Goal: Task Accomplishment & Management: Manage account settings

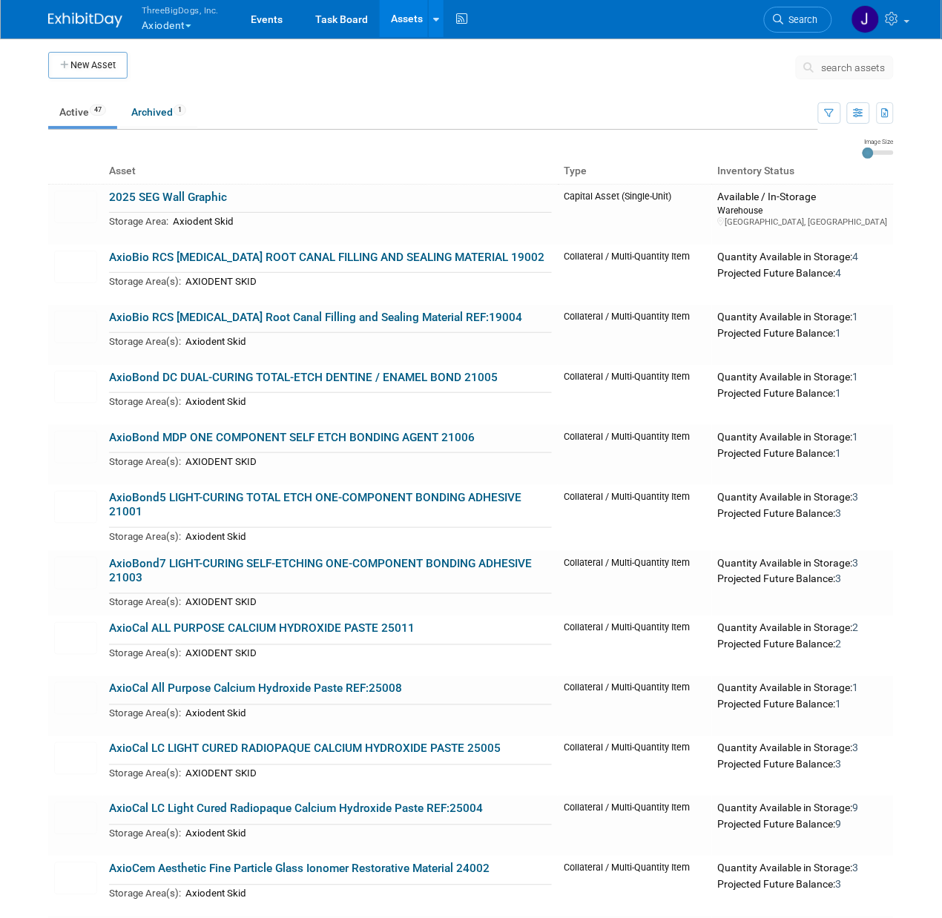
click at [851, 64] on span "search assets" at bounding box center [854, 68] width 64 height 12
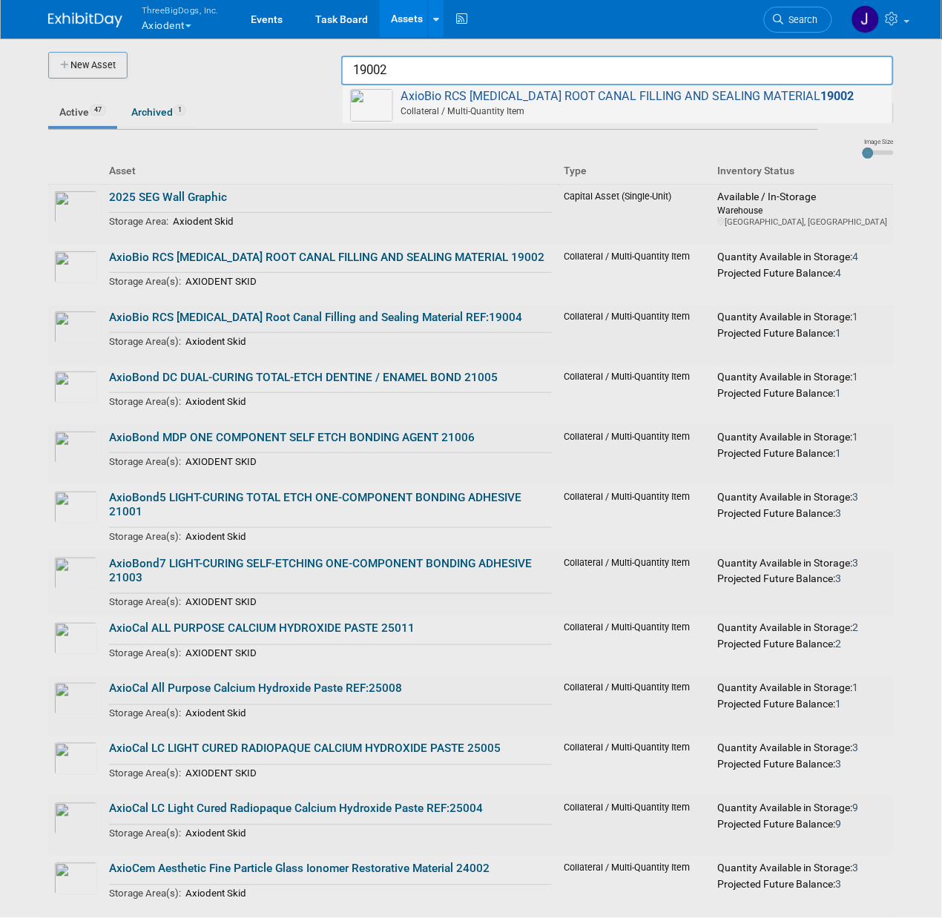
click at [771, 89] on span "AxioBio RCS BIOCERAMIC ROOT CANAL FILLING AND SEALING MATERIAL 19002 Collateral…" at bounding box center [617, 104] width 535 height 30
type input "AxioBio RCS [MEDICAL_DATA] ROOT CANAL FILLING AND SEALING MATERIAL 19002"
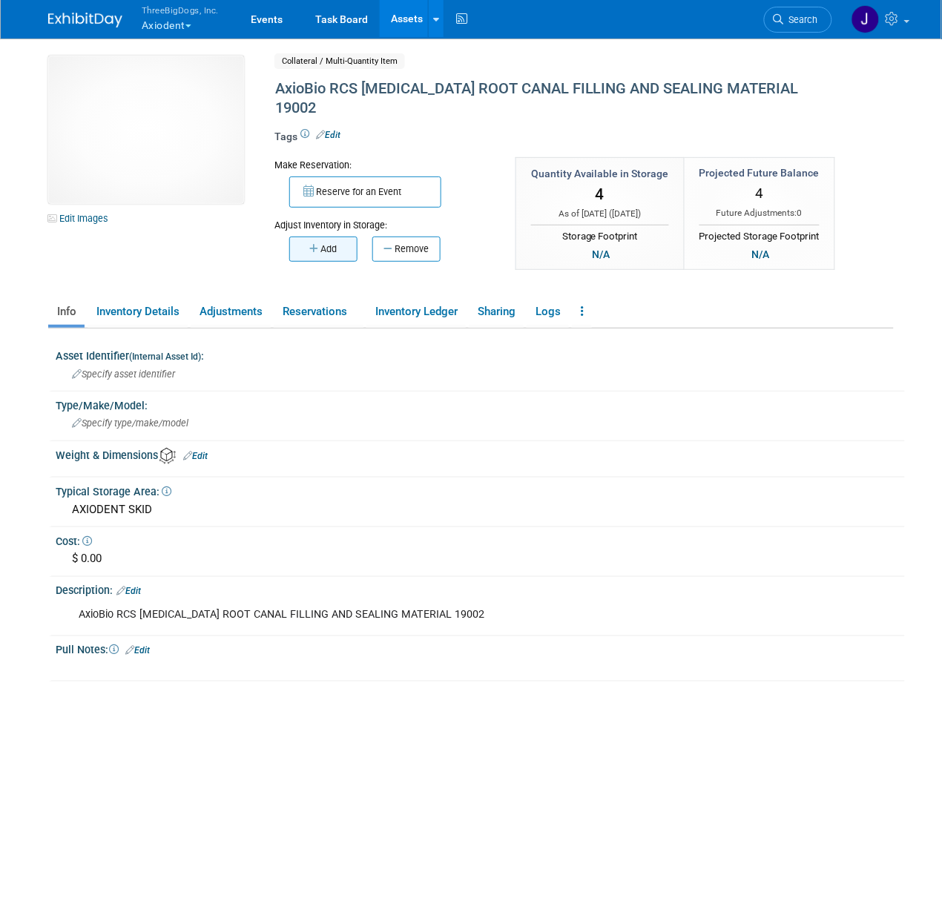
click at [330, 237] on button "Add" at bounding box center [323, 249] width 68 height 25
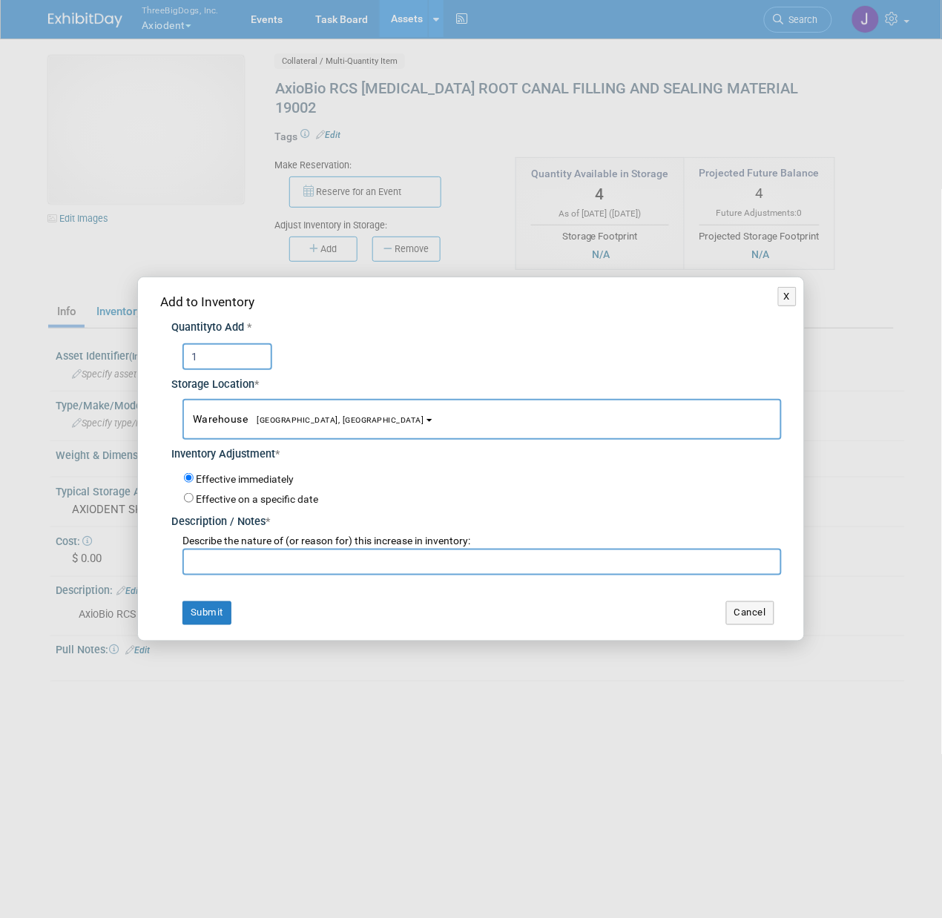
type input "1"
click at [320, 555] on input "text" at bounding box center [481, 562] width 599 height 27
click at [320, 555] on input "Starting Invento" at bounding box center [481, 562] width 599 height 27
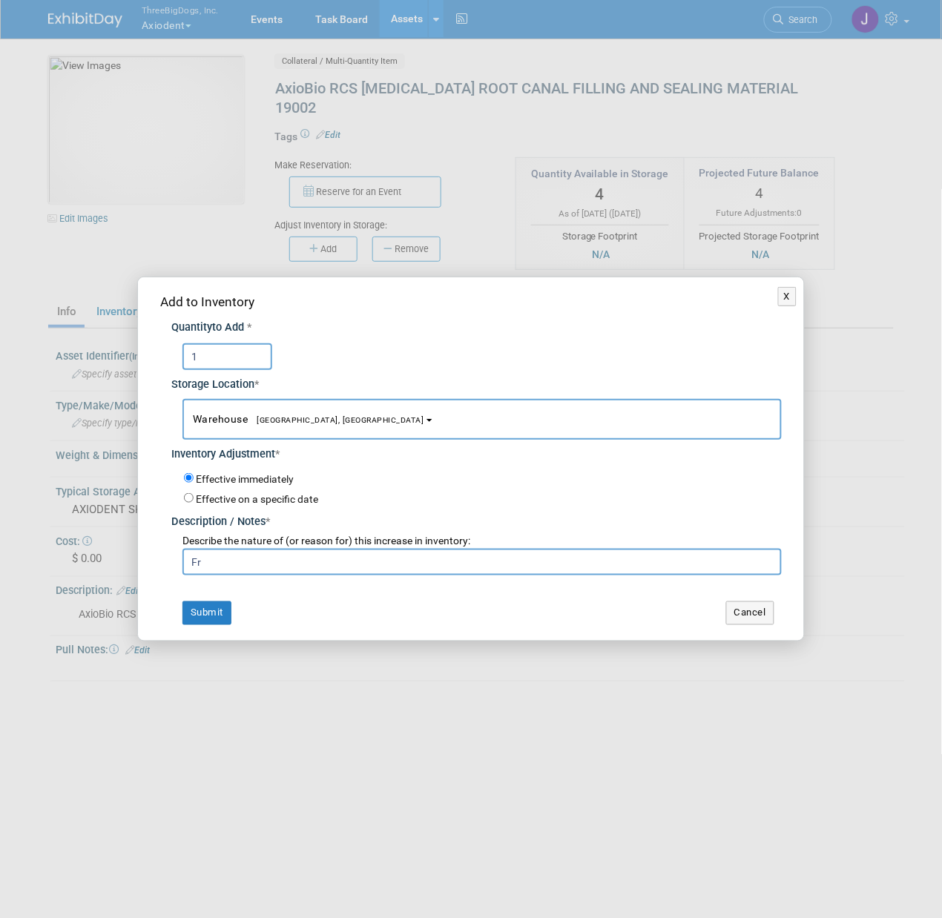
type input "F"
type input "Starting Inventory"
click at [204, 607] on button "Submit" at bounding box center [206, 613] width 49 height 24
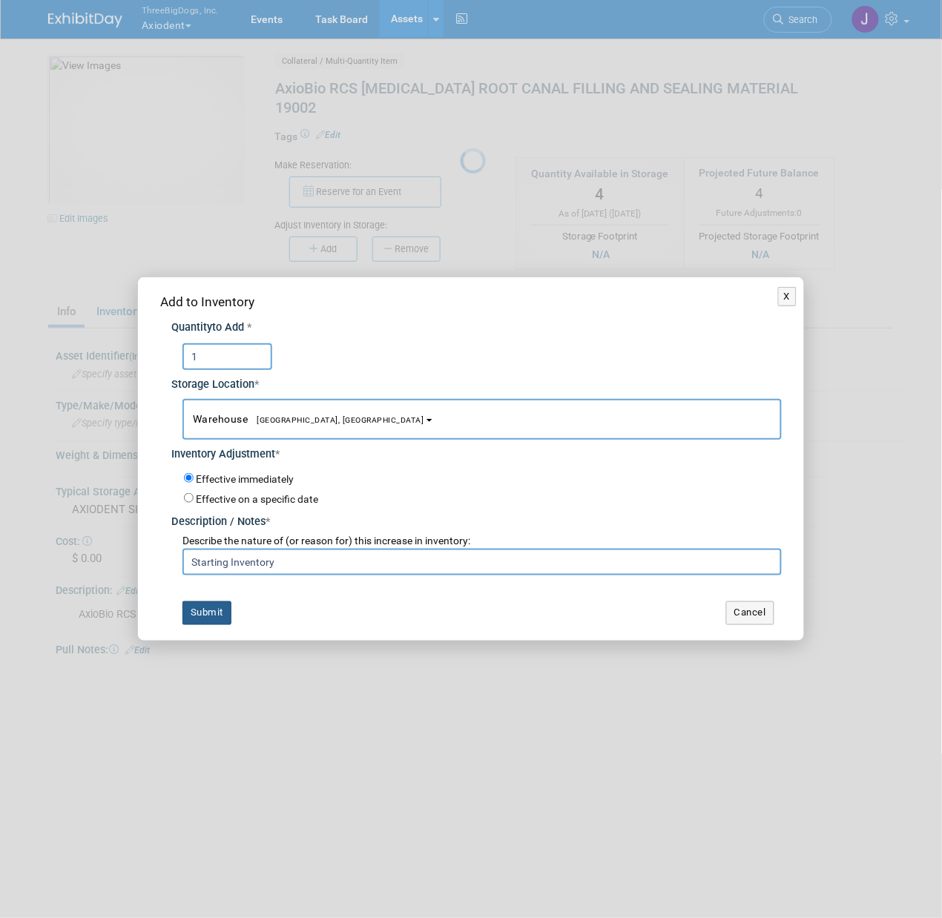
click at [204, 607] on button "Submit" at bounding box center [206, 613] width 49 height 24
click at [210, 616] on button "Submit" at bounding box center [206, 613] width 49 height 24
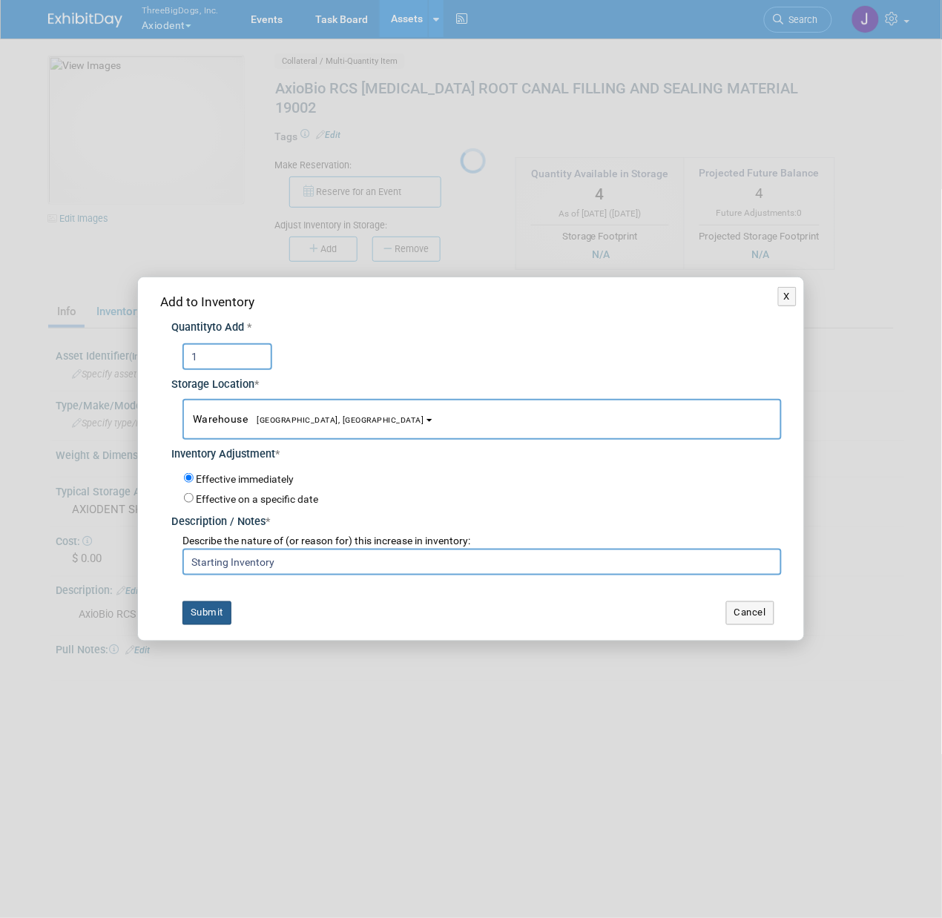
click at [210, 616] on button "Submit" at bounding box center [206, 613] width 49 height 24
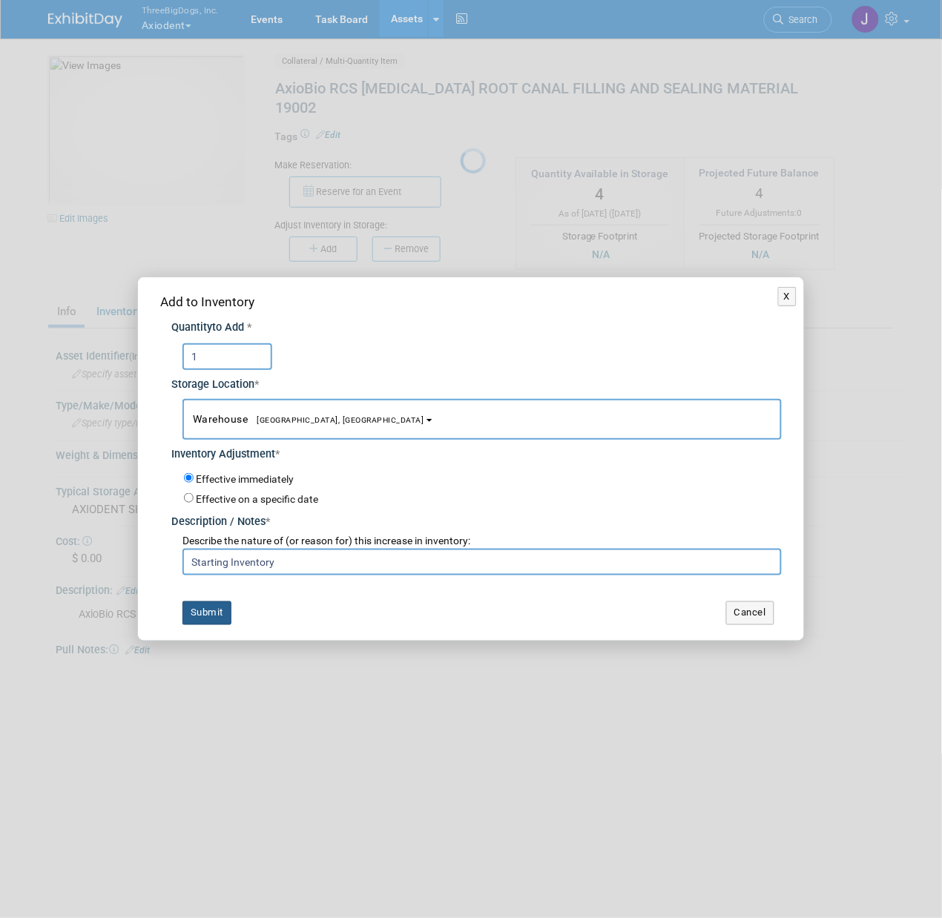
click at [210, 616] on button "Submit" at bounding box center [206, 613] width 49 height 24
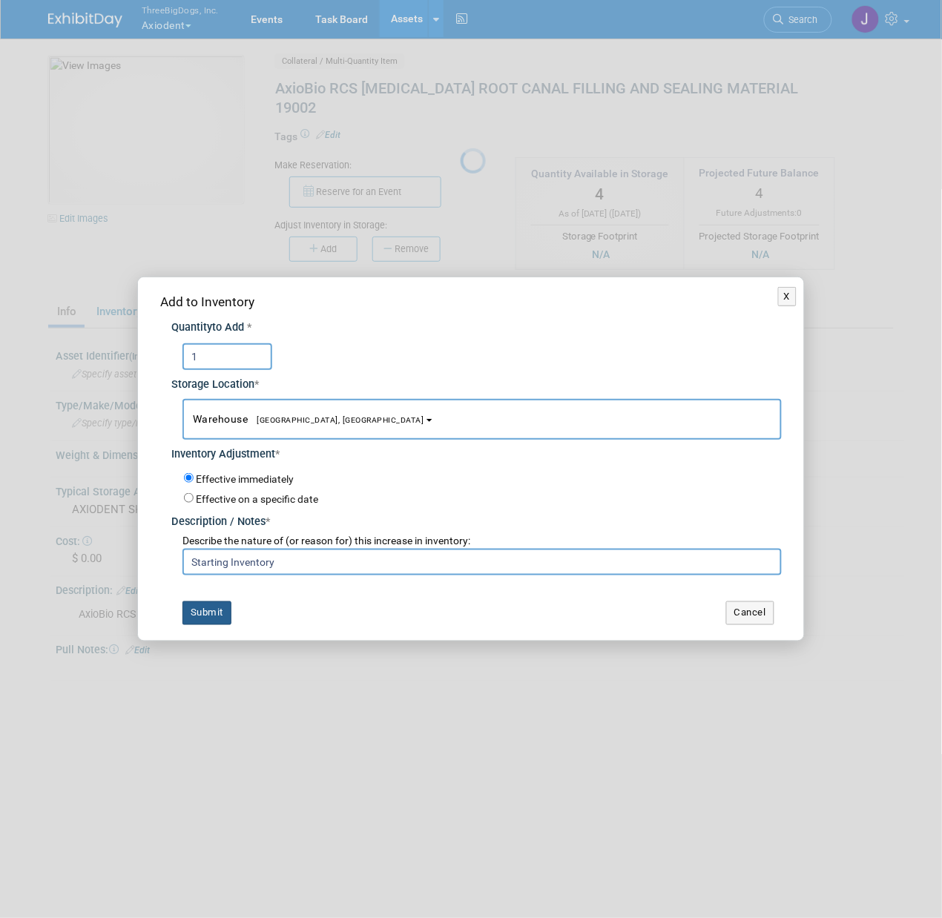
click at [210, 616] on button "Submit" at bounding box center [206, 613] width 49 height 24
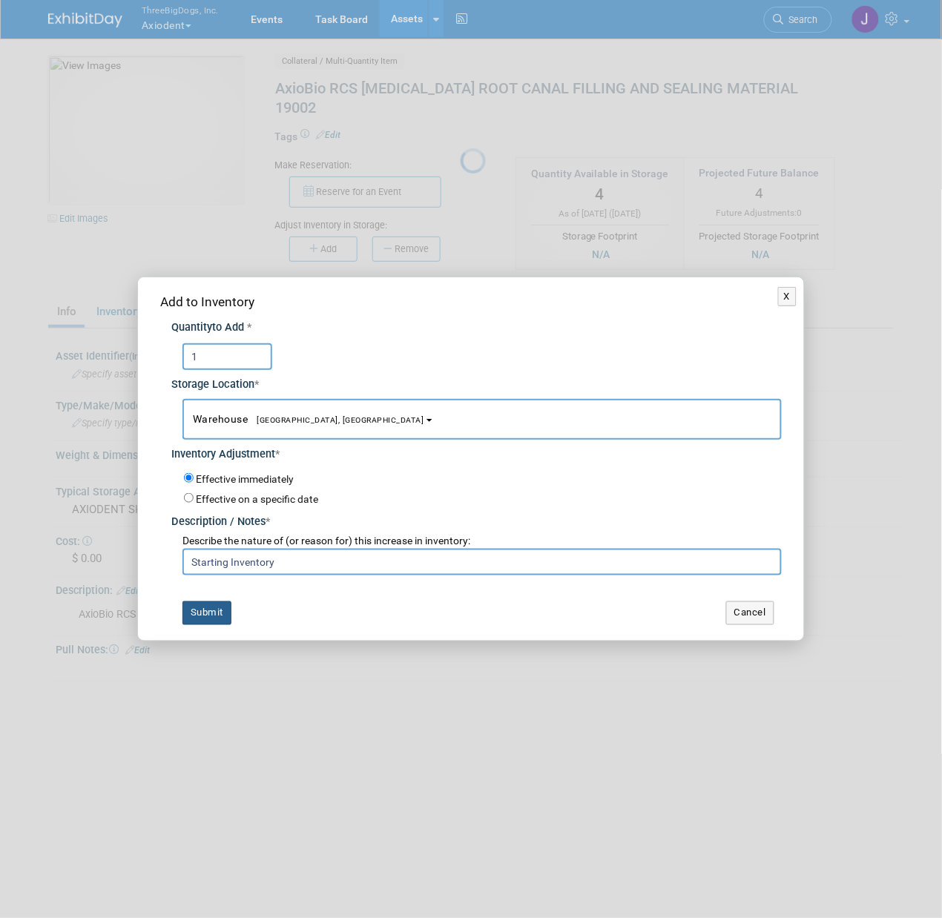
click at [210, 616] on button "Submit" at bounding box center [206, 613] width 49 height 24
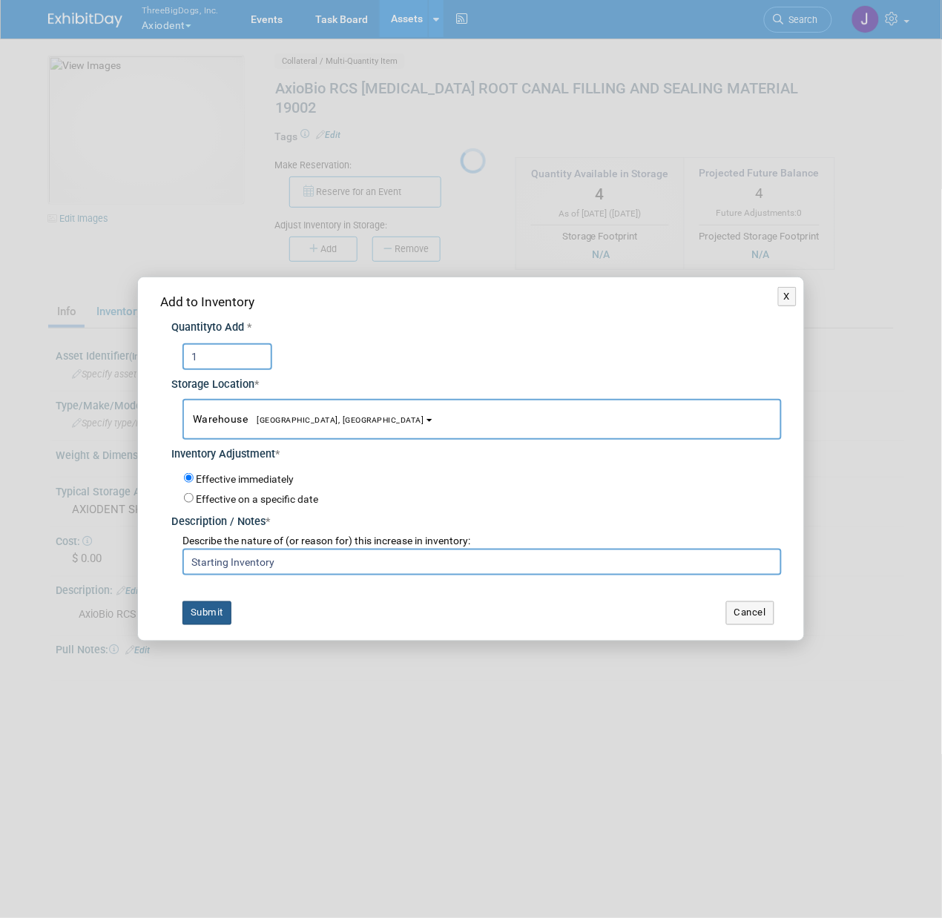
click at [210, 616] on button "Submit" at bounding box center [206, 613] width 49 height 24
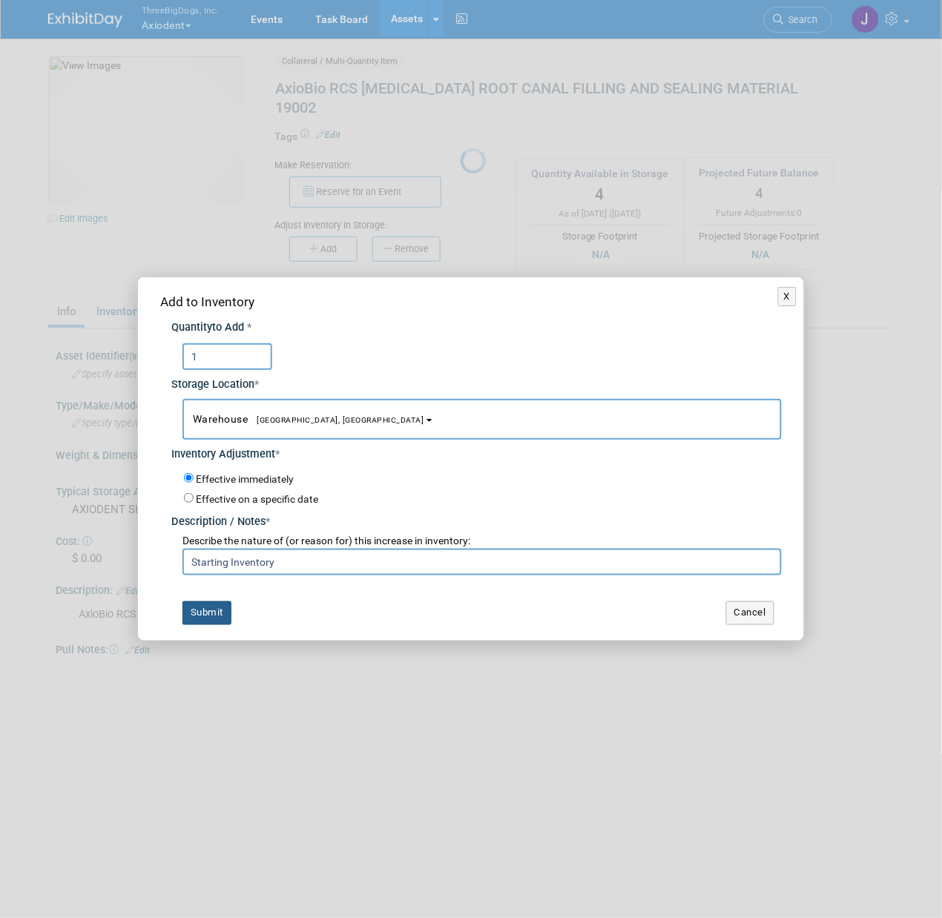
click at [210, 616] on button "Submit" at bounding box center [206, 613] width 49 height 24
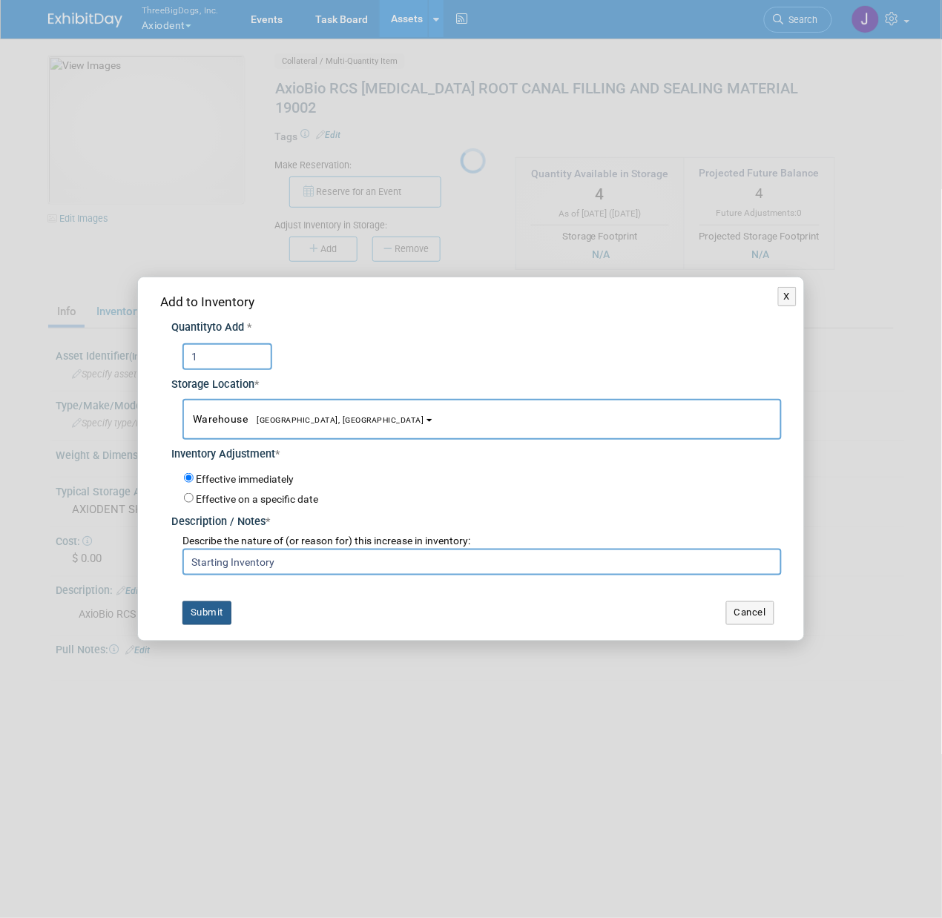
click at [210, 616] on button "Submit" at bounding box center [206, 613] width 49 height 24
click at [461, 616] on div at bounding box center [471, 459] width 21 height 918
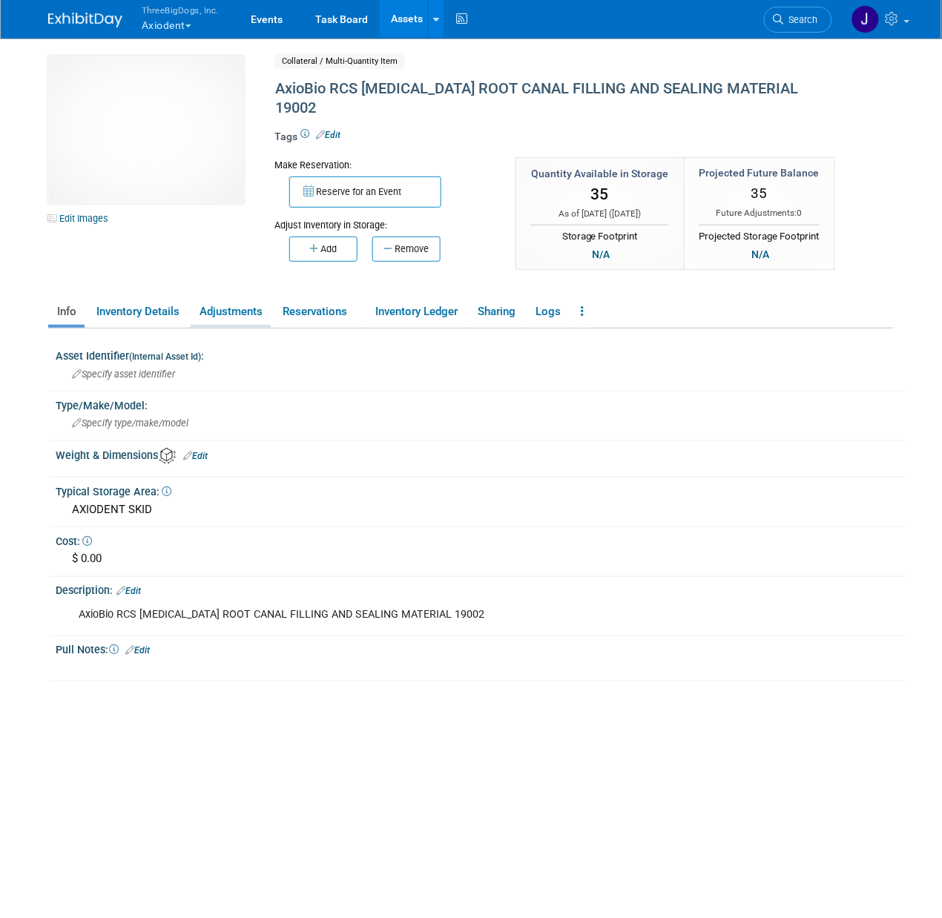
click at [234, 299] on link "Adjustments" at bounding box center [231, 312] width 80 height 26
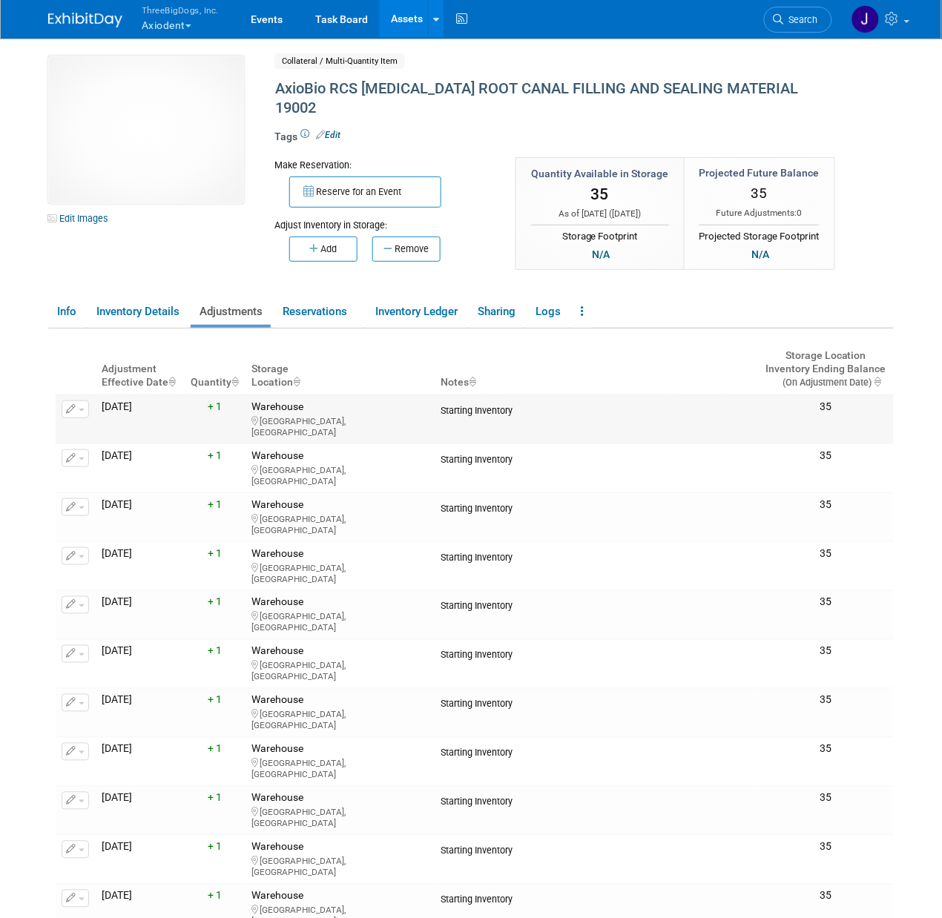
click at [69, 400] on button "button" at bounding box center [75, 409] width 27 height 18
click at [99, 450] on span "Delete Adjustment" at bounding box center [135, 456] width 90 height 12
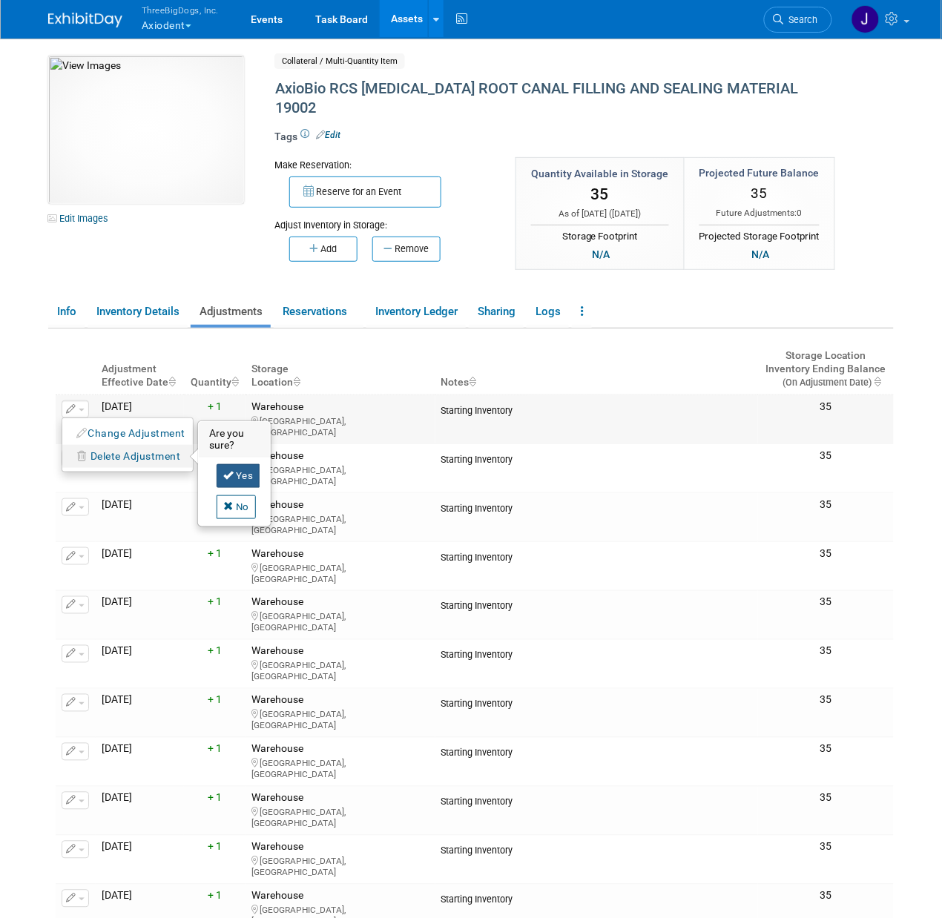
click at [248, 464] on link "Yes" at bounding box center [239, 476] width 44 height 24
click at [79, 409] on span "button" at bounding box center [82, 410] width 6 height 3
click at [149, 450] on span "Delete Adjustment" at bounding box center [135, 456] width 90 height 12
click at [238, 464] on link "Yes" at bounding box center [239, 476] width 44 height 24
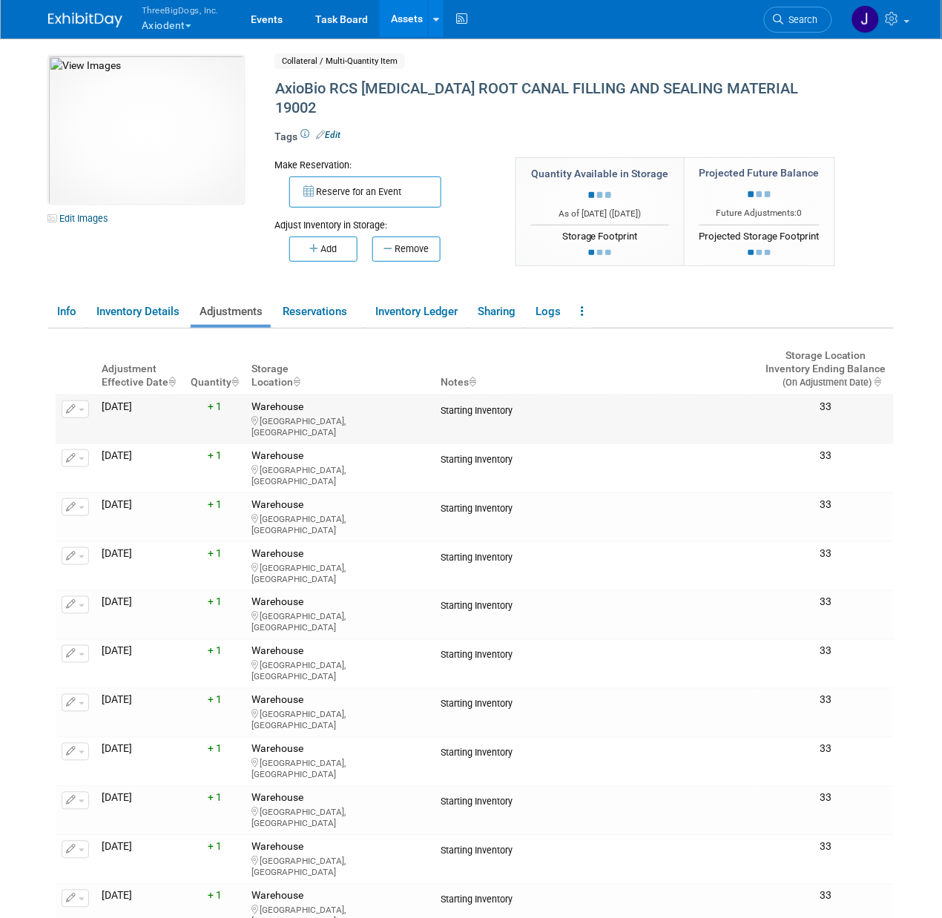
click at [82, 395] on td "Change Adjustment Delete Adjustment" at bounding box center [76, 419] width 40 height 49
click at [82, 400] on button "button" at bounding box center [75, 409] width 27 height 18
click at [79, 446] on button "Delete Adjustment" at bounding box center [129, 456] width 119 height 20
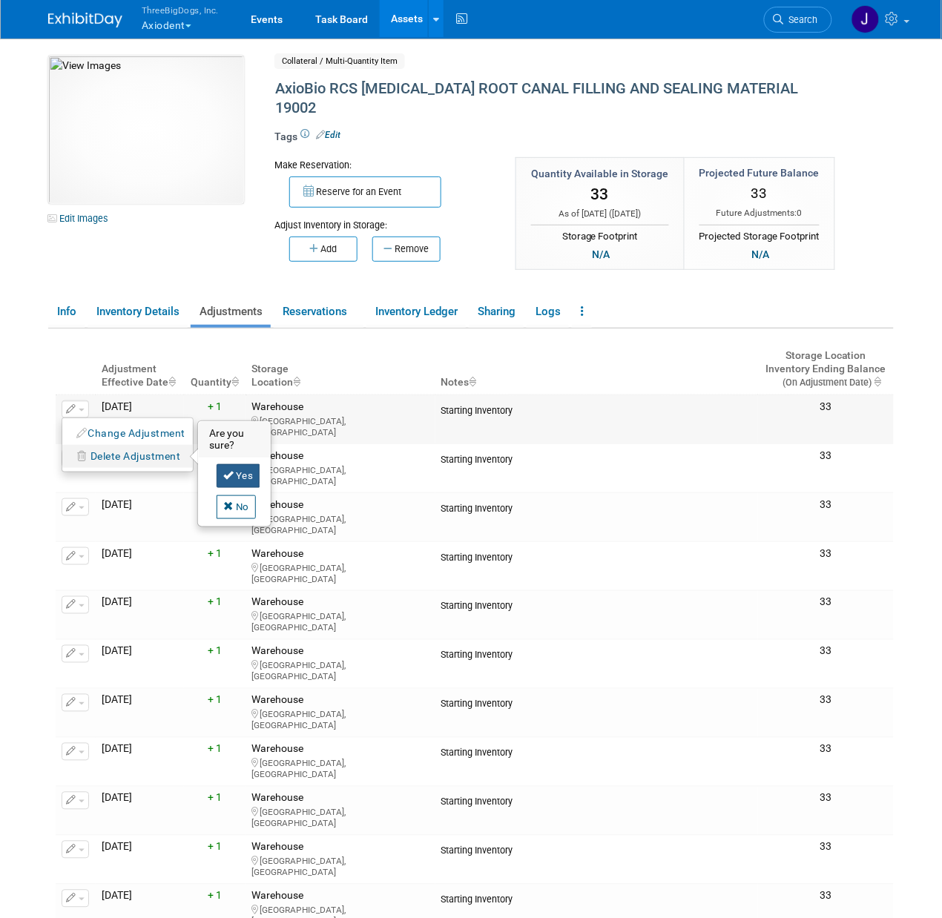
click at [235, 464] on link "Yes" at bounding box center [239, 476] width 44 height 24
click at [73, 400] on button "button" at bounding box center [75, 409] width 27 height 18
click at [108, 450] on span "Delete Adjustment" at bounding box center [135, 456] width 90 height 12
click at [224, 470] on icon at bounding box center [228, 475] width 10 height 10
click at [70, 454] on icon "button" at bounding box center [71, 459] width 10 height 10
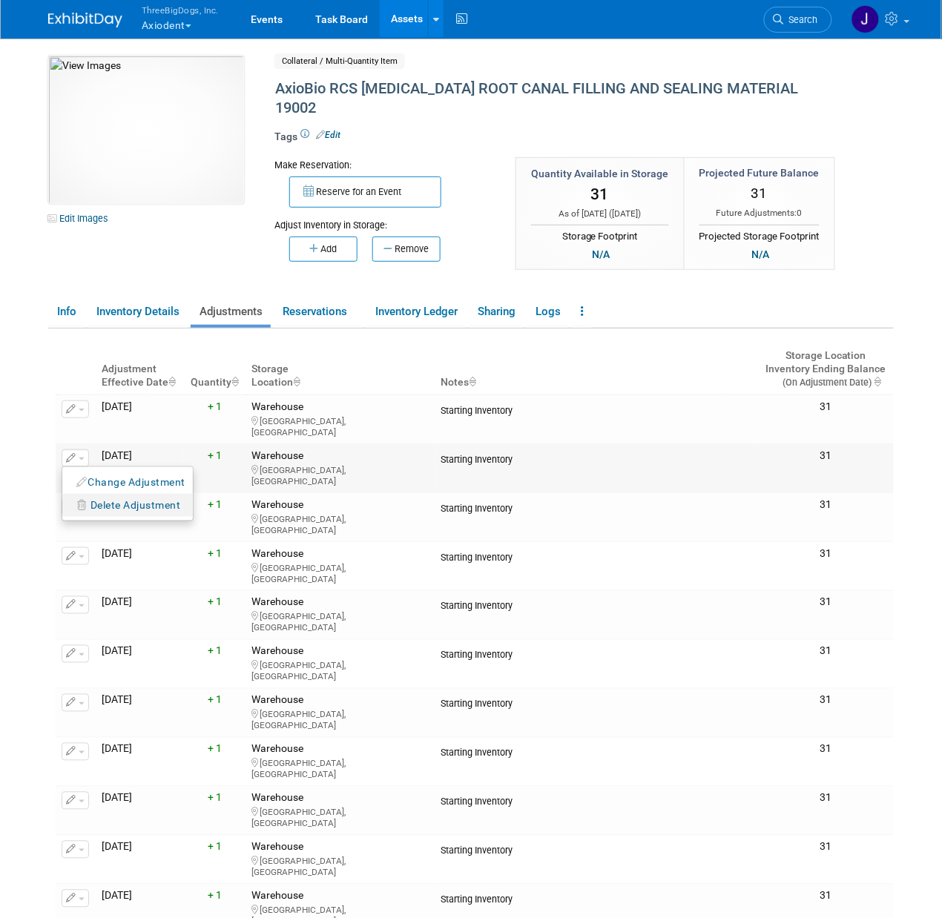
click at [108, 499] on span "Delete Adjustment" at bounding box center [135, 505] width 90 height 12
click at [228, 513] on link "Yes" at bounding box center [239, 525] width 44 height 24
click at [84, 400] on button "button" at bounding box center [75, 409] width 27 height 18
click at [105, 446] on button "Delete Adjustment" at bounding box center [129, 456] width 119 height 20
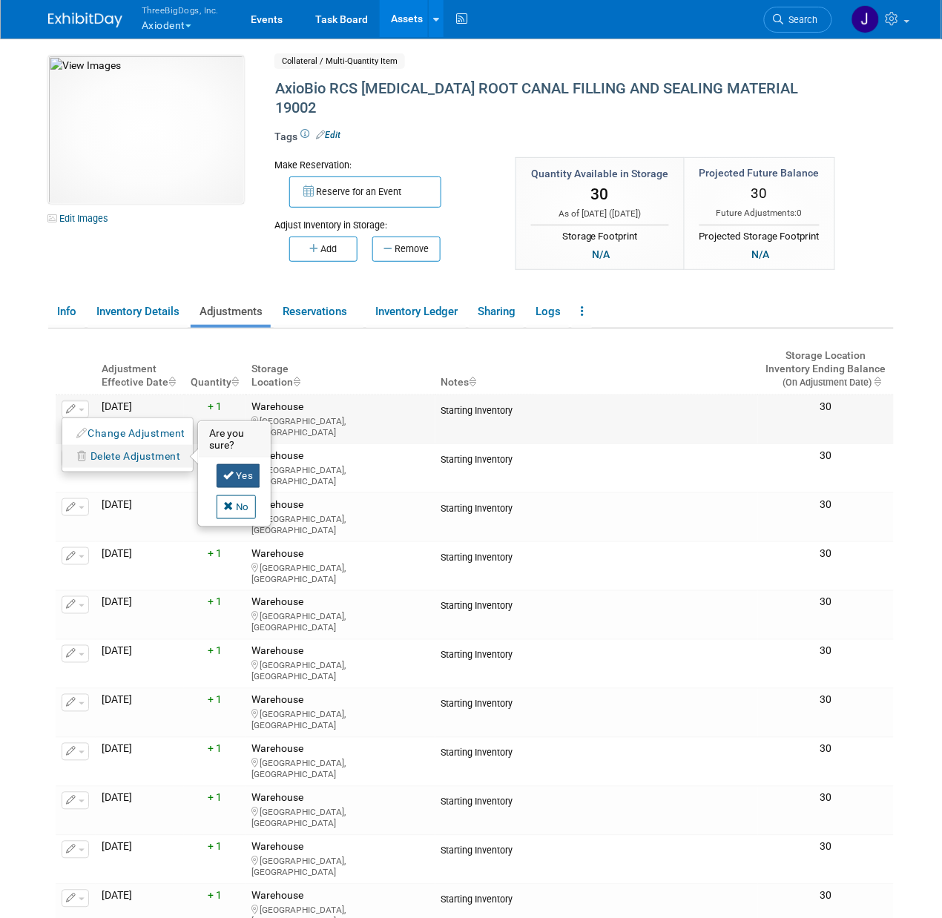
click at [221, 464] on link "Yes" at bounding box center [239, 476] width 44 height 24
click at [77, 400] on button "button" at bounding box center [75, 409] width 27 height 18
click at [116, 450] on span "Delete Adjustment" at bounding box center [135, 456] width 90 height 12
click at [239, 464] on link "Yes" at bounding box center [239, 476] width 44 height 24
click at [78, 400] on button "button" at bounding box center [75, 409] width 27 height 18
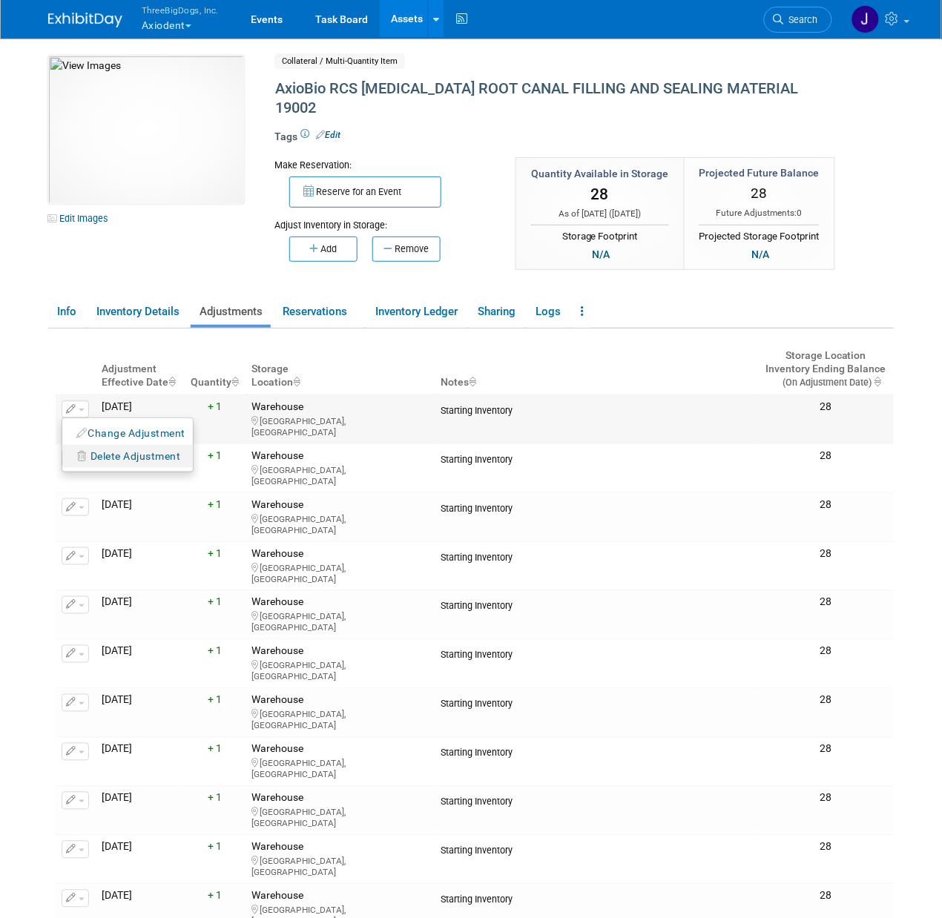
click at [123, 450] on span "Delete Adjustment" at bounding box center [135, 456] width 90 height 12
click at [237, 464] on link "Yes" at bounding box center [239, 476] width 44 height 24
click at [68, 405] on icon "button" at bounding box center [71, 410] width 10 height 10
click at [104, 450] on span "Delete Adjustment" at bounding box center [135, 456] width 90 height 12
click at [251, 464] on link "Yes" at bounding box center [239, 476] width 44 height 24
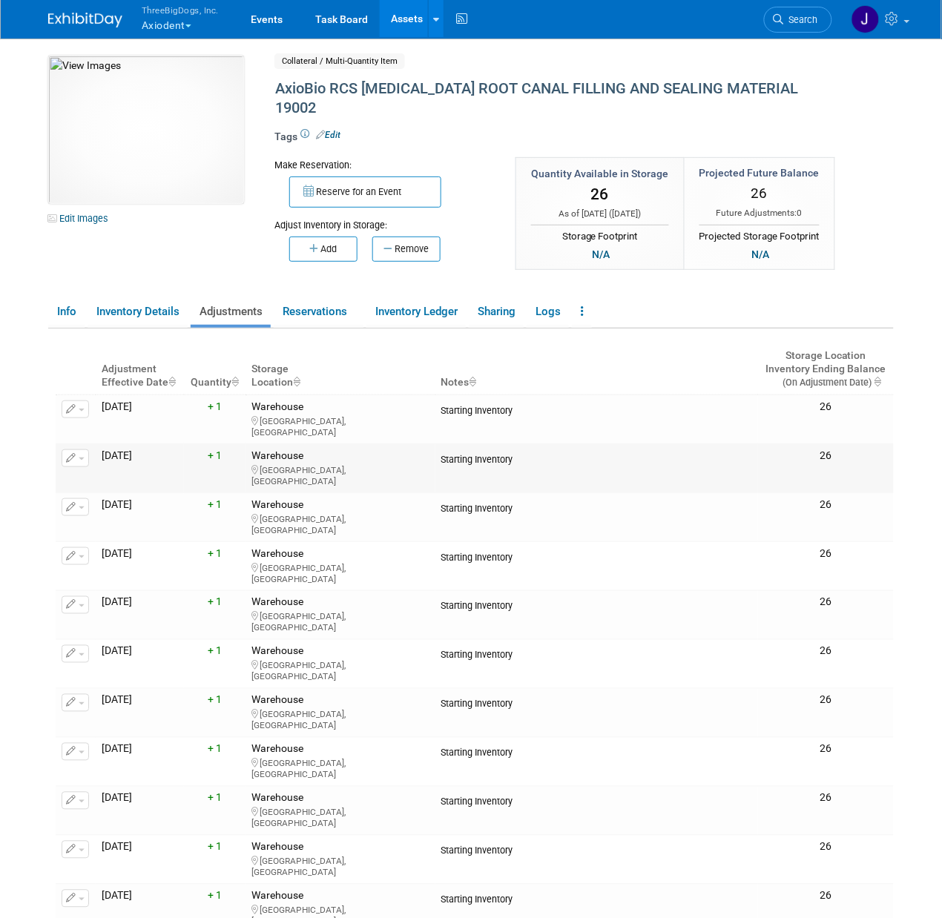
click at [87, 449] on button "button" at bounding box center [75, 458] width 27 height 18
click at [110, 499] on span "Delete Adjustment" at bounding box center [135, 505] width 90 height 12
click at [239, 513] on link "Yes" at bounding box center [239, 525] width 44 height 24
click at [73, 503] on icon "button" at bounding box center [71, 508] width 10 height 10
click at [105, 548] on span "Delete Adjustment" at bounding box center [135, 554] width 90 height 12
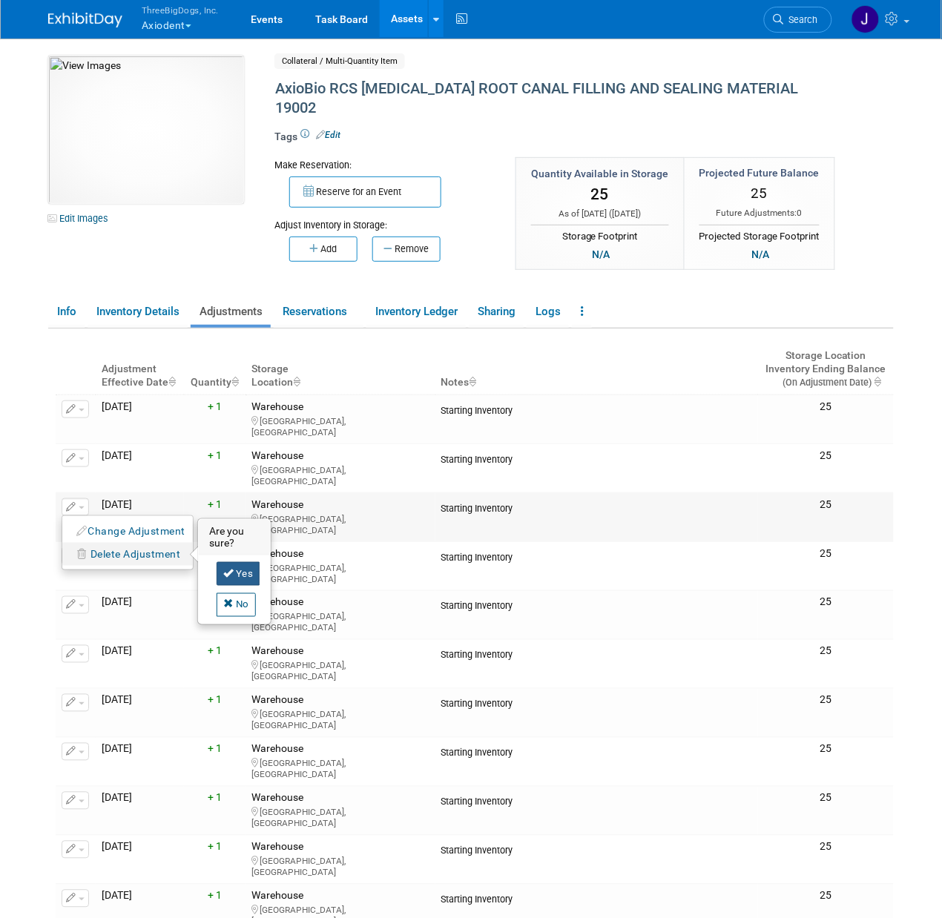
click at [247, 562] on link "Yes" at bounding box center [239, 574] width 44 height 24
click at [79, 645] on button "button" at bounding box center [75, 654] width 27 height 18
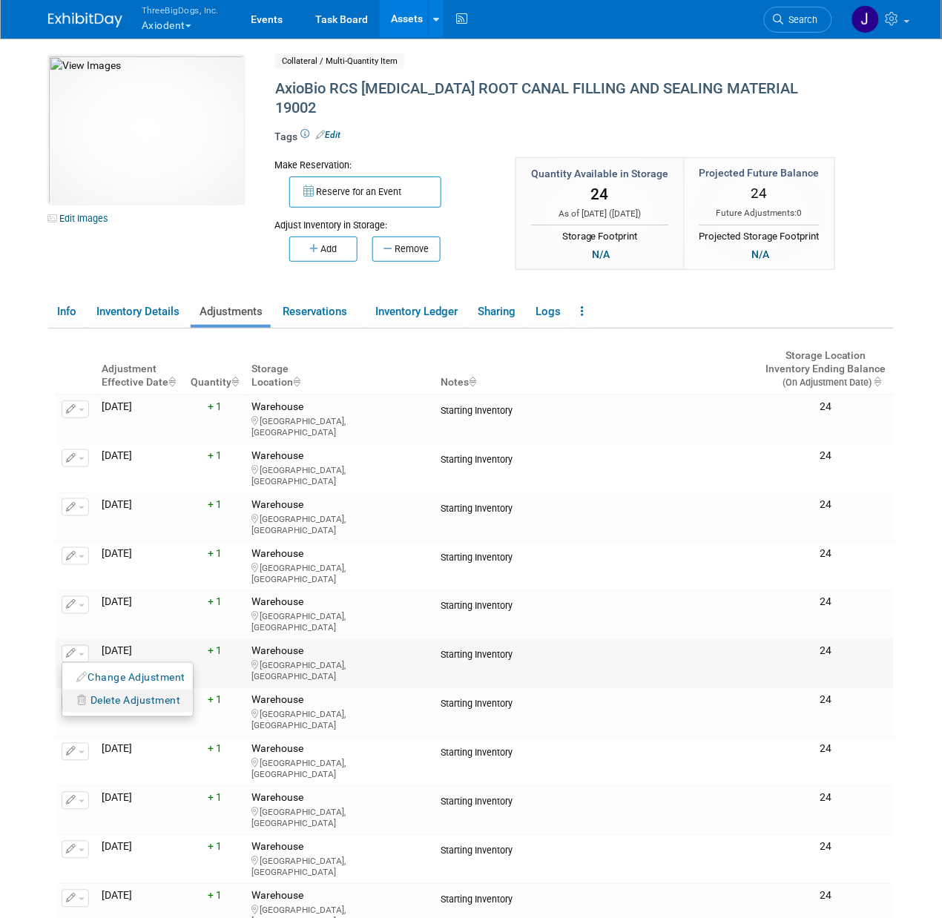
click at [93, 691] on button "Delete Adjustment" at bounding box center [129, 701] width 119 height 20
click at [229, 715] on icon at bounding box center [228, 720] width 10 height 10
click at [82, 400] on button "button" at bounding box center [75, 409] width 27 height 18
click at [106, 450] on span "Delete Adjustment" at bounding box center [135, 456] width 90 height 12
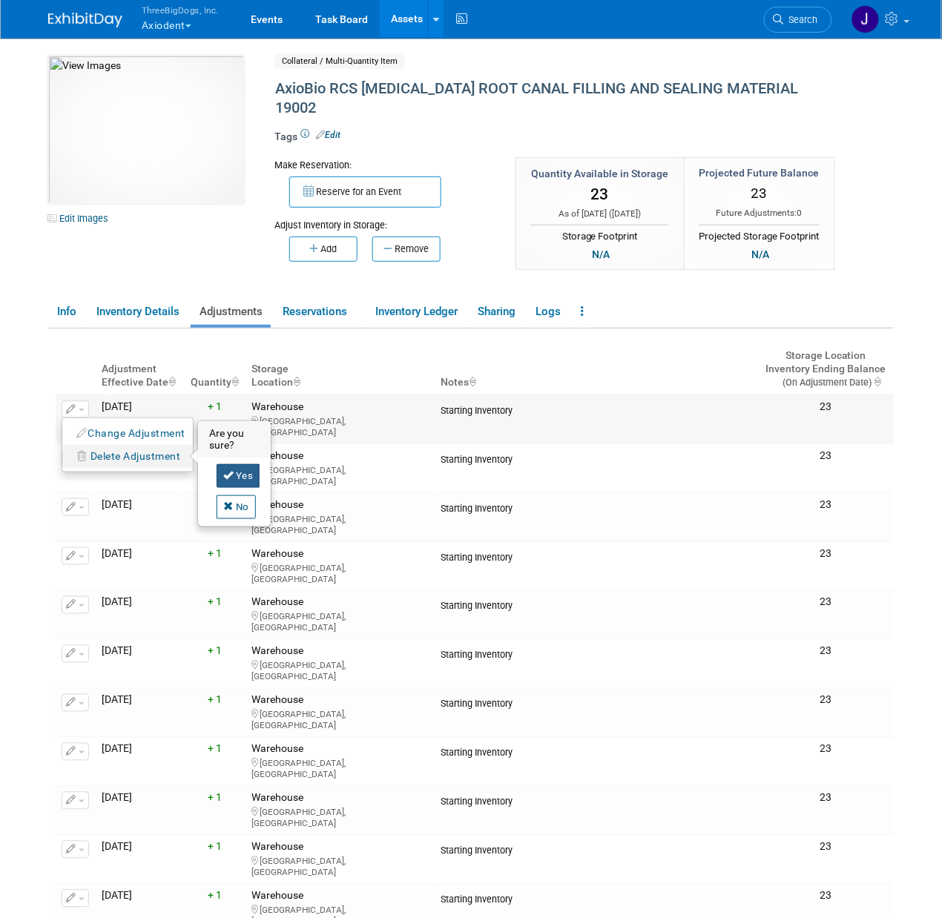
click at [220, 464] on link "Yes" at bounding box center [239, 476] width 44 height 24
click at [69, 405] on icon "button" at bounding box center [71, 410] width 10 height 10
click at [100, 446] on button "Delete Adjustment" at bounding box center [129, 456] width 119 height 20
click at [241, 464] on link "Yes" at bounding box center [239, 476] width 44 height 24
click at [82, 449] on button "button" at bounding box center [75, 458] width 27 height 18
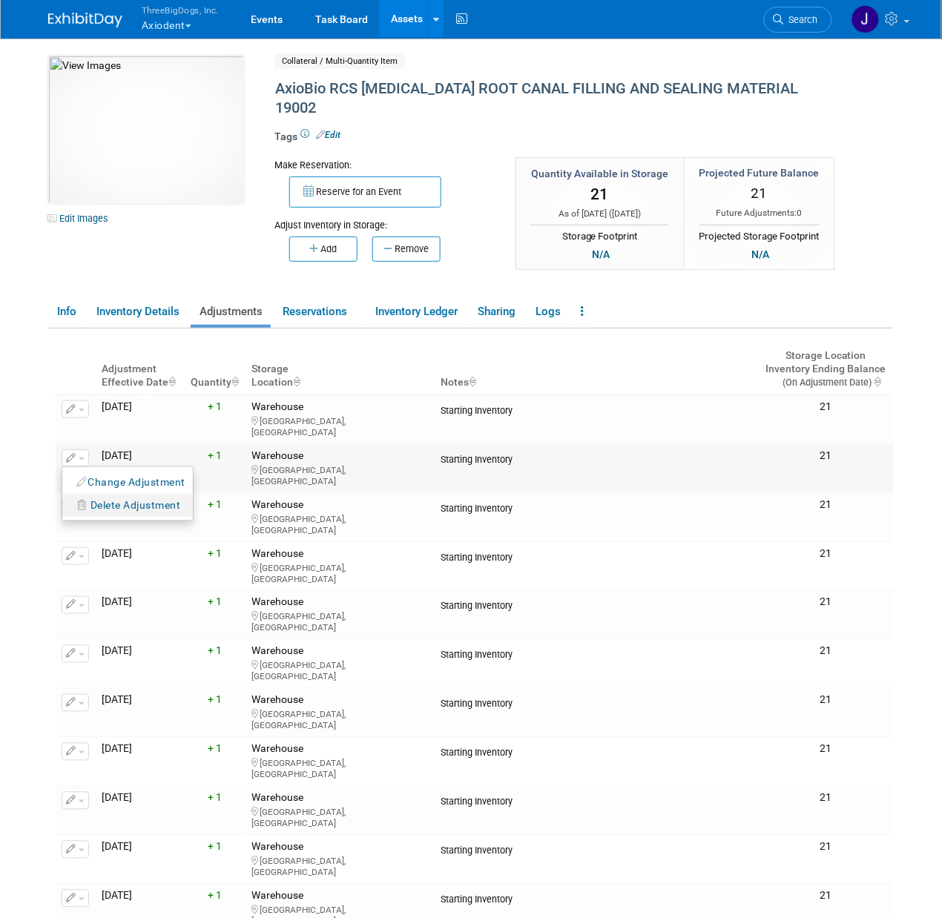
click at [113, 499] on span "Delete Adjustment" at bounding box center [135, 505] width 90 height 12
click at [248, 513] on link "Yes" at bounding box center [239, 525] width 44 height 24
click at [73, 405] on icon "button" at bounding box center [71, 410] width 10 height 10
click at [168, 450] on span "Delete Adjustment" at bounding box center [135, 456] width 90 height 12
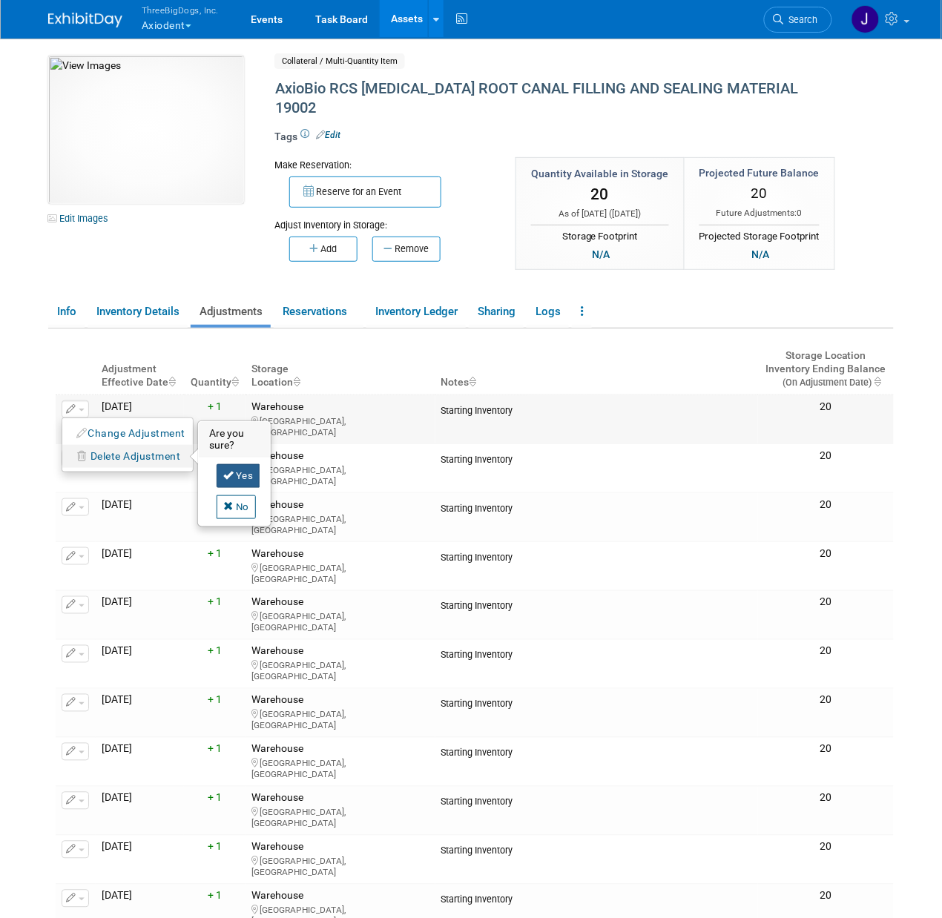
click at [237, 464] on link "Yes" at bounding box center [239, 476] width 44 height 24
click at [75, 405] on icon "button" at bounding box center [71, 410] width 10 height 10
click at [87, 451] on icon "button" at bounding box center [82, 456] width 11 height 10
click at [224, 470] on icon at bounding box center [228, 475] width 10 height 10
click at [72, 400] on button "button" at bounding box center [75, 409] width 27 height 18
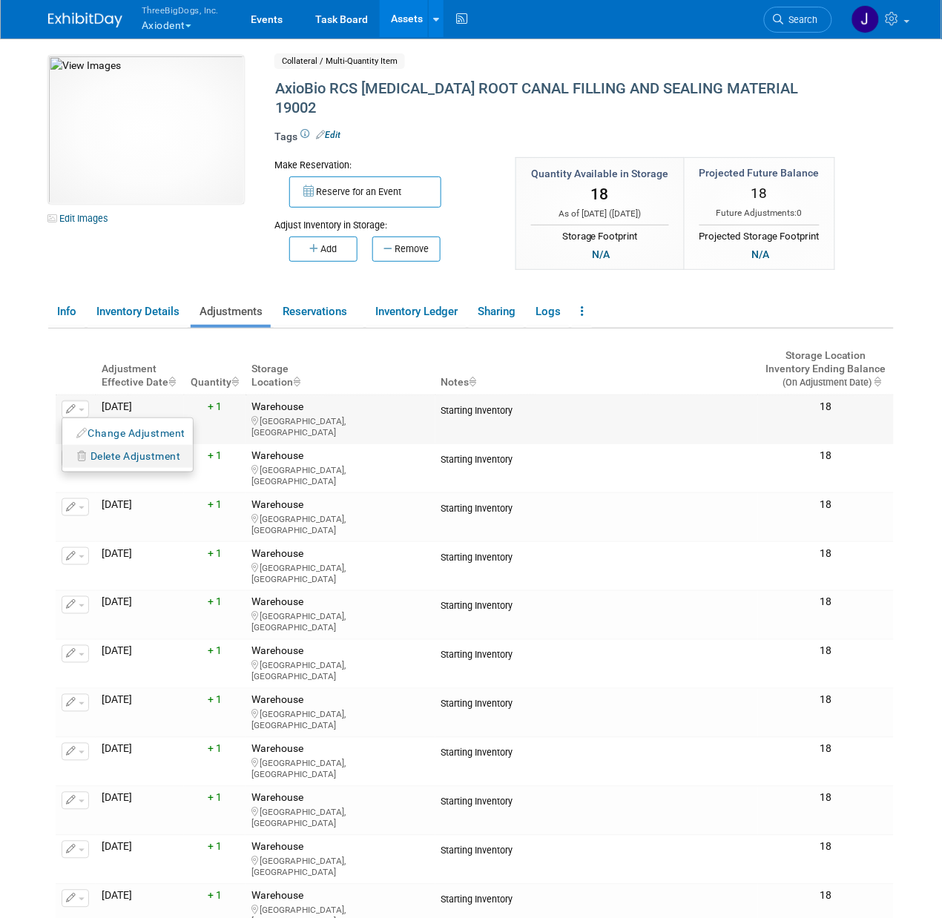
click at [95, 450] on span "Delete Adjustment" at bounding box center [135, 456] width 90 height 12
click at [226, 464] on link "Yes" at bounding box center [239, 476] width 44 height 24
click at [82, 400] on button "button" at bounding box center [75, 409] width 27 height 18
click at [100, 450] on span "Delete Adjustment" at bounding box center [135, 456] width 90 height 12
click at [248, 464] on link "Yes" at bounding box center [239, 476] width 44 height 24
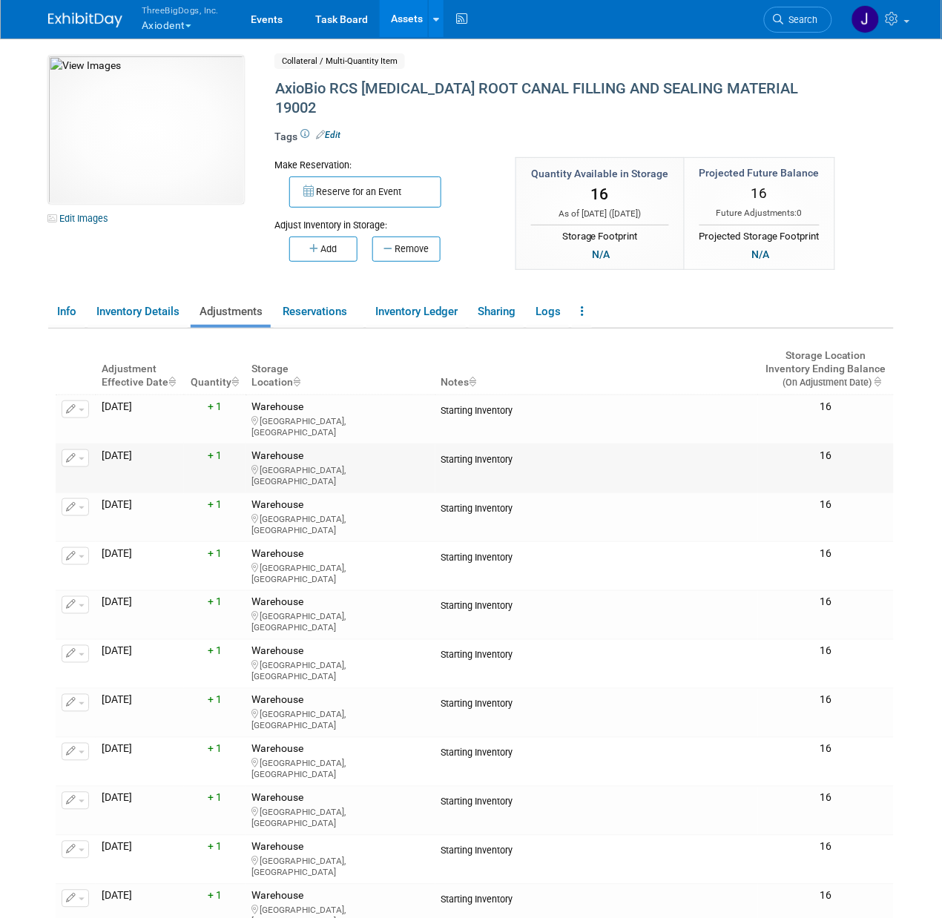
click at [74, 454] on icon "button" at bounding box center [71, 459] width 10 height 10
click at [94, 499] on span "Delete Adjustment" at bounding box center [135, 505] width 90 height 12
click at [232, 519] on icon at bounding box center [228, 524] width 10 height 10
click at [72, 405] on icon "button" at bounding box center [71, 410] width 10 height 10
click at [88, 446] on button "Delete Adjustment" at bounding box center [129, 456] width 119 height 20
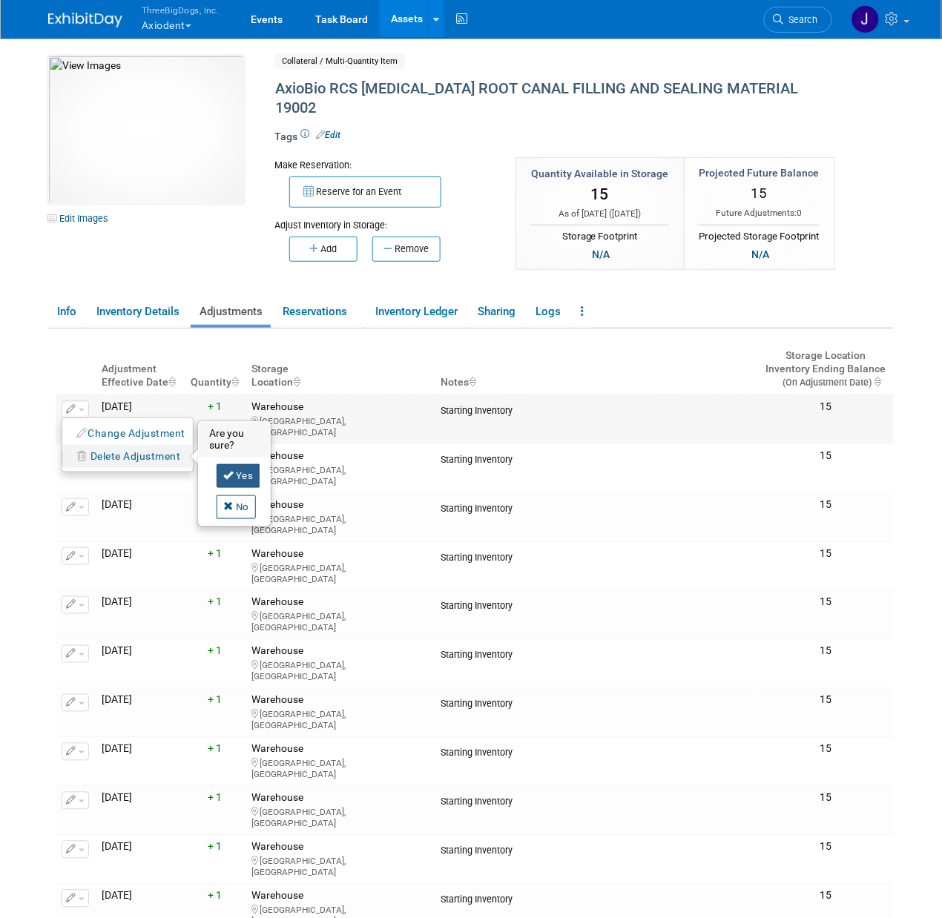
click at [242, 464] on link "Yes" at bounding box center [239, 476] width 44 height 24
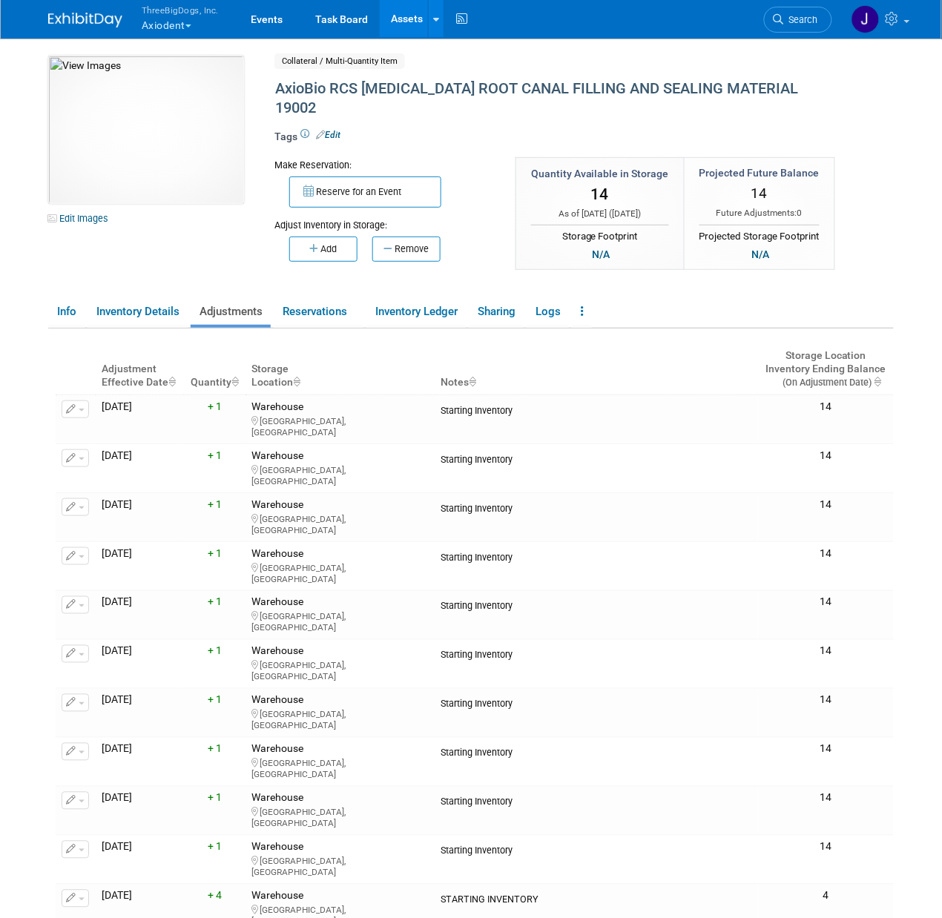
click at [79, 400] on button "button" at bounding box center [75, 409] width 27 height 18
click at [112, 446] on button "Delete Adjustment" at bounding box center [129, 456] width 119 height 20
click at [231, 464] on link "Yes" at bounding box center [239, 476] width 44 height 24
click at [83, 400] on button "button" at bounding box center [75, 409] width 27 height 18
click at [109, 450] on span "Delete Adjustment" at bounding box center [135, 456] width 90 height 12
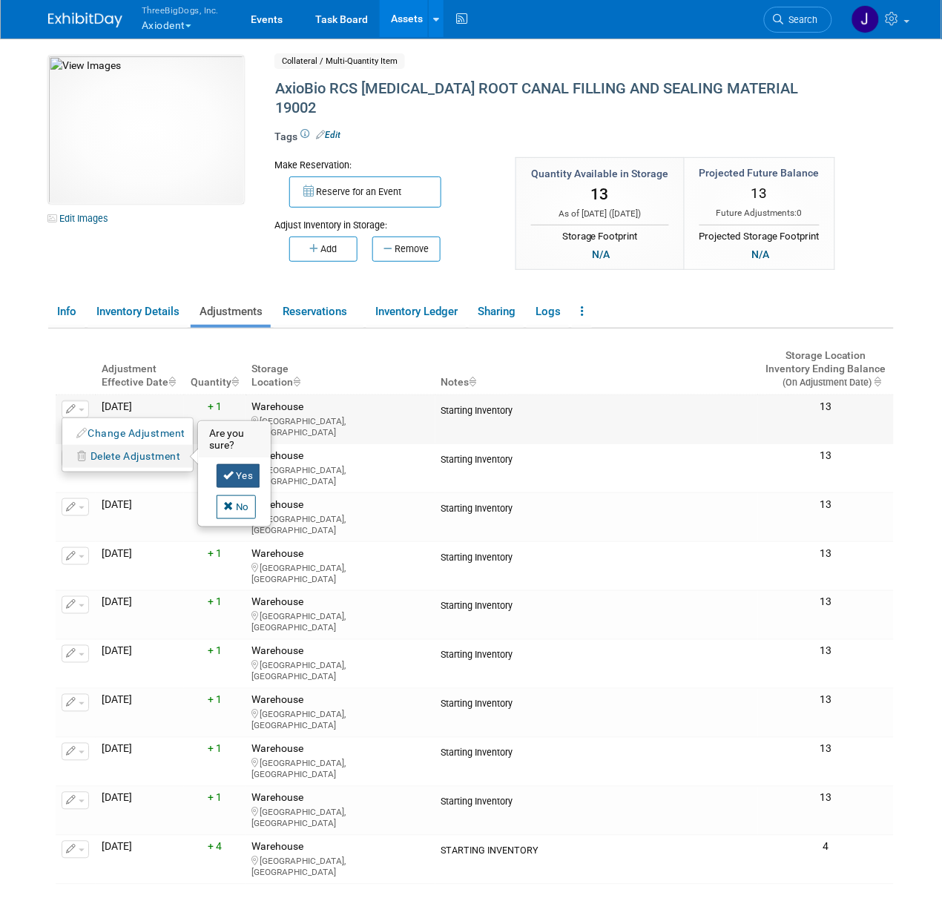
click at [243, 464] on link "Yes" at bounding box center [239, 476] width 44 height 24
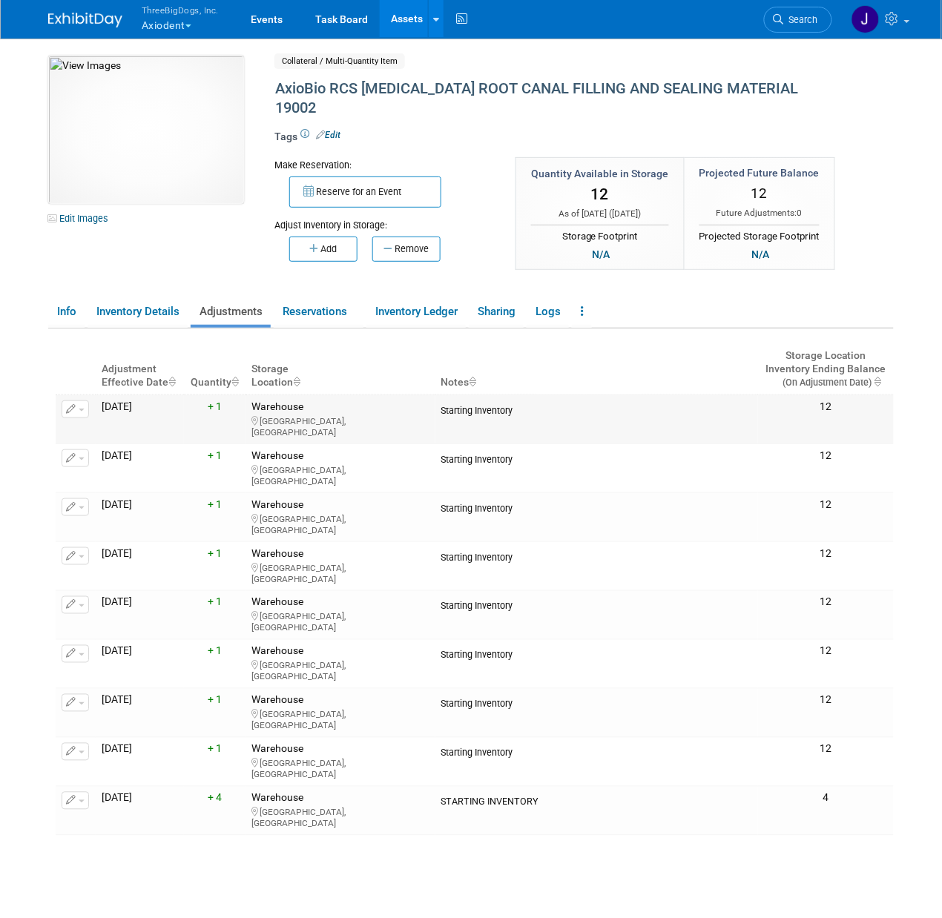
click at [82, 400] on button "button" at bounding box center [75, 409] width 27 height 18
click at [114, 450] on span "Delete Adjustment" at bounding box center [135, 456] width 90 height 12
click at [237, 464] on link "Yes" at bounding box center [239, 476] width 44 height 24
click at [76, 400] on button "button" at bounding box center [75, 409] width 27 height 18
click at [154, 450] on span "Delete Adjustment" at bounding box center [135, 456] width 90 height 12
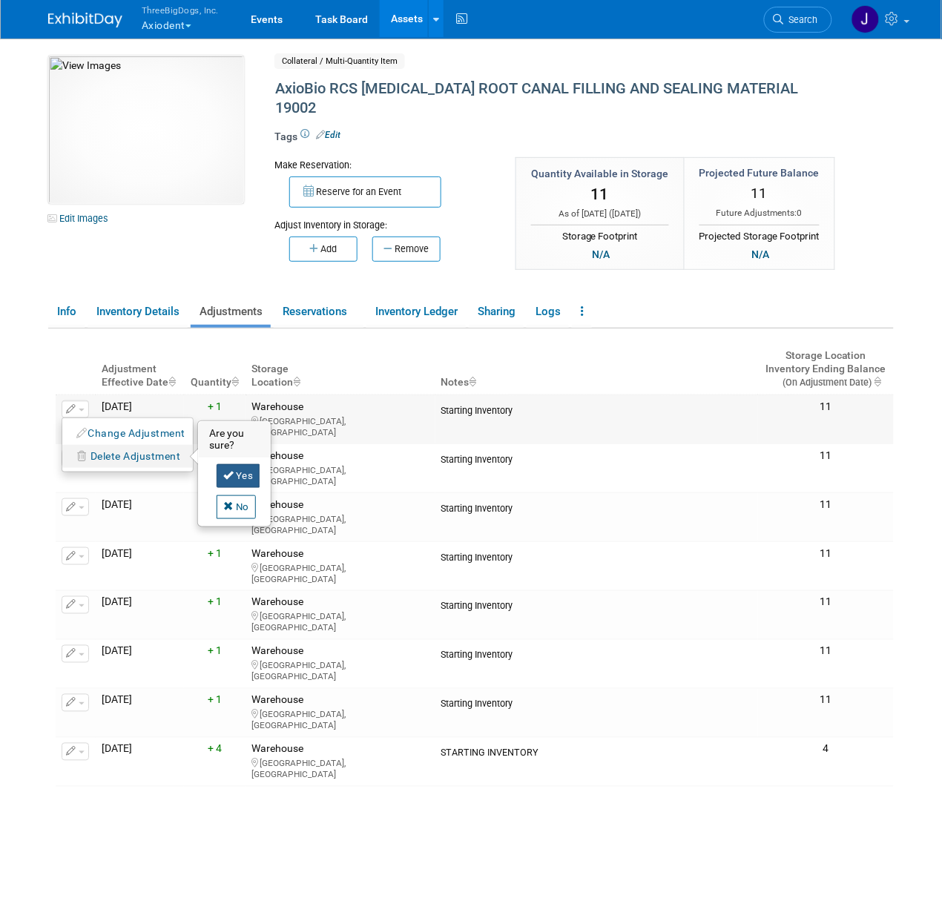
click at [245, 464] on link "Yes" at bounding box center [239, 476] width 44 height 24
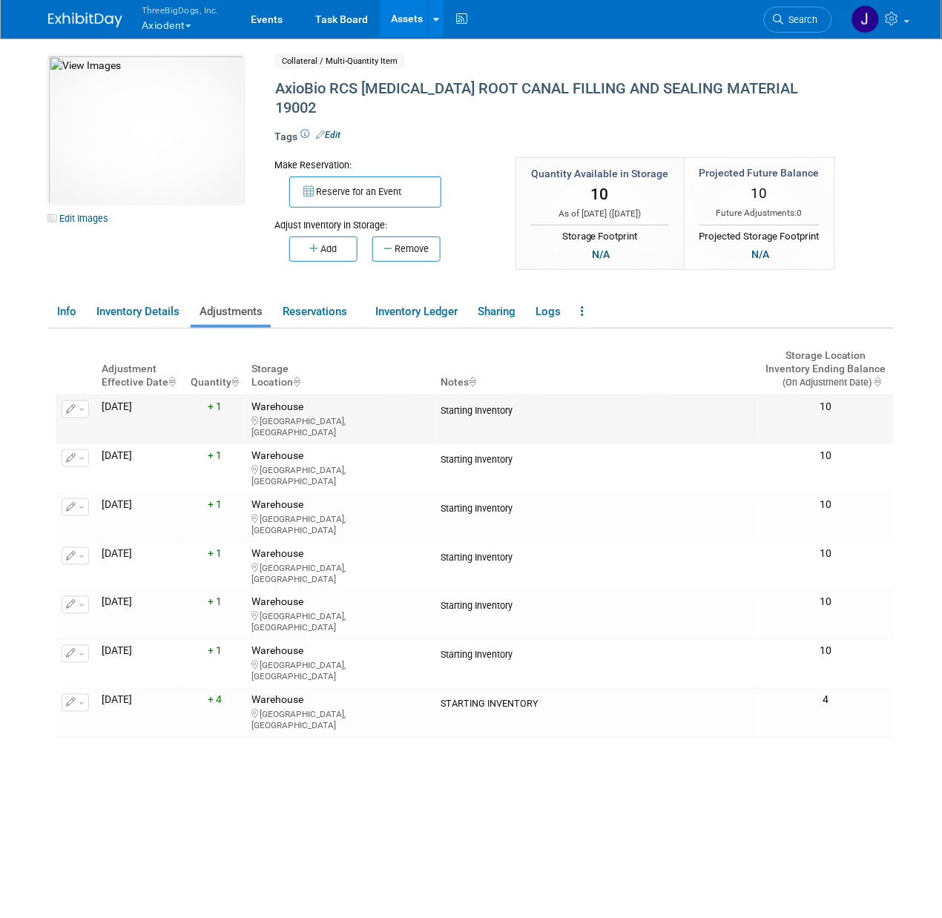
click at [83, 400] on button "button" at bounding box center [75, 409] width 27 height 18
click at [108, 450] on span "Delete Adjustment" at bounding box center [135, 456] width 90 height 12
click at [243, 464] on link "Yes" at bounding box center [239, 476] width 44 height 24
click at [70, 405] on icon "button" at bounding box center [71, 410] width 10 height 10
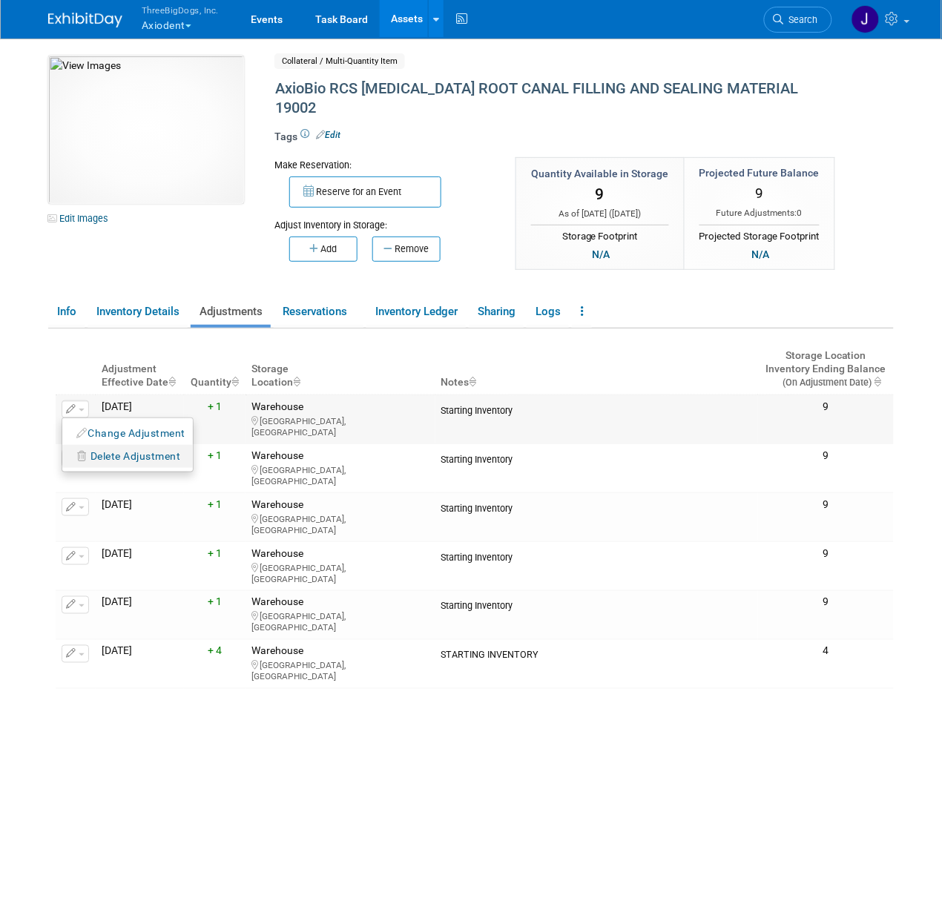
click at [100, 450] on span "Delete Adjustment" at bounding box center [135, 456] width 90 height 12
click at [225, 470] on icon at bounding box center [228, 475] width 10 height 10
click at [68, 405] on icon "button" at bounding box center [71, 410] width 10 height 10
click at [109, 450] on span "Delete Adjustment" at bounding box center [135, 456] width 90 height 12
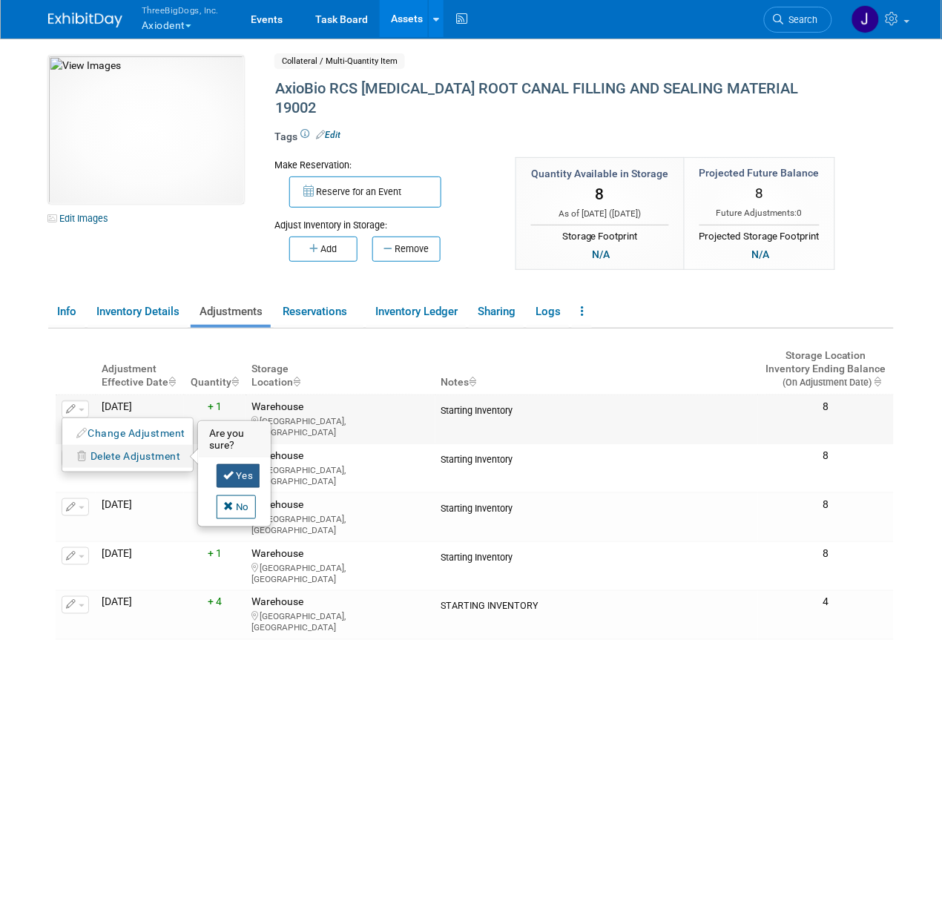
click at [225, 470] on icon at bounding box center [228, 475] width 10 height 10
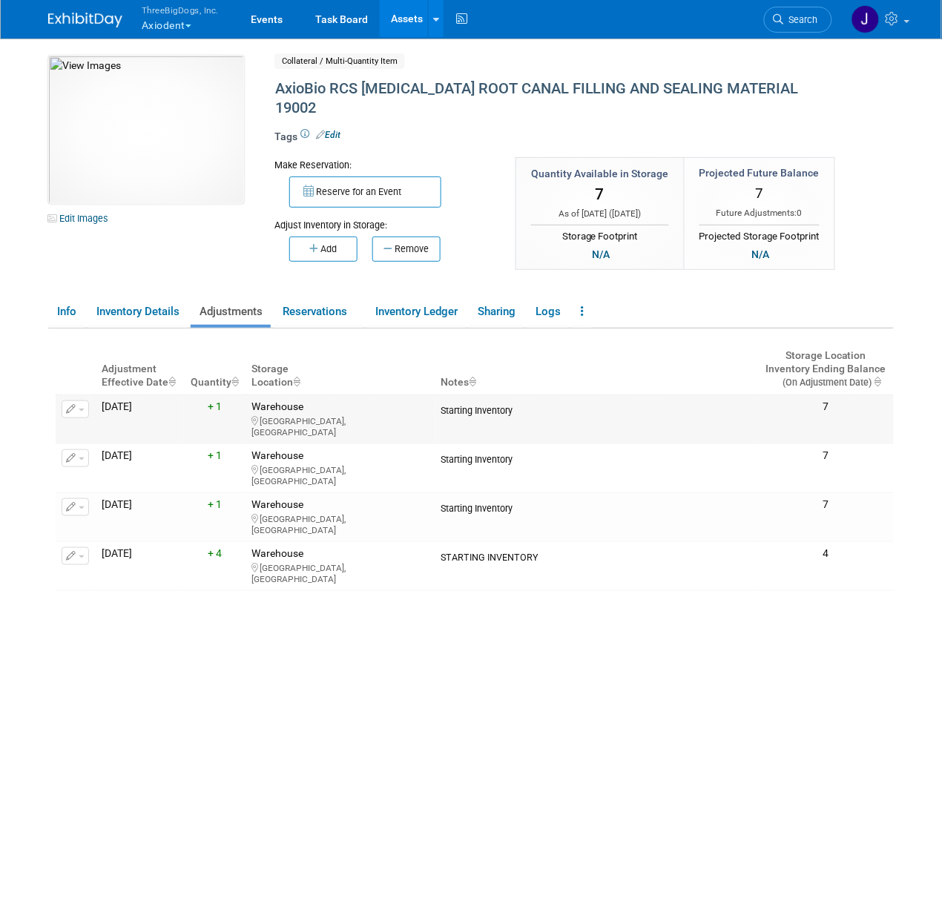
click at [84, 400] on button "button" at bounding box center [75, 409] width 27 height 18
click at [119, 450] on span "Delete Adjustment" at bounding box center [135, 456] width 90 height 12
click at [253, 464] on link "Yes" at bounding box center [239, 476] width 44 height 24
click at [81, 409] on span "button" at bounding box center [82, 410] width 6 height 3
click at [119, 450] on span "Delete Adjustment" at bounding box center [135, 456] width 90 height 12
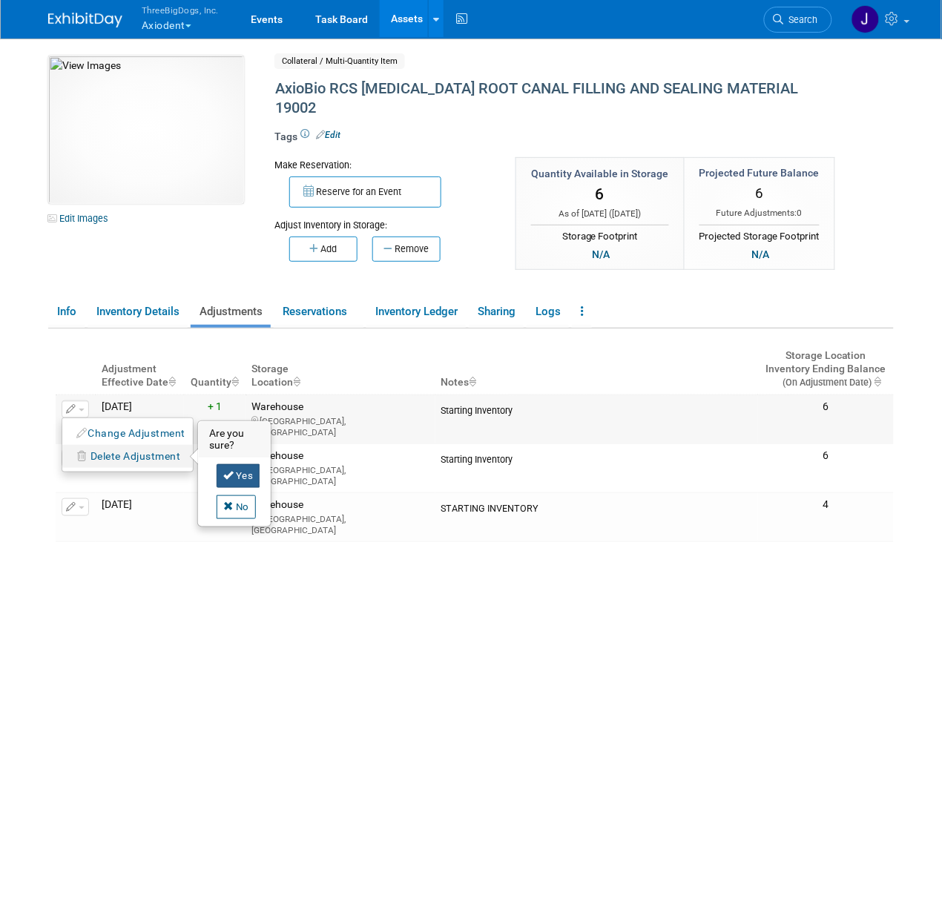
click at [242, 464] on link "Yes" at bounding box center [239, 476] width 44 height 24
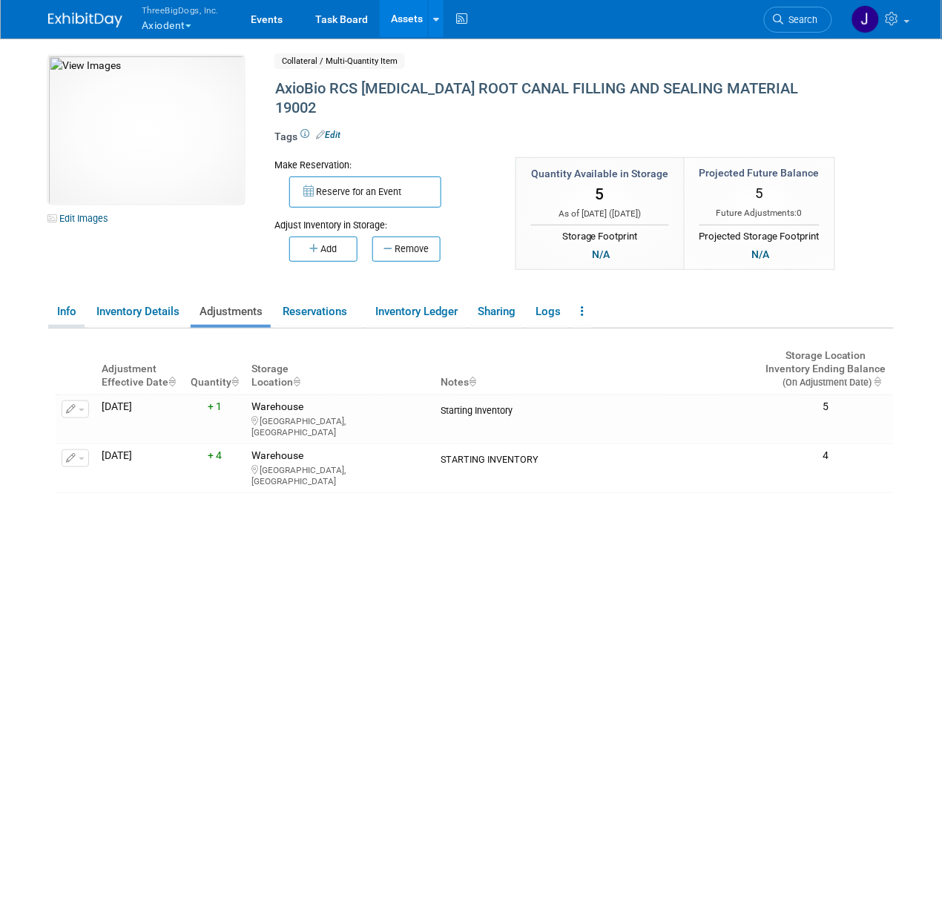
click at [69, 299] on link "Info" at bounding box center [66, 312] width 36 height 26
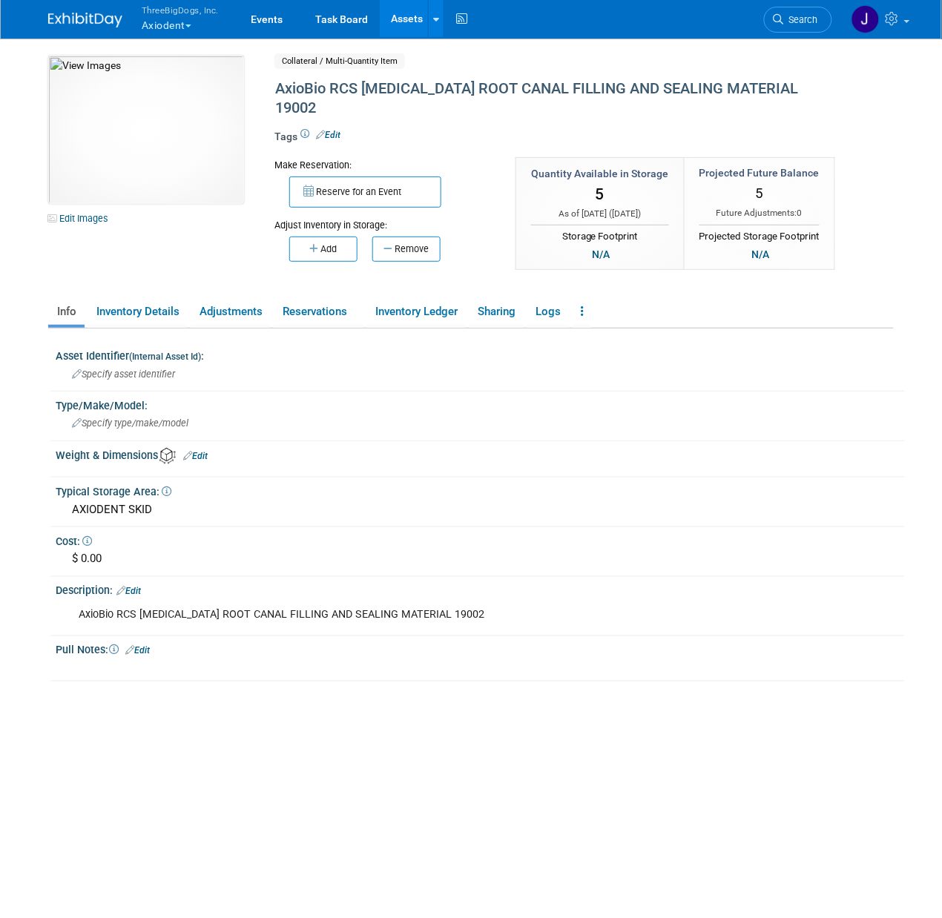
click at [412, 18] on link "Assets" at bounding box center [407, 18] width 54 height 37
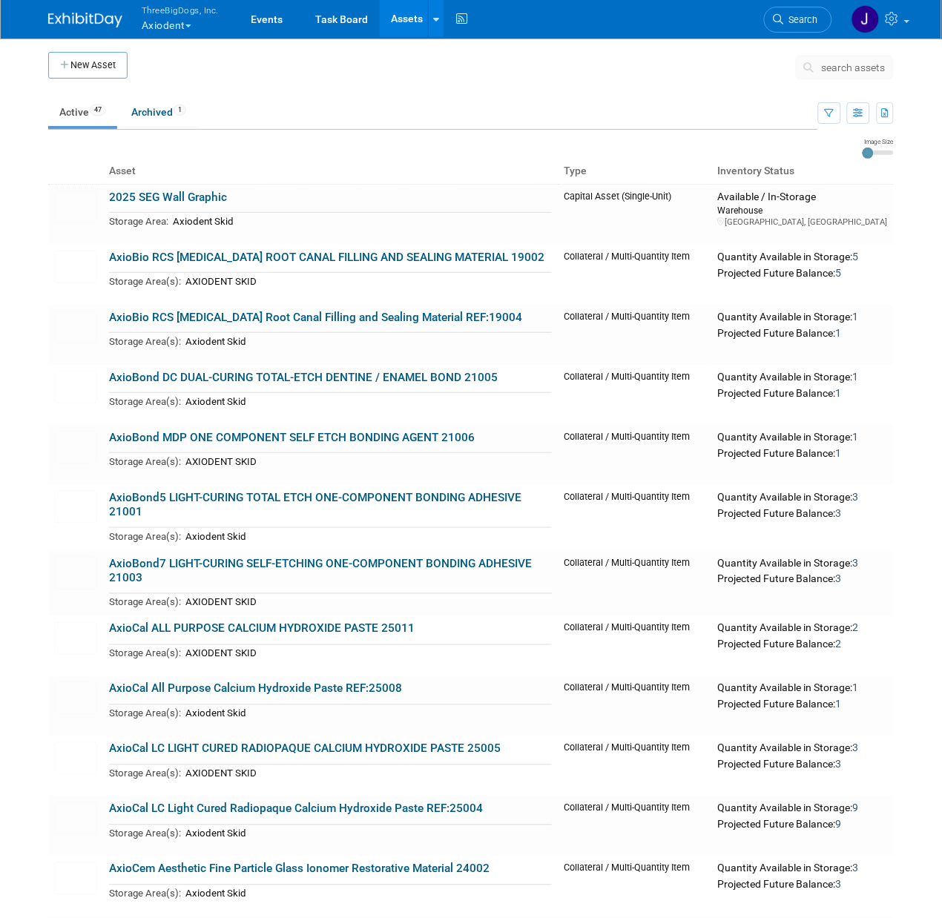
click at [828, 64] on span "search assets" at bounding box center [854, 68] width 64 height 12
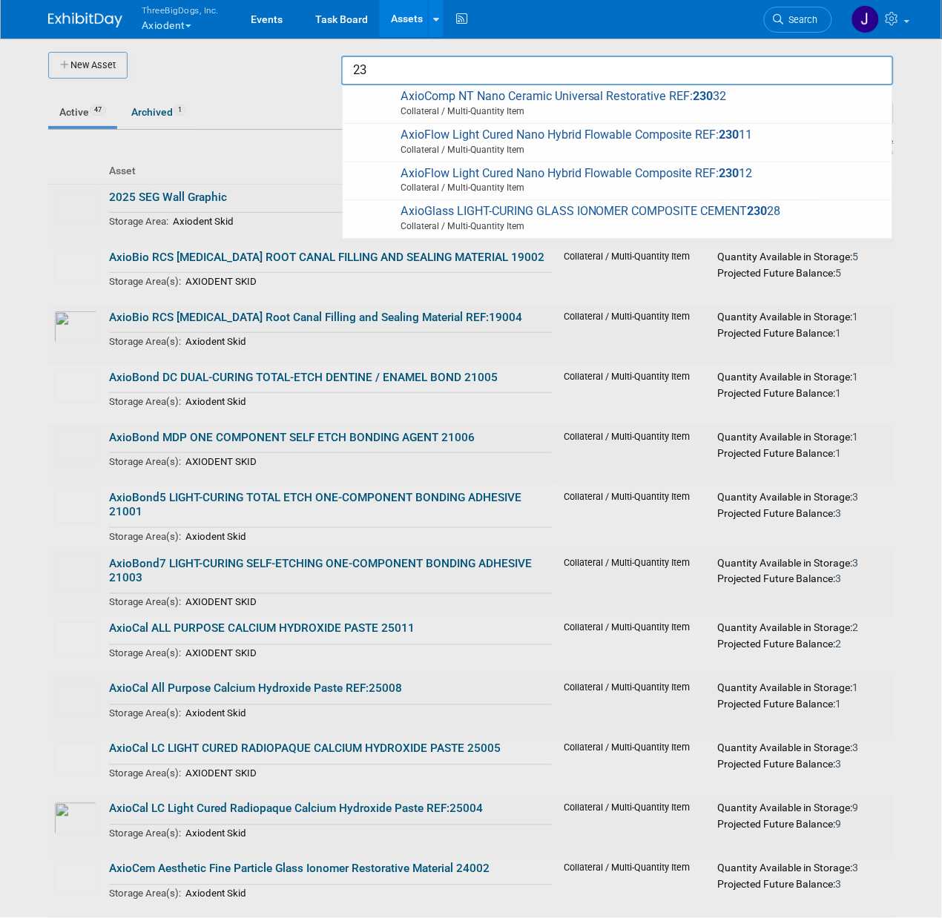
type input "2"
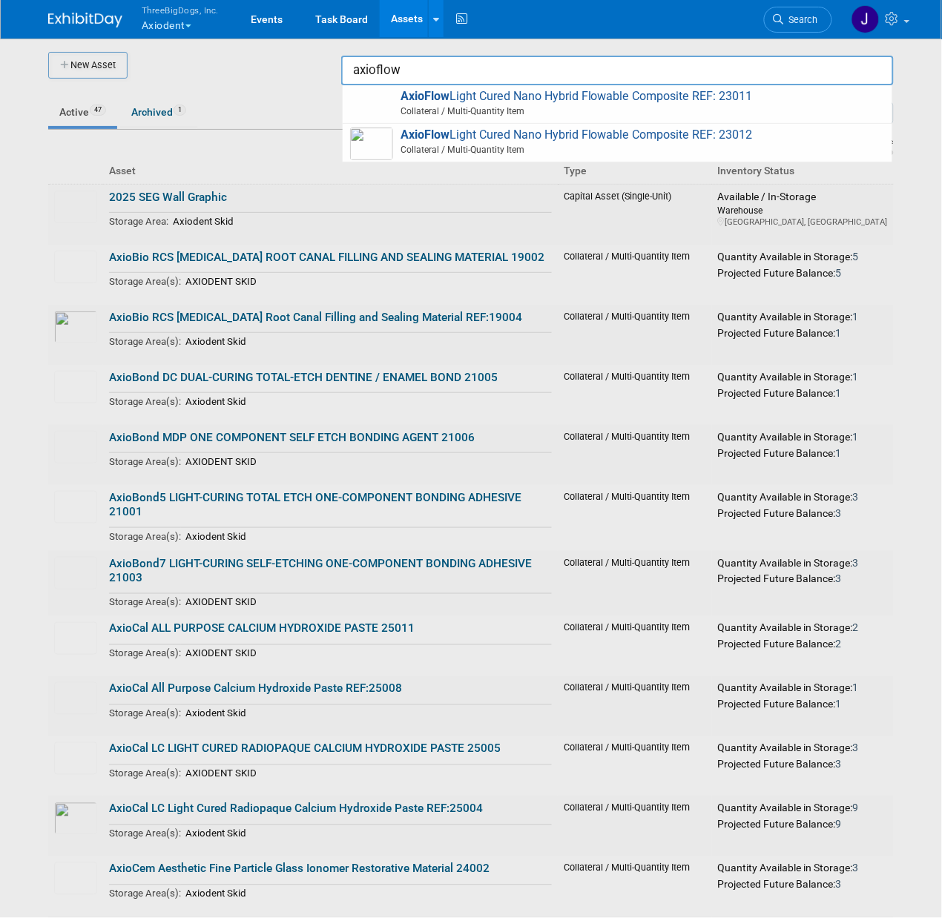
type input "axioflow"
click at [471, 93] on div at bounding box center [471, 459] width 0 height 918
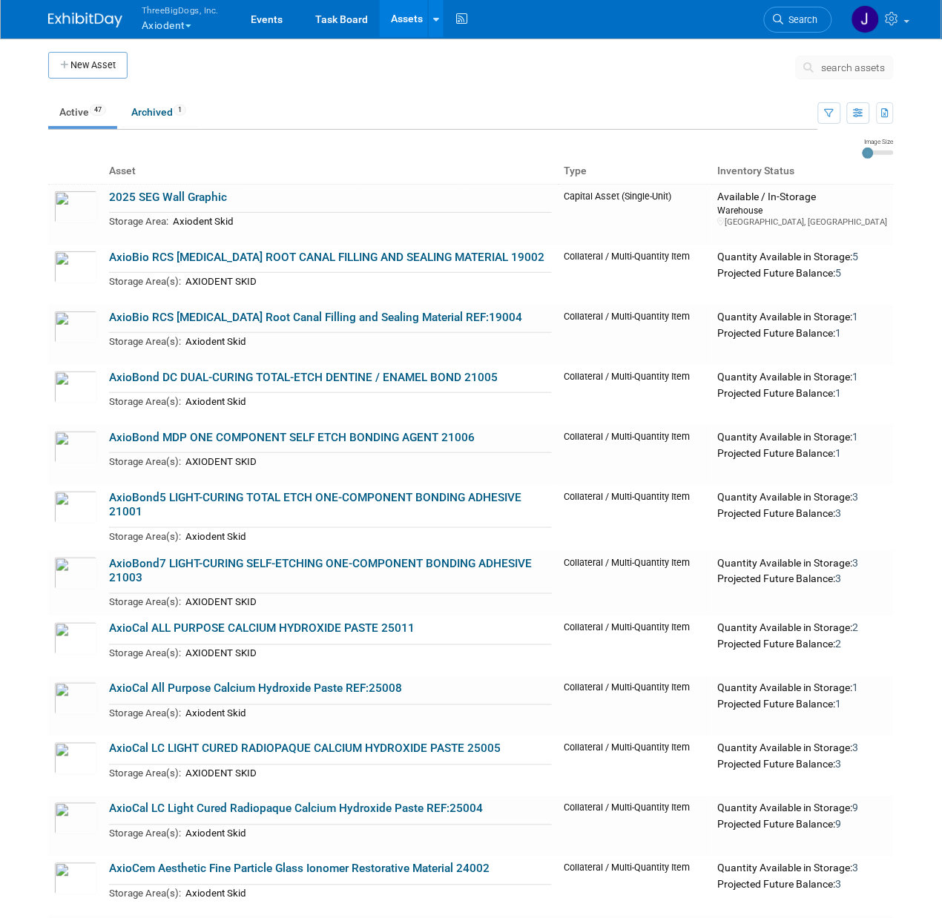
click at [808, 66] on icon at bounding box center [812, 67] width 16 height 10
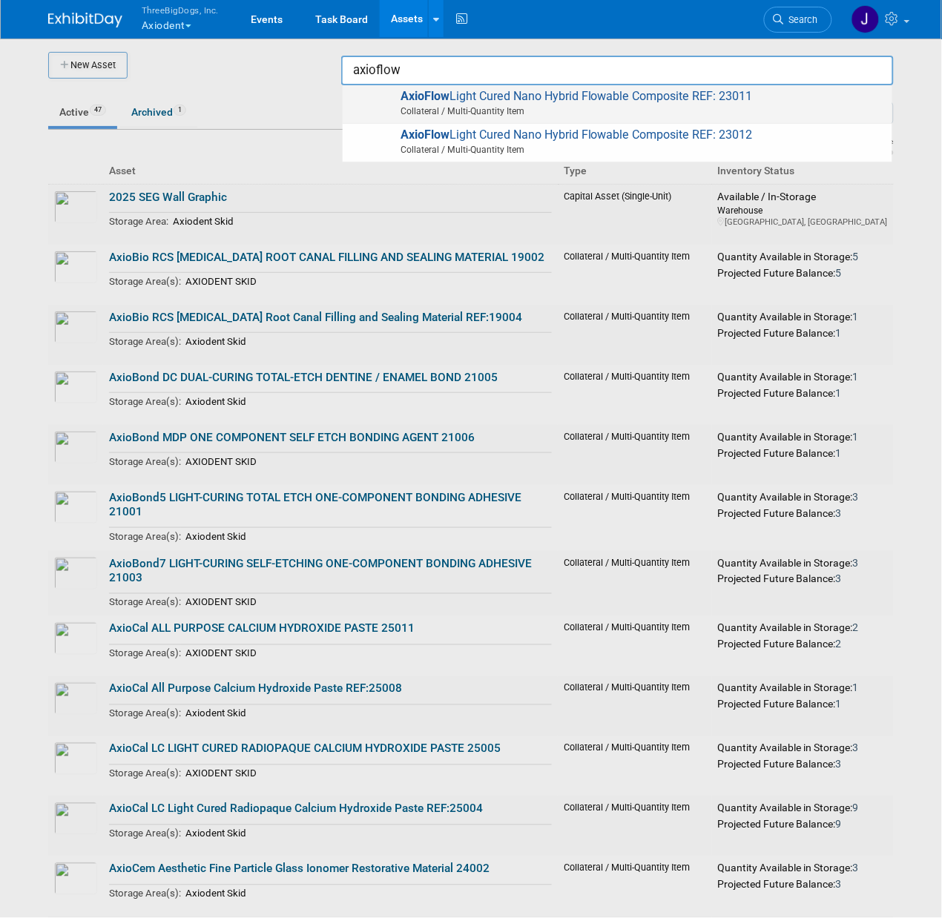
click at [687, 108] on span "Collateral / Multi-Quantity Item" at bounding box center [619, 111] width 530 height 13
type input "AxioFlow Light Cured Nano Hybrid Flowable Composite REF: 23011"
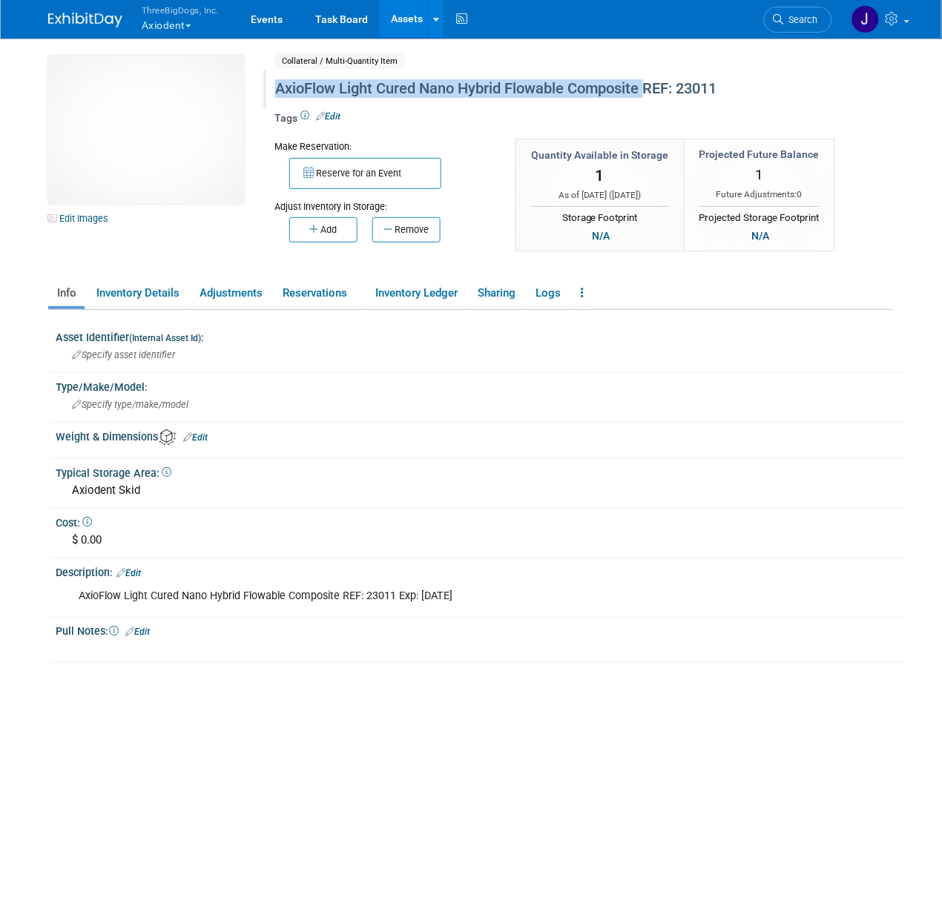
drag, startPoint x: 274, startPoint y: 86, endPoint x: 644, endPoint y: 81, distance: 370.1
click at [644, 81] on div "AxioFlow Light Cured Nano Hybrid Flowable Composite REF: 23011" at bounding box center [550, 89] width 561 height 27
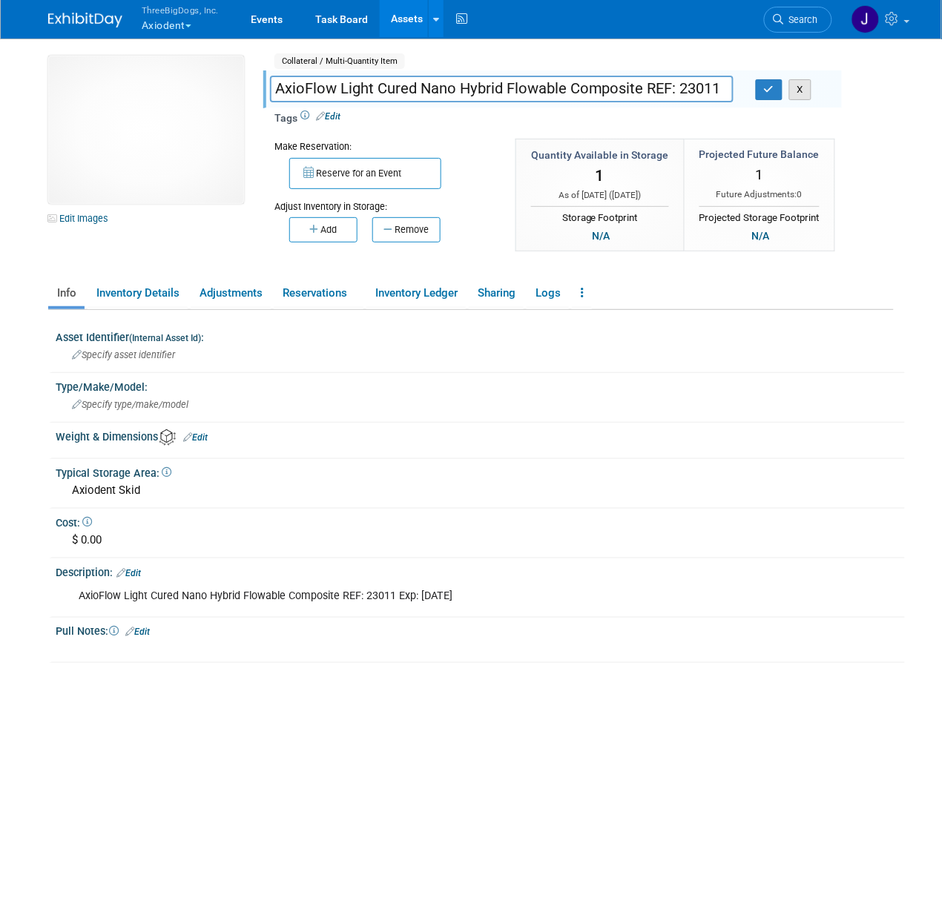
click at [805, 86] on button "X" at bounding box center [800, 89] width 23 height 21
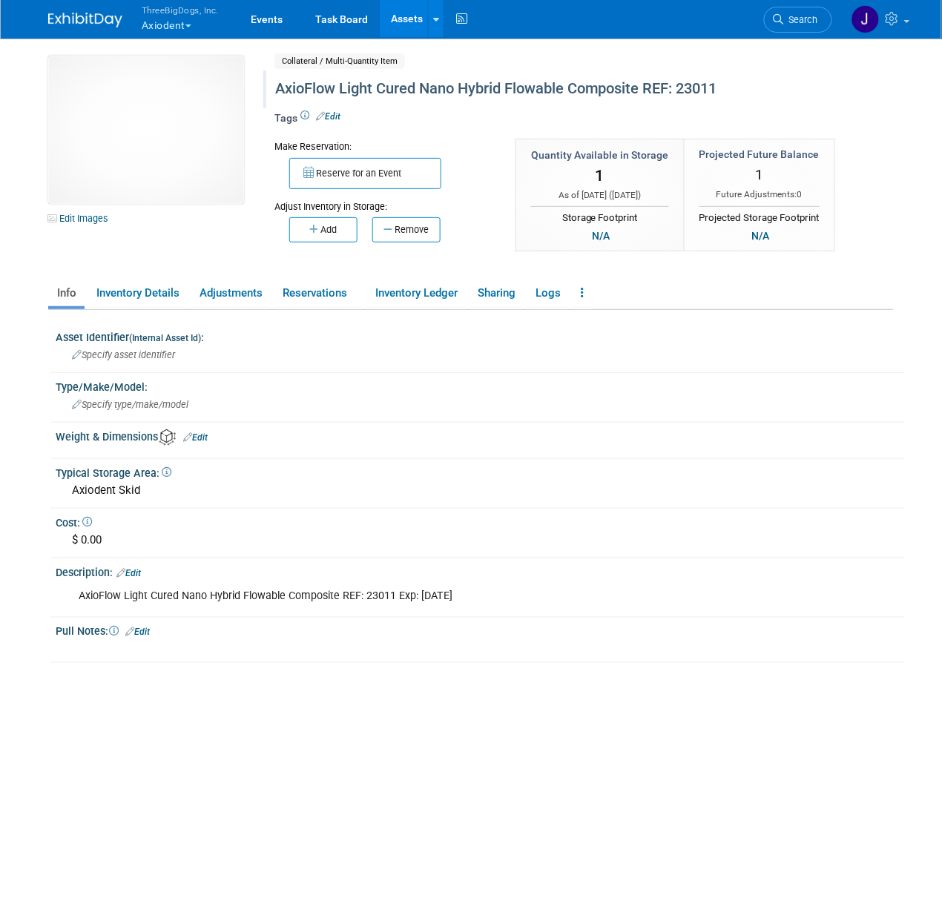
click at [392, 24] on link "Assets" at bounding box center [407, 18] width 54 height 37
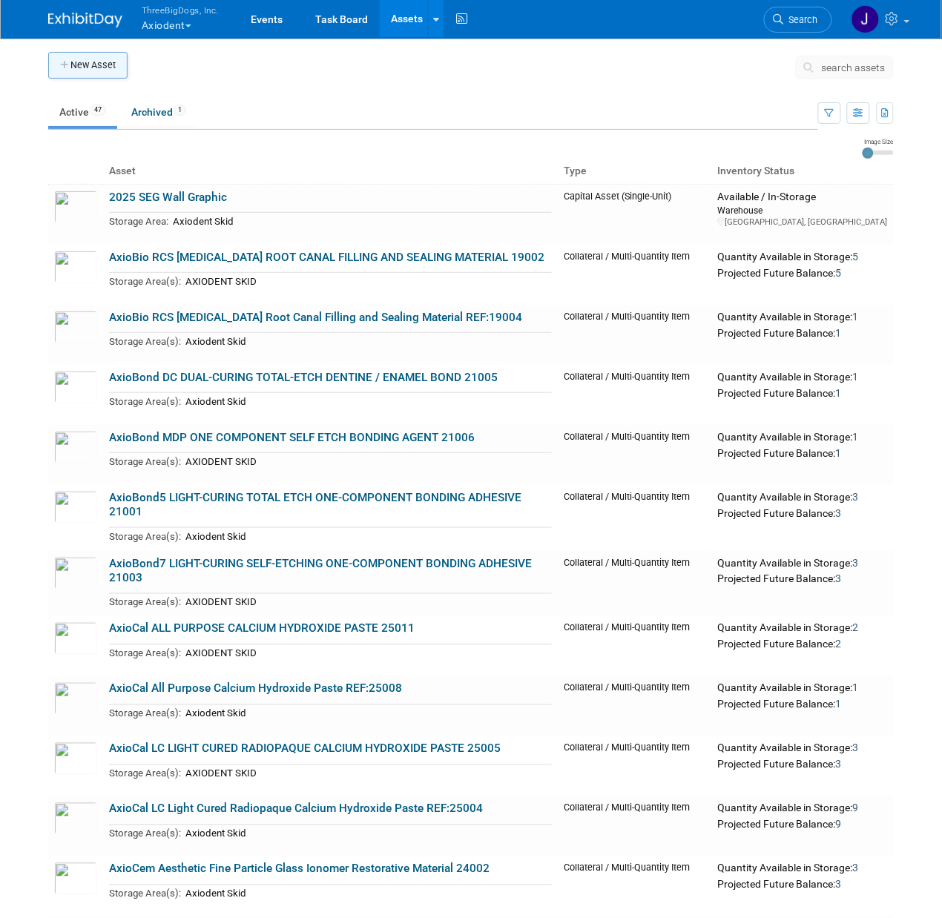
click at [81, 57] on button "New Asset" at bounding box center [87, 65] width 79 height 27
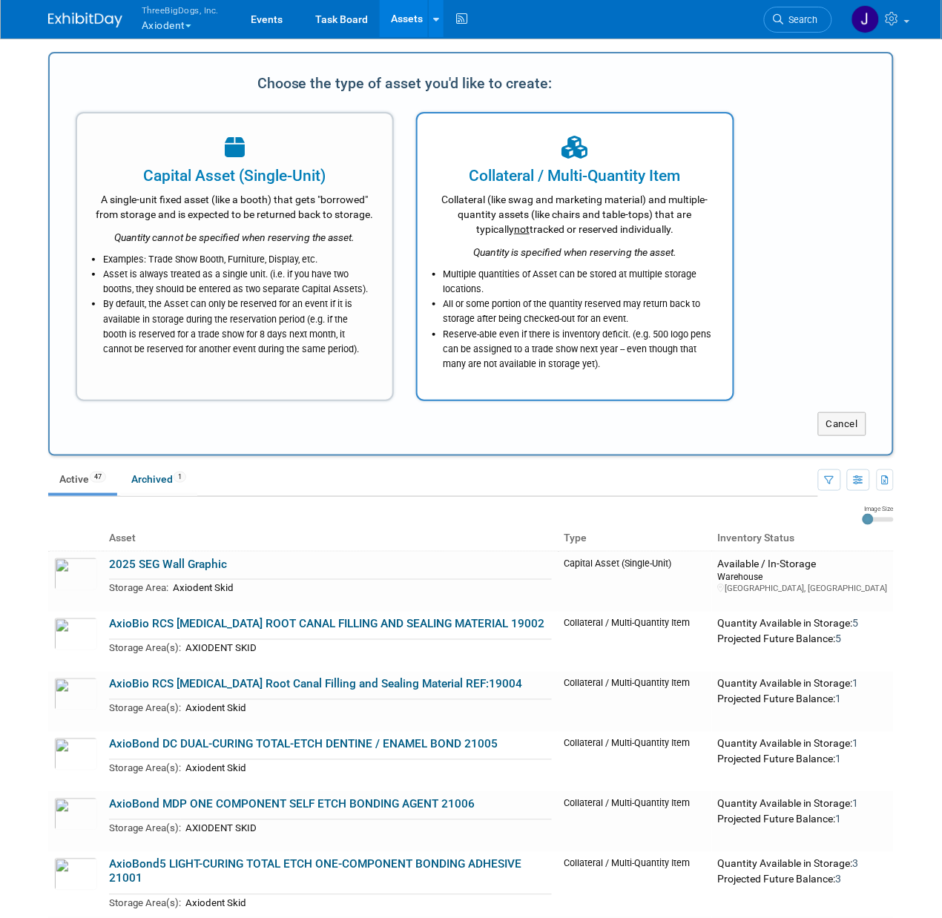
click at [549, 297] on li "All or some portion of the quantity reserved may return back to storage after b…" at bounding box center [578, 312] width 271 height 30
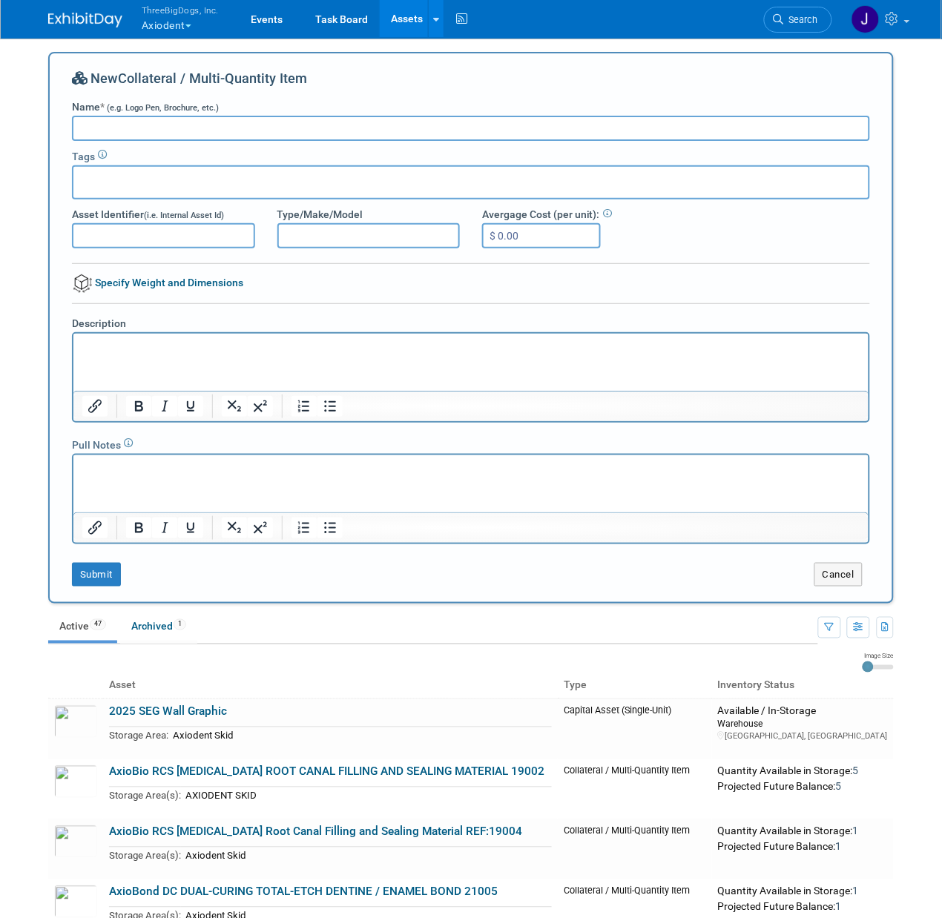
paste input "2025 Wall Graphic"
type input "2025 Wall Graphic"
click at [302, 119] on input "2025 Wall Graphic" at bounding box center [471, 128] width 798 height 25
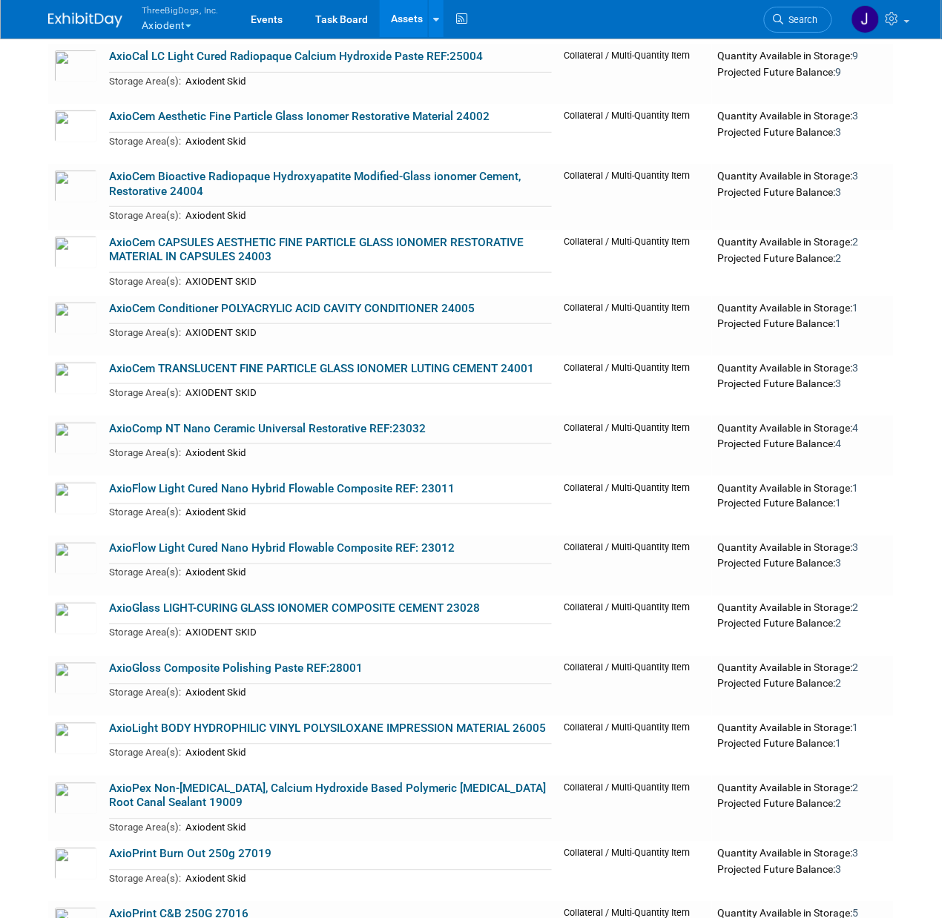
scroll to position [1291, 0]
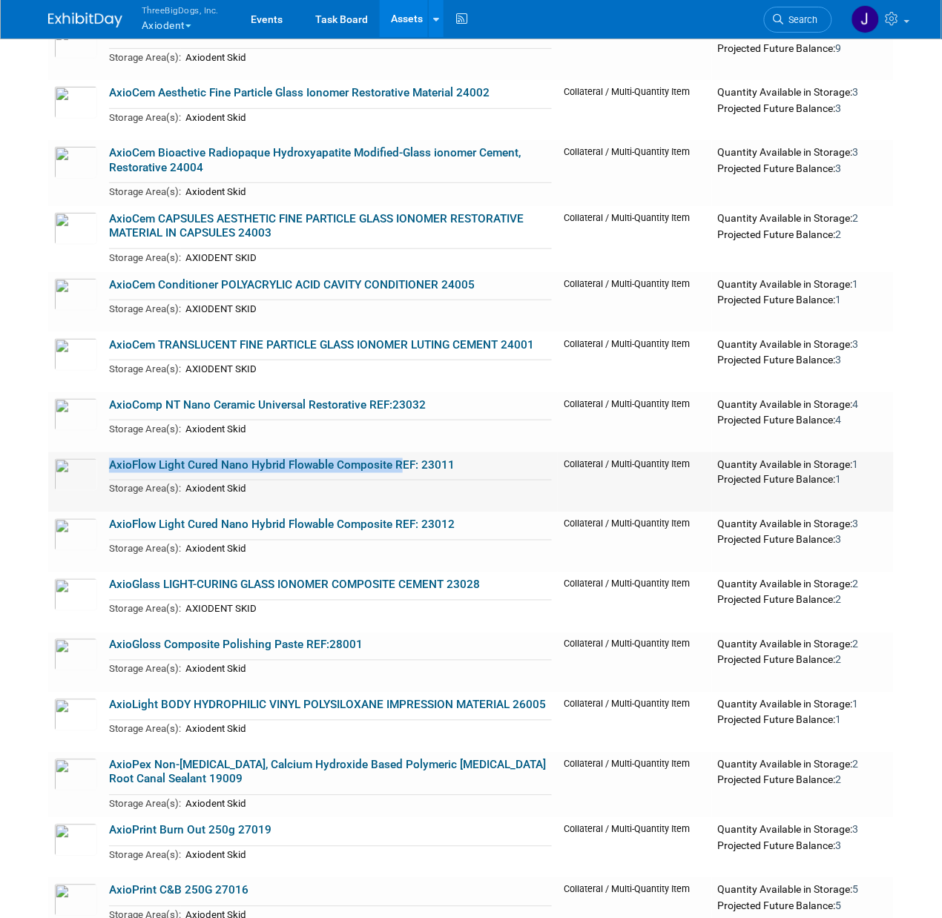
drag, startPoint x: 101, startPoint y: 451, endPoint x: 394, endPoint y: 451, distance: 292.9
click at [394, 452] on tr "AxioFlow Light Cured Nano Hybrid Flowable Composite REF: 23011 Storage Area(s):…" at bounding box center [470, 482] width 845 height 60
copy tr "AxioFlow Light Cured Nano Hybrid Flowable Composite"
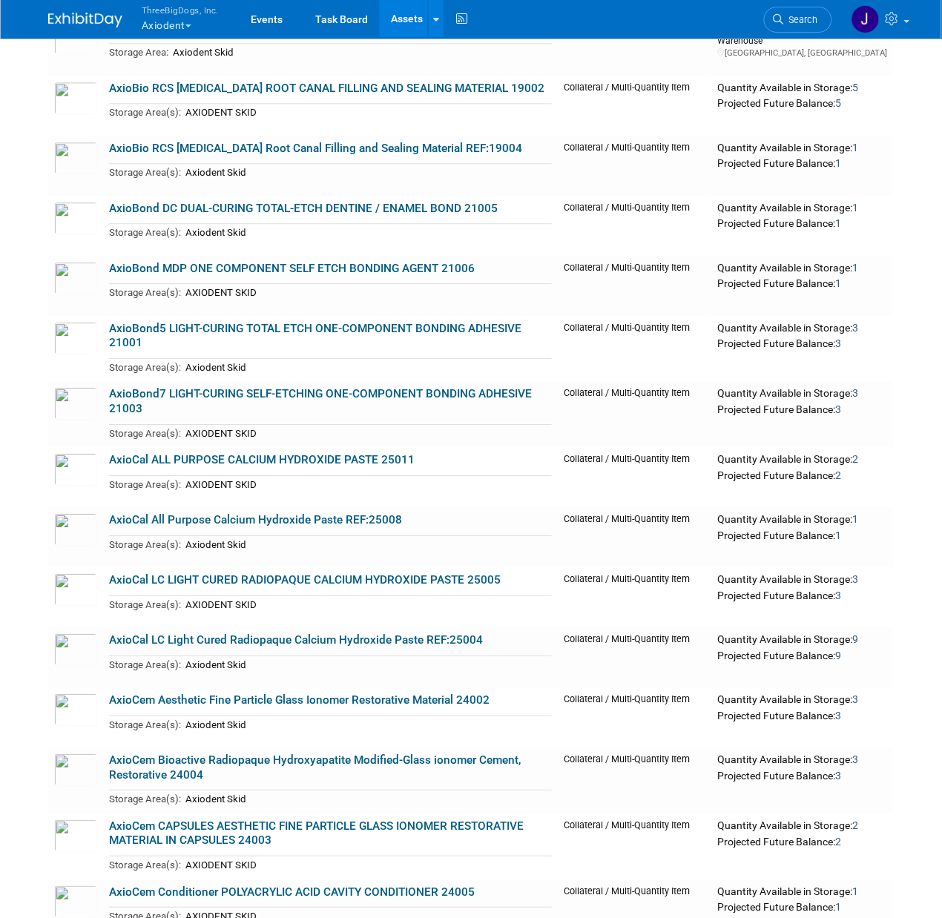
scroll to position [0, 0]
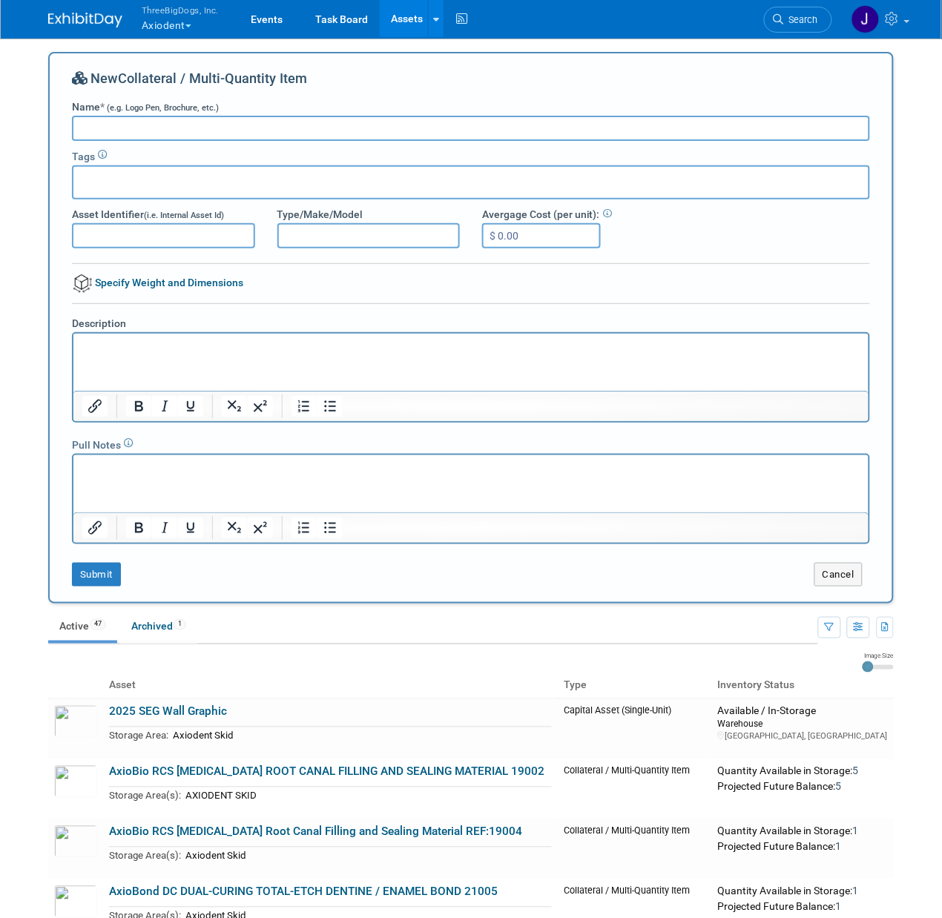
click at [337, 135] on input "Name * (e.g. Logo Pen, Brochure, etc.)" at bounding box center [471, 128] width 798 height 25
paste input "AxioFlow Light Cured Nano Hybrid Flowable Composite"
click at [343, 128] on input "AxioFlow Light Cured Nano Hybrid Flowable Composite 23013" at bounding box center [471, 128] width 798 height 25
click at [393, 121] on input "AxioFlow Light Cured Nano Hybrid Flowable Composite 23013" at bounding box center [471, 128] width 798 height 25
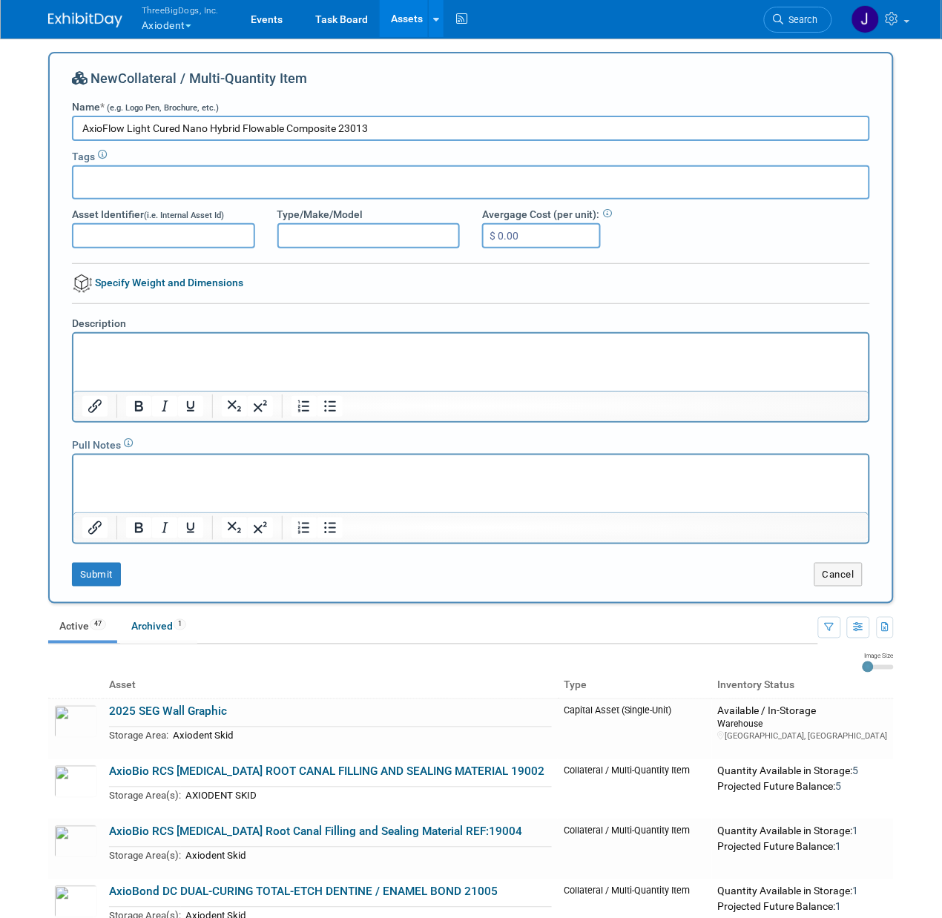
click at [393, 121] on input "AxioFlow Light Cured Nano Hybrid Flowable Composite 23013" at bounding box center [471, 128] width 798 height 25
type input "AxioFlow Light Cured Nano Hybrid Flowable Composite 23013"
click at [282, 344] on p "Rich Text Area. Press ALT-0 for help." at bounding box center [471, 346] width 778 height 15
click at [110, 564] on button "Submit" at bounding box center [96, 575] width 49 height 24
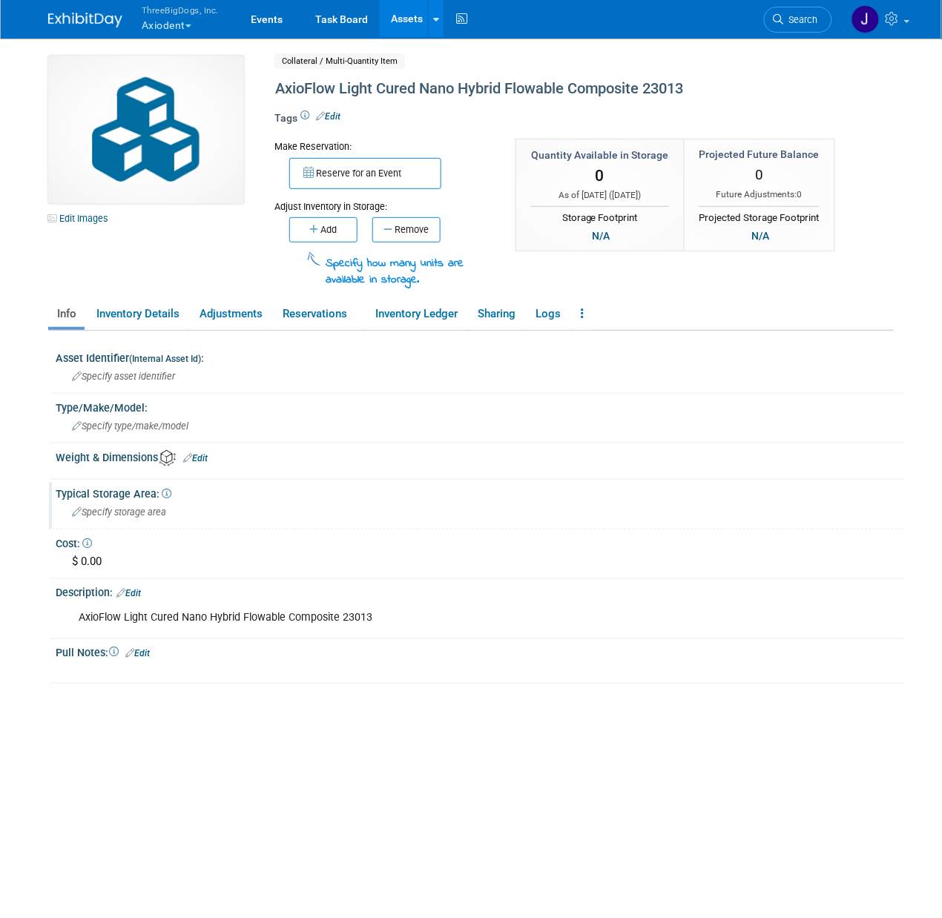
click at [99, 513] on div "Specify storage area" at bounding box center [480, 512] width 827 height 23
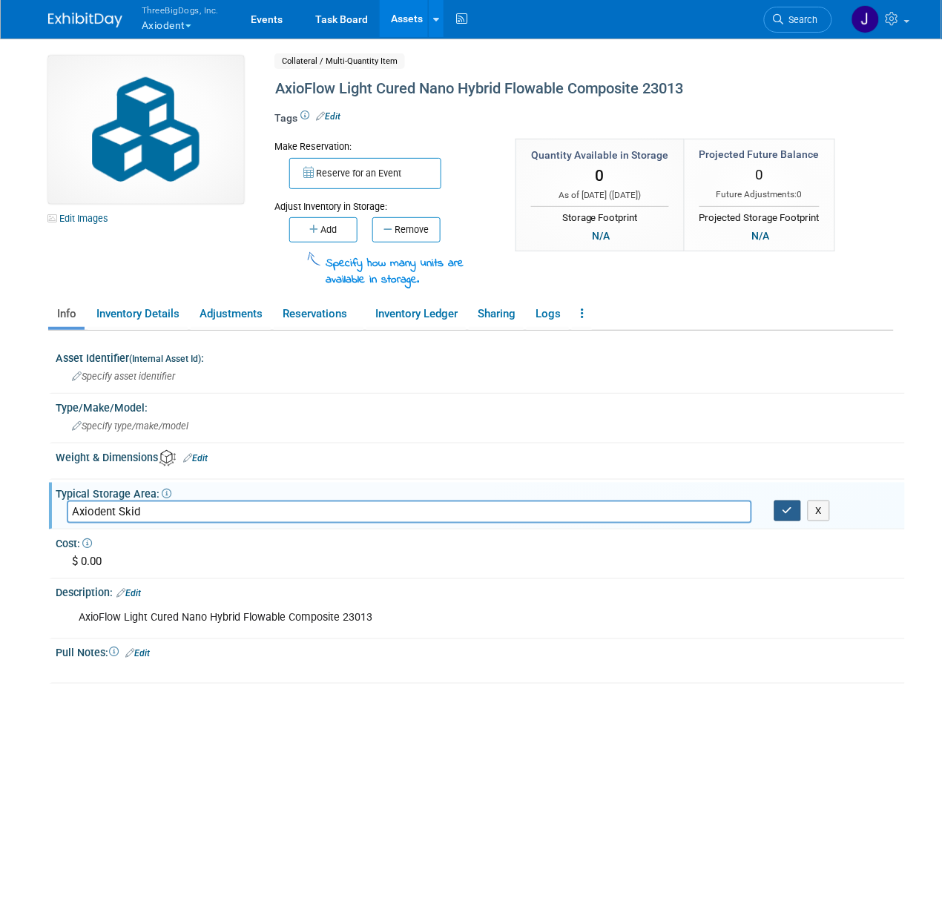
type input "Axiodent Skid"
click at [786, 501] on button "button" at bounding box center [787, 511] width 27 height 21
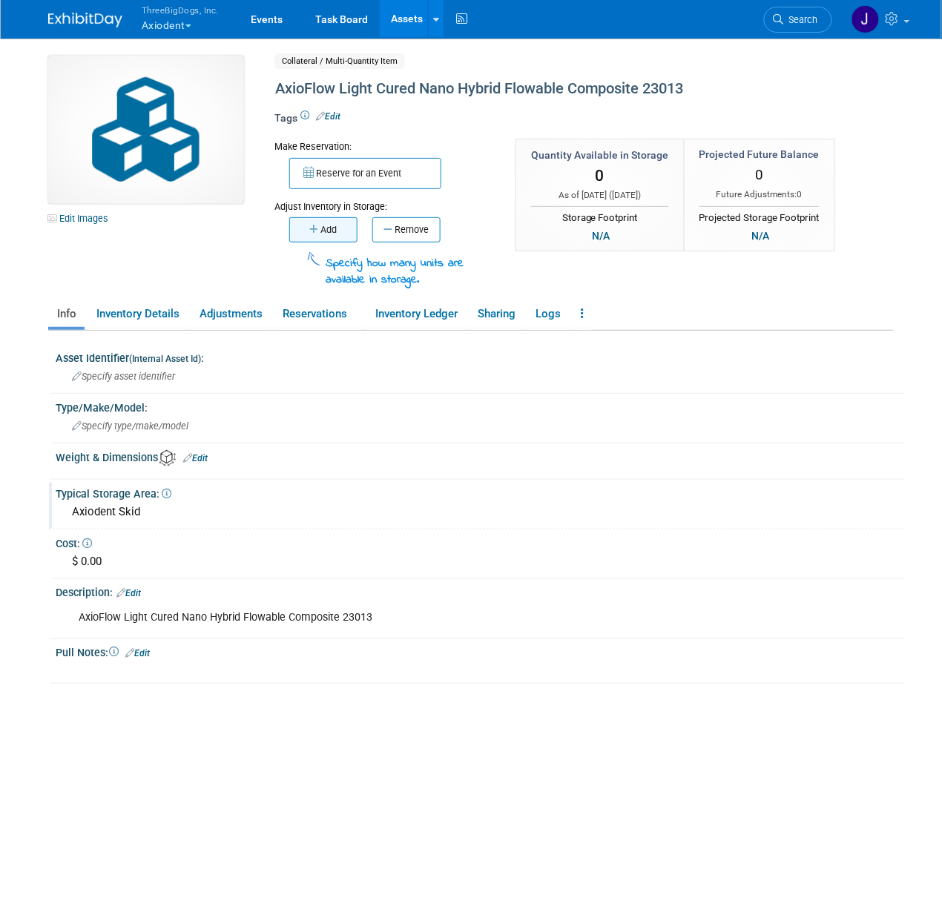
click at [312, 228] on icon "button" at bounding box center [315, 230] width 11 height 10
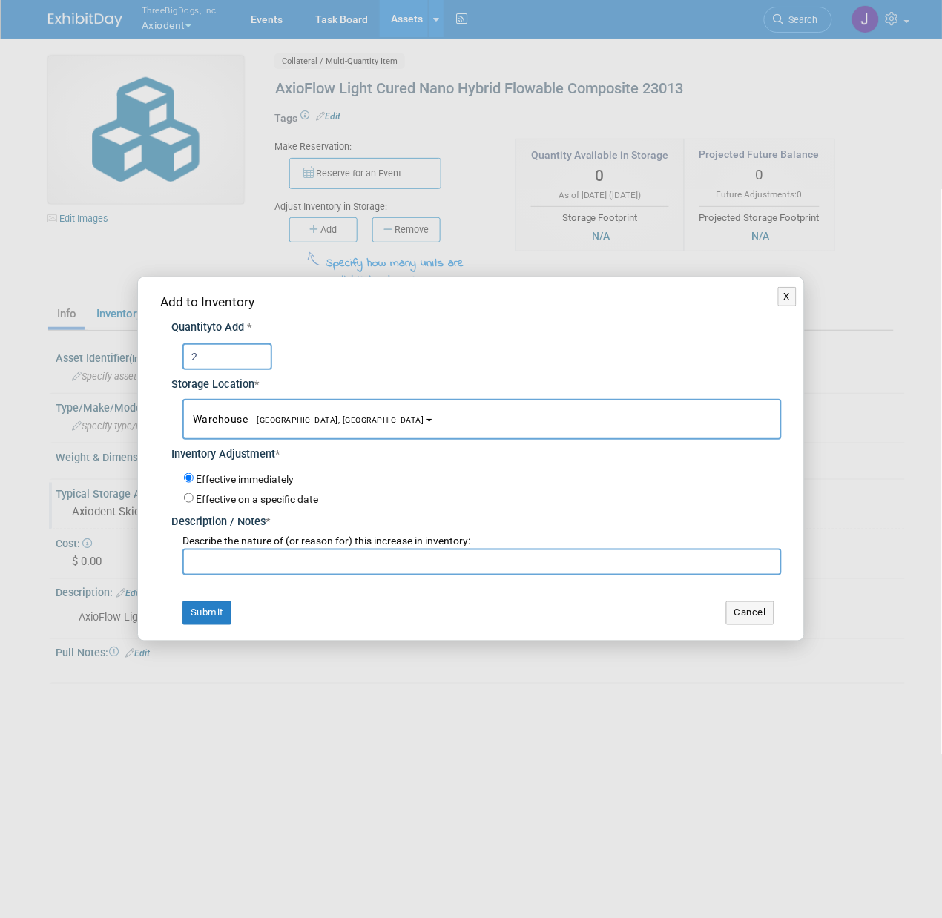
type input "2"
click at [319, 554] on input "text" at bounding box center [481, 562] width 599 height 27
type input "Starting Inventory"
click at [194, 611] on button "Submit" at bounding box center [206, 613] width 49 height 24
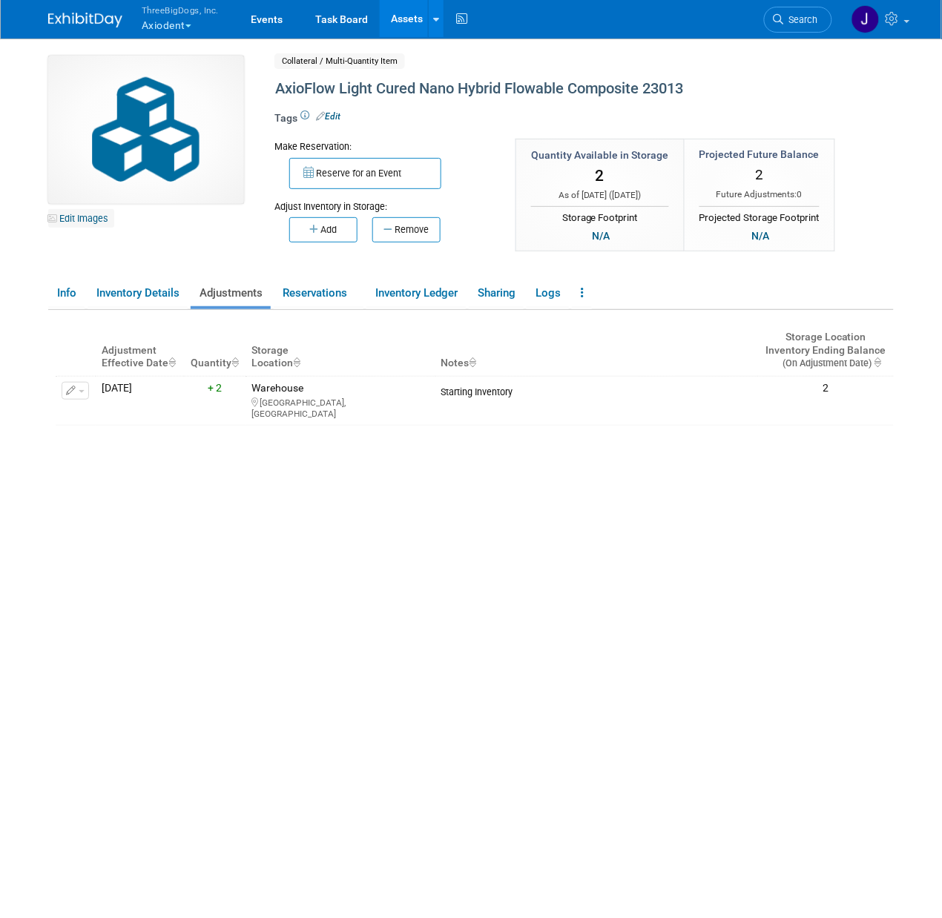
click at [105, 211] on link "Edit Images" at bounding box center [81, 218] width 66 height 19
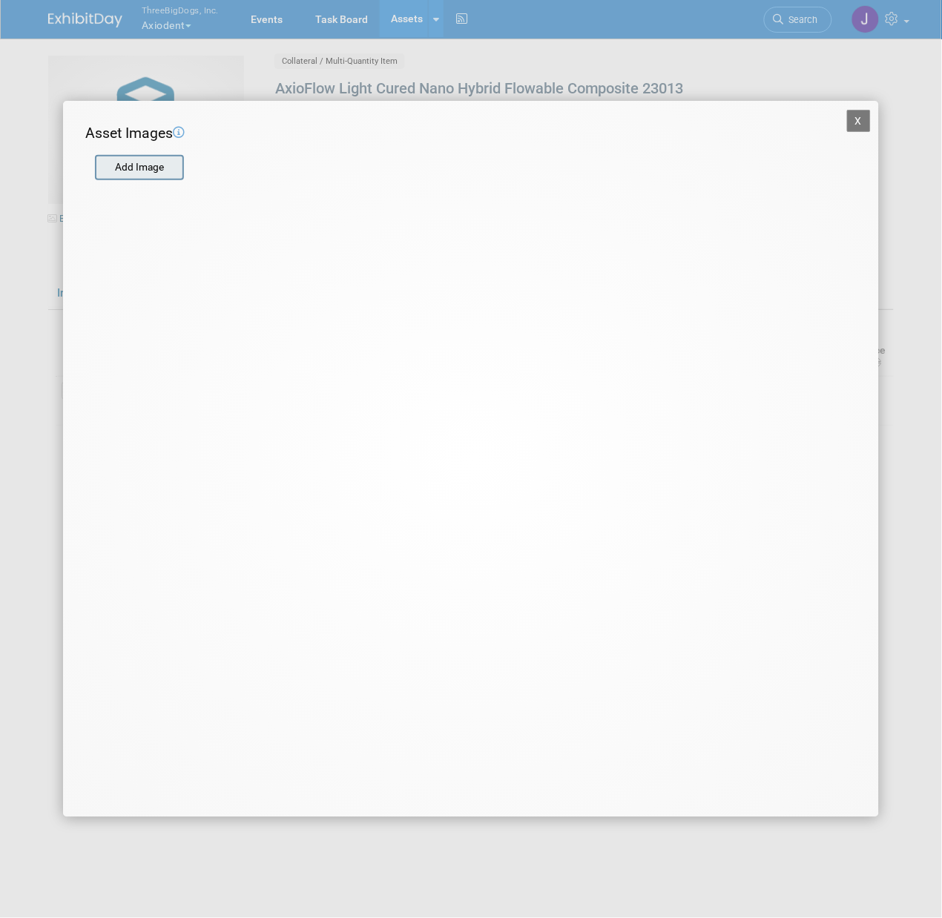
click at [140, 167] on input "file" at bounding box center [94, 167] width 177 height 22
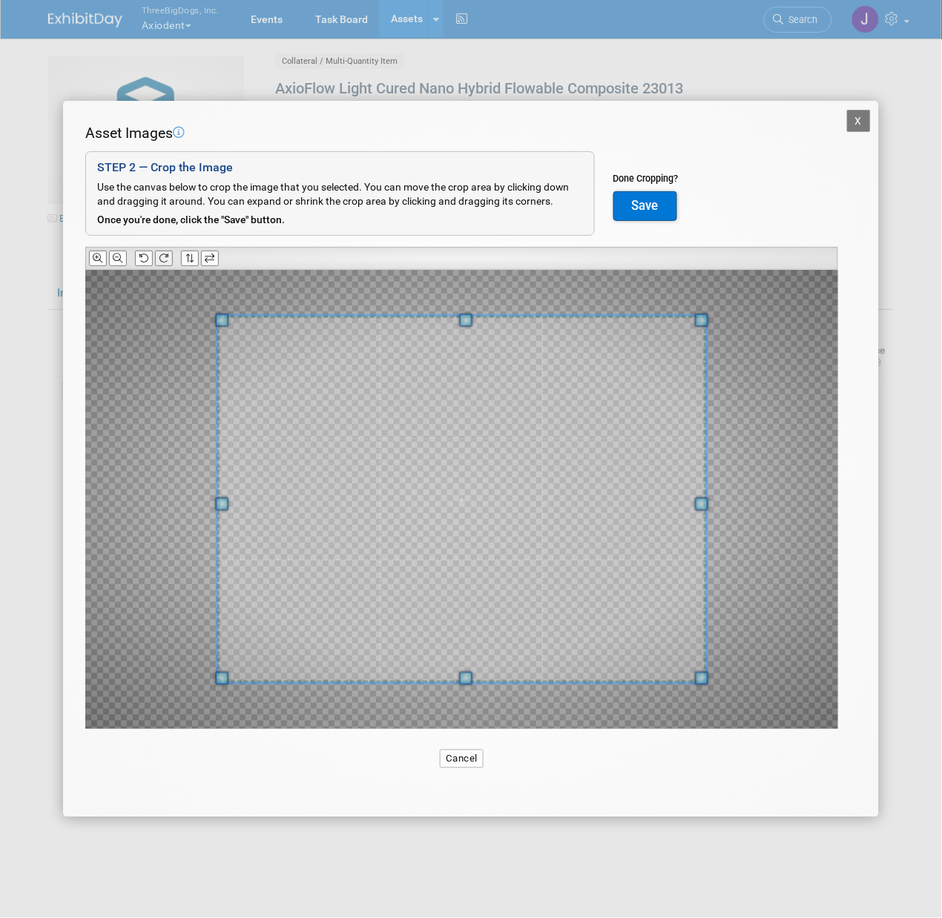
click at [169, 262] on icon at bounding box center [164, 259] width 10 height 10
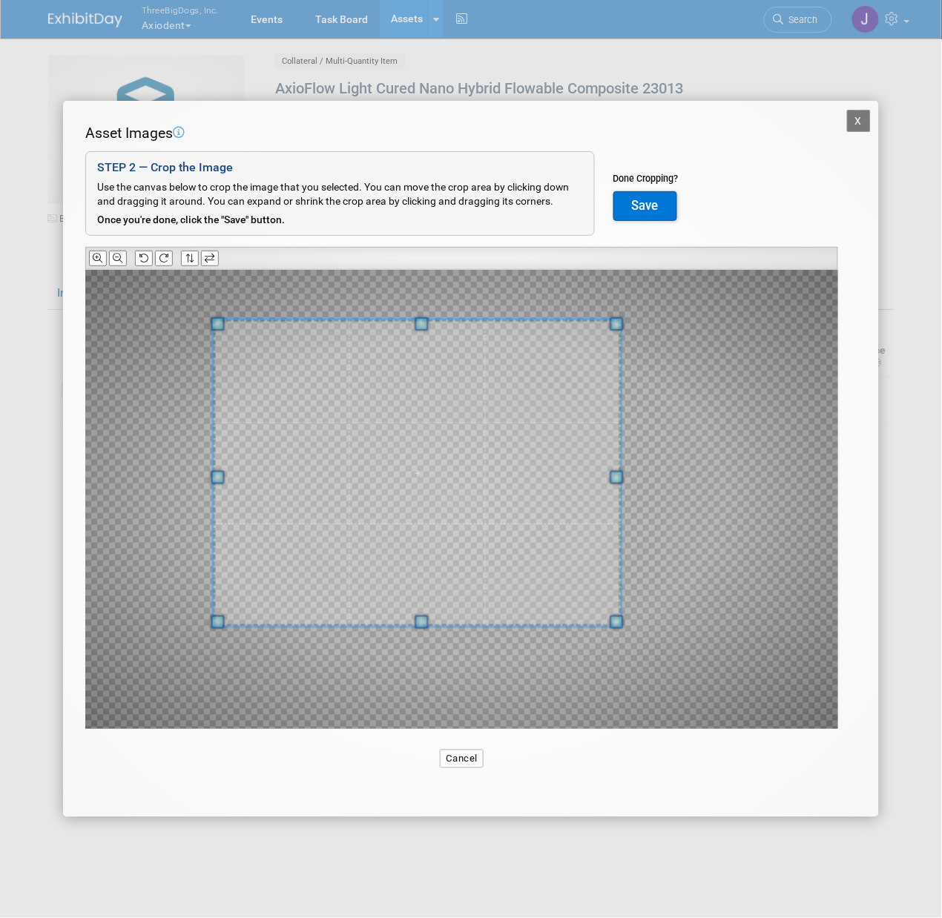
click at [532, 458] on div at bounding box center [461, 499] width 753 height 459
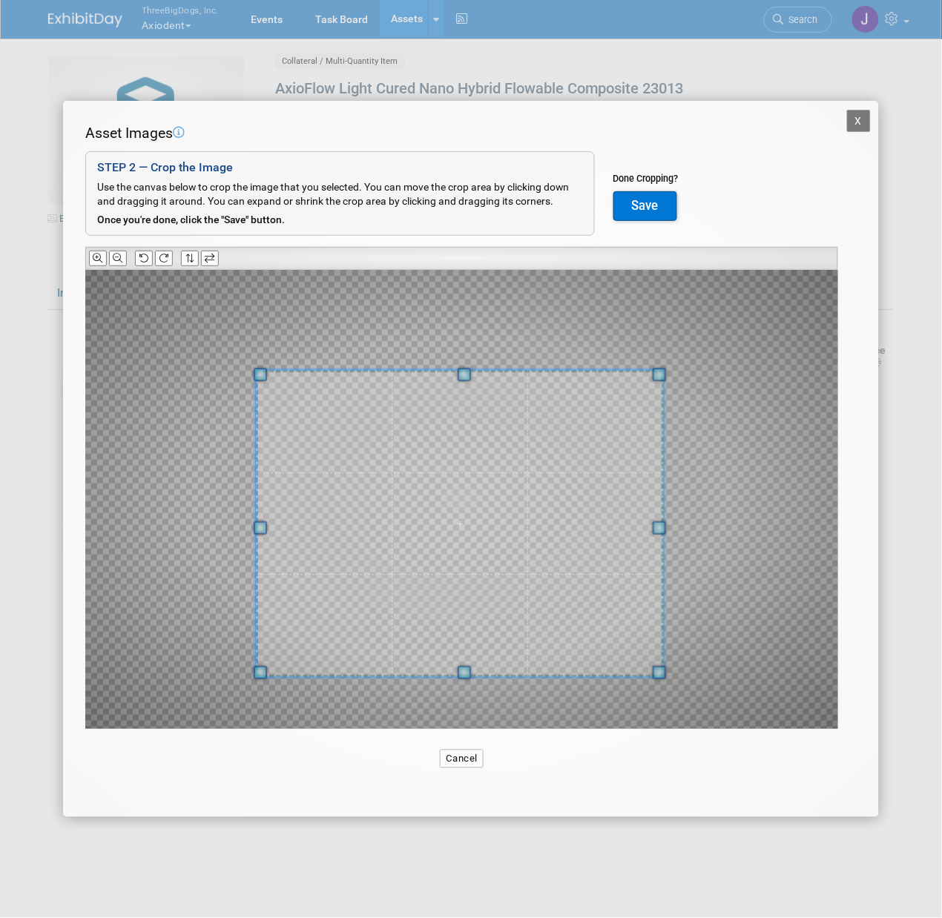
click at [576, 513] on span at bounding box center [460, 524] width 408 height 306
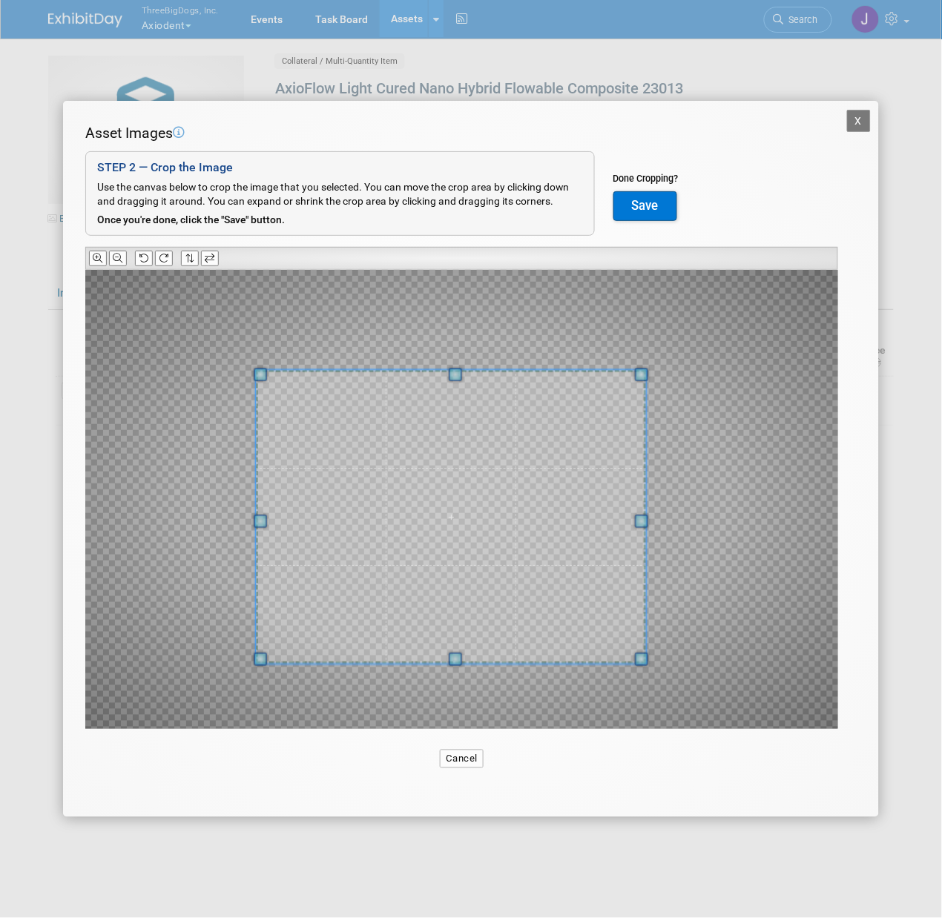
click at [640, 665] on span at bounding box center [641, 659] width 13 height 13
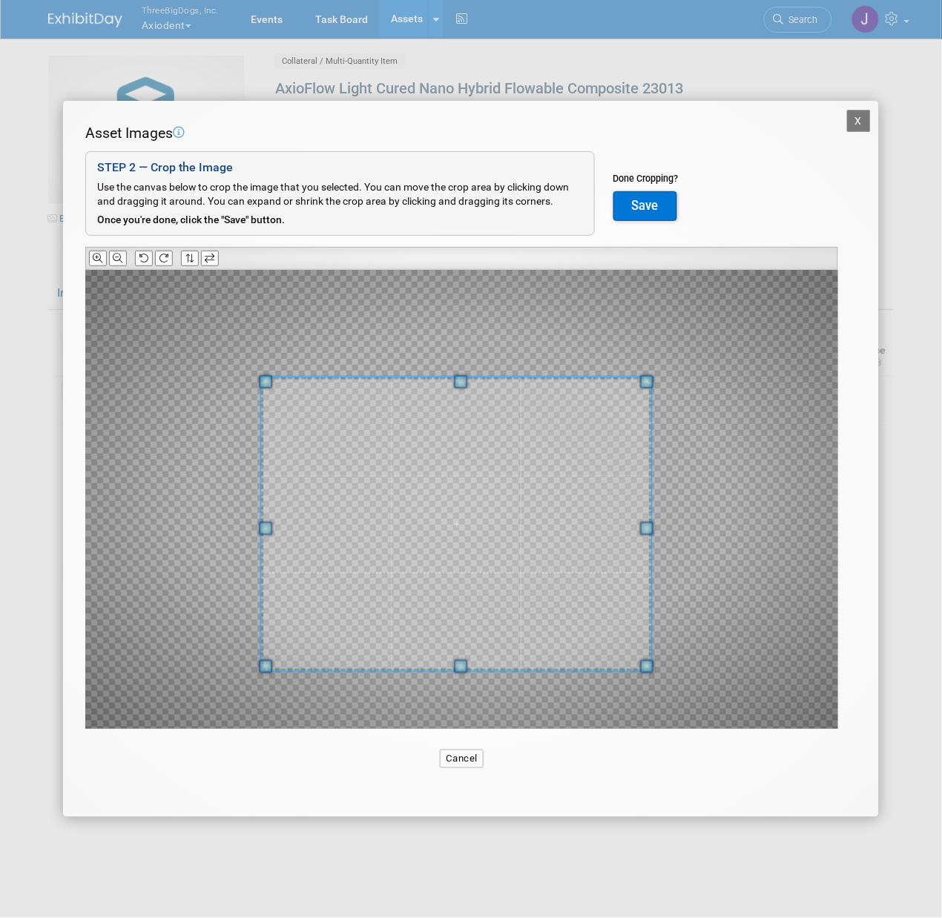
click at [562, 522] on span at bounding box center [456, 523] width 390 height 293
click at [650, 214] on button "Save" at bounding box center [645, 206] width 64 height 30
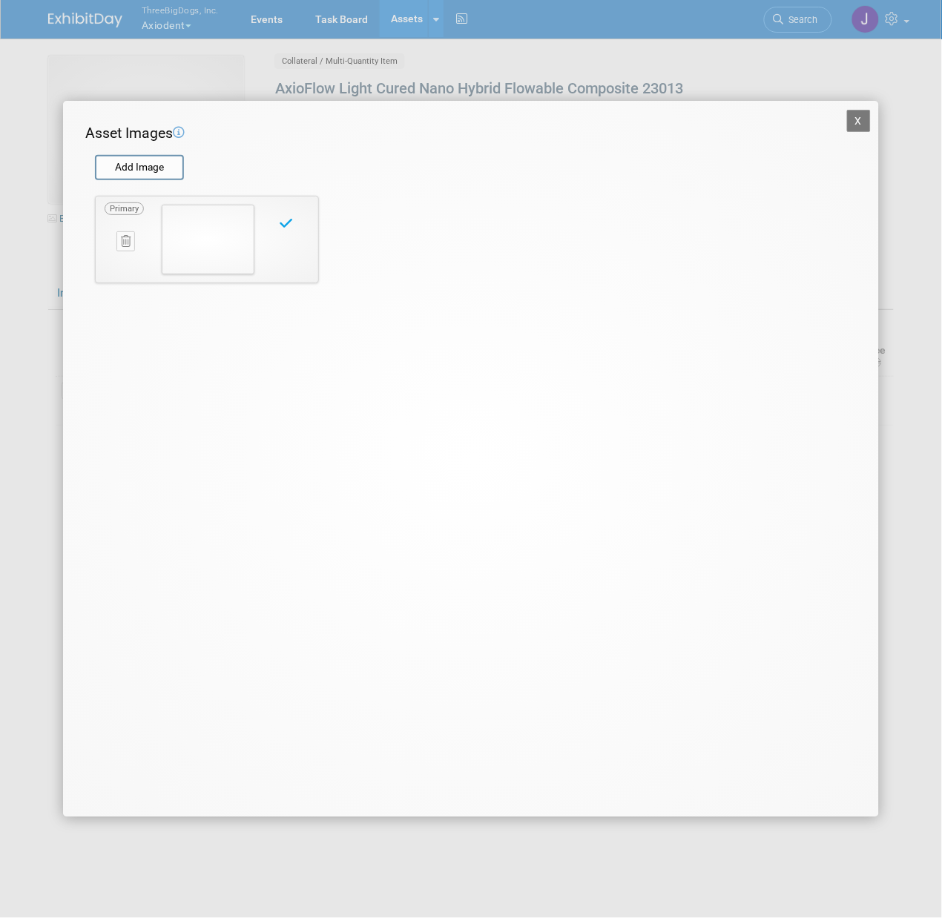
click at [856, 122] on button "X" at bounding box center [859, 121] width 24 height 22
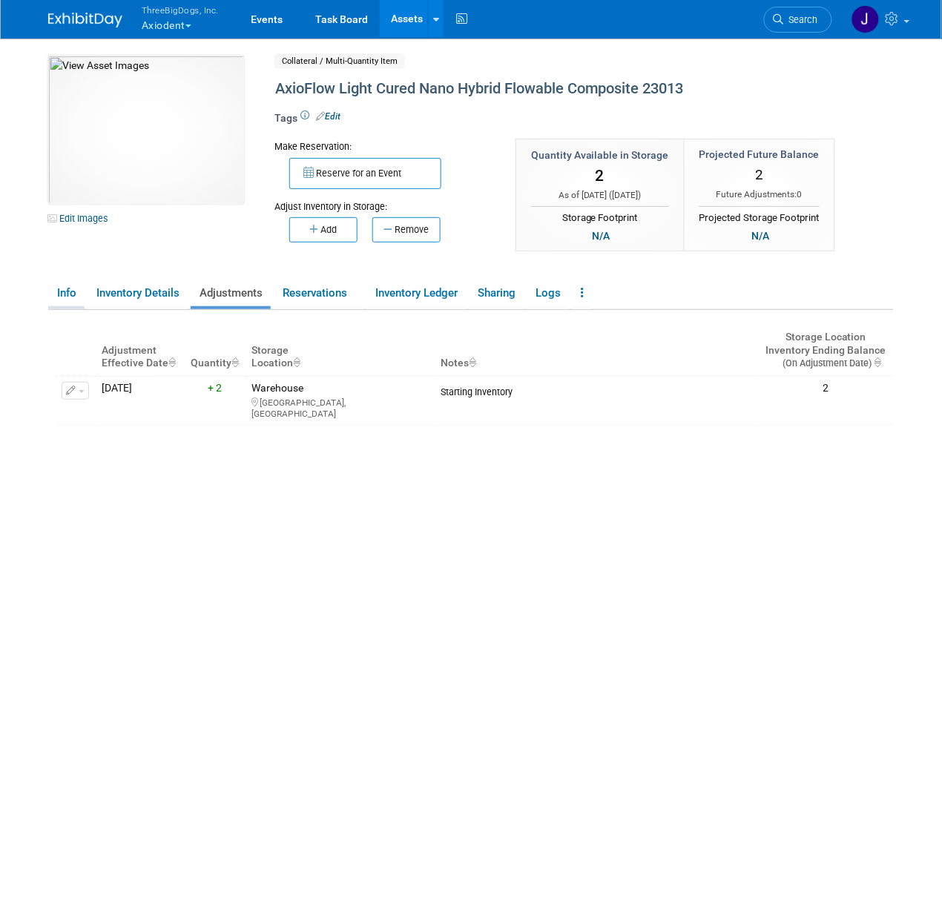
click at [56, 284] on link "Info" at bounding box center [66, 293] width 36 height 26
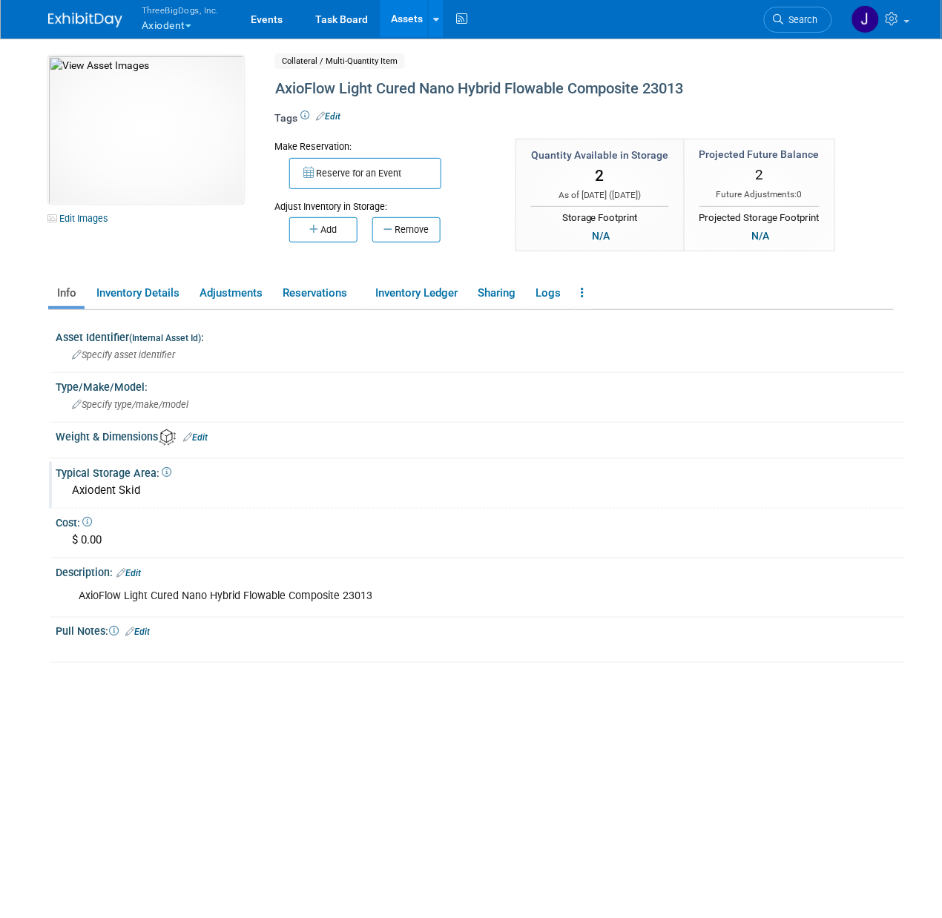
click at [410, 27] on link "Assets" at bounding box center [407, 18] width 54 height 37
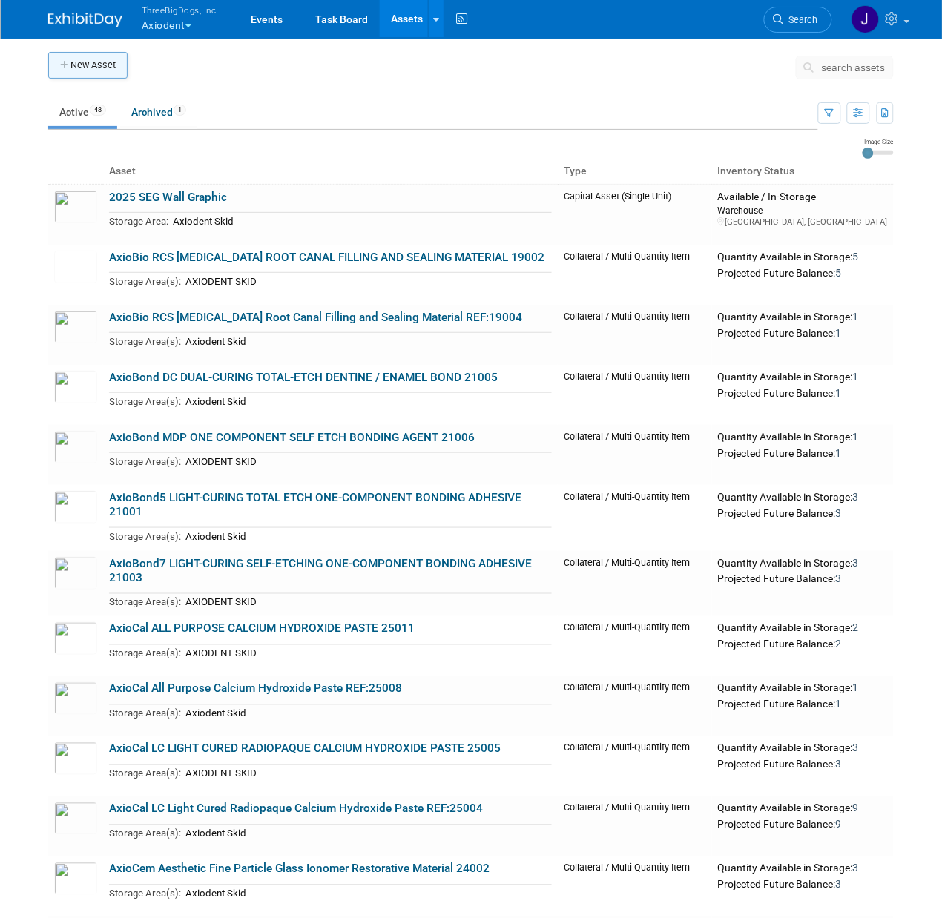
click at [101, 73] on button "New Asset" at bounding box center [87, 65] width 79 height 27
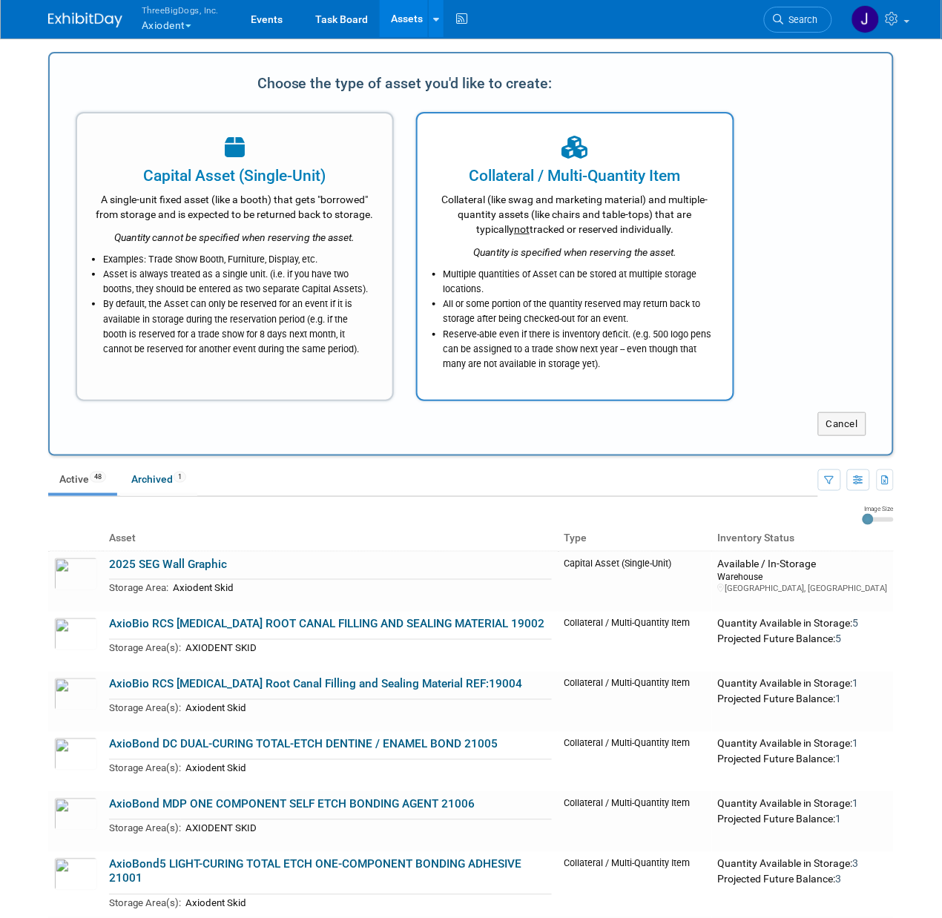
click at [521, 257] on div "Quantity is specified when reserving the asset." at bounding box center [575, 248] width 278 height 23
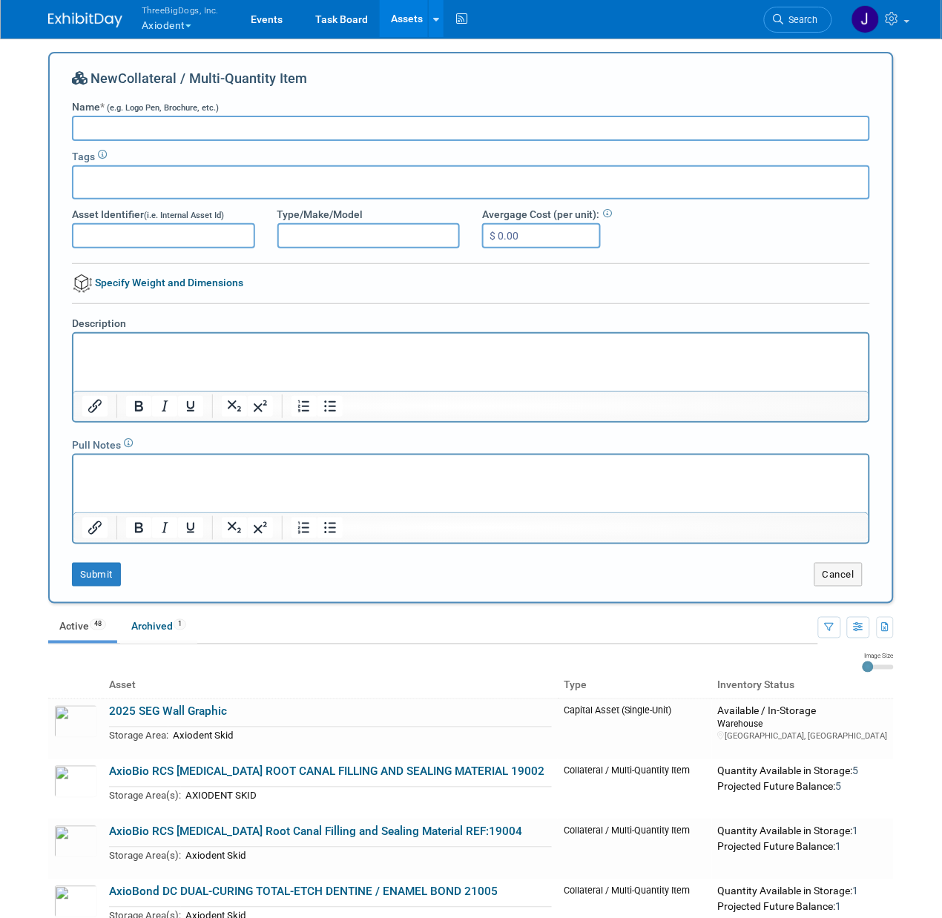
type input "A"
click at [410, 4] on link "Assets" at bounding box center [407, 18] width 54 height 37
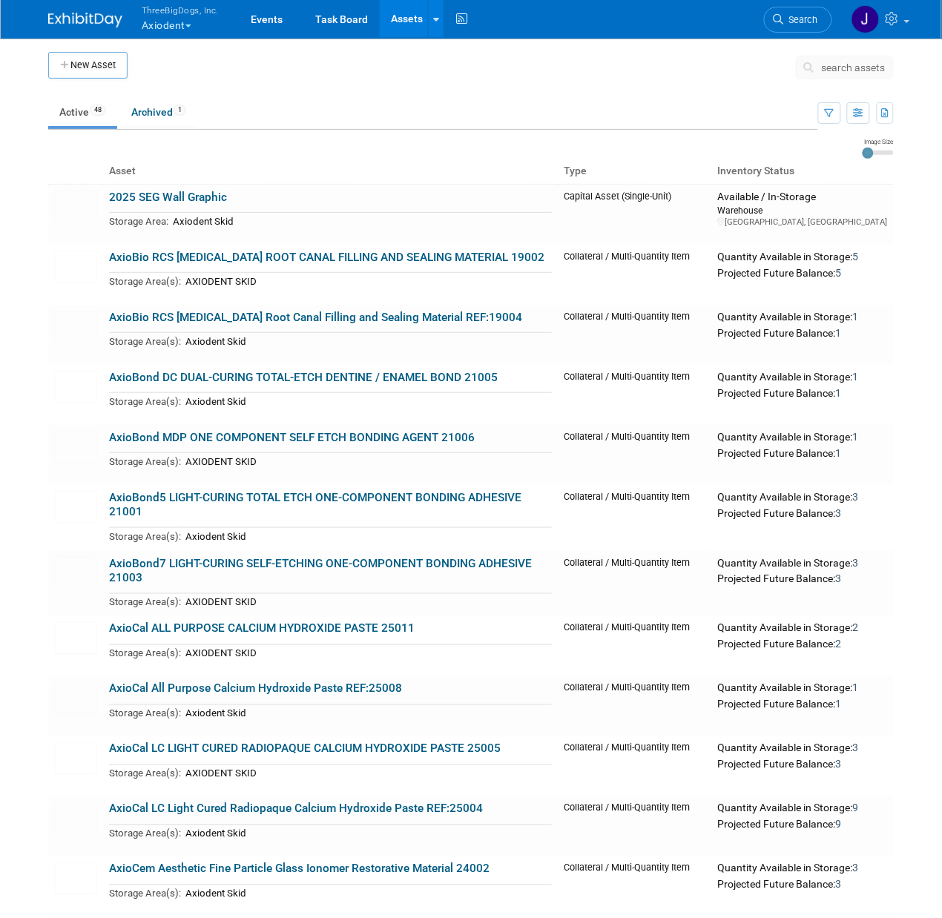
click at [835, 62] on span "search assets" at bounding box center [854, 68] width 64 height 12
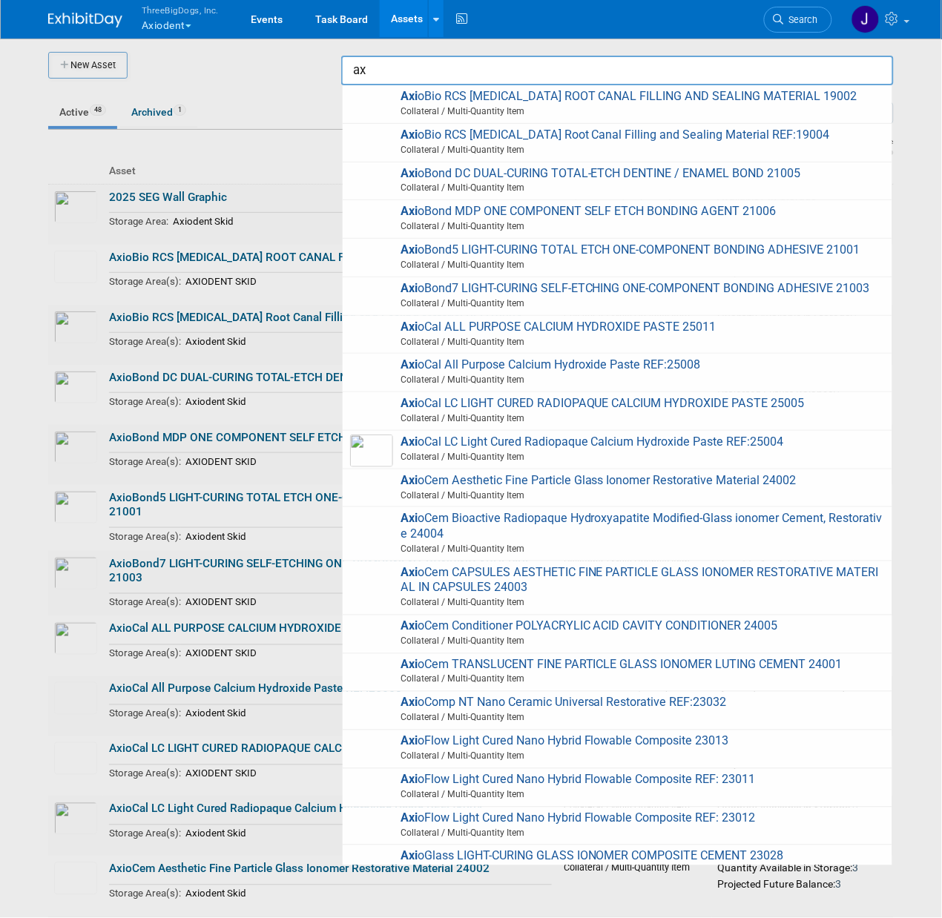
type input "a"
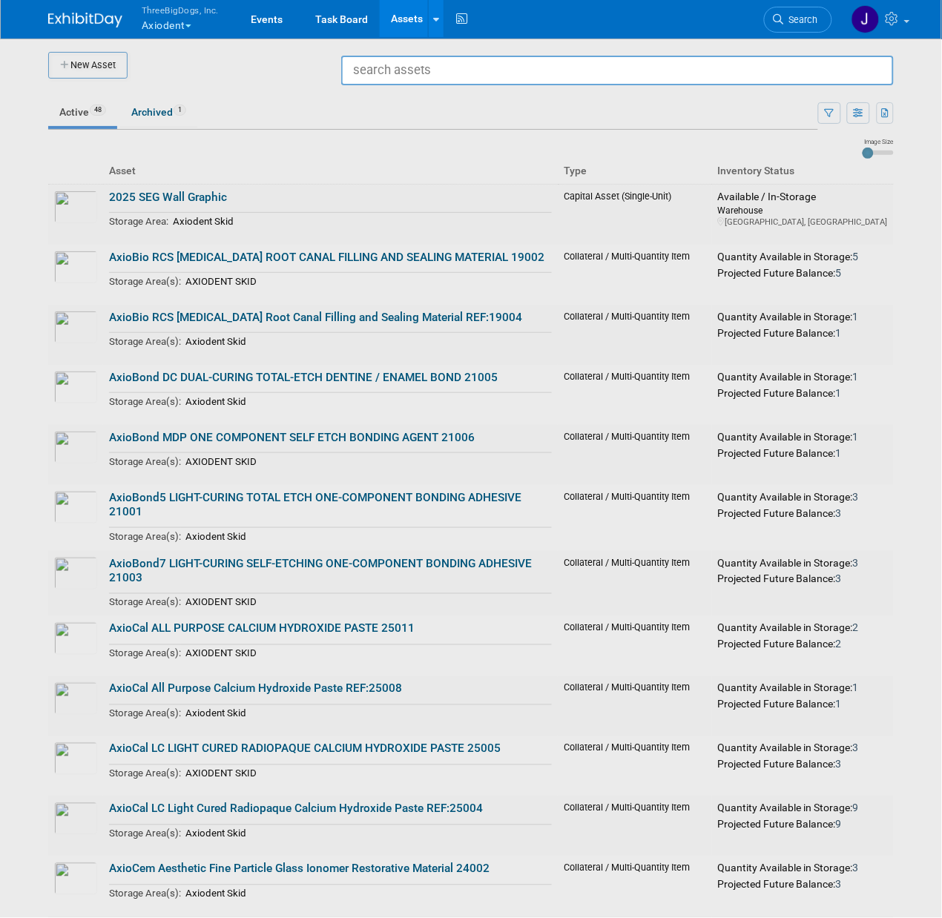
click at [471, 67] on div at bounding box center [471, 459] width 0 height 918
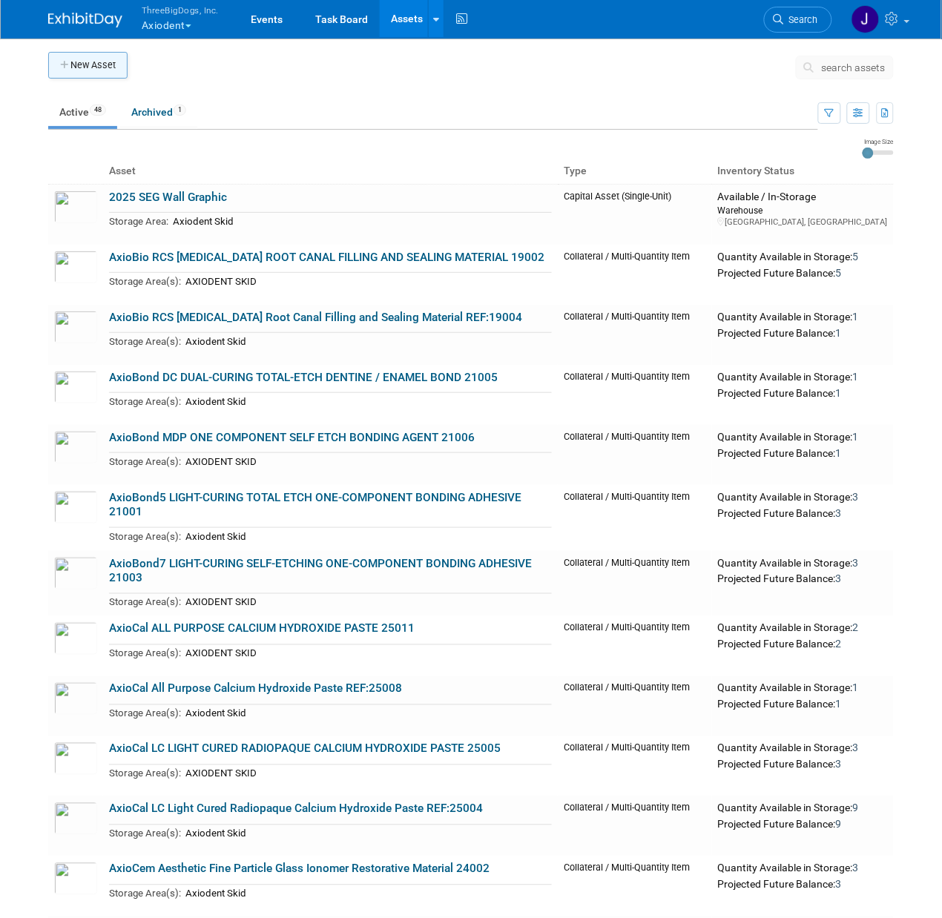
click at [108, 70] on button "New Asset" at bounding box center [87, 65] width 79 height 27
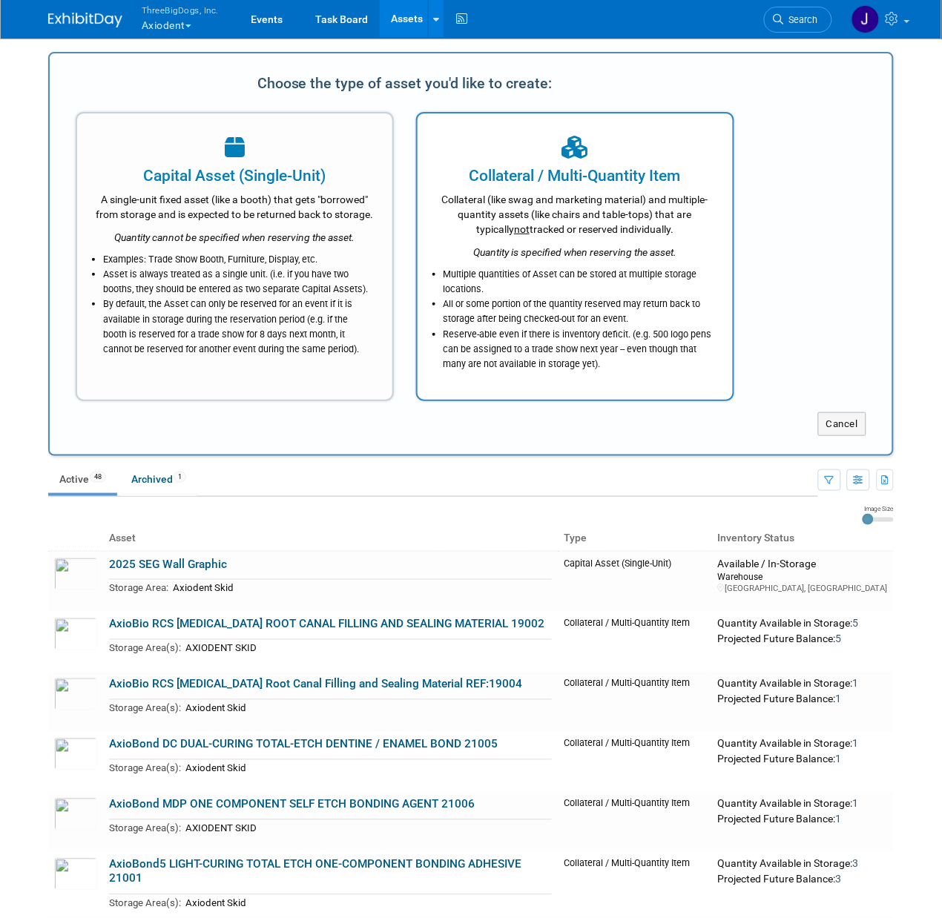
click at [596, 250] on icon "Quantity is specified when reserving the asset." at bounding box center [574, 252] width 203 height 12
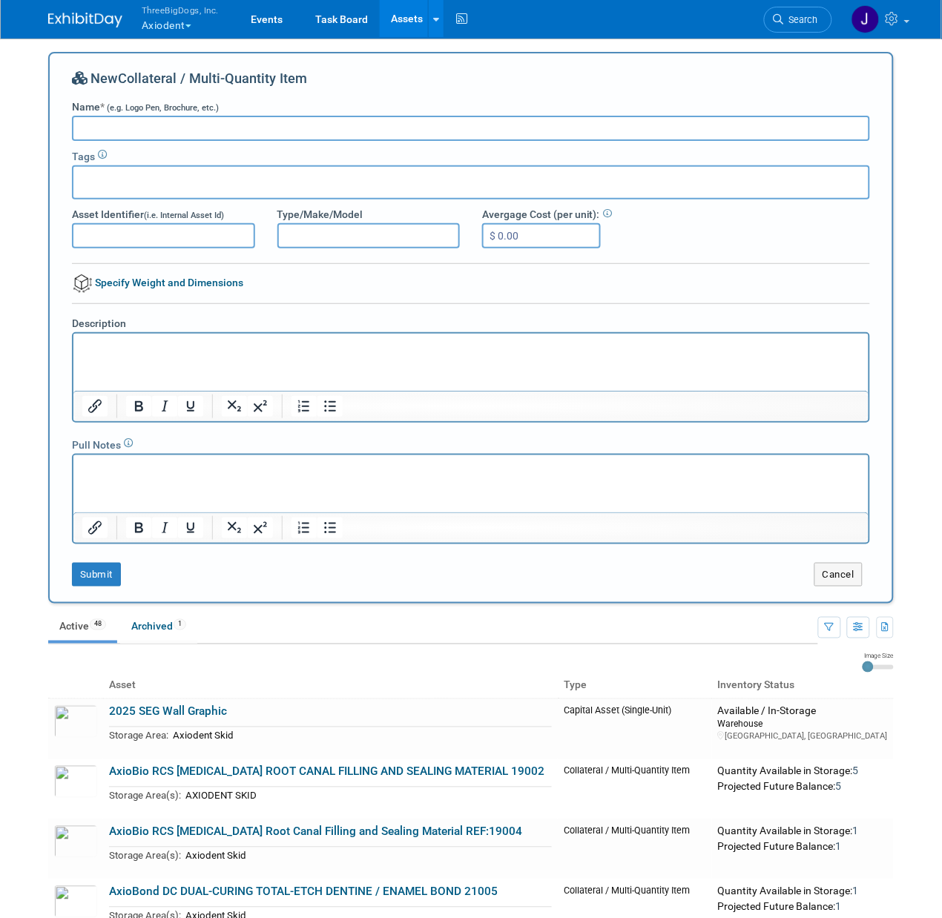
click at [354, 116] on input "Name * (e.g. Logo Pen, Brochure, etc.)" at bounding box center [471, 128] width 798 height 25
click at [411, 131] on input "AxioCore DC FLOWABLE, DUAL CURING, CORE BUILD-UP COMPOSITE 23022" at bounding box center [471, 128] width 798 height 25
type input "AxioCore DC FLOWABLE, DUAL CURING, CORE BUILD-UP COMPOSITE 23022"
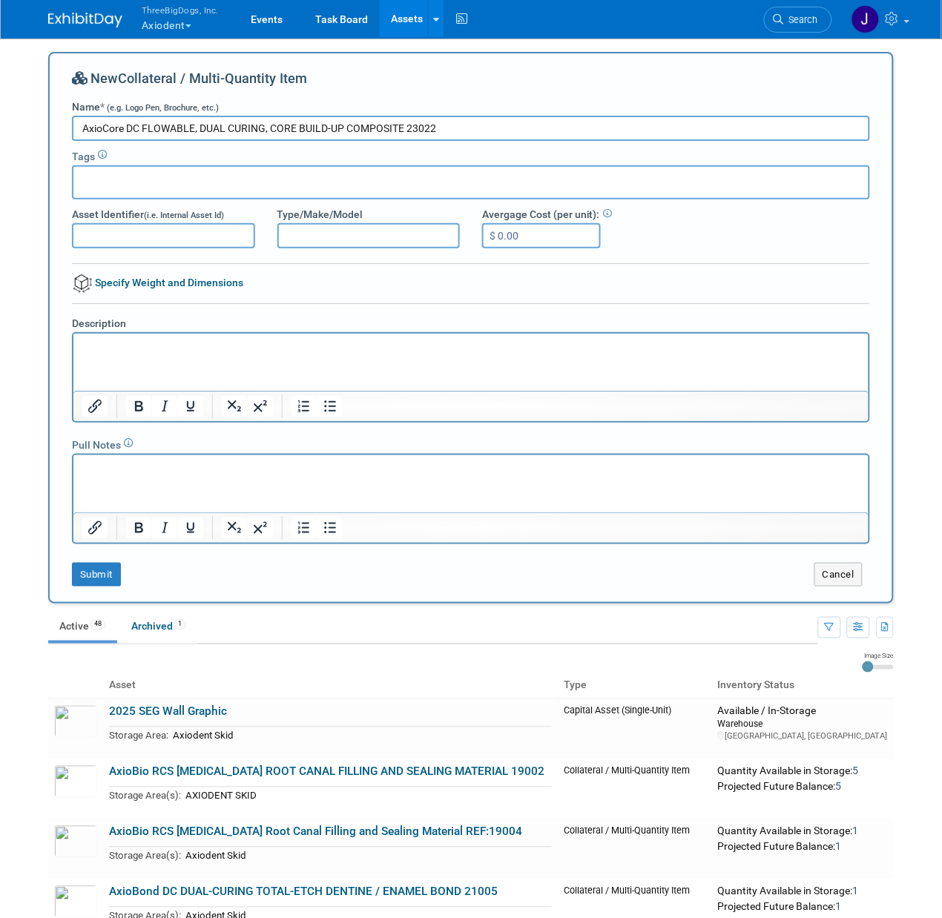
click at [403, 354] on html at bounding box center [470, 343] width 795 height 21
paste body "Rich Text Area. Press ALT-0 for help."
click at [113, 566] on button "Submit" at bounding box center [96, 575] width 49 height 24
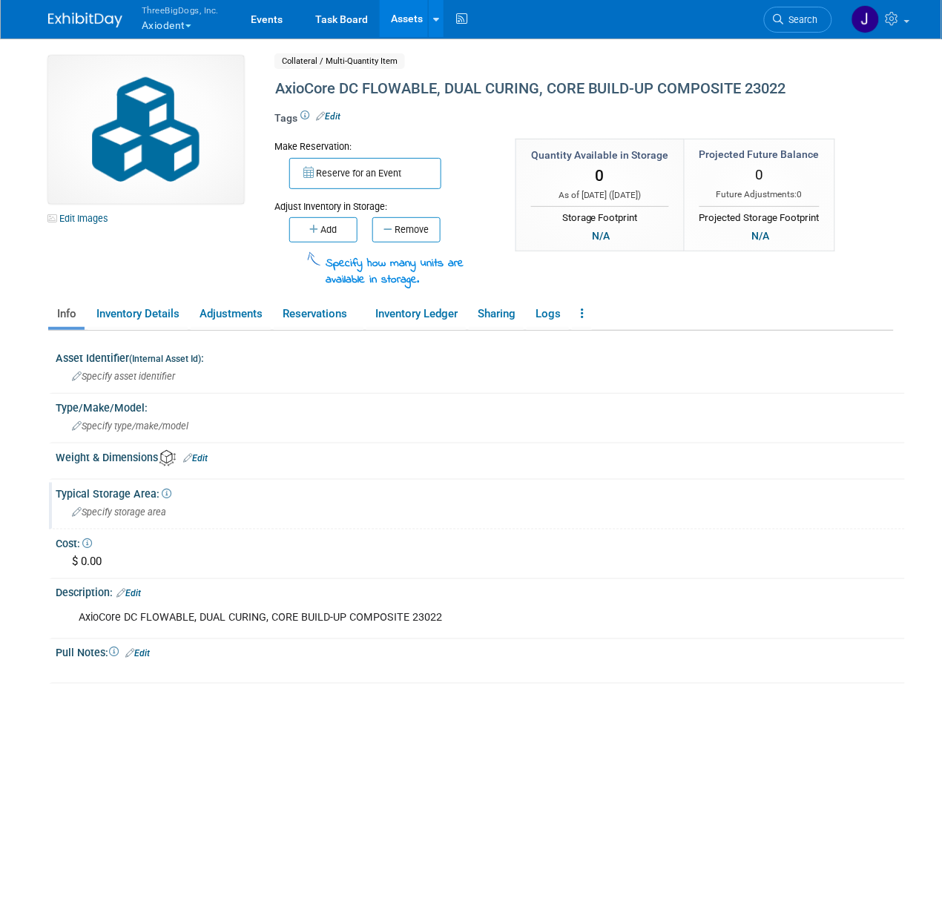
click at [130, 507] on span "Specify storage area" at bounding box center [119, 512] width 94 height 11
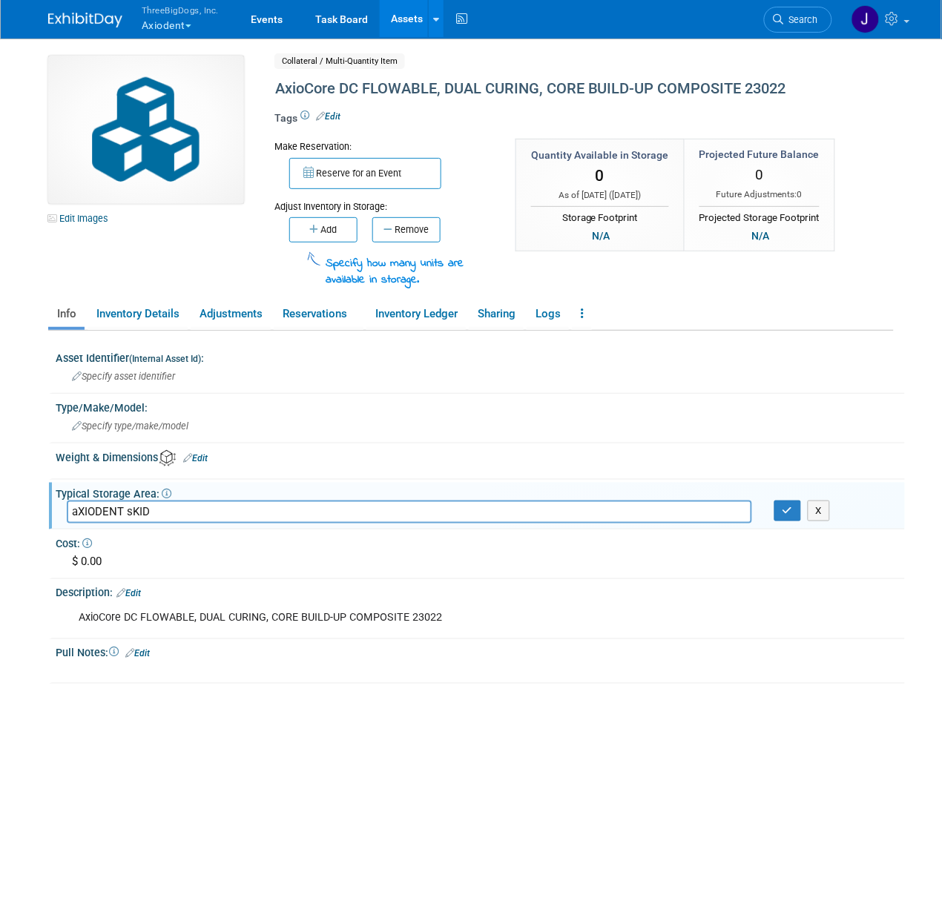
click at [172, 504] on input "aXIODENT sKID" at bounding box center [409, 512] width 685 height 23
type input "AXIODENT SKID"
click at [785, 501] on button "button" at bounding box center [787, 511] width 27 height 21
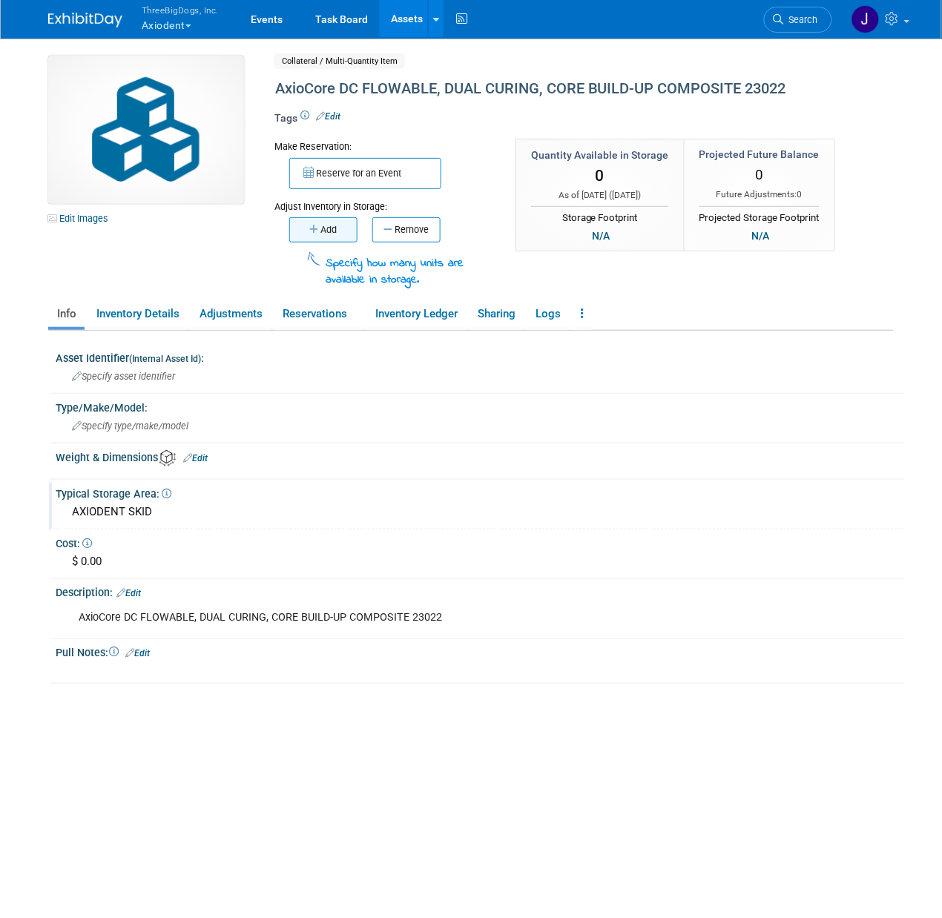
click at [293, 237] on button "Add" at bounding box center [323, 229] width 68 height 25
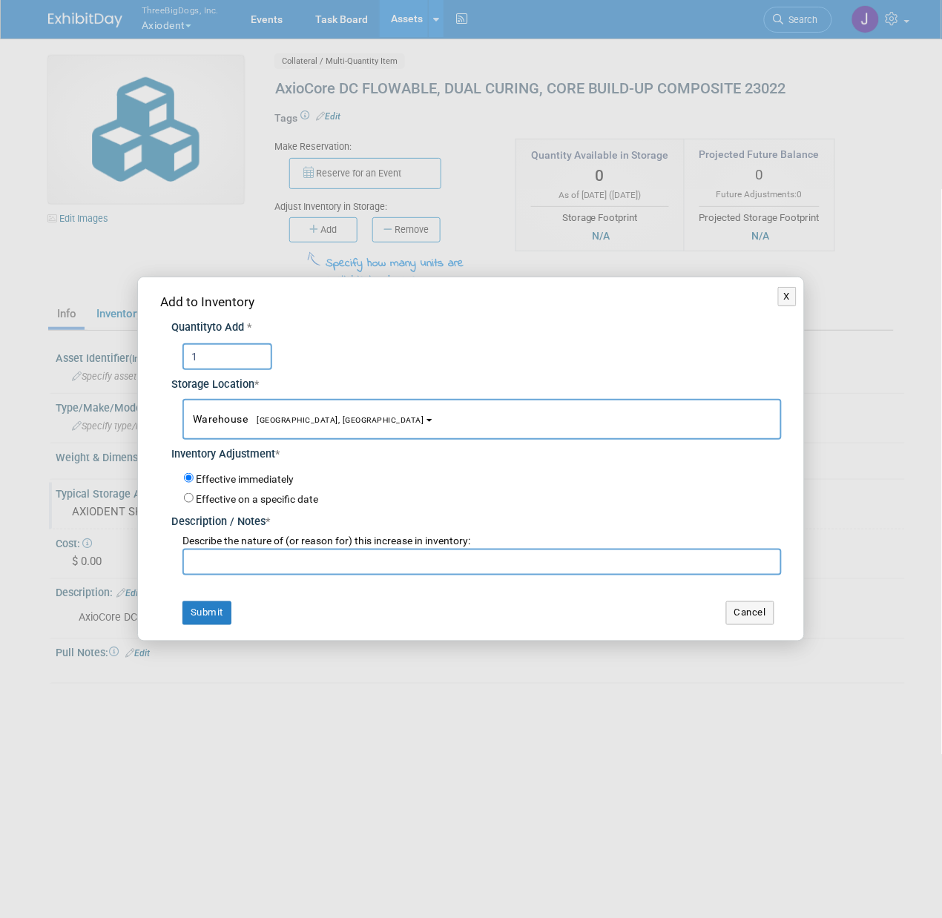
type input "1"
click at [235, 557] on input "text" at bounding box center [481, 562] width 599 height 27
type input "STARTING INVENTORY"
click at [219, 625] on div "Add to Inventory Quantity to Add * 1 Storage Location * Warehouse<span style="f…" at bounding box center [471, 458] width 666 height 363
click at [225, 601] on button "Submit" at bounding box center [206, 613] width 49 height 24
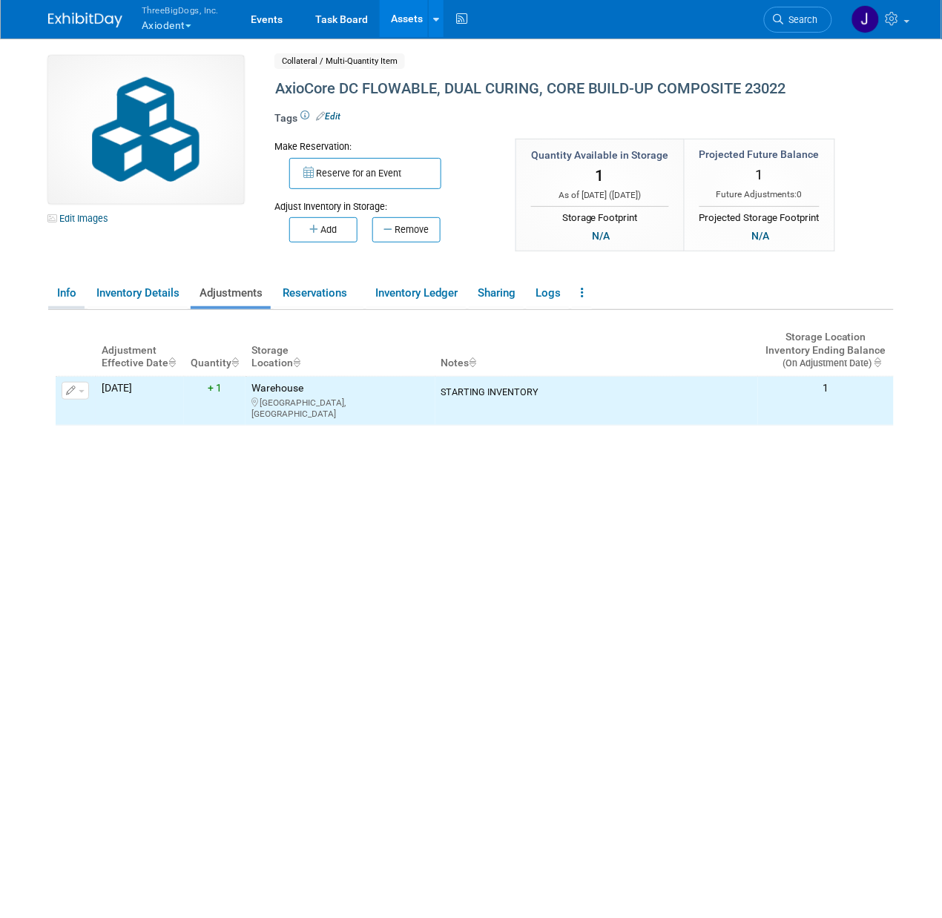
click at [67, 291] on link "Info" at bounding box center [66, 293] width 36 height 26
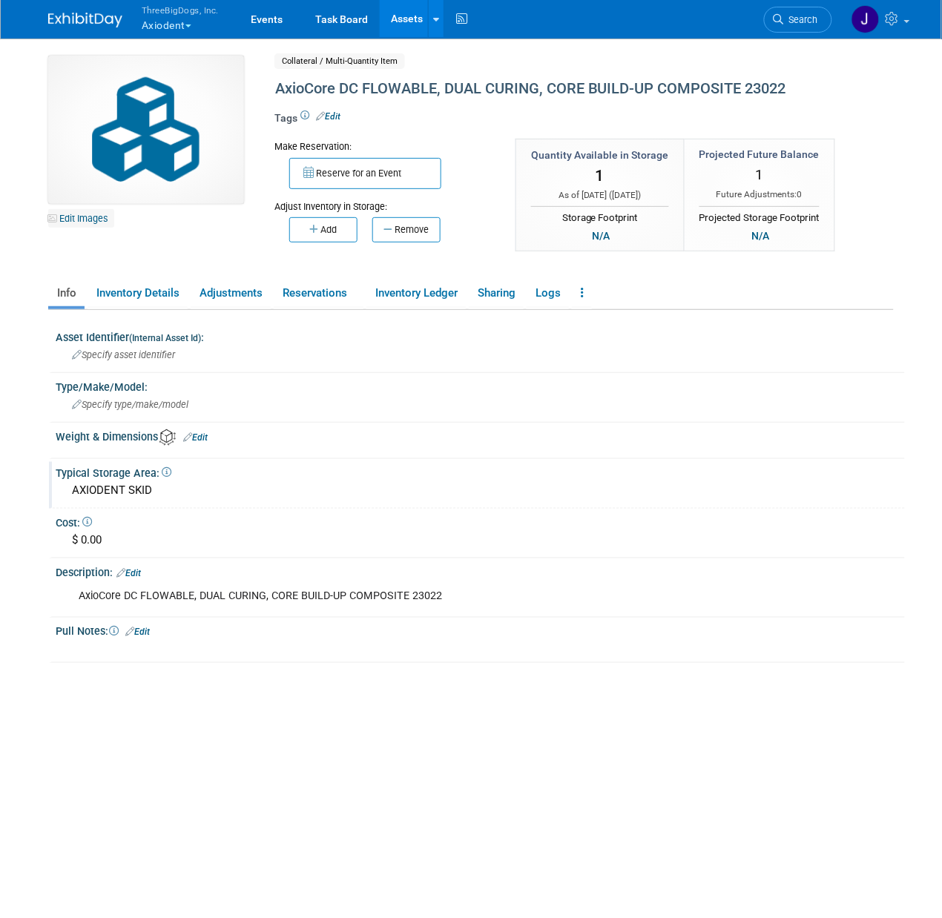
click at [96, 217] on link "Edit Images" at bounding box center [81, 218] width 66 height 19
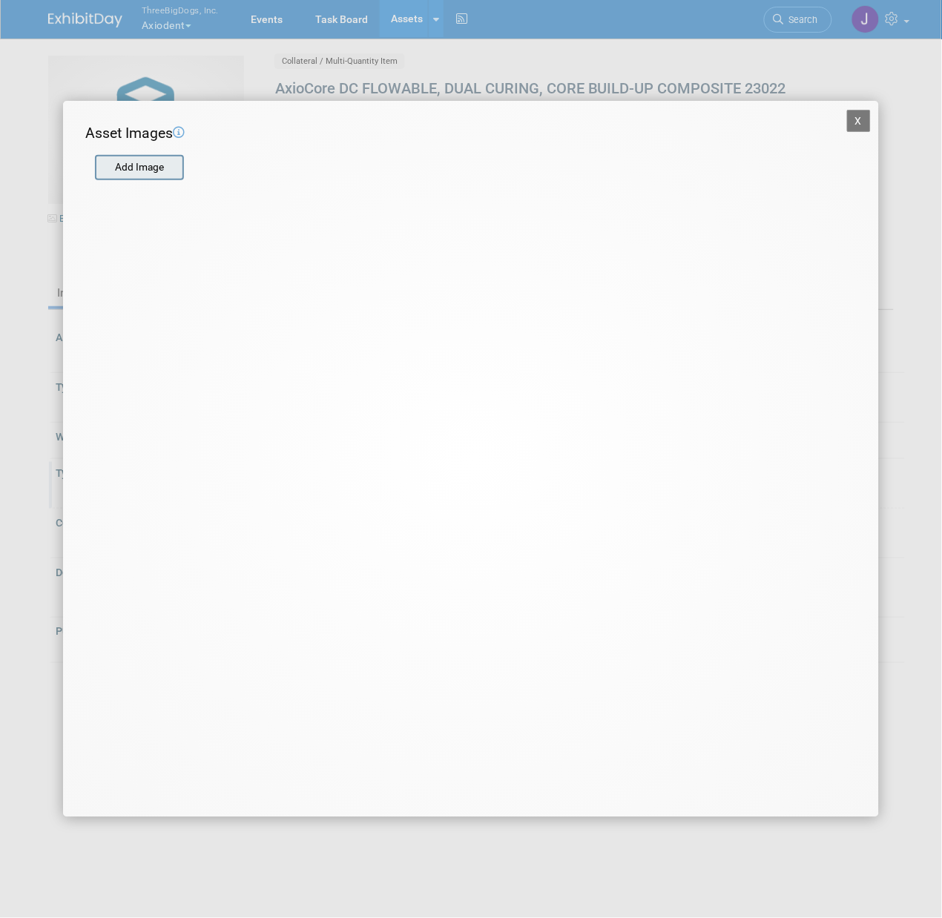
click at [154, 162] on input "file" at bounding box center [94, 167] width 177 height 22
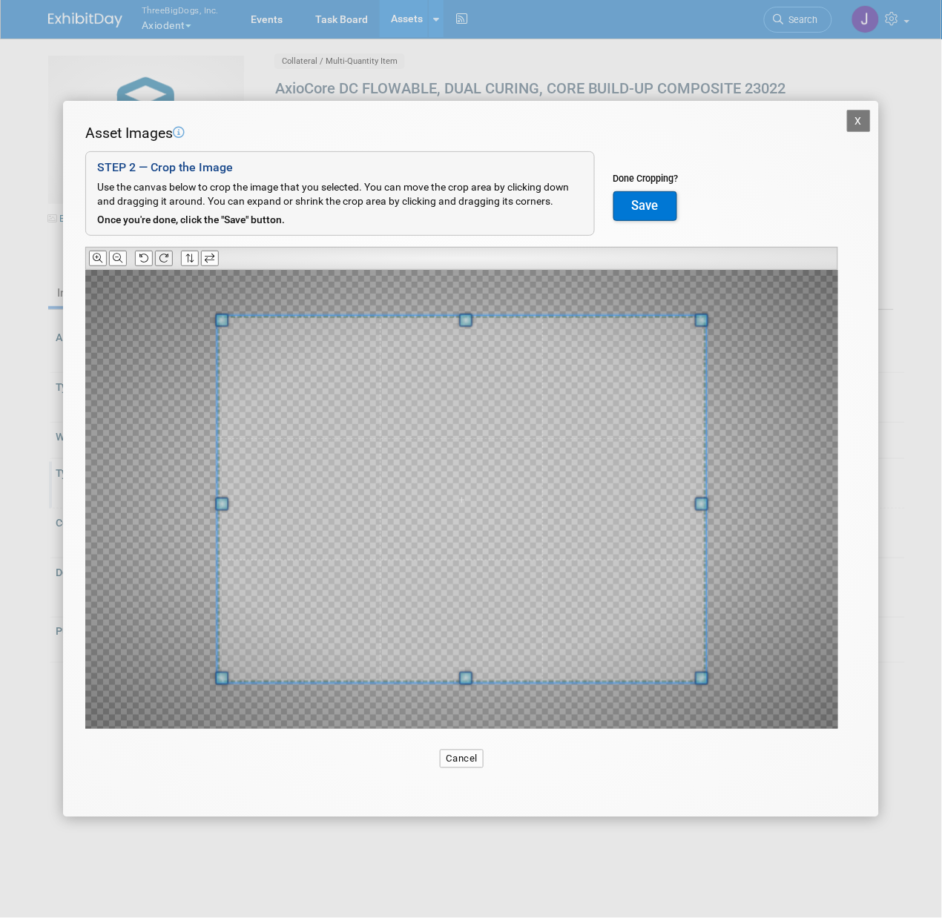
click at [157, 257] on button at bounding box center [164, 259] width 18 height 16
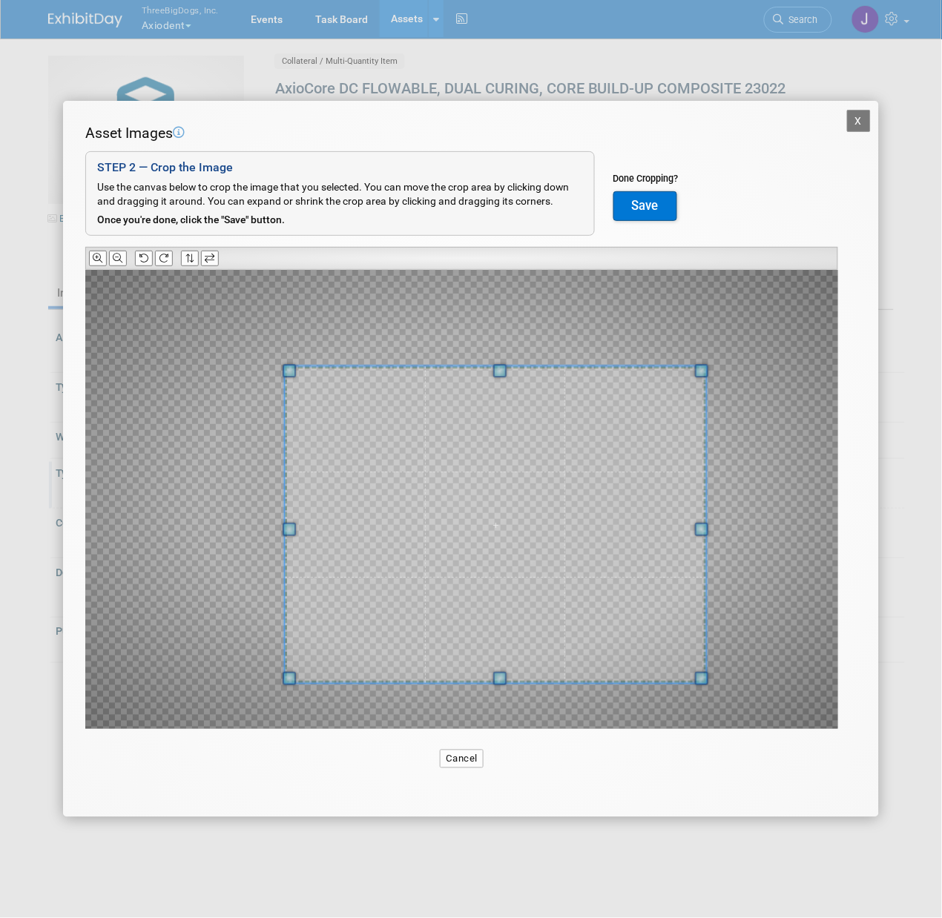
click at [291, 375] on span at bounding box center [289, 371] width 13 height 13
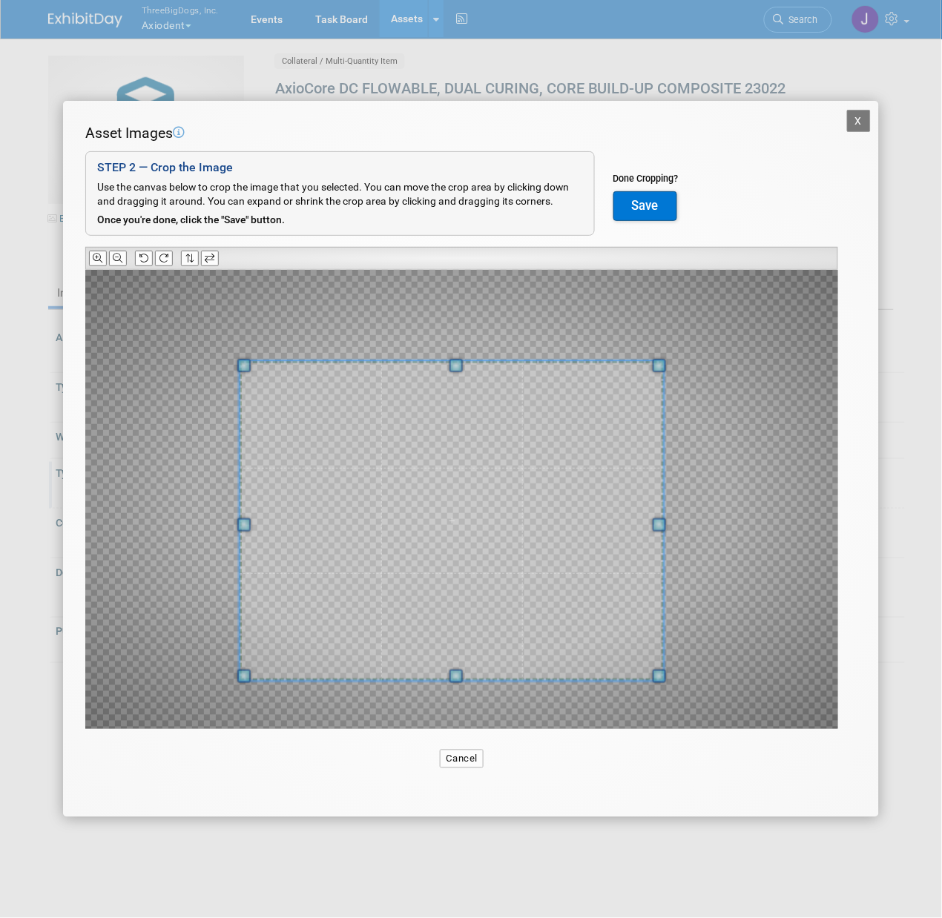
click at [300, 429] on span at bounding box center [452, 520] width 424 height 319
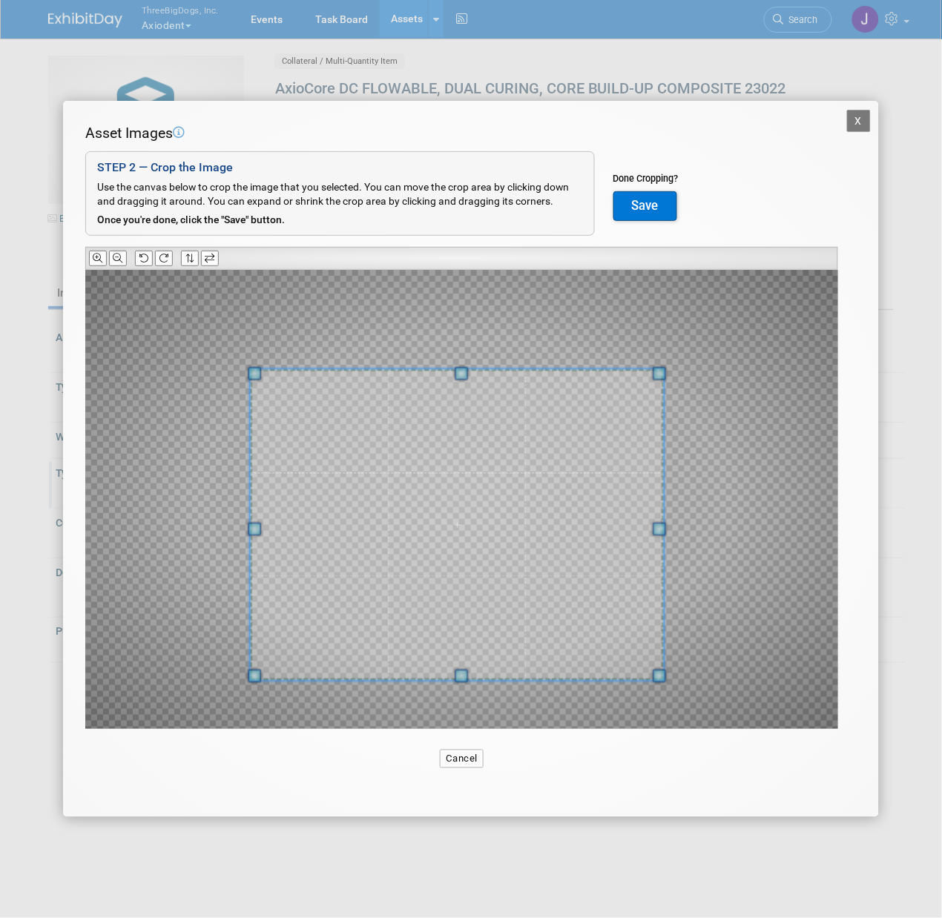
click at [273, 380] on div at bounding box center [457, 524] width 414 height 311
click at [621, 198] on button "Save" at bounding box center [645, 206] width 64 height 30
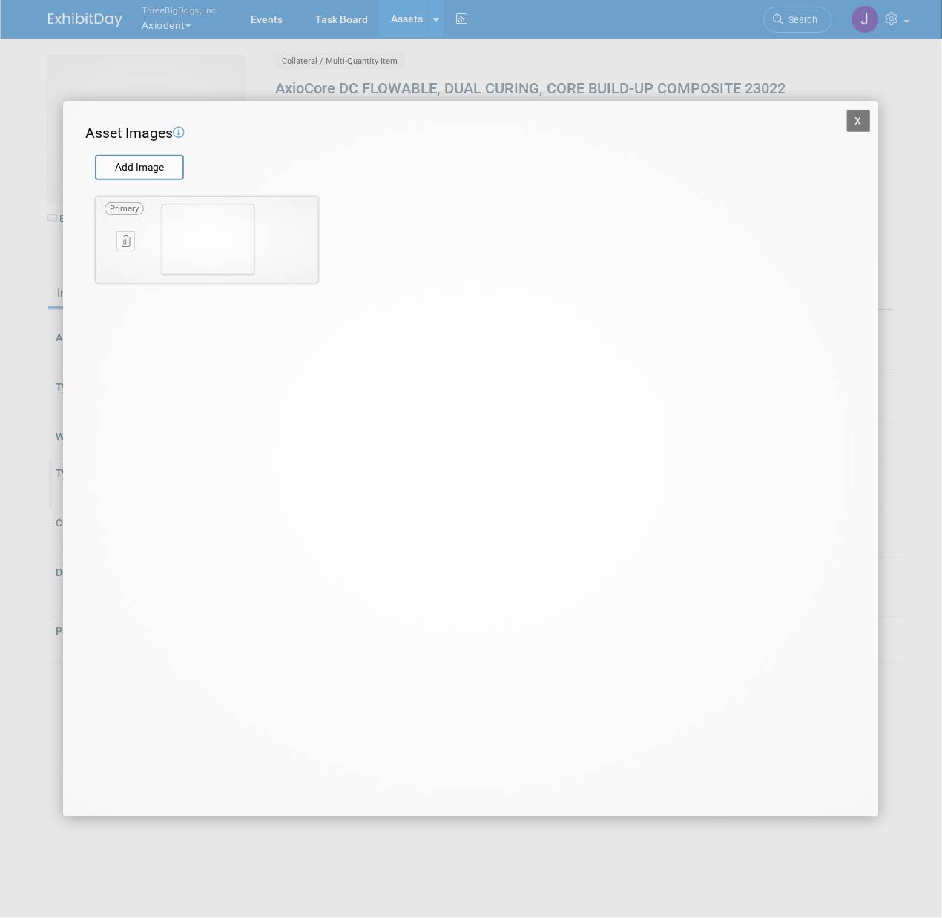
click at [851, 108] on div "X Asset Images Add Image STEP 2 — Crop the Image Use the canvas below to crop t…" at bounding box center [471, 459] width 816 height 716
click at [854, 116] on button "X" at bounding box center [859, 121] width 24 height 22
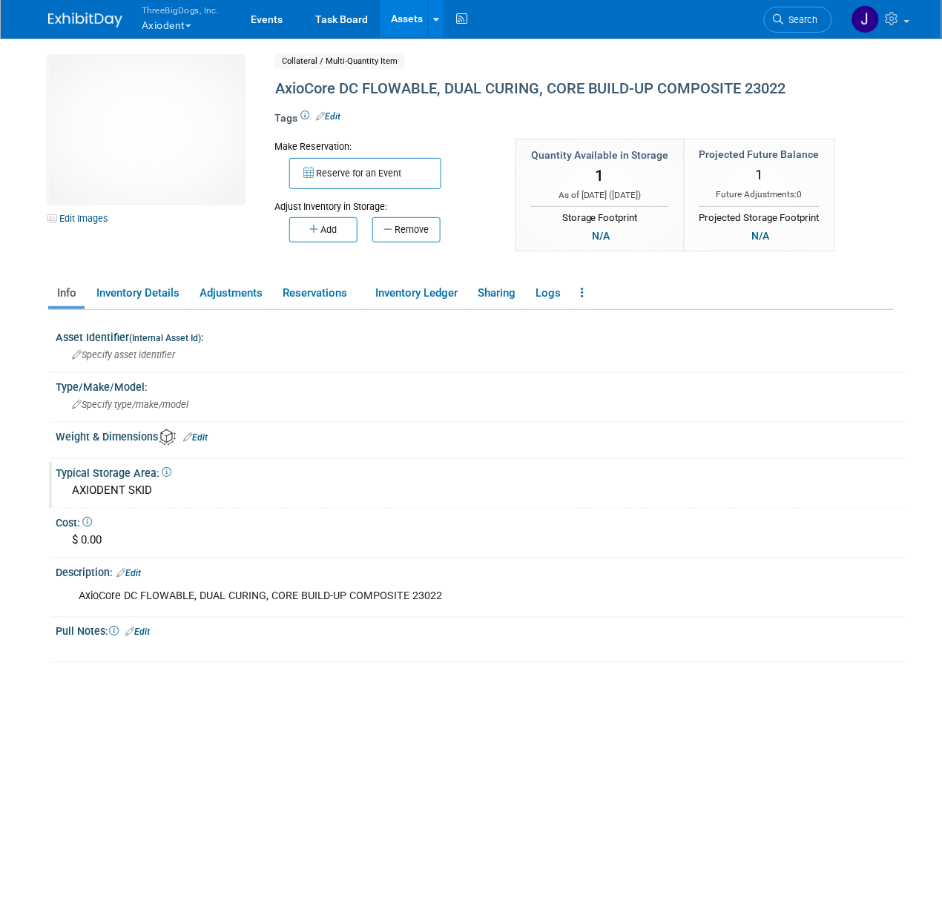
click at [403, 18] on link "Assets" at bounding box center [407, 18] width 54 height 37
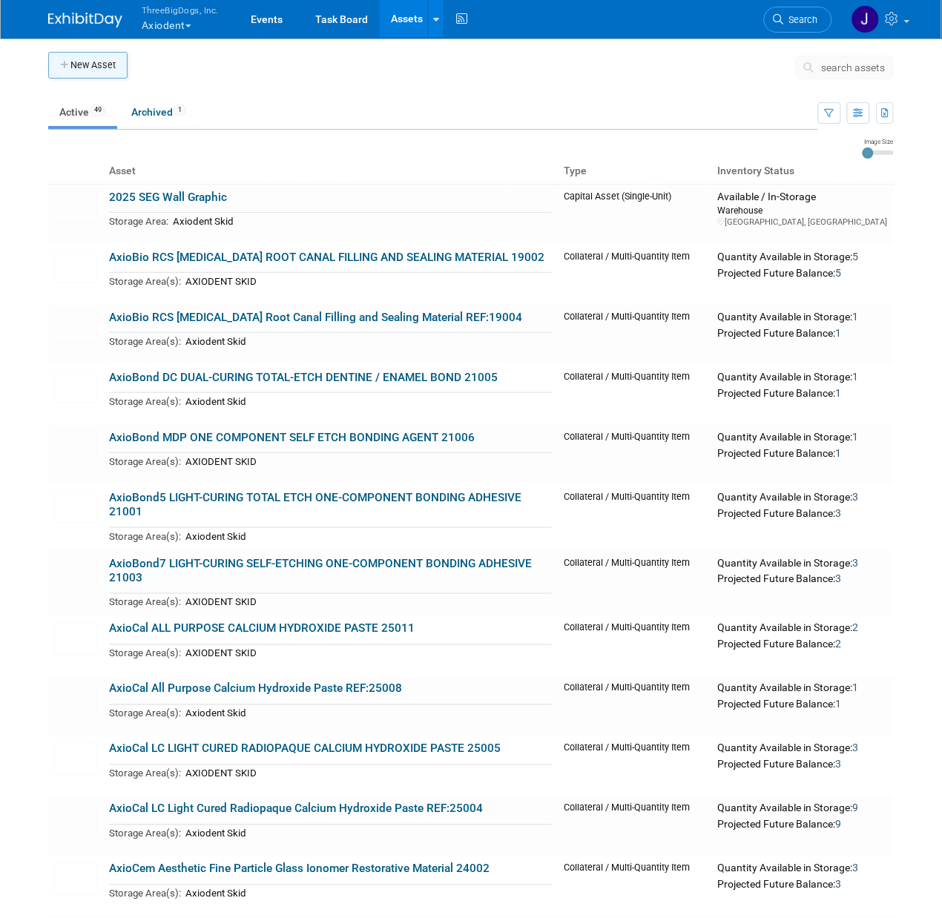
click at [86, 62] on button "New Asset" at bounding box center [87, 65] width 79 height 27
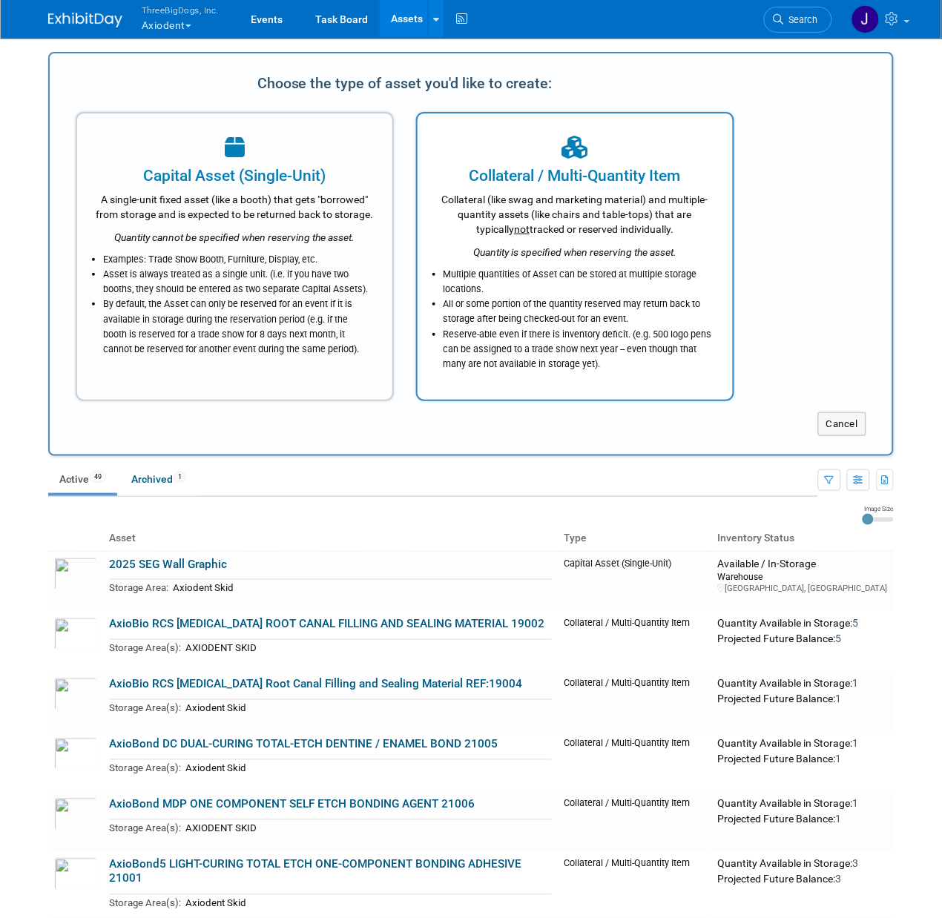
click at [551, 214] on div "Collateral (like swag and marketing material) and multiple-quantity assets (lik…" at bounding box center [575, 212] width 278 height 50
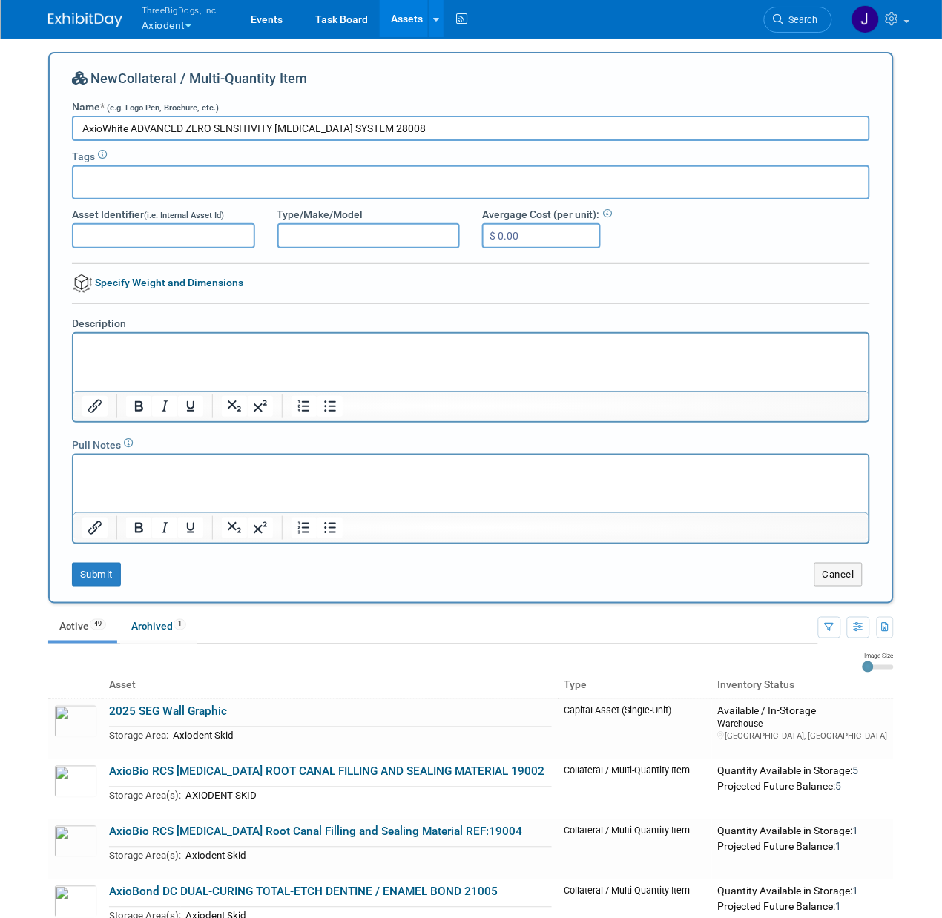
click at [509, 131] on input "AxioWhite ADVANCED ZERO SENSITIVITY [MEDICAL_DATA] SYSTEM 28008" at bounding box center [471, 128] width 798 height 25
type input "AxioWhite ADVANCED ZERO SENSITIVITY [MEDICAL_DATA] SYSTEM 28008"
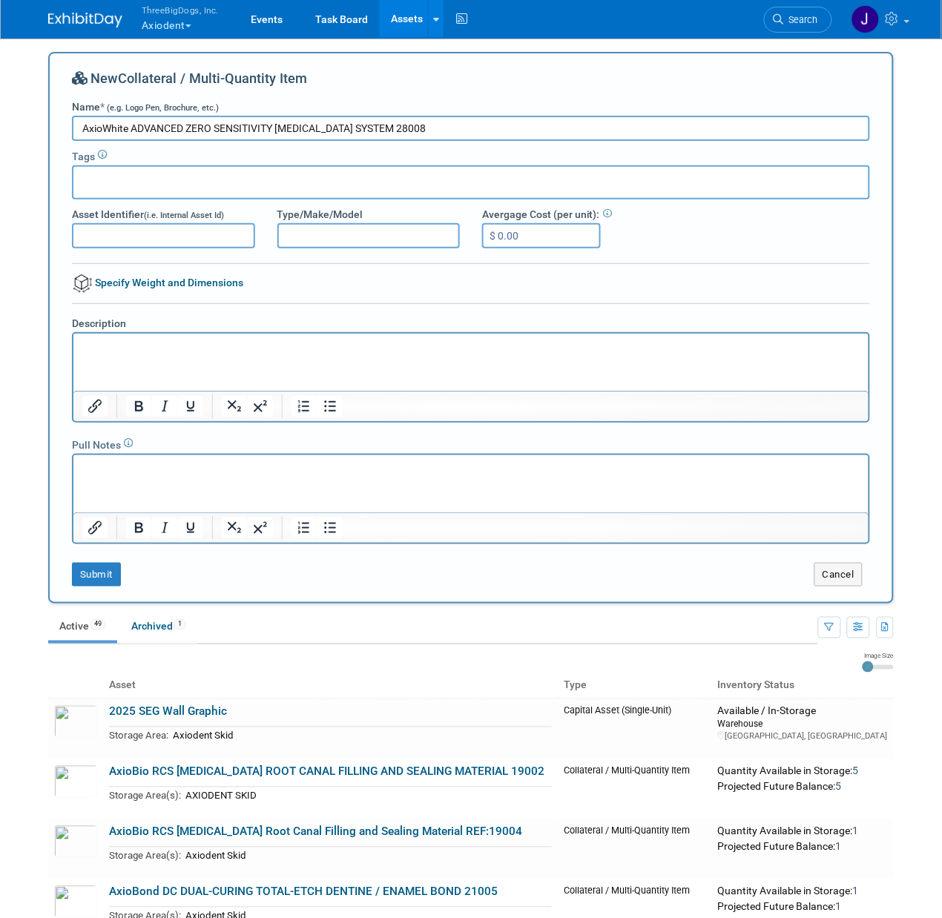
click at [402, 354] on html at bounding box center [470, 343] width 795 height 21
paste body "Rich Text Area. Press ALT-0 for help."
click at [90, 580] on button "Submit" at bounding box center [96, 575] width 49 height 24
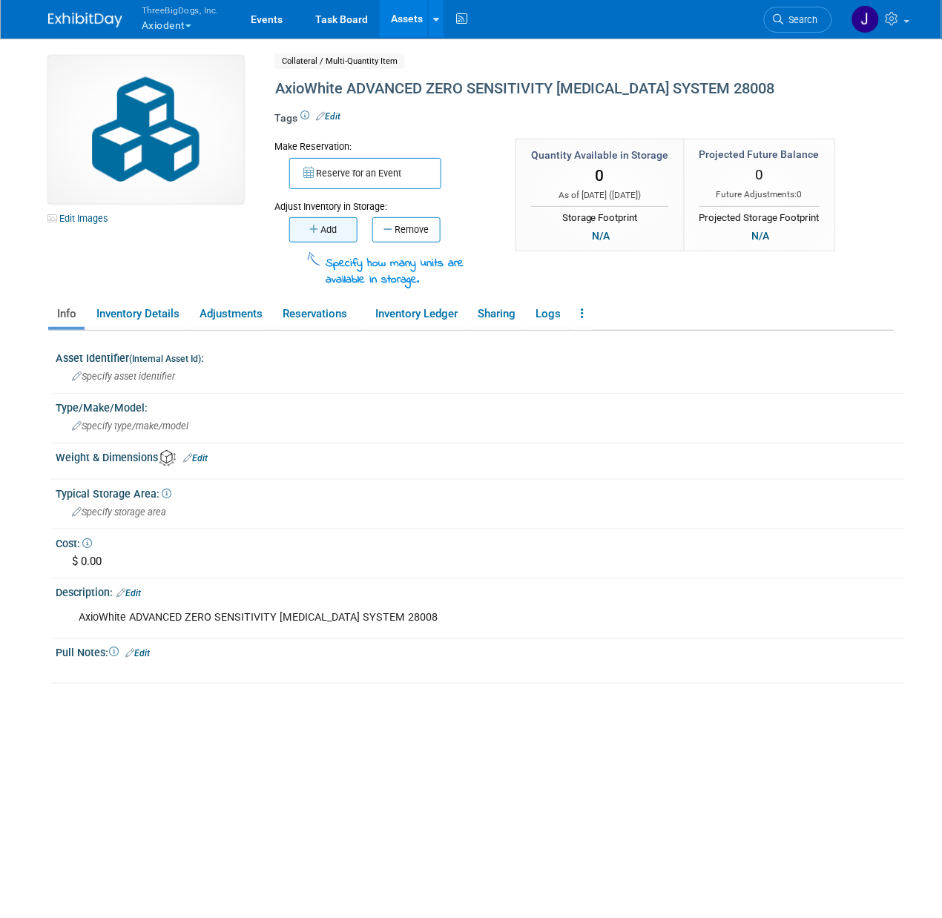
click at [337, 237] on button "Add" at bounding box center [323, 229] width 68 height 25
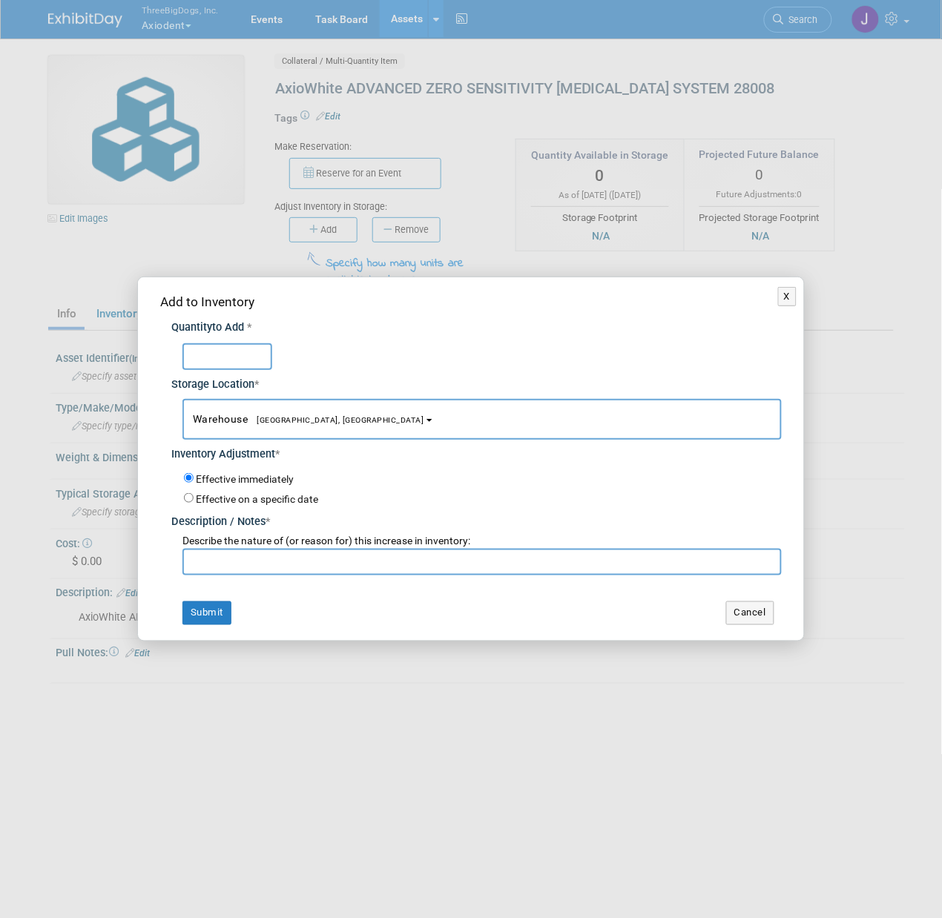
click at [232, 374] on div "Storage Location *" at bounding box center [476, 381] width 610 height 23
click at [243, 358] on input "text" at bounding box center [227, 356] width 90 height 27
type input "1"
click at [257, 561] on input "text" at bounding box center [481, 562] width 599 height 27
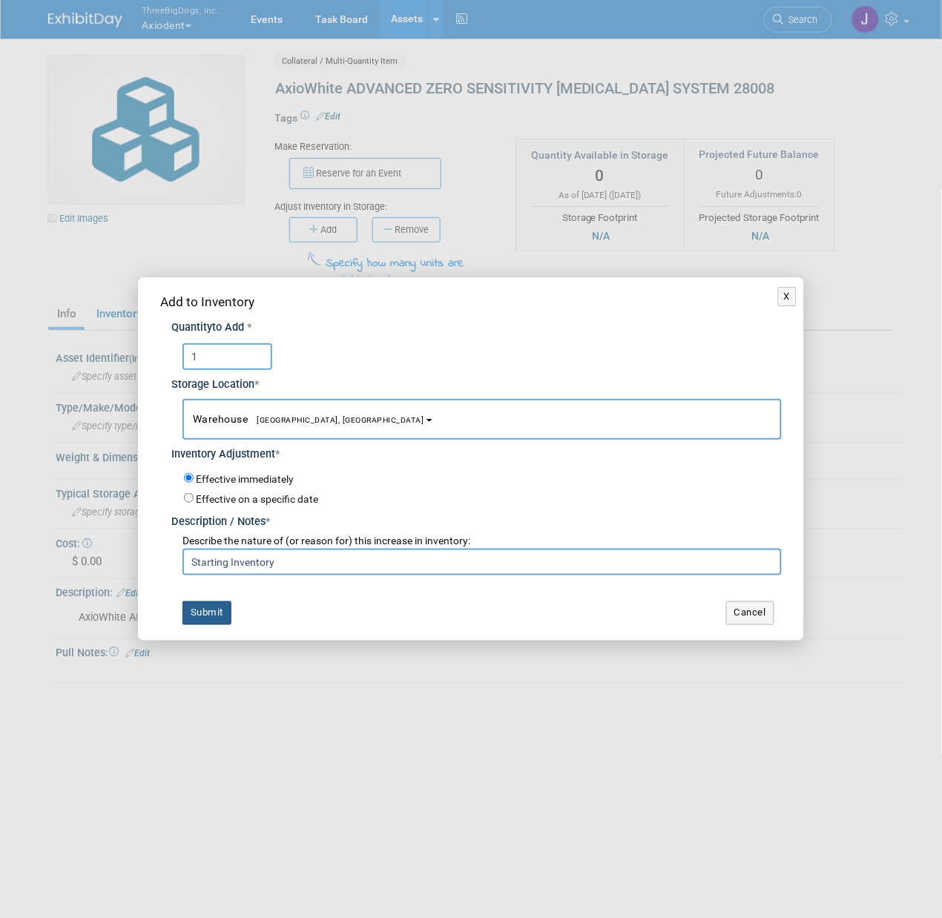
type input "Starting Inventory"
click at [208, 609] on button "Submit" at bounding box center [206, 613] width 49 height 24
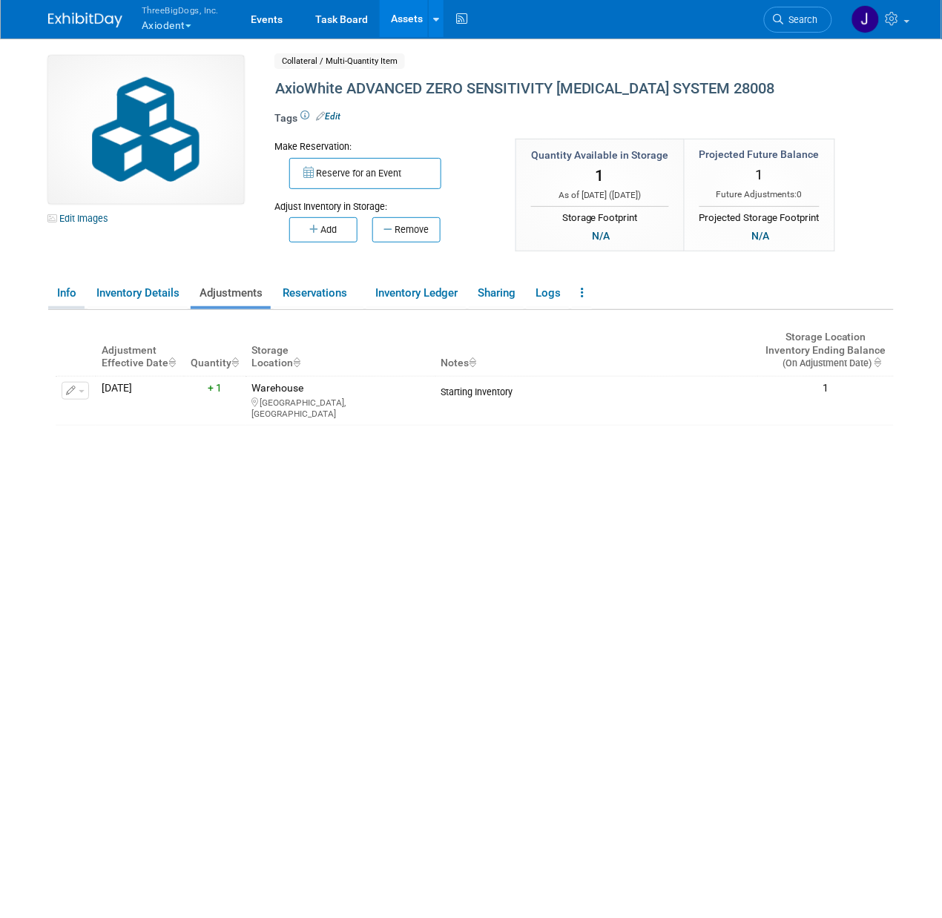
click at [75, 298] on link "Info" at bounding box center [66, 293] width 36 height 26
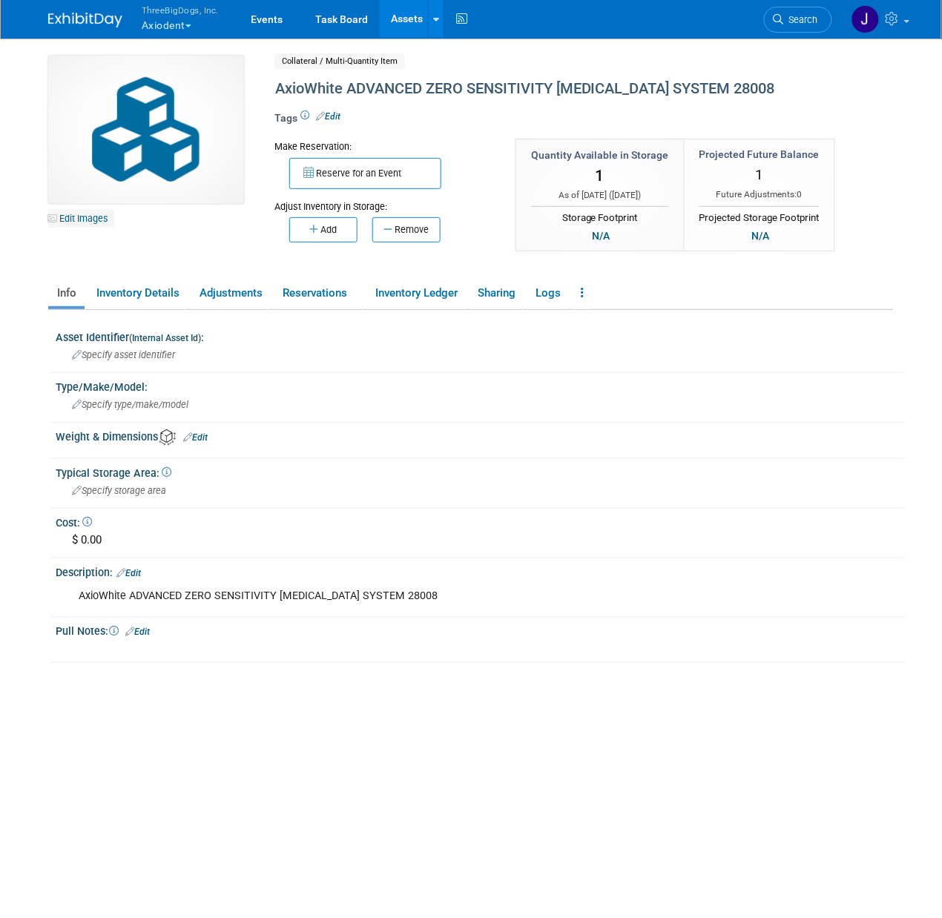
click at [83, 214] on link "Edit Images" at bounding box center [81, 218] width 66 height 19
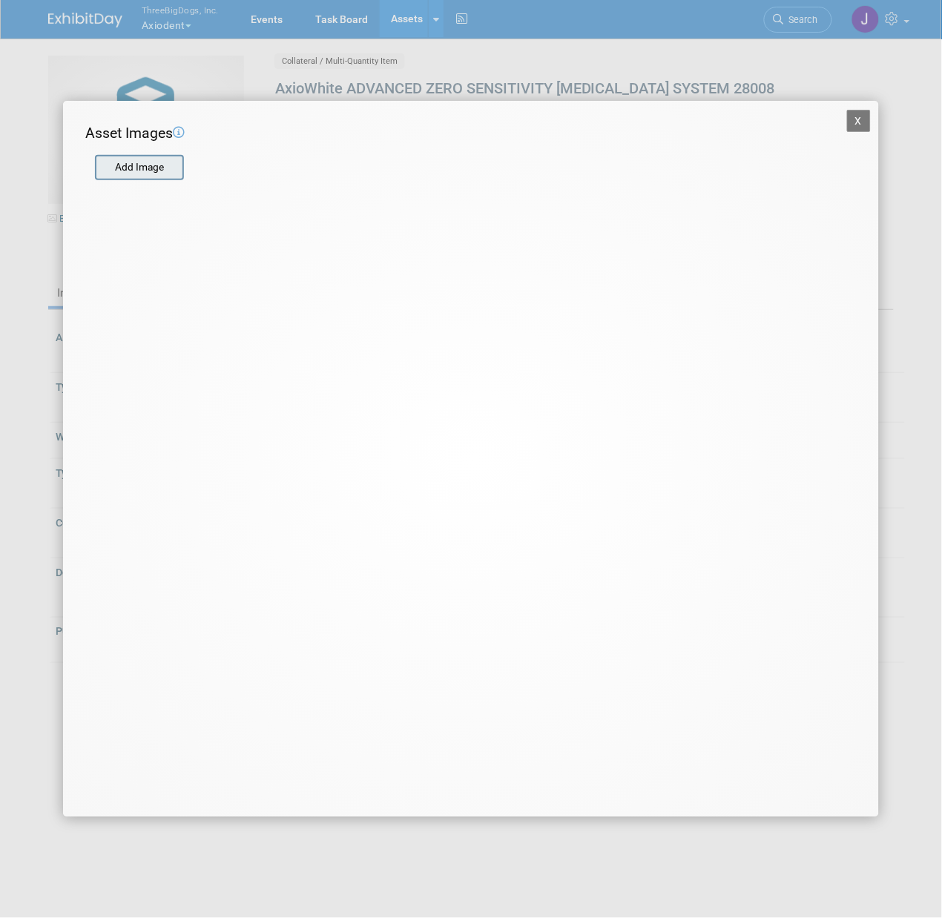
click at [157, 169] on input "file" at bounding box center [94, 167] width 177 height 22
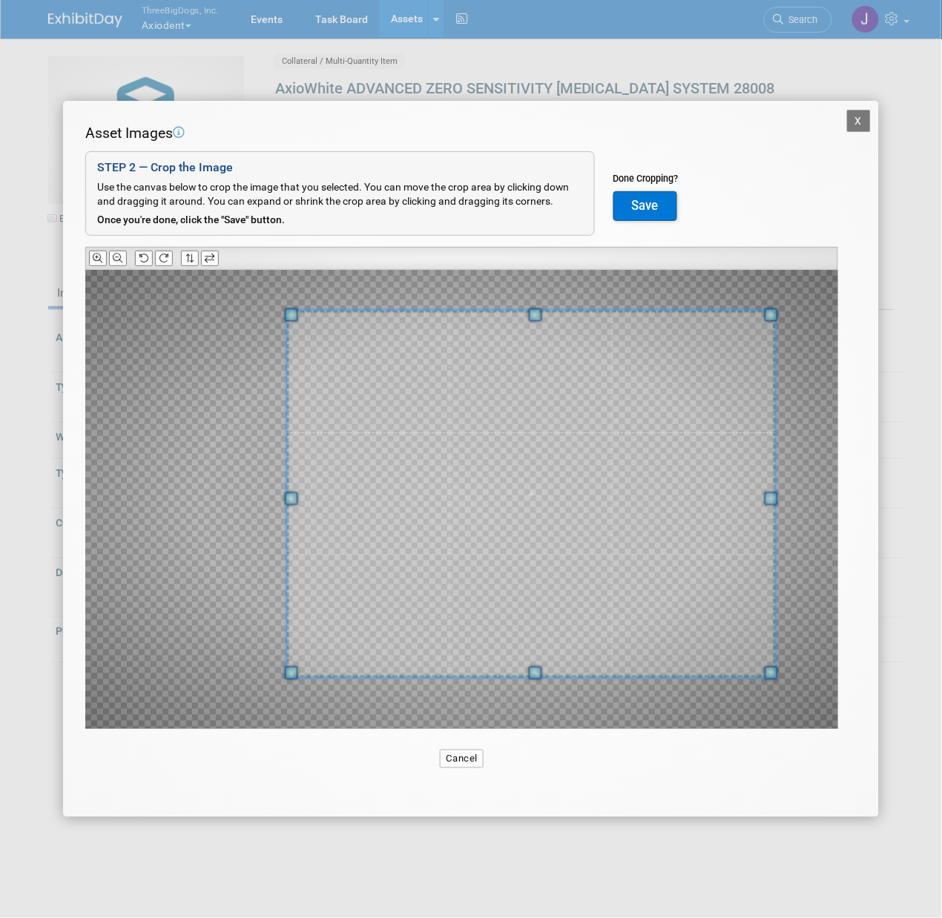
click at [431, 389] on span at bounding box center [531, 494] width 489 height 367
click at [288, 313] on span at bounding box center [291, 315] width 13 height 13
click at [166, 256] on icon at bounding box center [164, 259] width 10 height 10
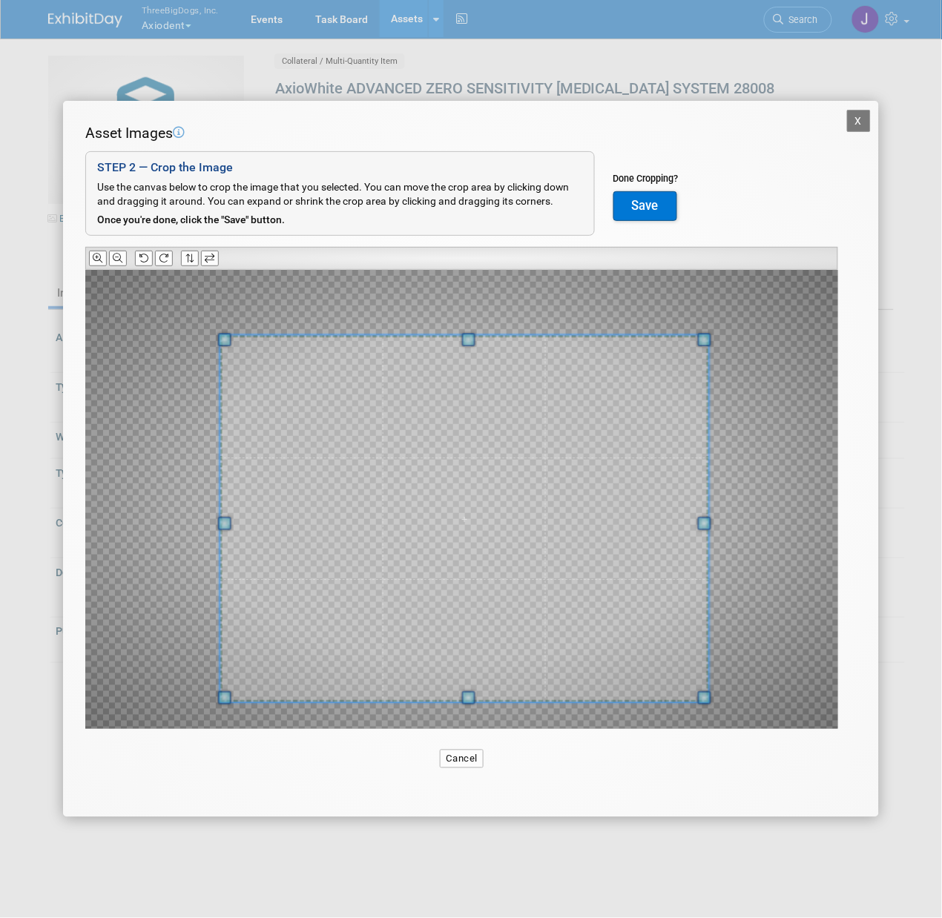
click at [461, 512] on span at bounding box center [464, 519] width 489 height 367
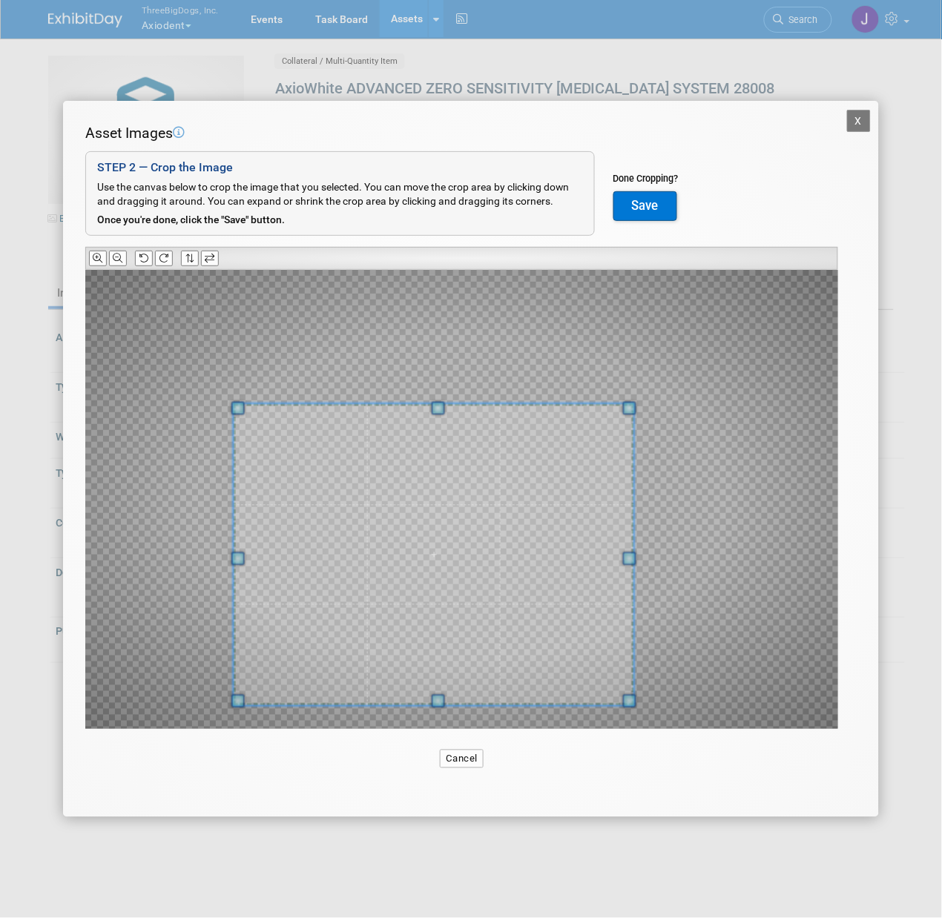
click at [602, 406] on div at bounding box center [434, 554] width 400 height 301
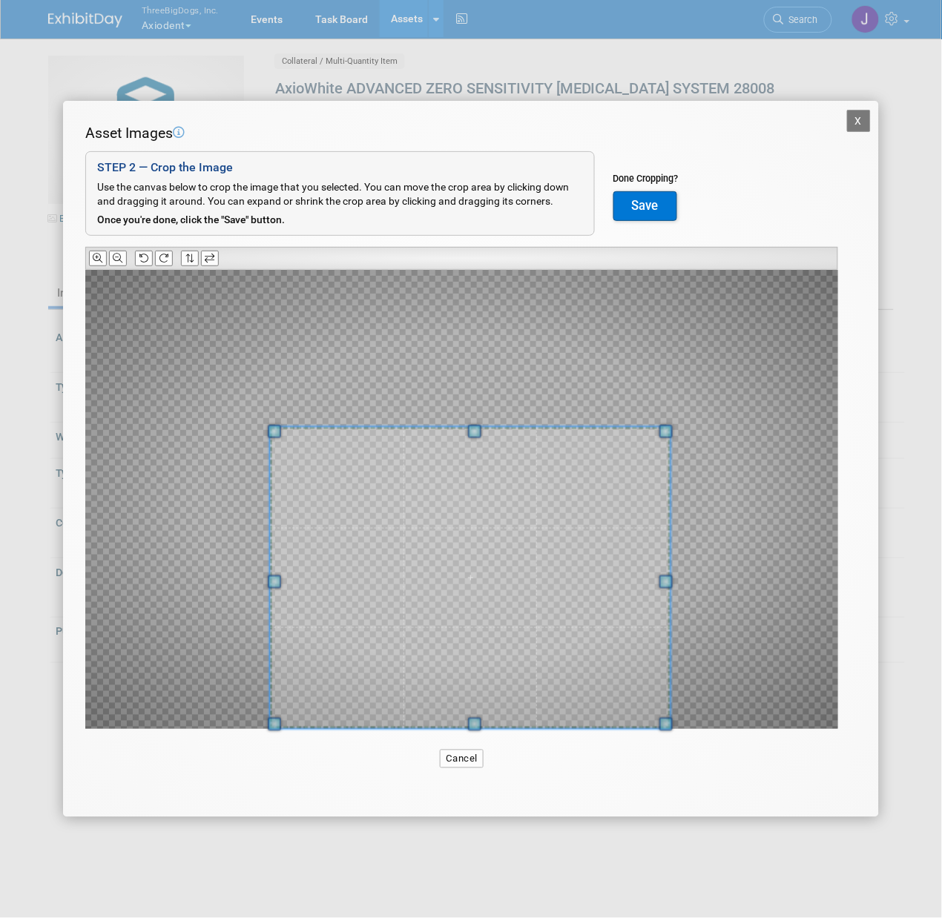
click at [573, 547] on span at bounding box center [470, 577] width 400 height 301
click at [642, 191] on button "Save" at bounding box center [645, 206] width 64 height 30
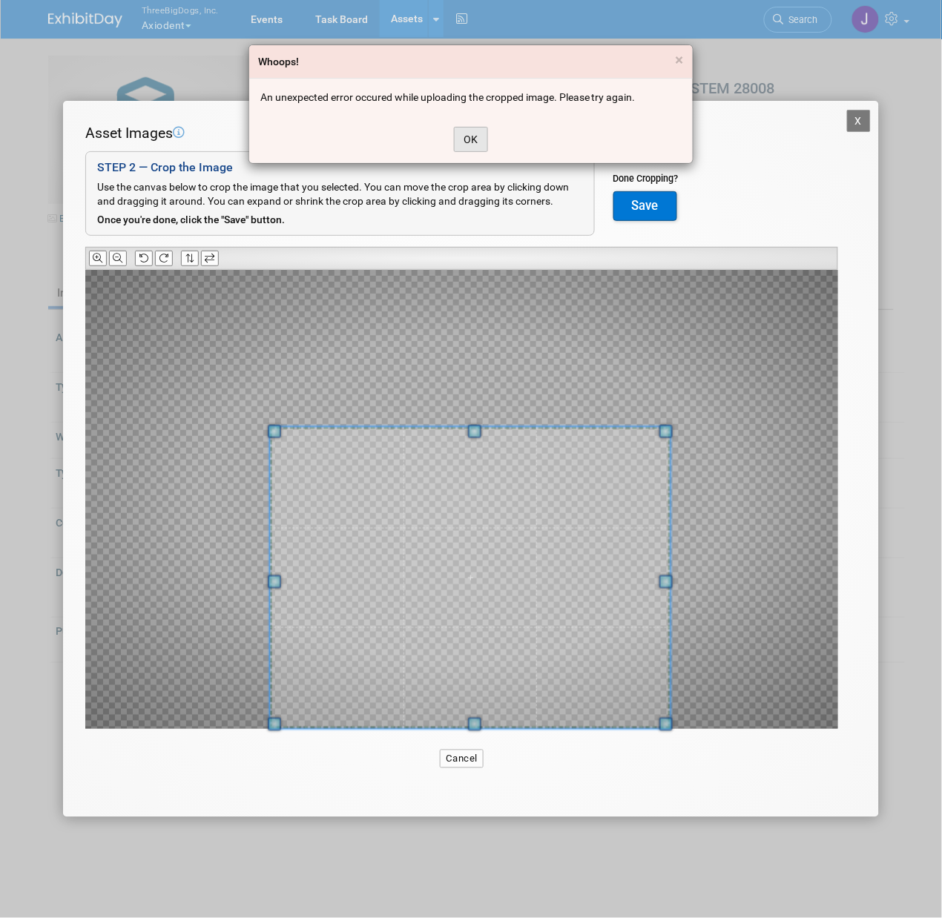
click at [469, 135] on button "OK" at bounding box center [471, 139] width 34 height 25
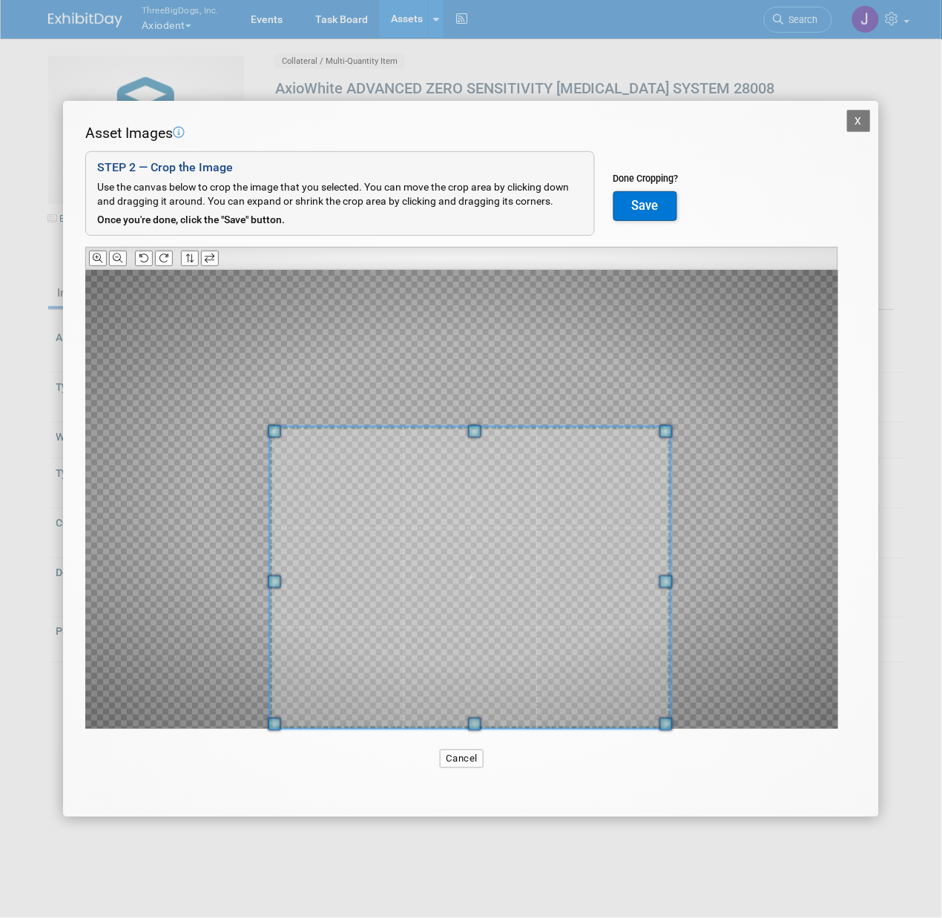
click at [668, 215] on button "Save" at bounding box center [645, 206] width 64 height 30
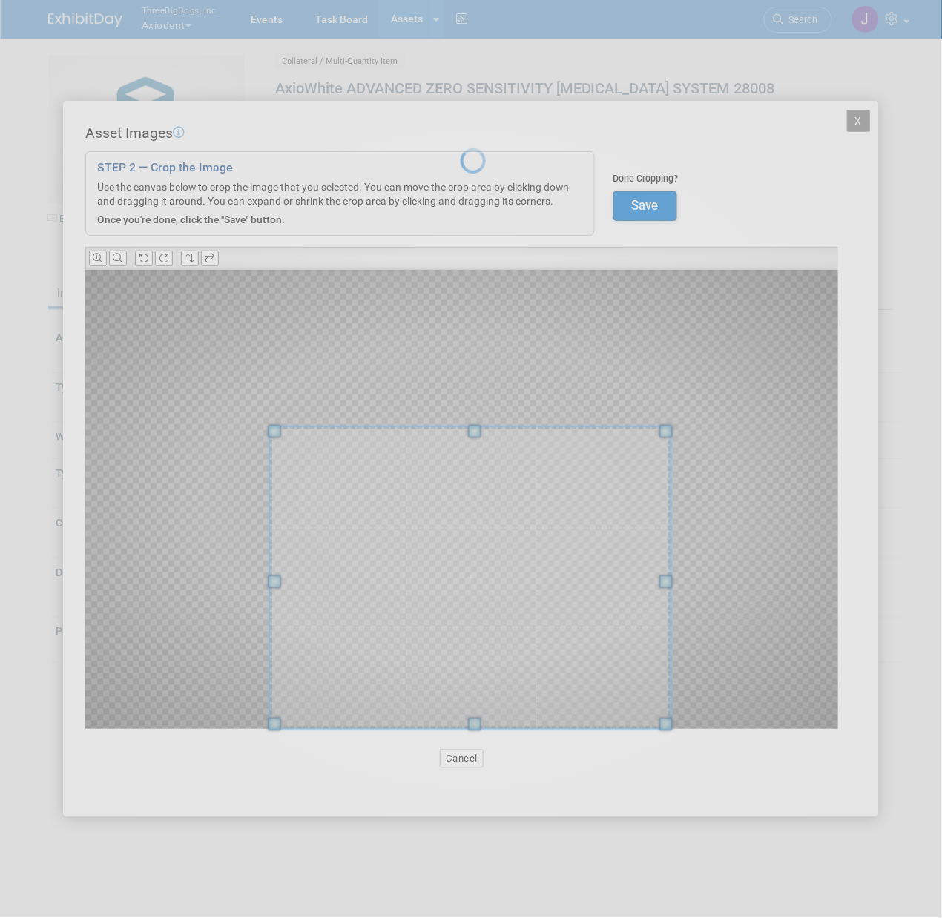
click at [481, 191] on div at bounding box center [471, 459] width 21 height 918
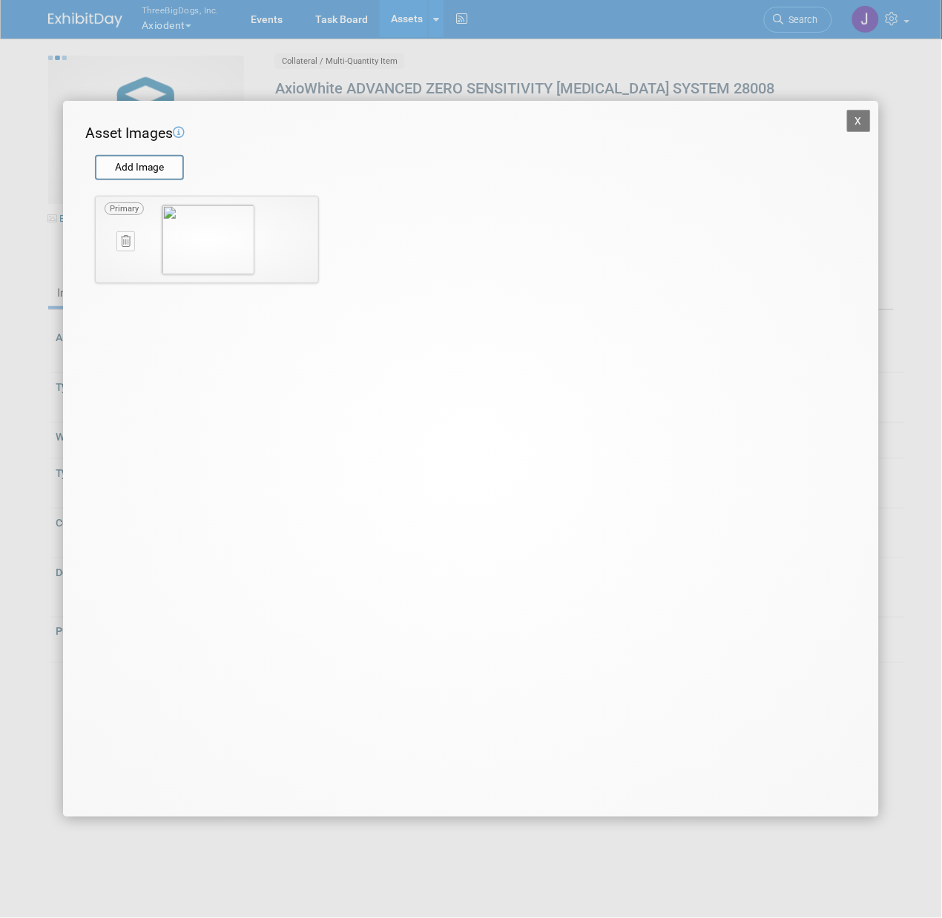
click at [866, 120] on button "X" at bounding box center [859, 121] width 24 height 22
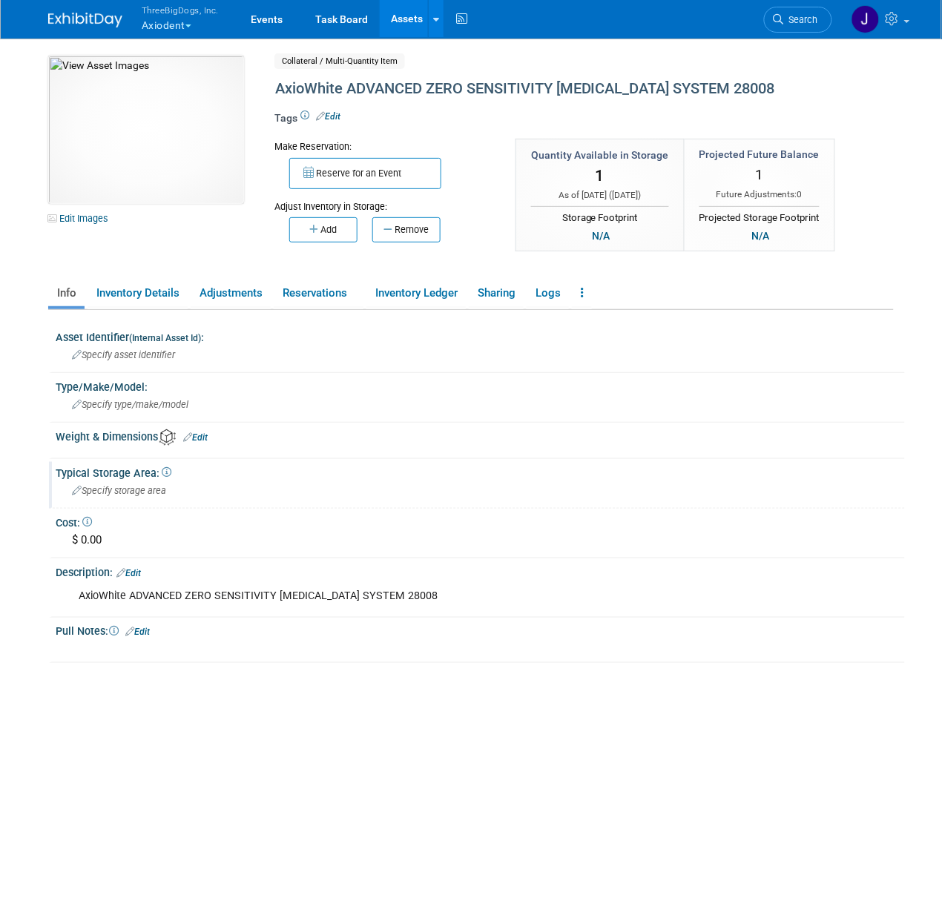
click at [137, 492] on span "Specify storage area" at bounding box center [119, 490] width 94 height 11
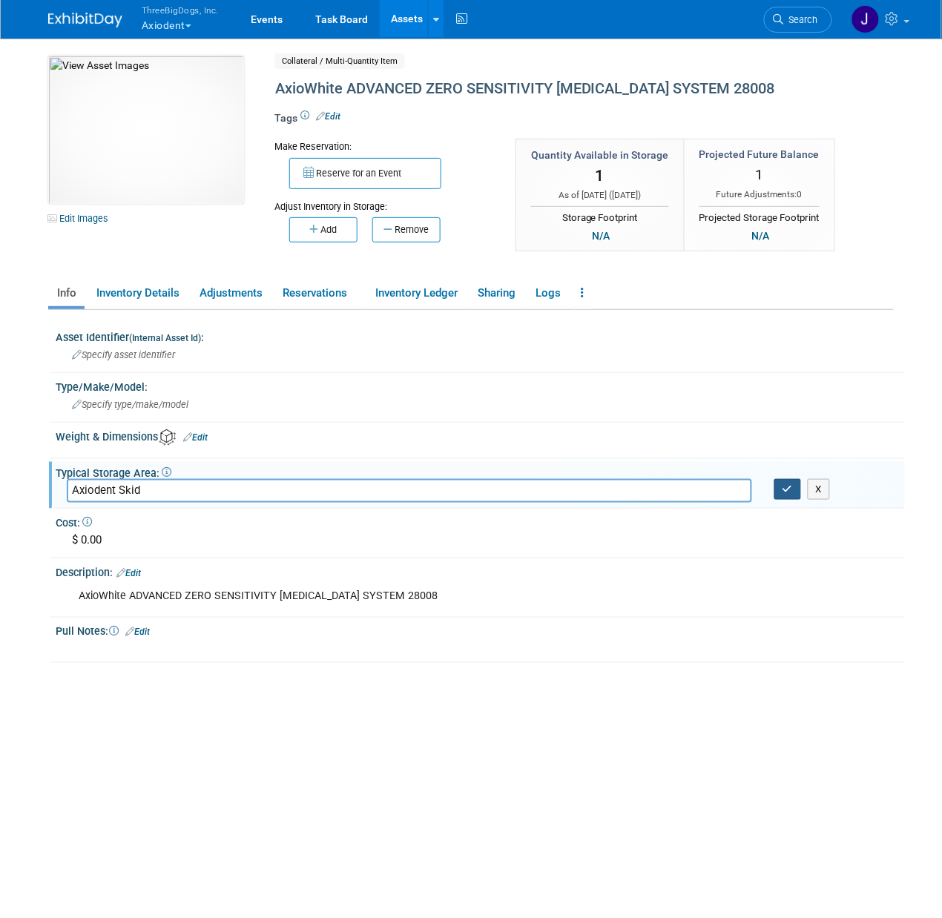
type input "Axiodent Skid"
click at [779, 482] on button "button" at bounding box center [787, 489] width 27 height 21
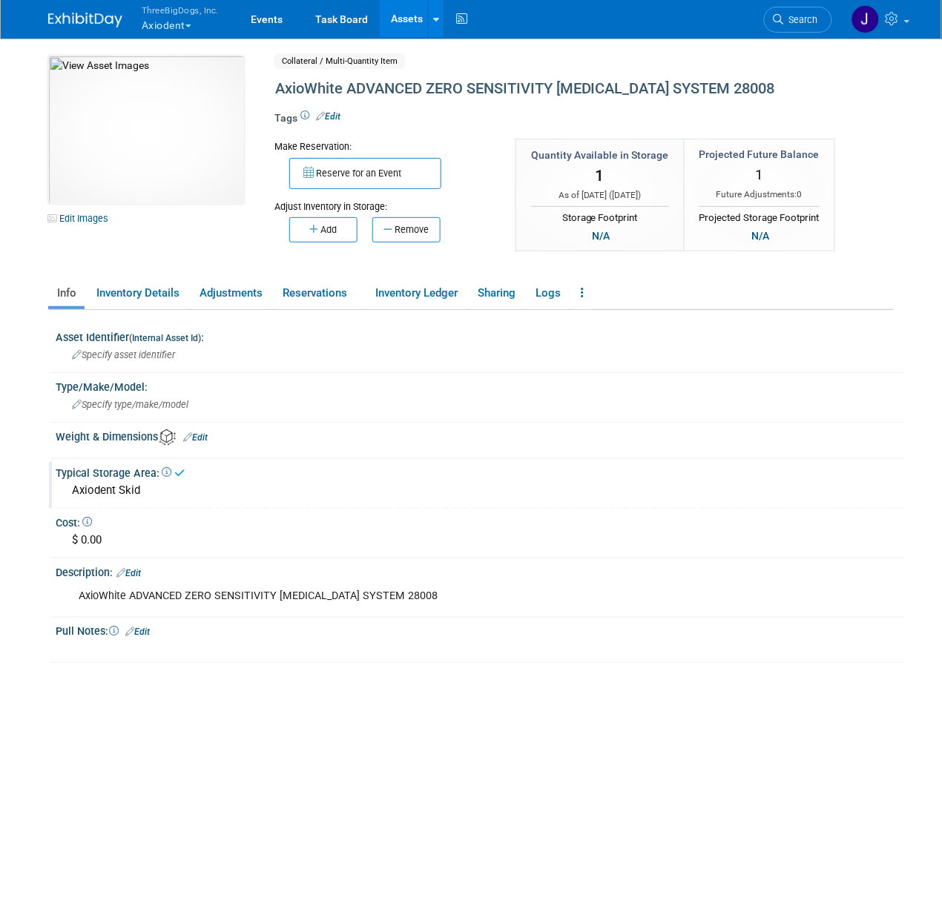
click at [397, 17] on link "Assets" at bounding box center [407, 18] width 54 height 37
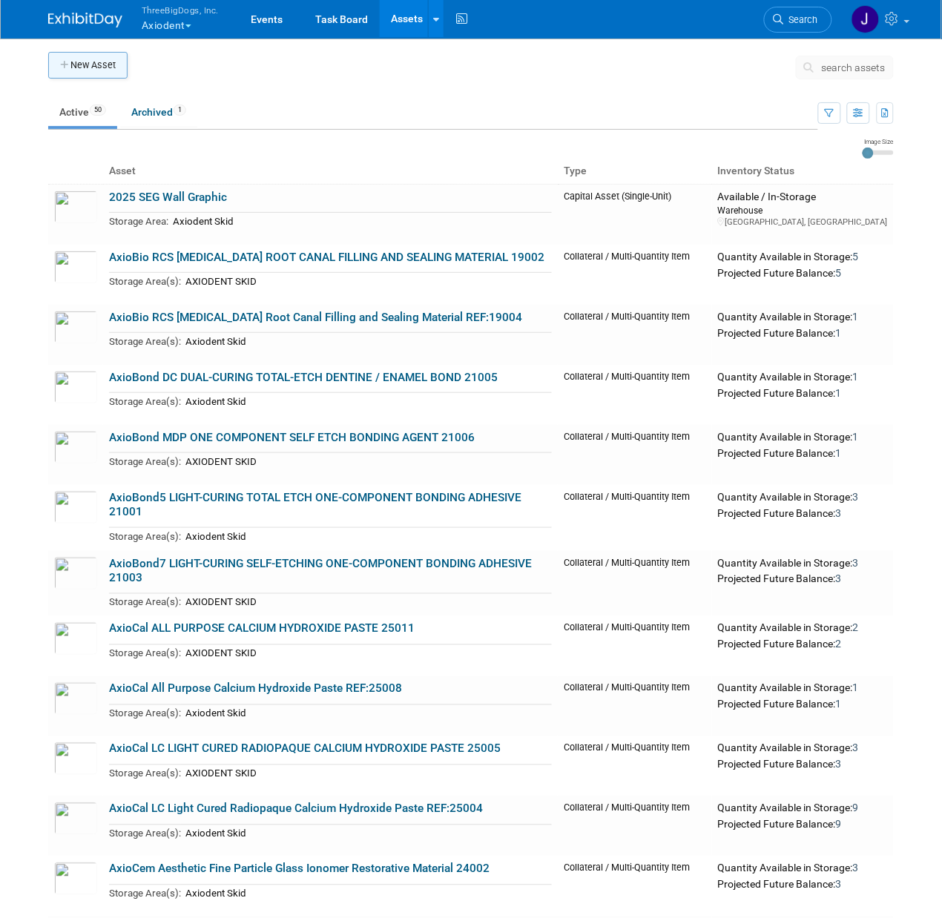
click at [105, 72] on button "New Asset" at bounding box center [87, 65] width 79 height 27
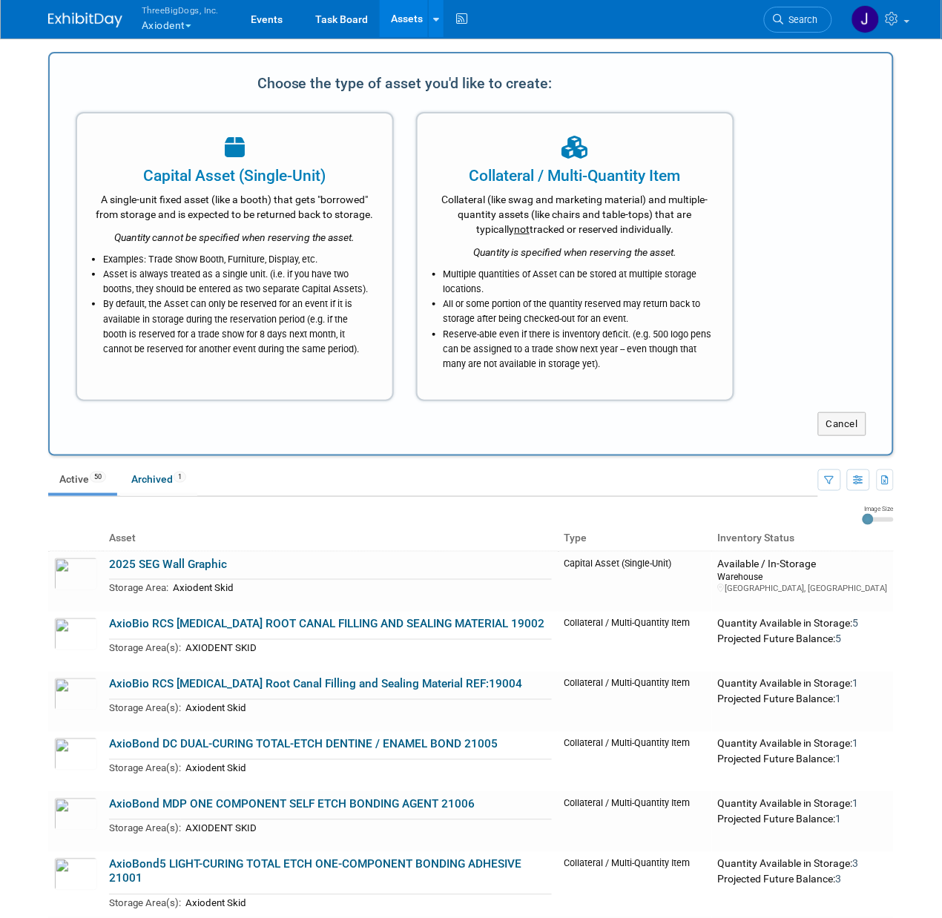
click at [764, 313] on div "Capital Asset (Single-Unit) A single-unit fixed asset (like a booth) that gets …" at bounding box center [473, 249] width 817 height 304
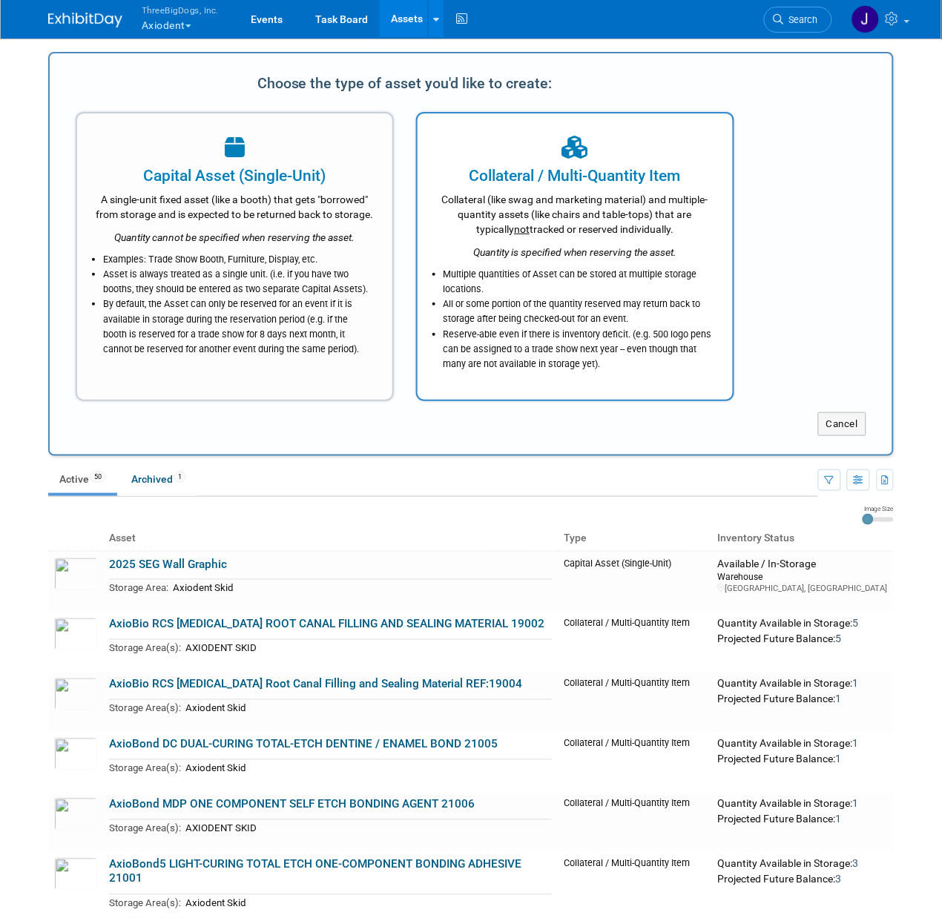
click at [569, 272] on li "Multiple quantities of Asset can be stored at multiple storage locations." at bounding box center [578, 282] width 271 height 30
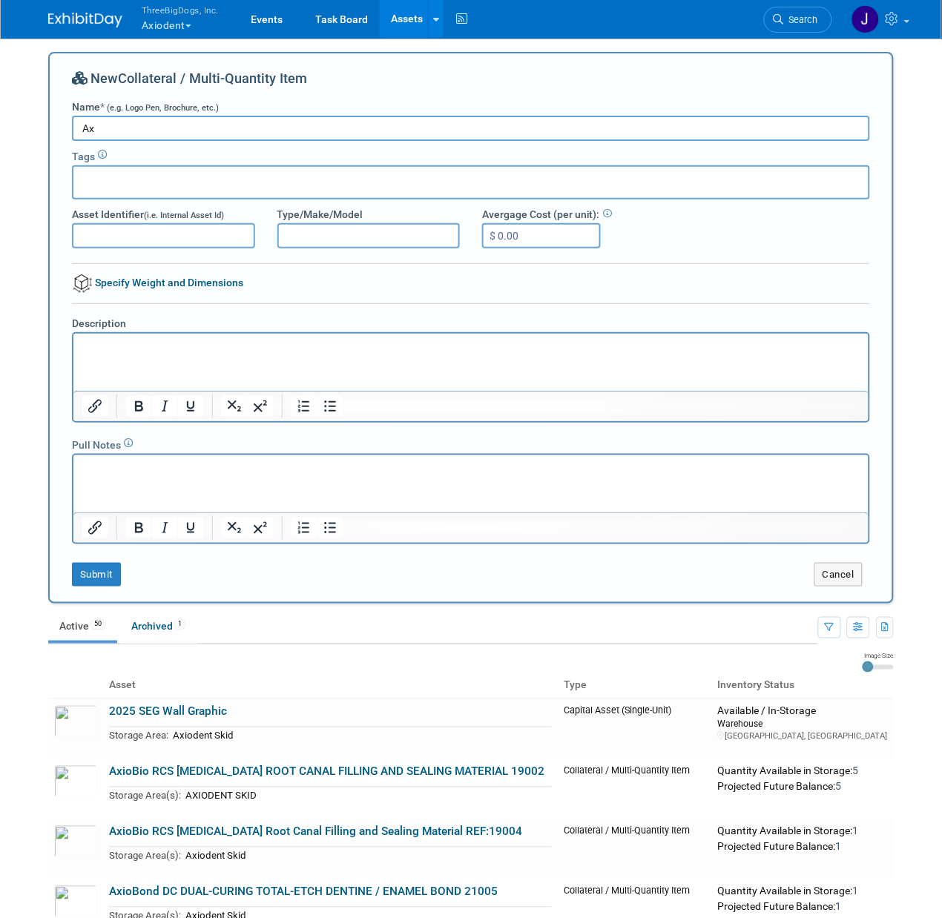
type input "A"
click at [836, 583] on button "Cancel" at bounding box center [838, 575] width 48 height 24
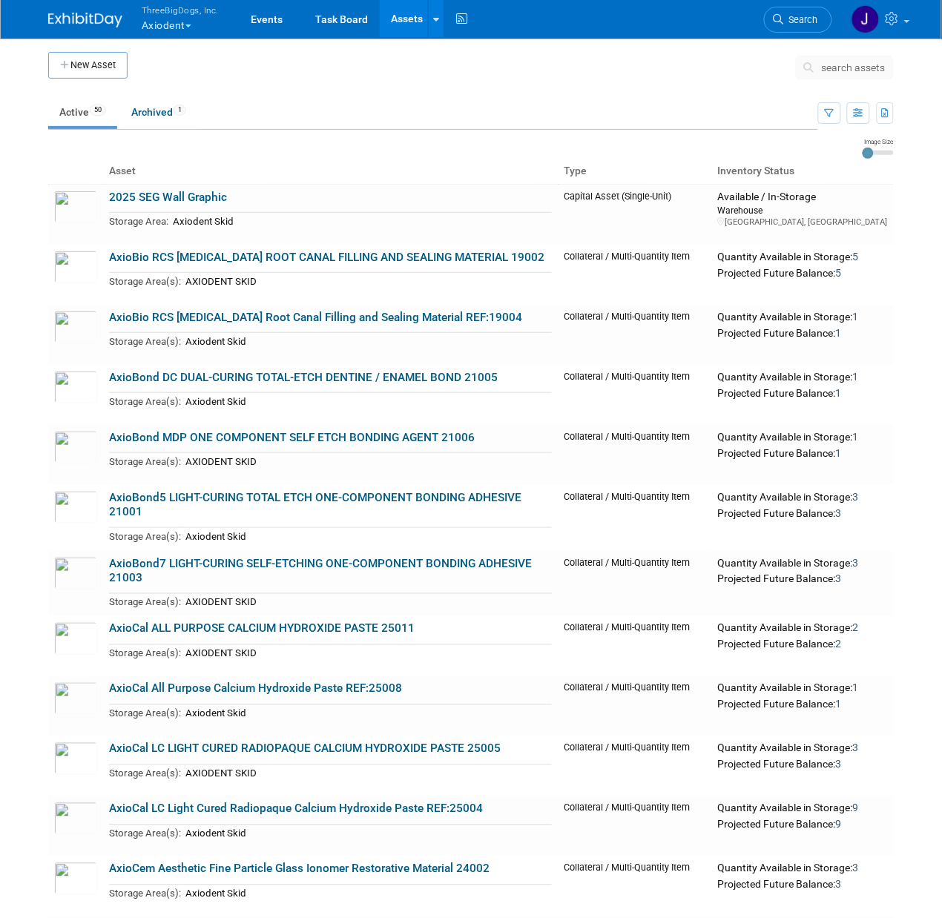
click at [833, 69] on span "search assets" at bounding box center [854, 68] width 64 height 12
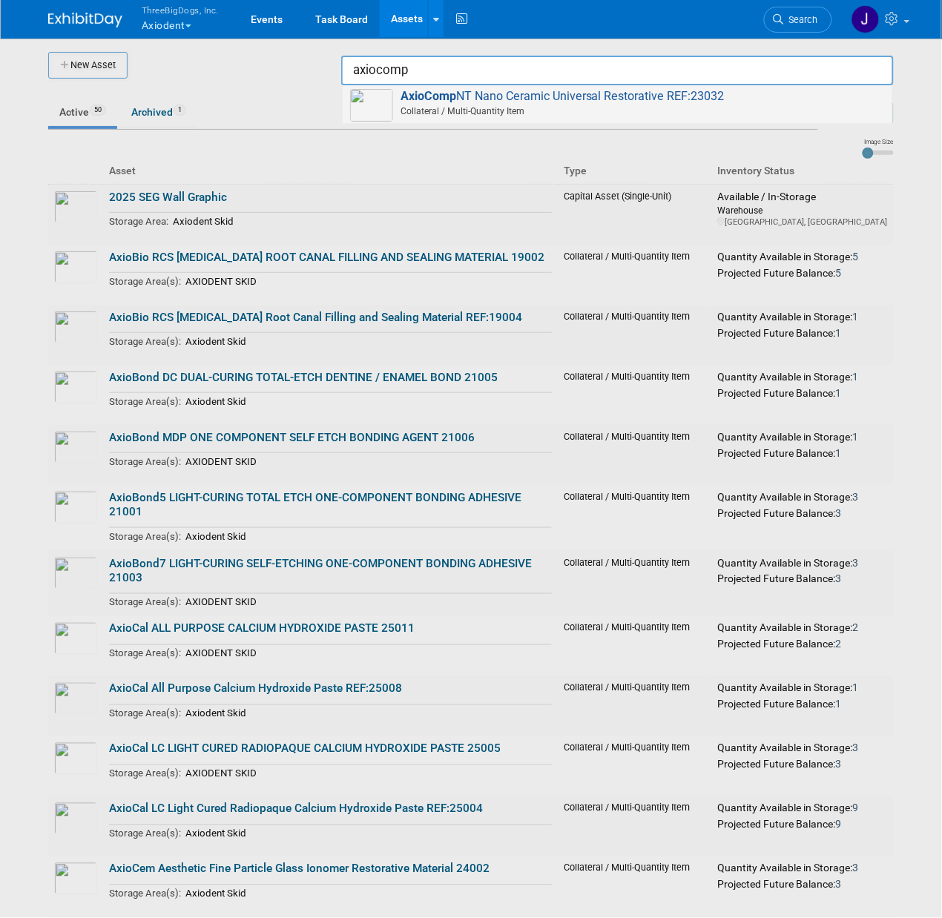
click at [669, 97] on span "AxioComp NT Nano Ceramic Universal Restorative REF:23032 Collateral / Multi-Qua…" at bounding box center [617, 104] width 535 height 30
type input "AxioComp NT Nano Ceramic Universal Restorative REF:23032"
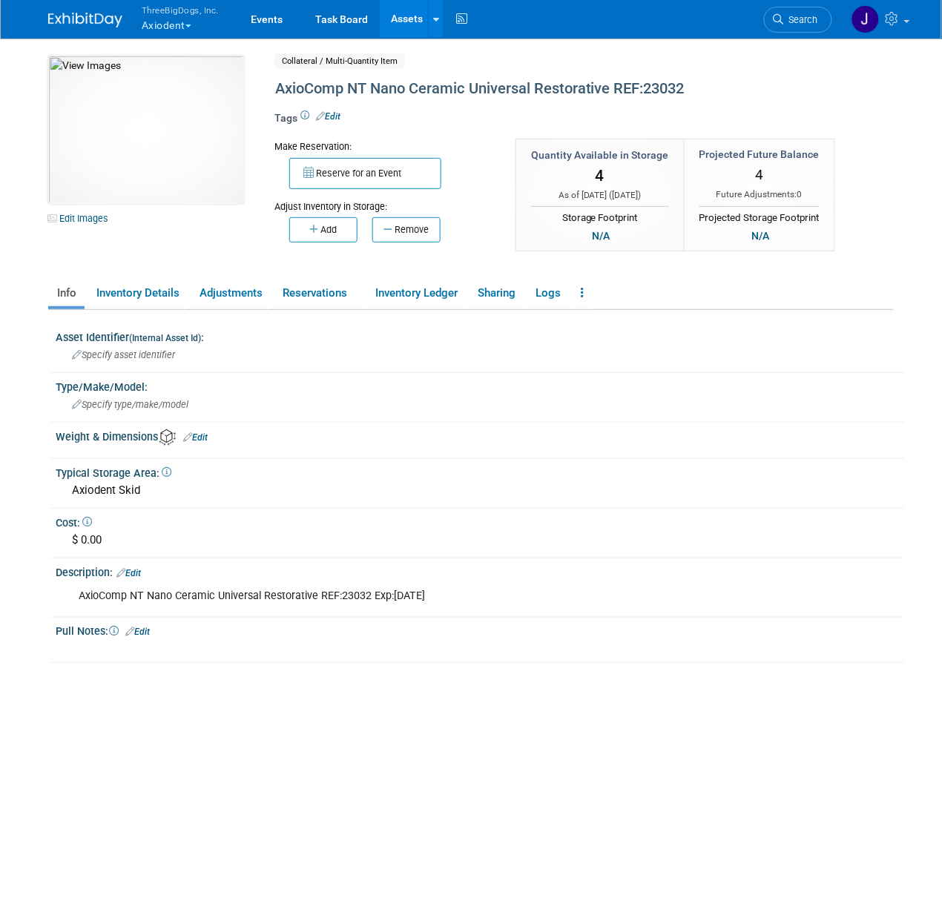
click at [413, 19] on link "Assets" at bounding box center [407, 18] width 54 height 37
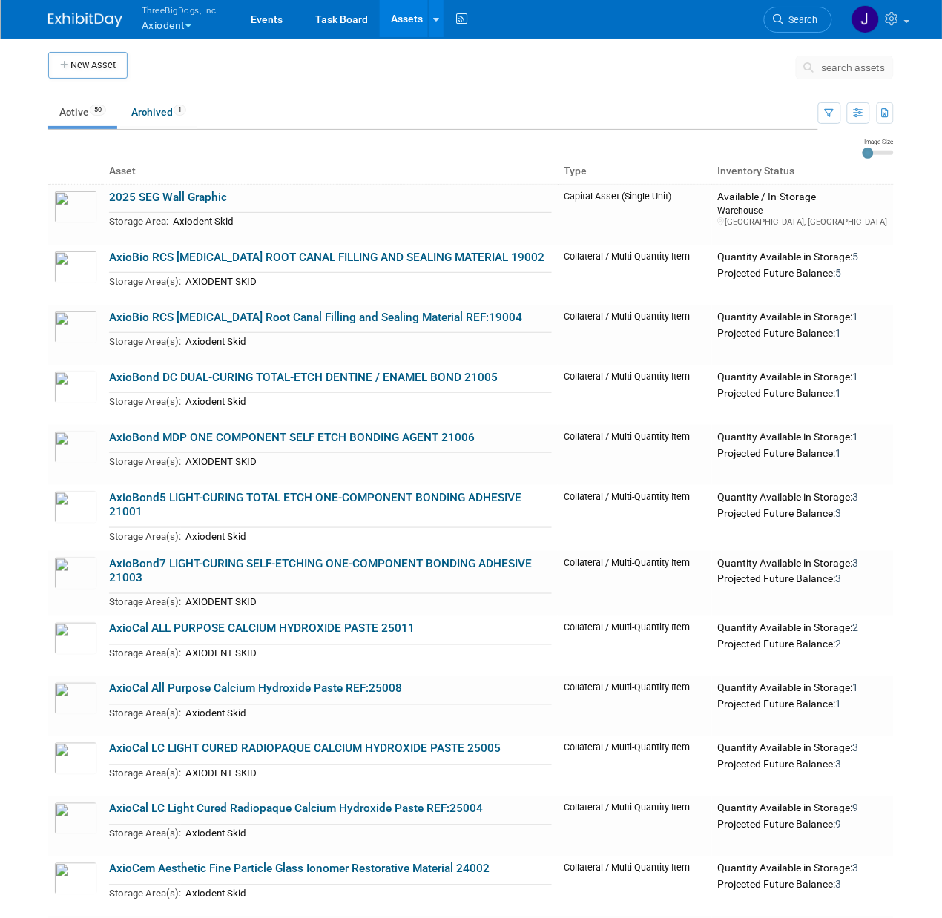
click at [75, 56] on button "New Asset" at bounding box center [87, 65] width 79 height 27
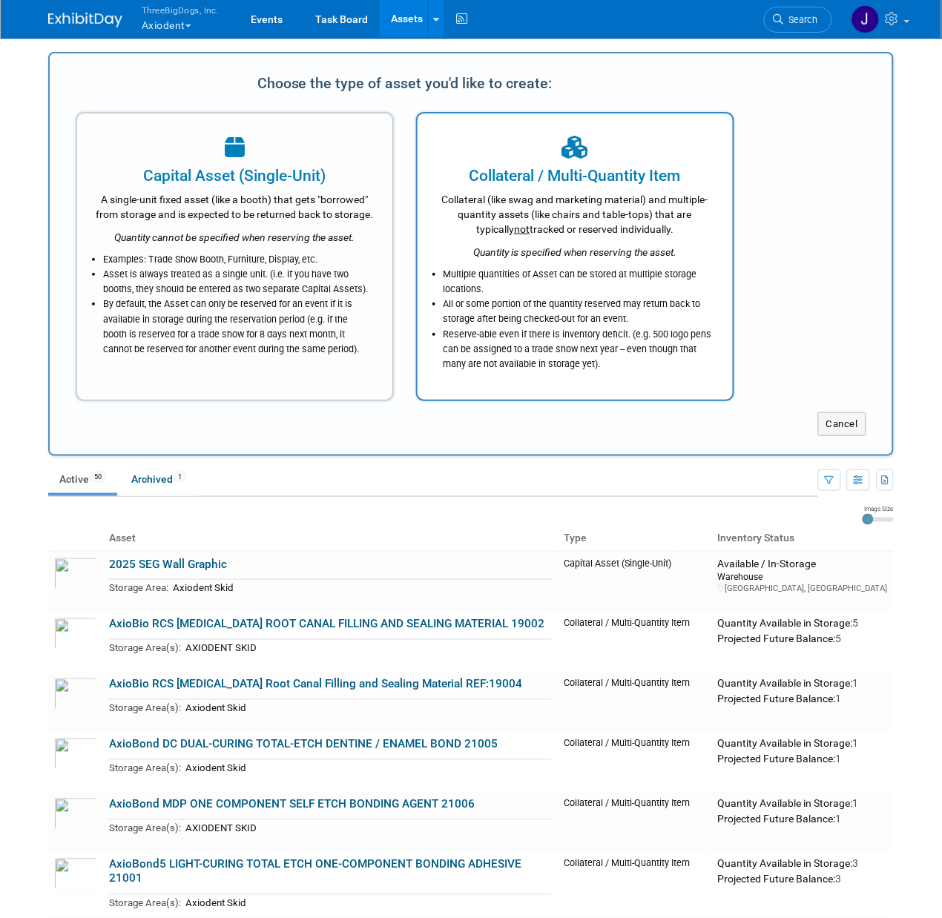
click at [514, 228] on span "not" at bounding box center [522, 229] width 16 height 12
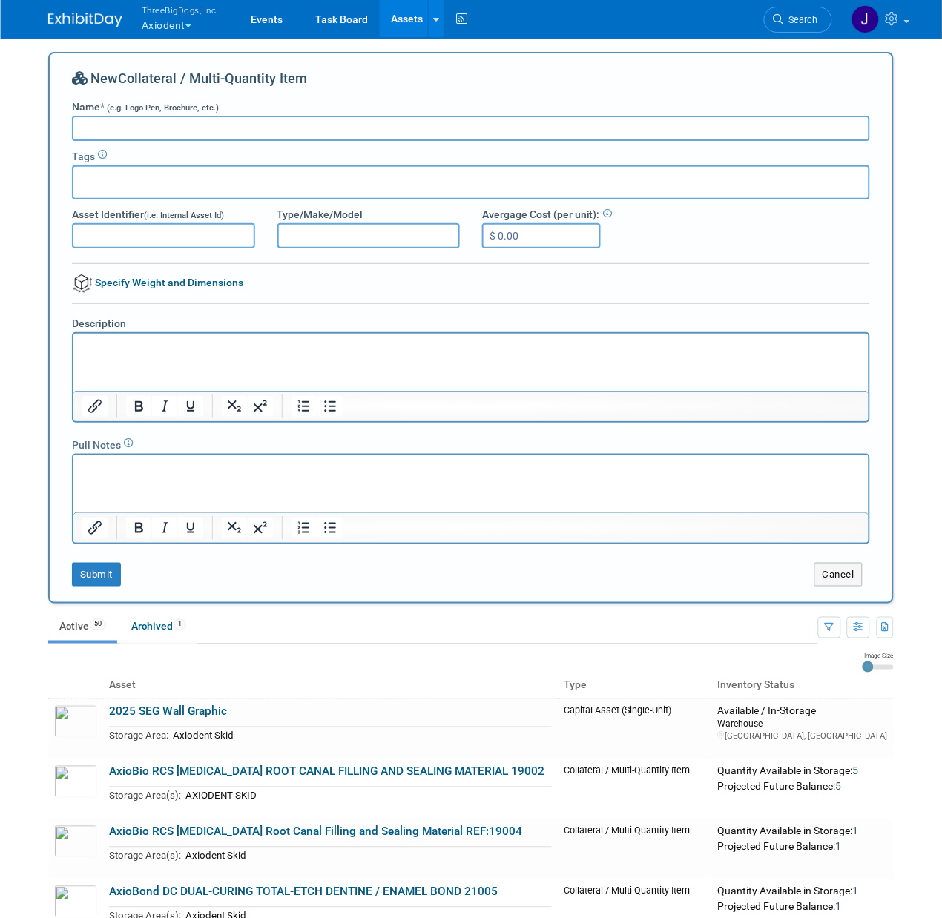
paste input "AxioWhite ADVANCED ZERO SENSITIVITY [MEDICAL_DATA] SYSTEM 28008"
type input "AxioWhite ADVANCED ZERO SENSITIVITY [MEDICAL_DATA] SYSTEM 28008"
drag, startPoint x: 508, startPoint y: 124, endPoint x: 33, endPoint y: 109, distance: 474.9
click at [33, 109] on body "ThreeBigDogs, Inc. Axiodent Explore: My Workspaces 27 Go to Workspace: Accutron…" at bounding box center [471, 459] width 942 height 918
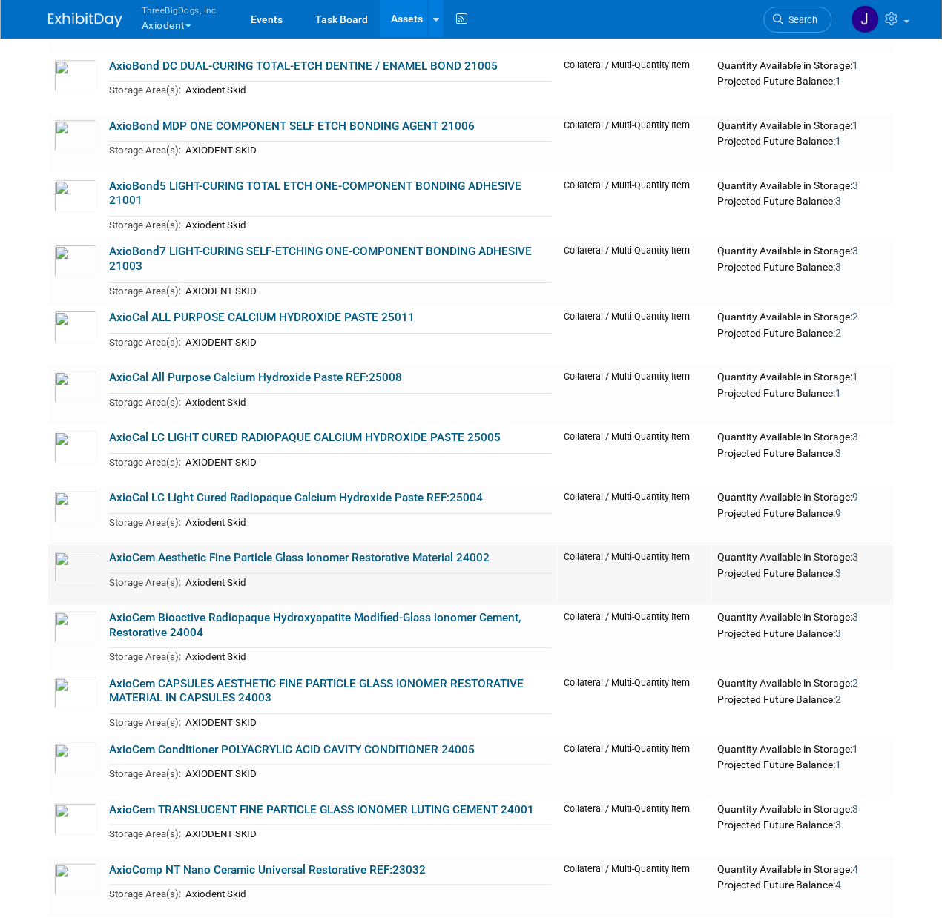
scroll to position [1134, 0]
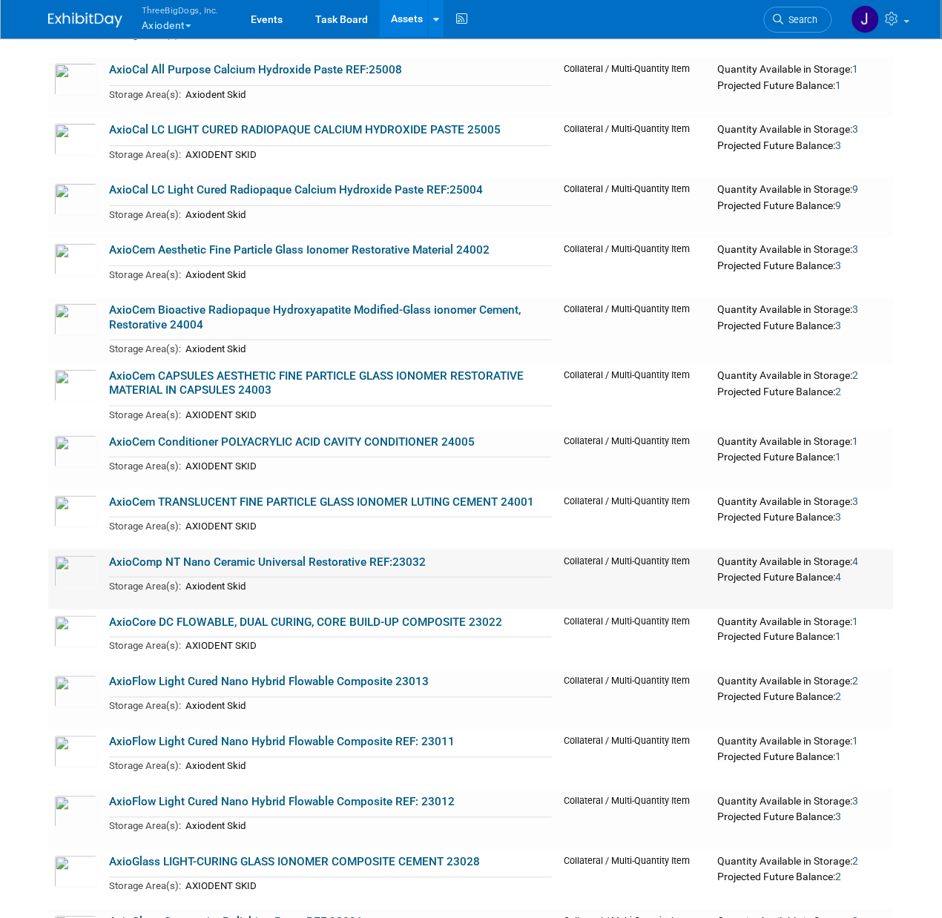
drag, startPoint x: 434, startPoint y: 545, endPoint x: 110, endPoint y: 548, distance: 324.1
click at [110, 550] on td "AxioComp NT Nano Ceramic Universal Restorative REF:23032 Storage Area(s): Axiod…" at bounding box center [330, 580] width 455 height 60
copy link "AxioComp NT Nano Ceramic Universal Restorative REF:23032"
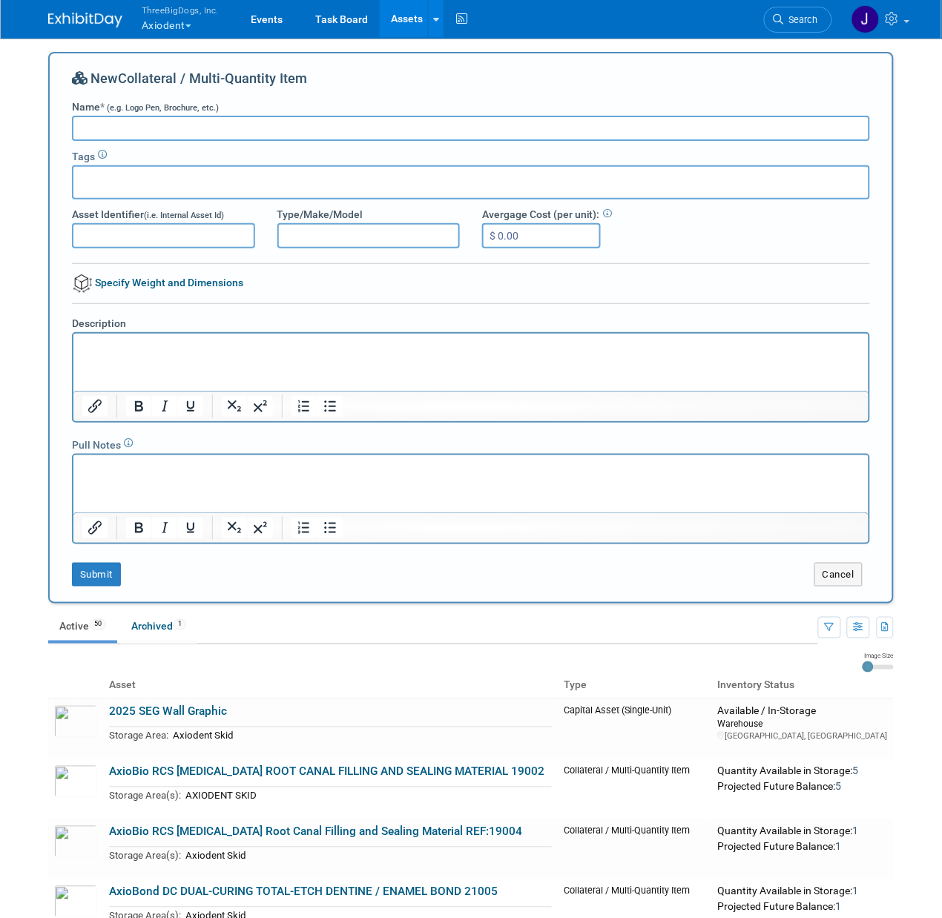
click at [310, 121] on input "Name * (e.g. Logo Pen, Brochure, etc.)" at bounding box center [471, 128] width 798 height 25
paste input "AxioComp NT Nano Ceramic Universal Restorative REF:23032"
click at [208, 128] on input "AxioComp NT Nano Ceramic Universal Restorative REF:23008" at bounding box center [471, 128] width 798 height 25
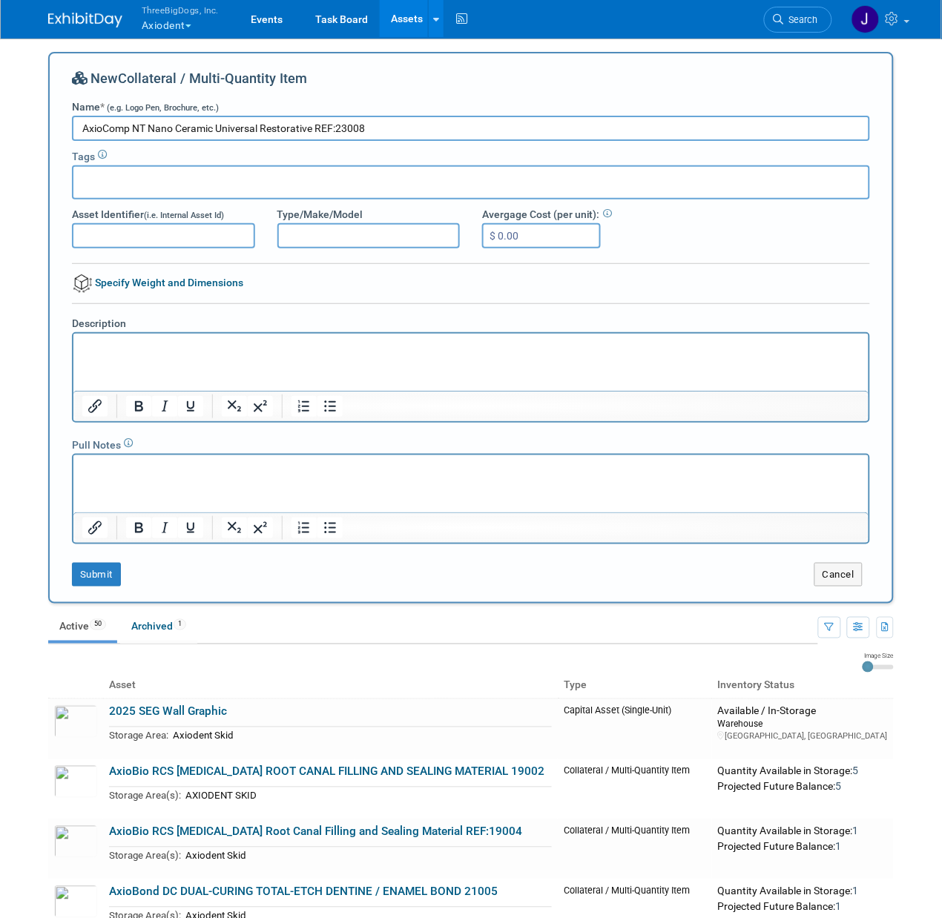
type input "AxioComp NT Nano Ceramic Universal Restorative REF:23008"
click at [238, 354] on html at bounding box center [470, 343] width 795 height 21
paste body "Rich Text Area. Press ALT-0 for help."
click at [99, 572] on button "Submit" at bounding box center [96, 575] width 49 height 24
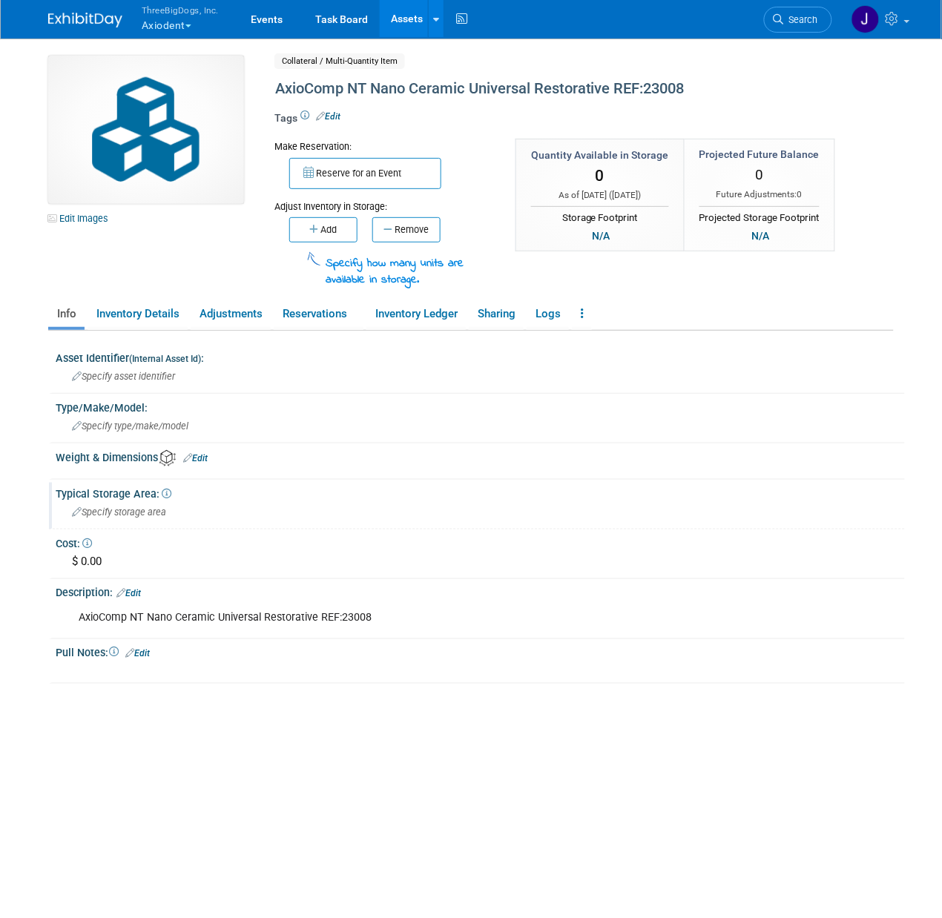
click at [145, 507] on span "Specify storage area" at bounding box center [119, 512] width 94 height 11
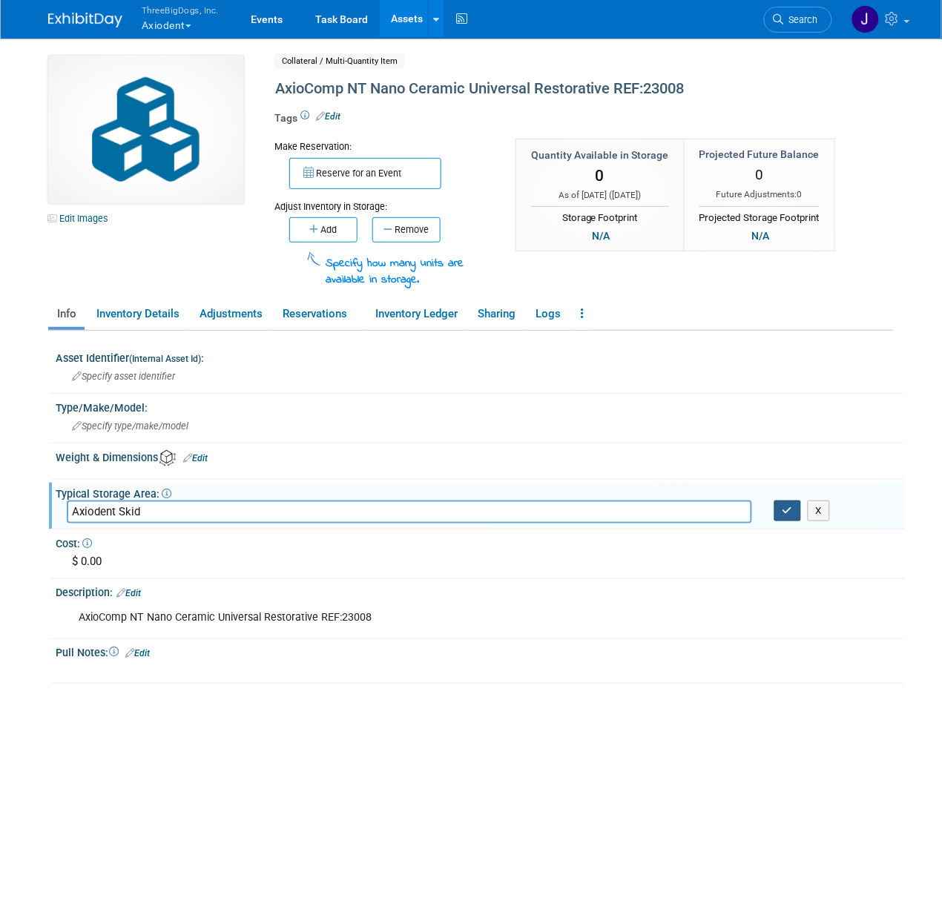
type input "Axiodent Skid"
click at [782, 509] on icon "button" at bounding box center [787, 511] width 10 height 10
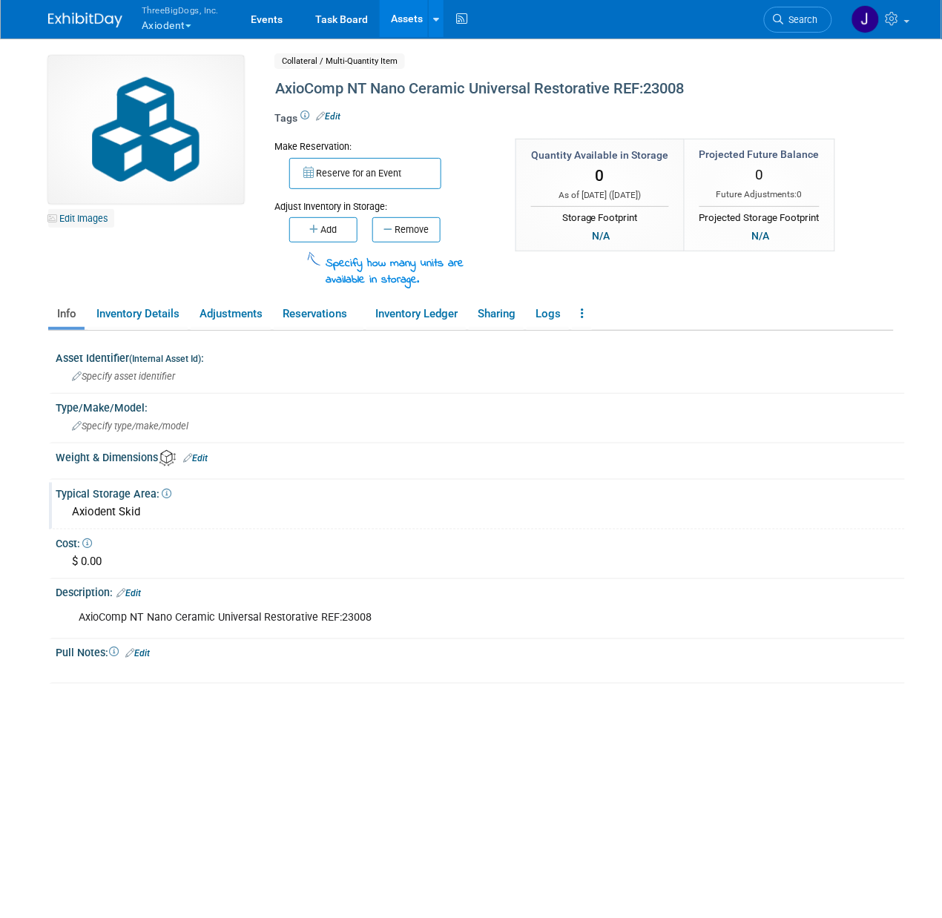
click at [109, 226] on link "Edit Images" at bounding box center [81, 218] width 66 height 19
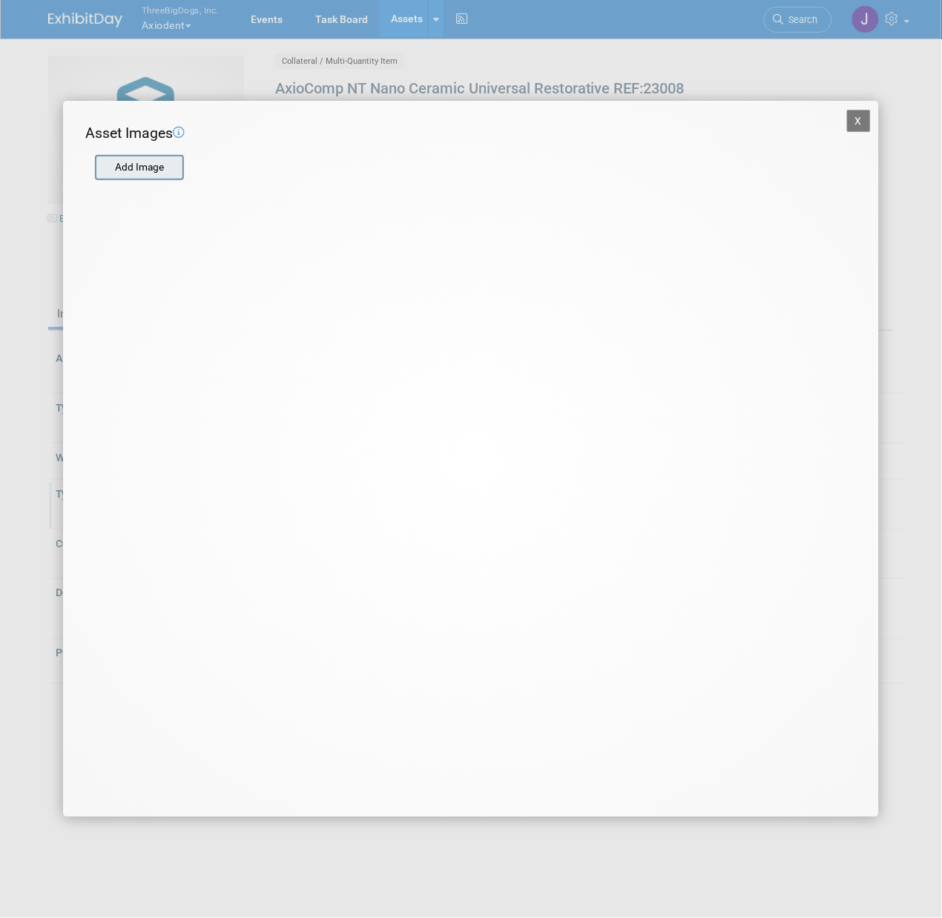
click at [158, 165] on input "file" at bounding box center [94, 167] width 177 height 22
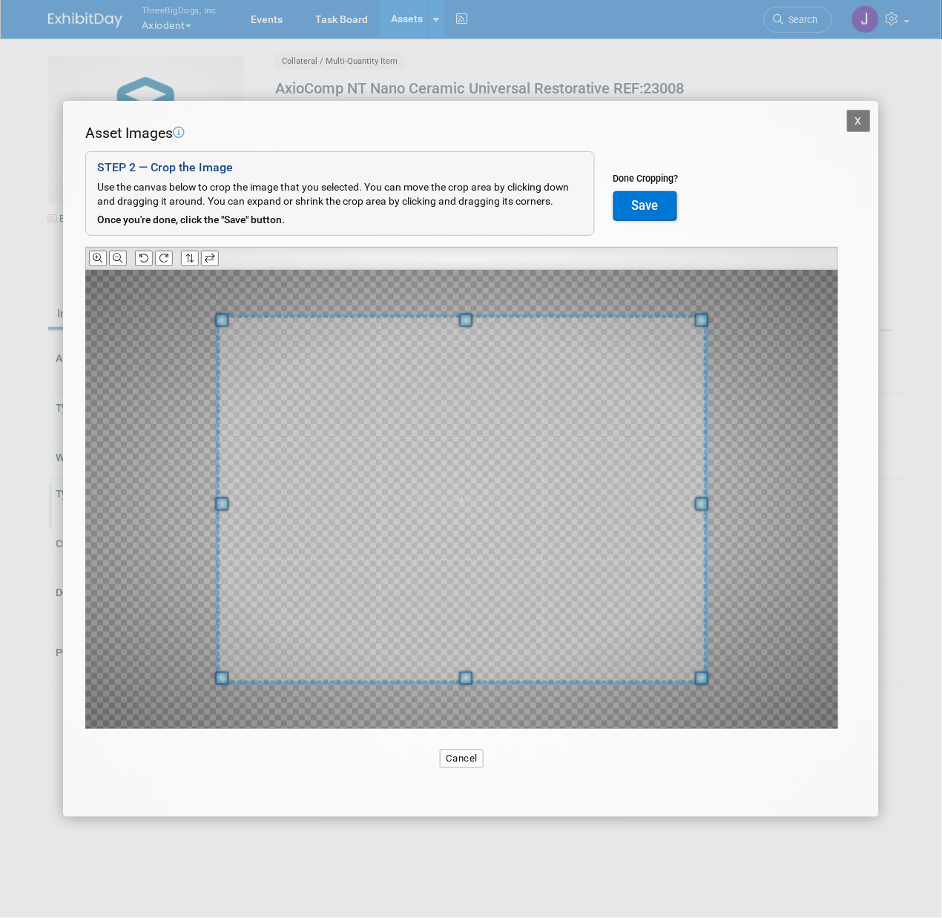
click at [159, 249] on div at bounding box center [461, 258] width 753 height 23
click at [164, 256] on icon at bounding box center [164, 259] width 10 height 10
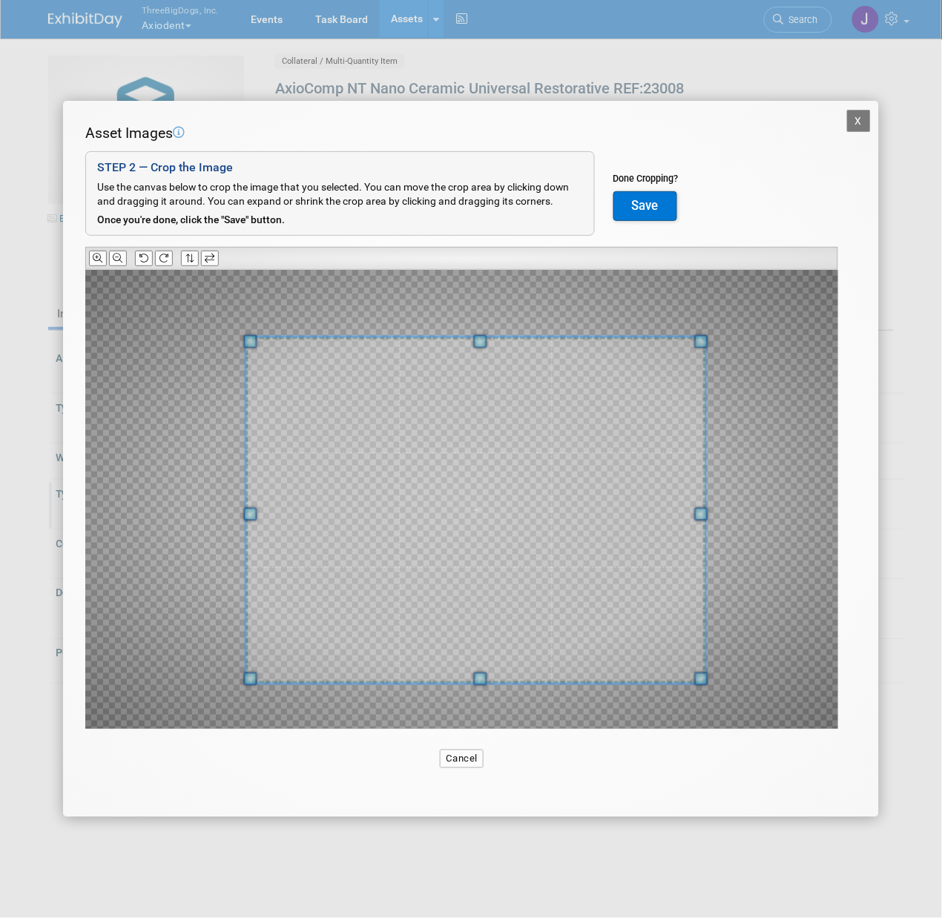
click at [268, 346] on div at bounding box center [476, 510] width 460 height 346
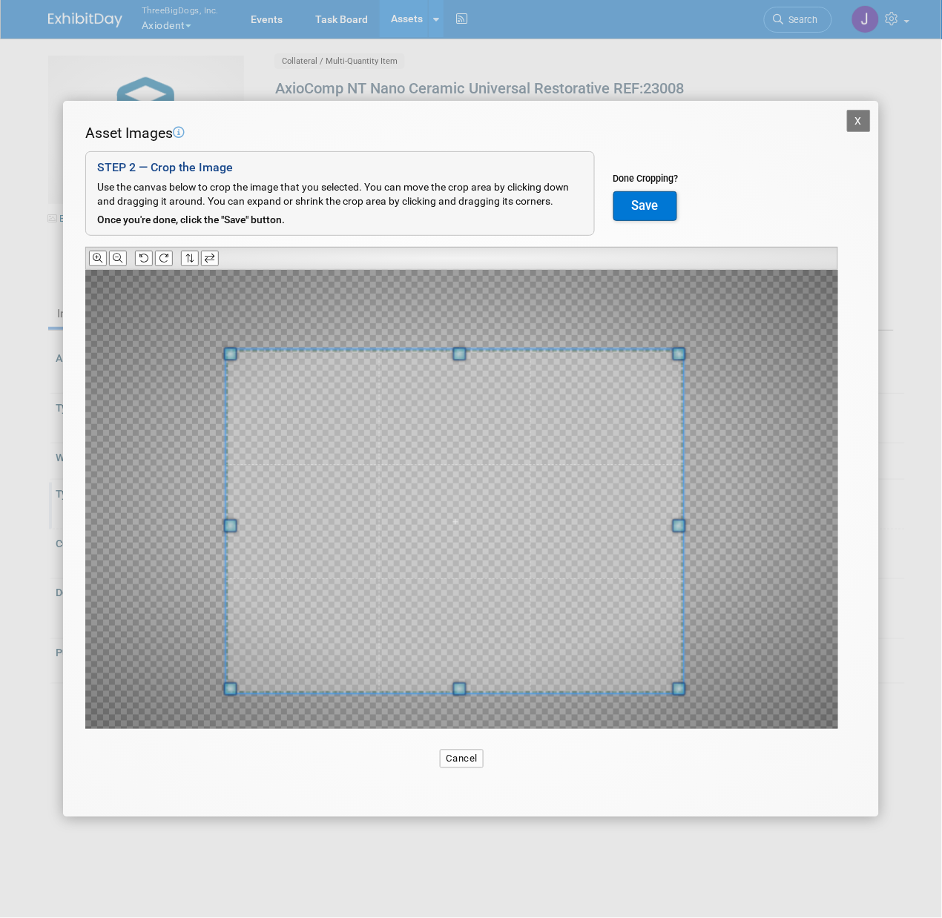
click at [392, 447] on span at bounding box center [455, 522] width 458 height 344
click at [624, 211] on button "Save" at bounding box center [645, 206] width 64 height 30
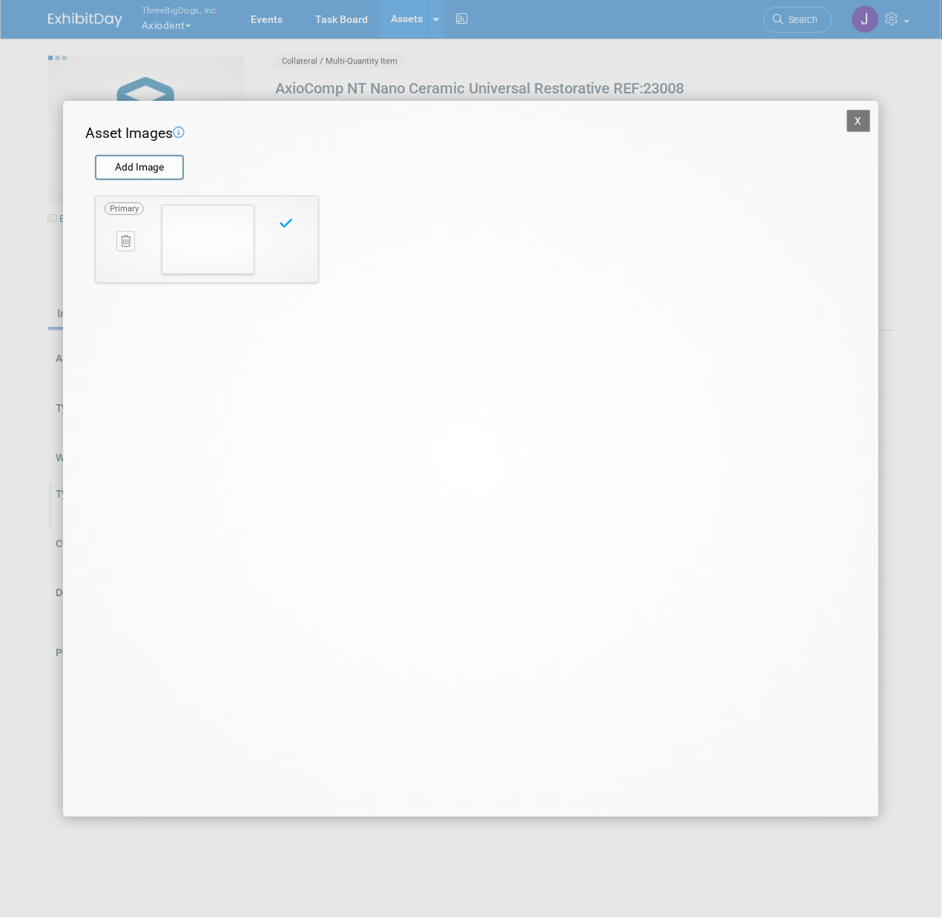
click at [851, 113] on button "X" at bounding box center [859, 121] width 24 height 22
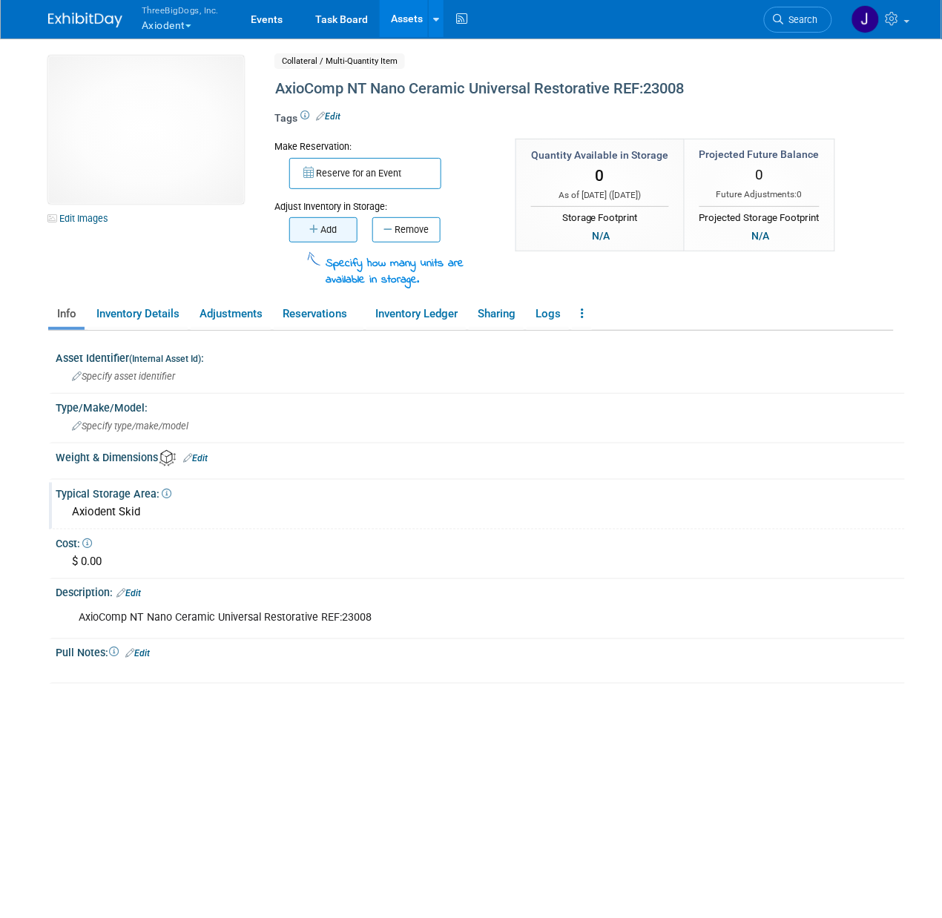
click at [306, 231] on button "Add" at bounding box center [323, 229] width 68 height 25
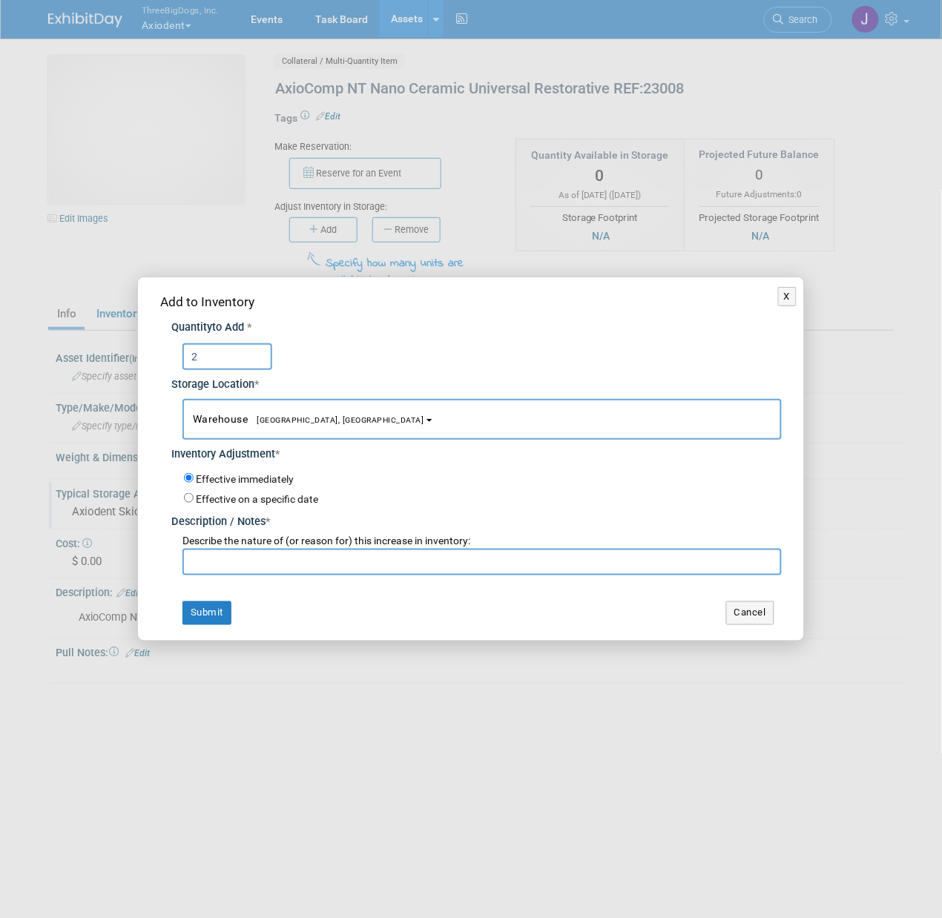
type input "2"
click at [243, 562] on input "text" at bounding box center [481, 562] width 599 height 27
click at [284, 558] on input "Axiodent Skid" at bounding box center [481, 562] width 599 height 27
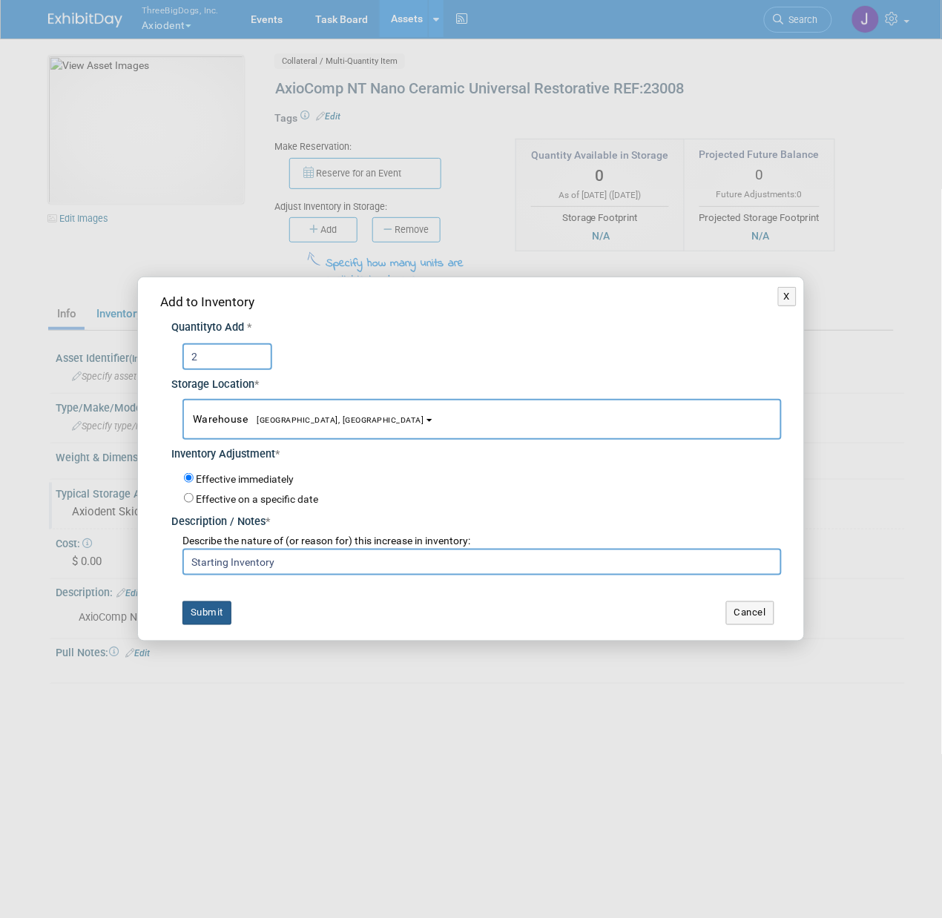
type input "Starting Inventory"
click at [217, 605] on button "Submit" at bounding box center [206, 613] width 49 height 24
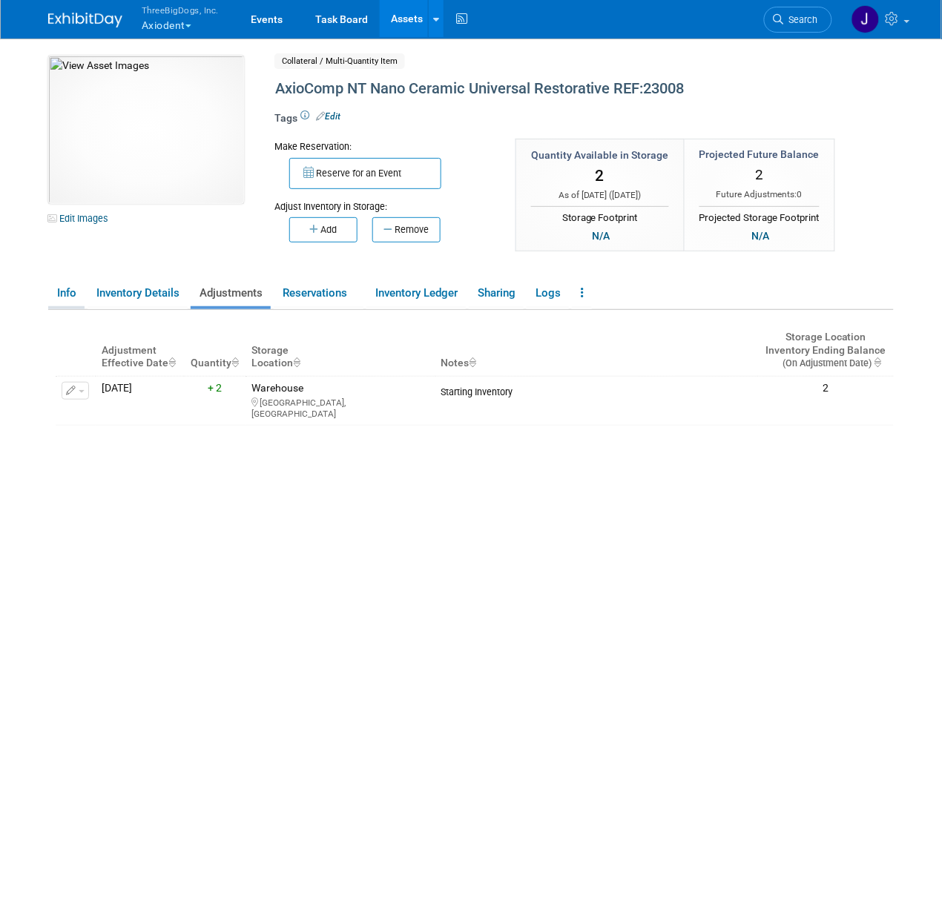
click at [65, 282] on link "Info" at bounding box center [66, 293] width 36 height 26
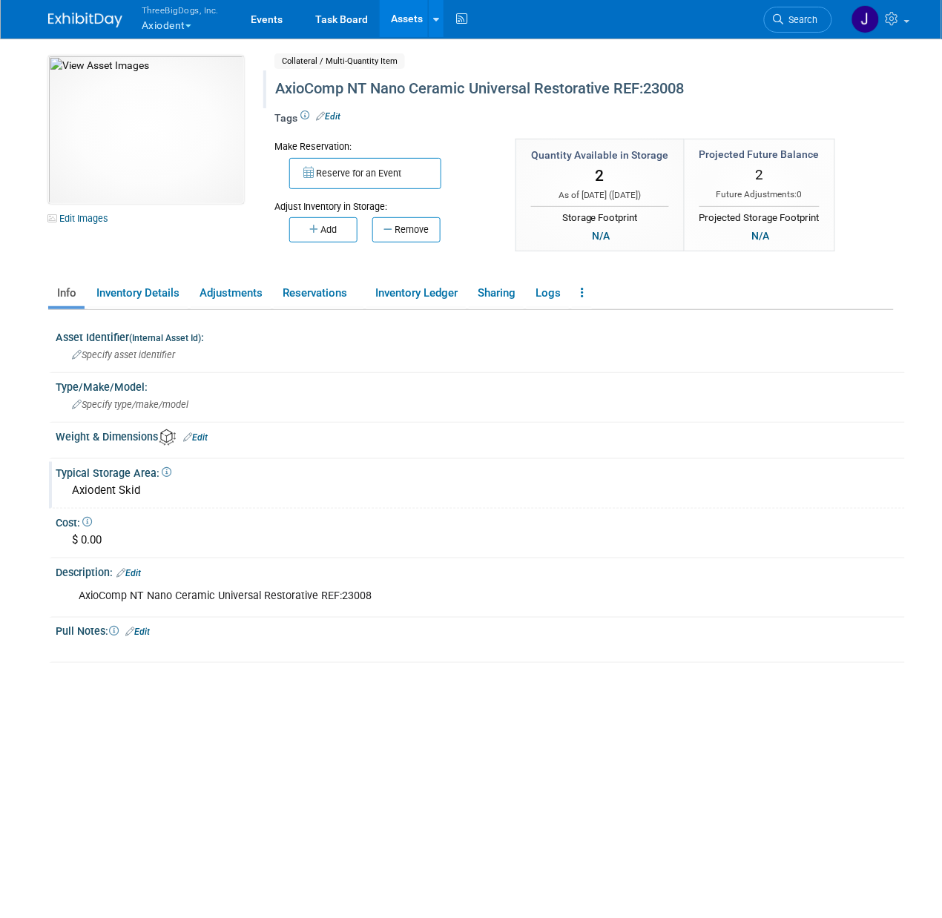
click at [391, 90] on div "AxioComp NT Nano Ceramic Universal Restorative REF:23008" at bounding box center [550, 89] width 561 height 27
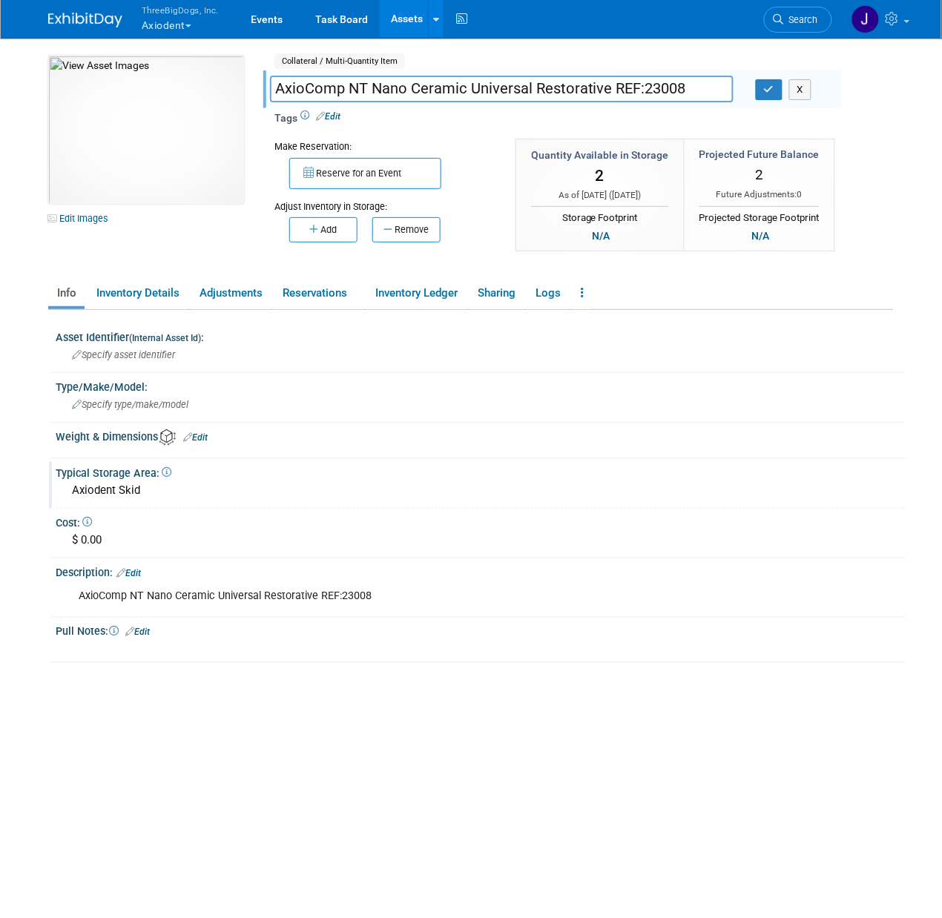
click at [391, 90] on input "AxioComp NT Nano Ceramic Universal Restorative REF:23008" at bounding box center [502, 89] width 464 height 26
click at [795, 88] on button "X" at bounding box center [800, 89] width 23 height 21
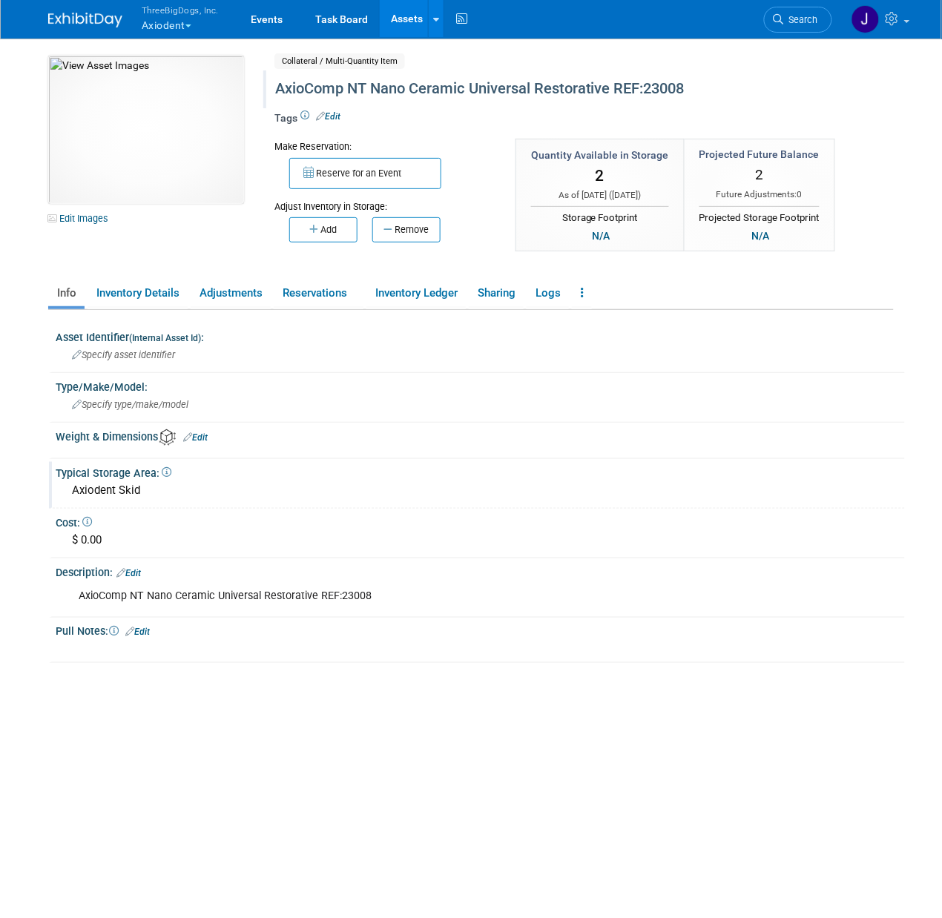
click at [415, 20] on link "Assets" at bounding box center [407, 18] width 54 height 37
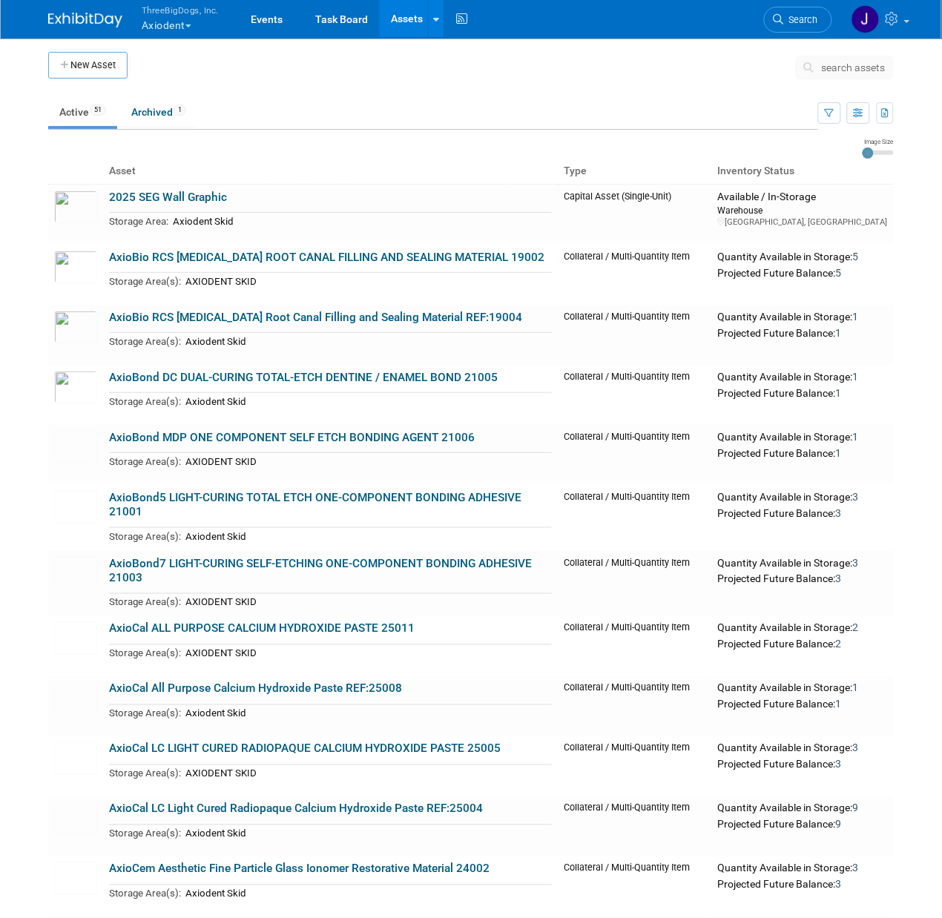
click at [110, 67] on button "New Asset" at bounding box center [87, 65] width 79 height 27
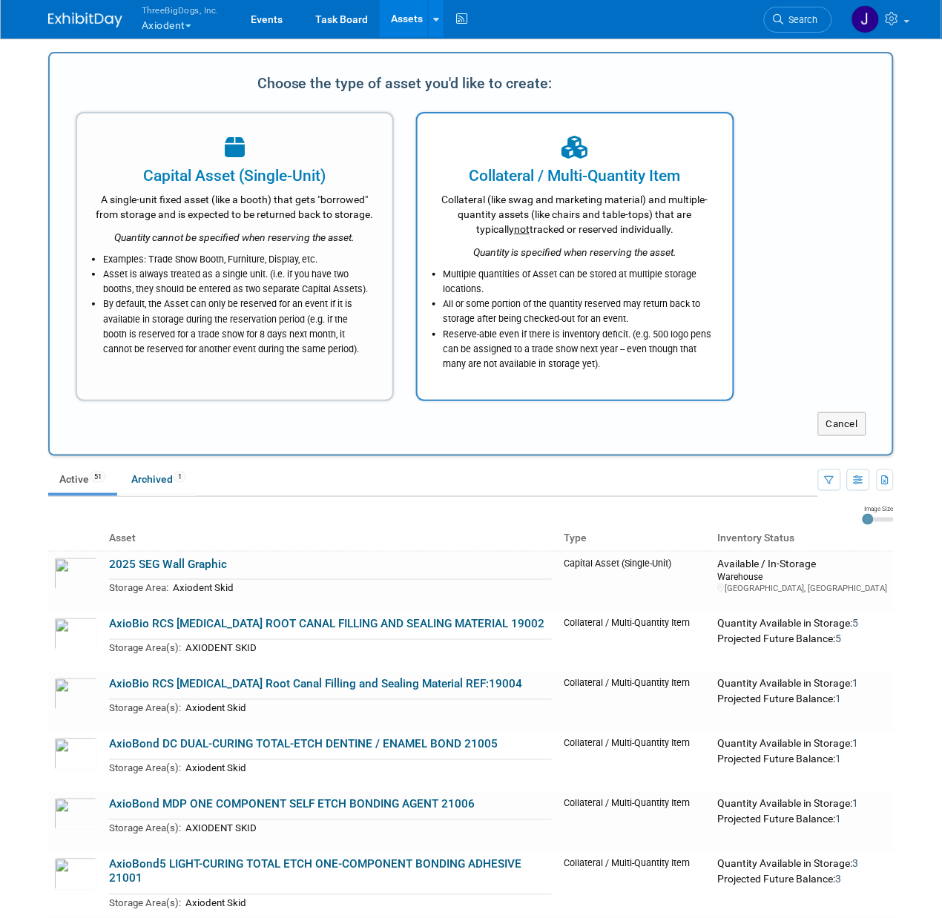
click at [557, 284] on li "Multiple quantities of Asset can be stored at multiple storage locations." at bounding box center [578, 282] width 271 height 30
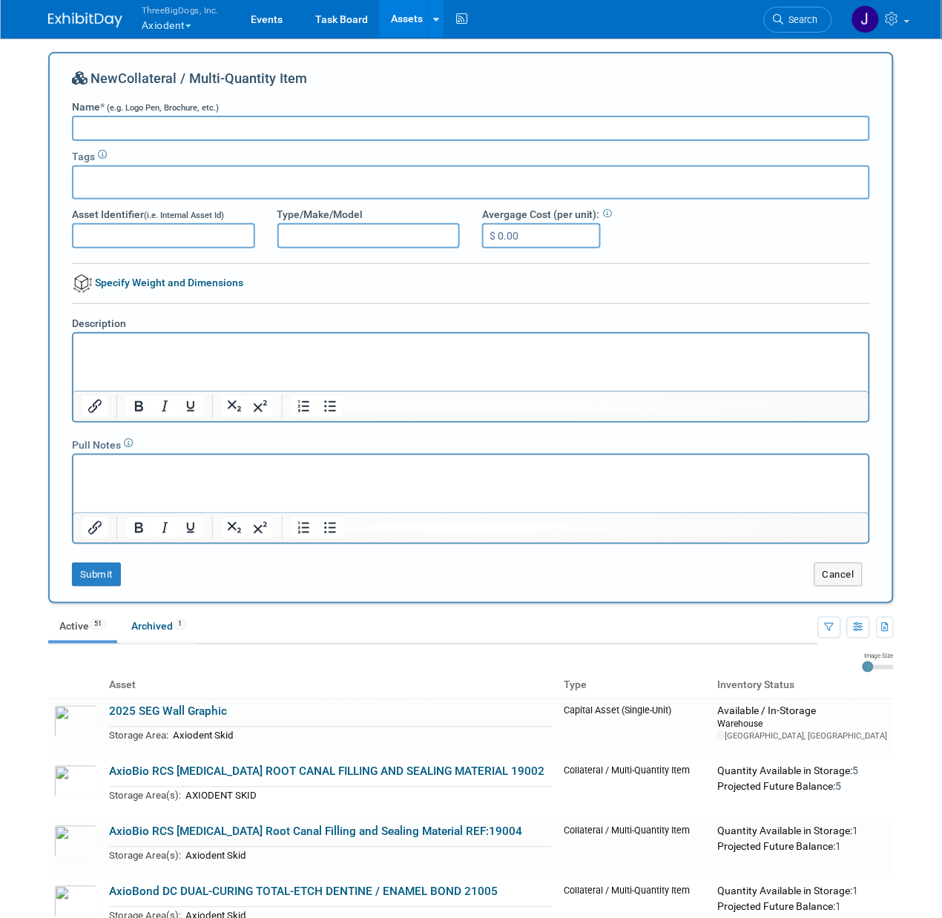
paste input "AxioComp NT Nano Ceramic Universal Restorative REF:23008"
type input "AxioComp NT Nano Ceramic Universal Restorative REF:23004"
click at [393, 354] on html at bounding box center [470, 343] width 795 height 21
click at [398, 111] on div "New Collateral / Multi-Quantity Item Name * (e.g. Logo Pen, Brochure, etc.) Axi…" at bounding box center [471, 328] width 798 height 518
click at [400, 120] on input "AxioComp NT Nano Ceramic Universal Restorative REF:23004" at bounding box center [471, 128] width 798 height 25
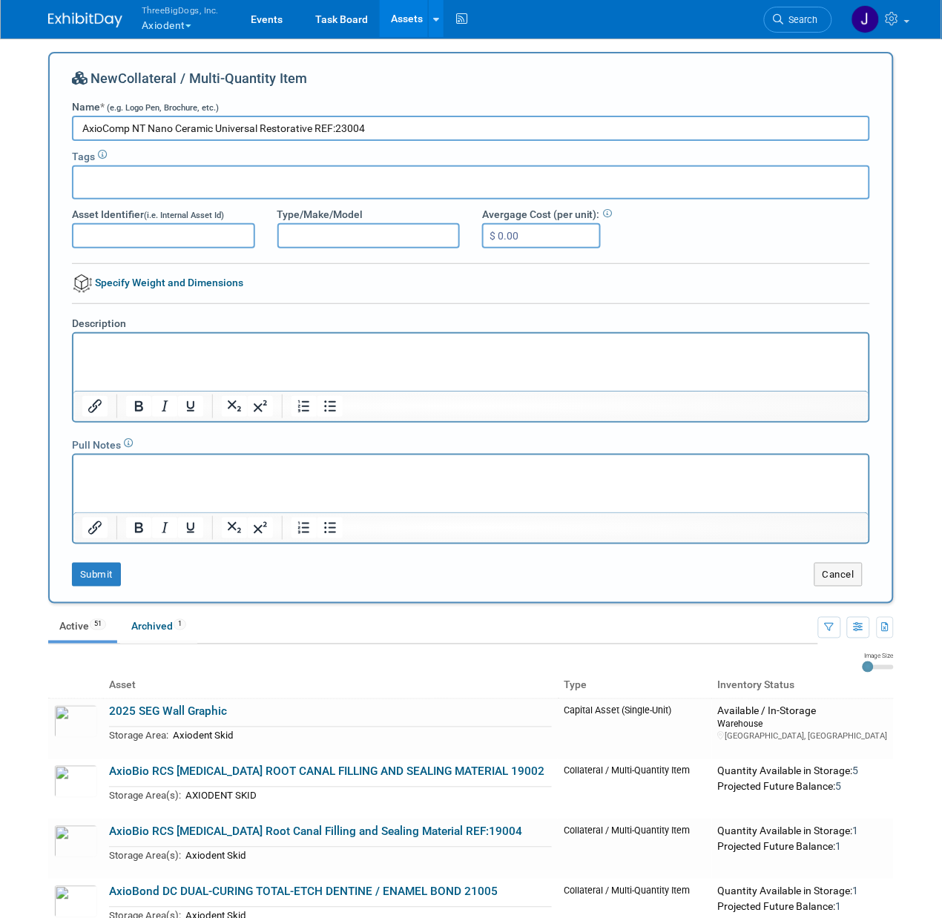
click at [400, 120] on input "AxioComp NT Nano Ceramic Universal Restorative REF:23004" at bounding box center [471, 128] width 798 height 25
click at [333, 318] on div "Description" at bounding box center [471, 369] width 820 height 107
click at [343, 335] on html at bounding box center [470, 343] width 795 height 21
paste body "Rich Text Area. Press ALT-0 for help."
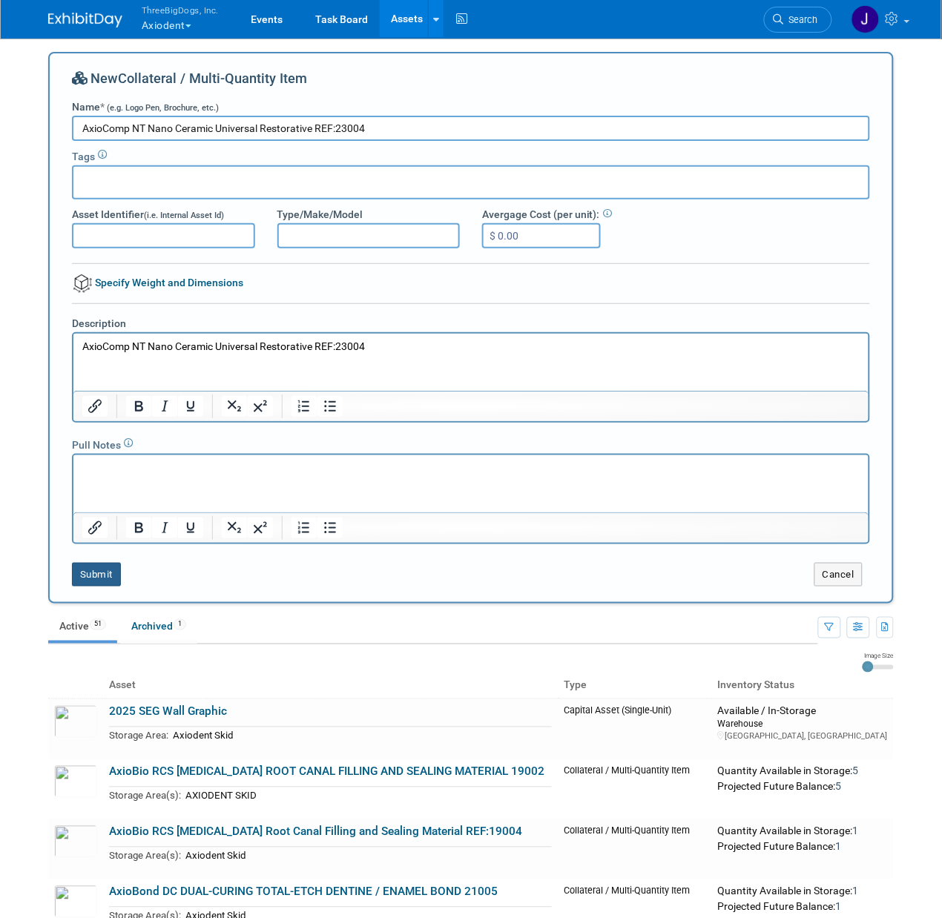
click at [104, 578] on button "Submit" at bounding box center [96, 575] width 49 height 24
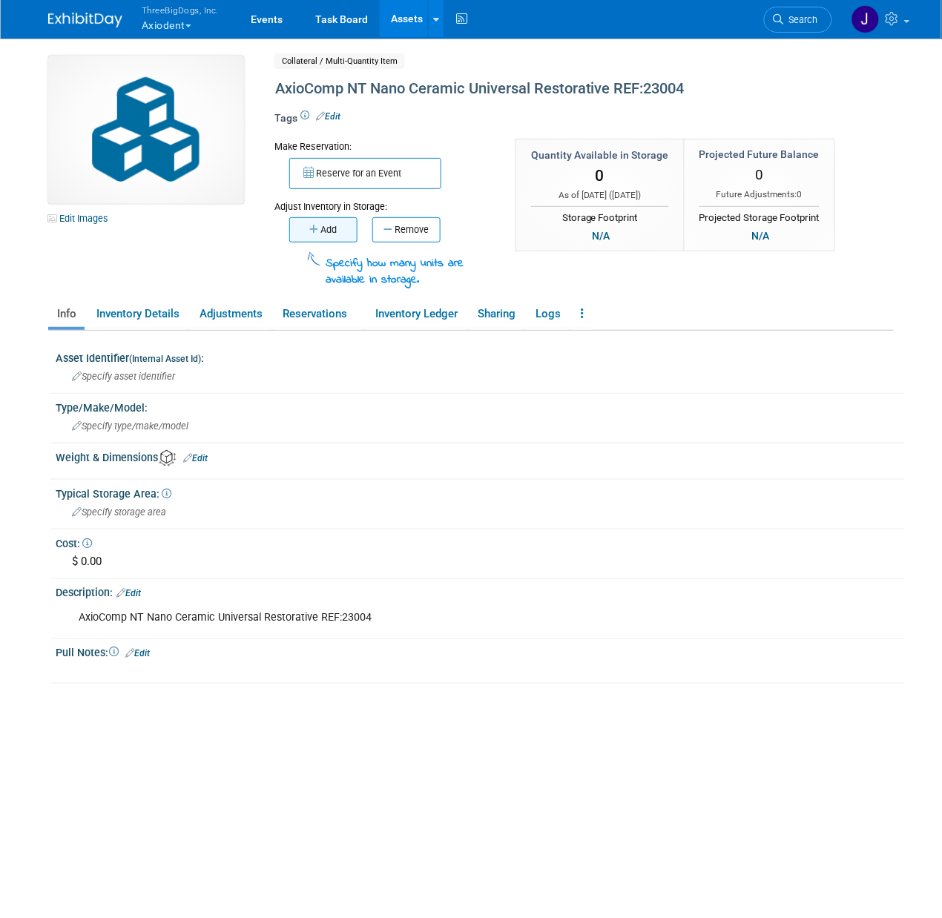
click at [334, 238] on button "Add" at bounding box center [323, 229] width 68 height 25
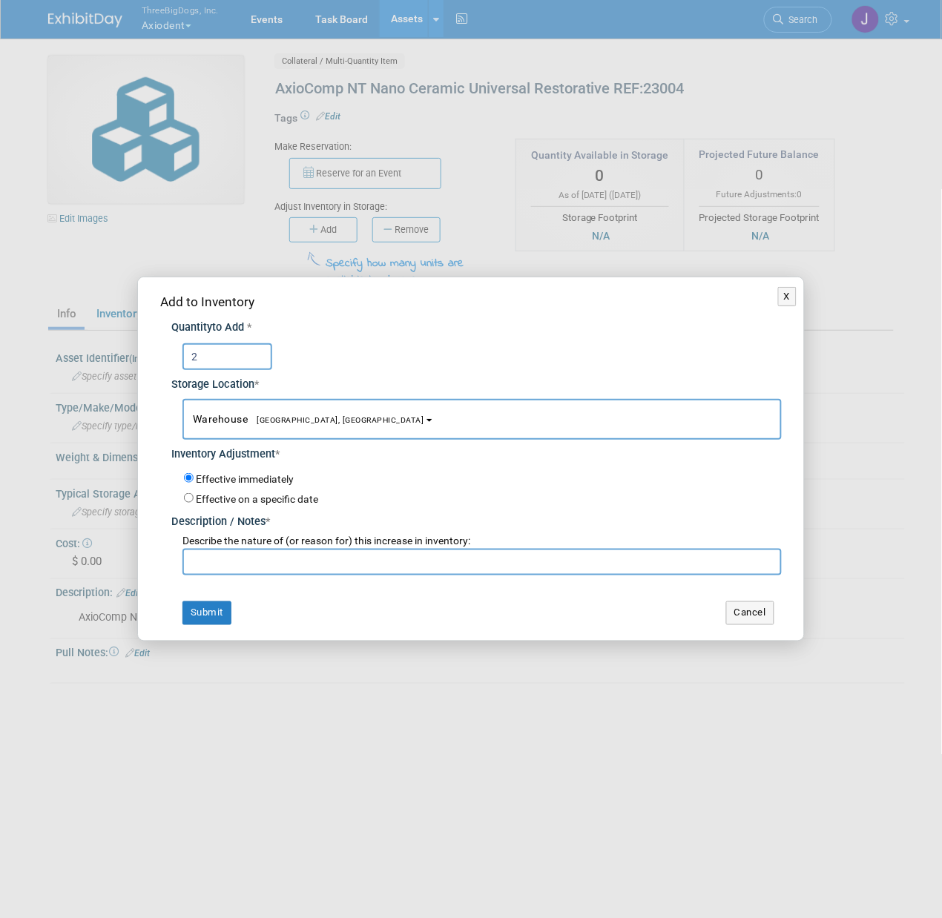
type input "2"
click at [235, 569] on input "text" at bounding box center [481, 562] width 599 height 27
type input "Starting Inventory"
click at [223, 620] on button "Submit" at bounding box center [206, 613] width 49 height 24
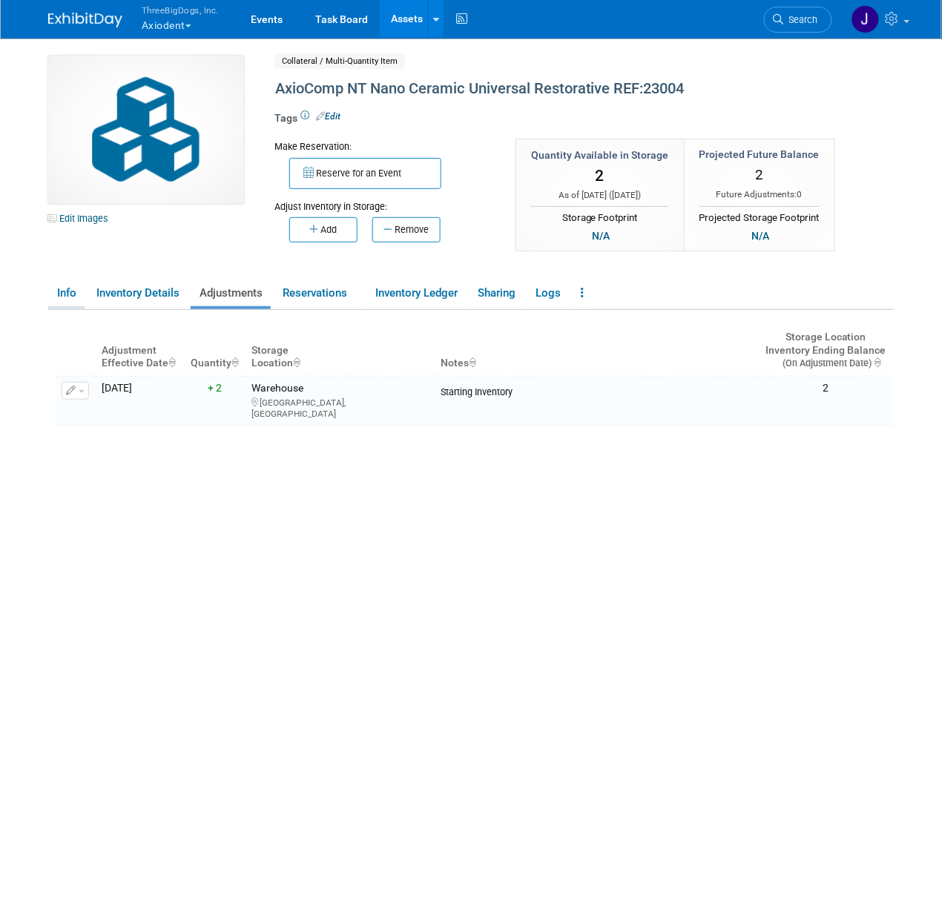
click at [70, 290] on link "Info" at bounding box center [66, 293] width 36 height 26
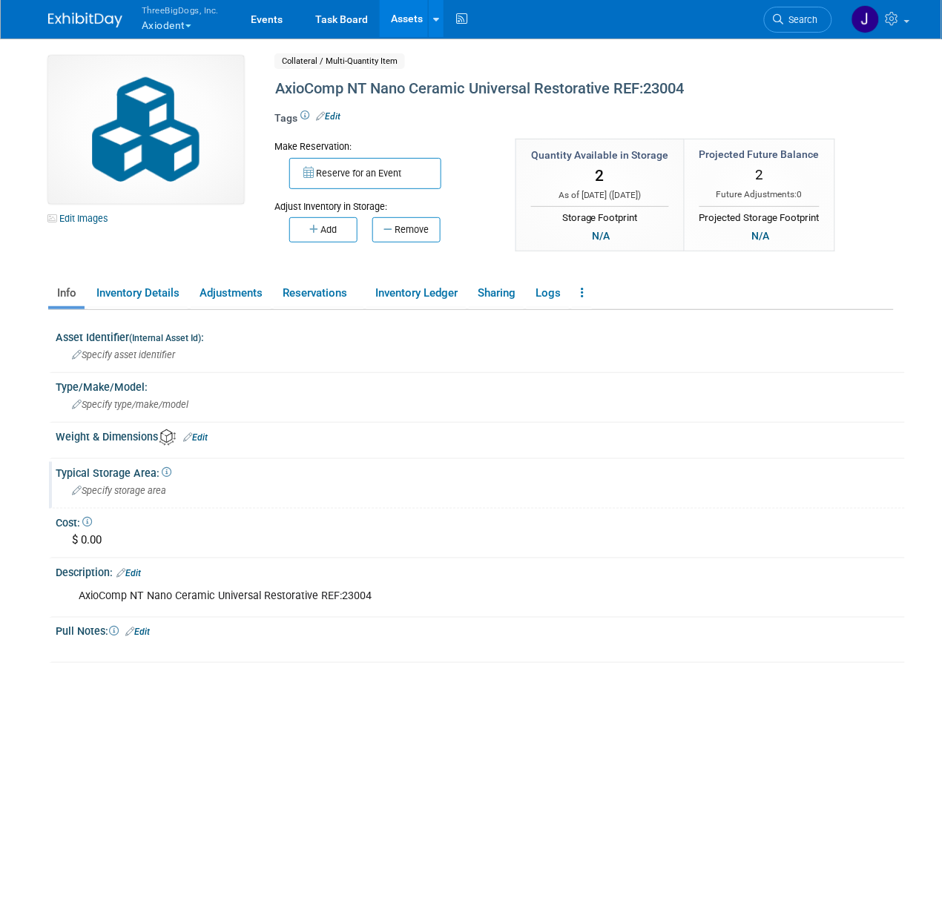
click at [158, 495] on div "Specify storage area" at bounding box center [480, 490] width 827 height 23
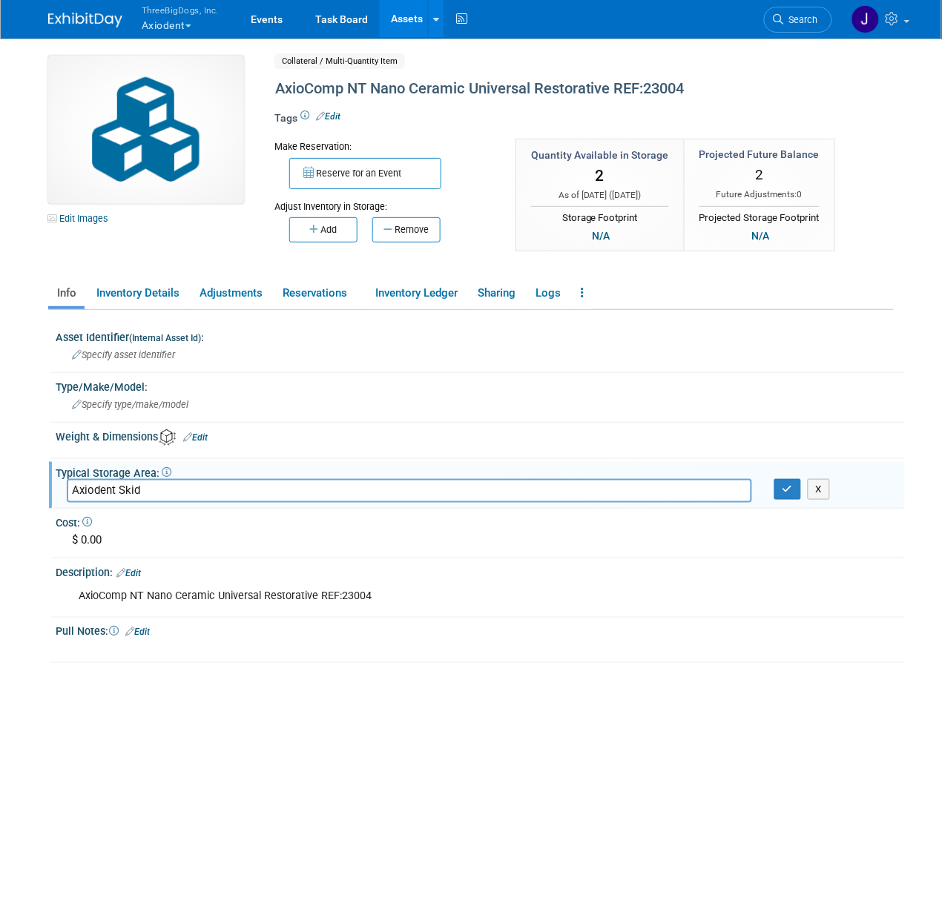
type input "Axiodent Skid"
click at [802, 494] on div "X" at bounding box center [833, 489] width 119 height 21
click at [790, 484] on icon "button" at bounding box center [787, 489] width 10 height 10
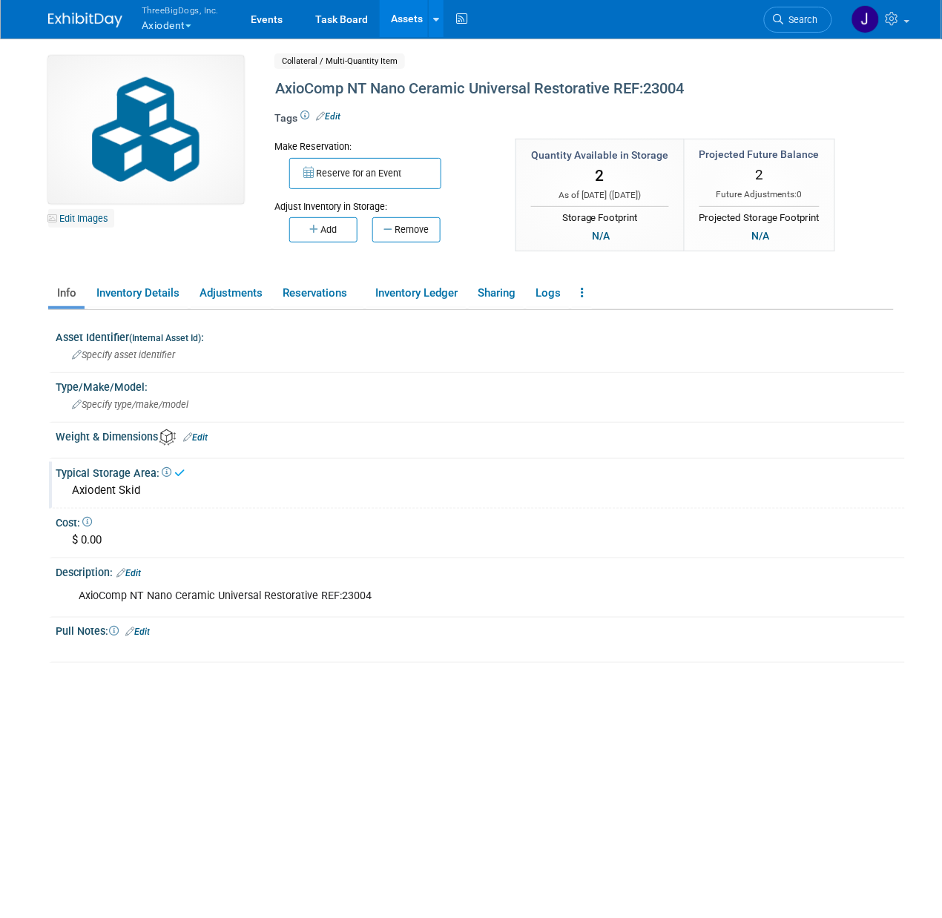
click at [87, 219] on link "Edit Images" at bounding box center [81, 218] width 66 height 19
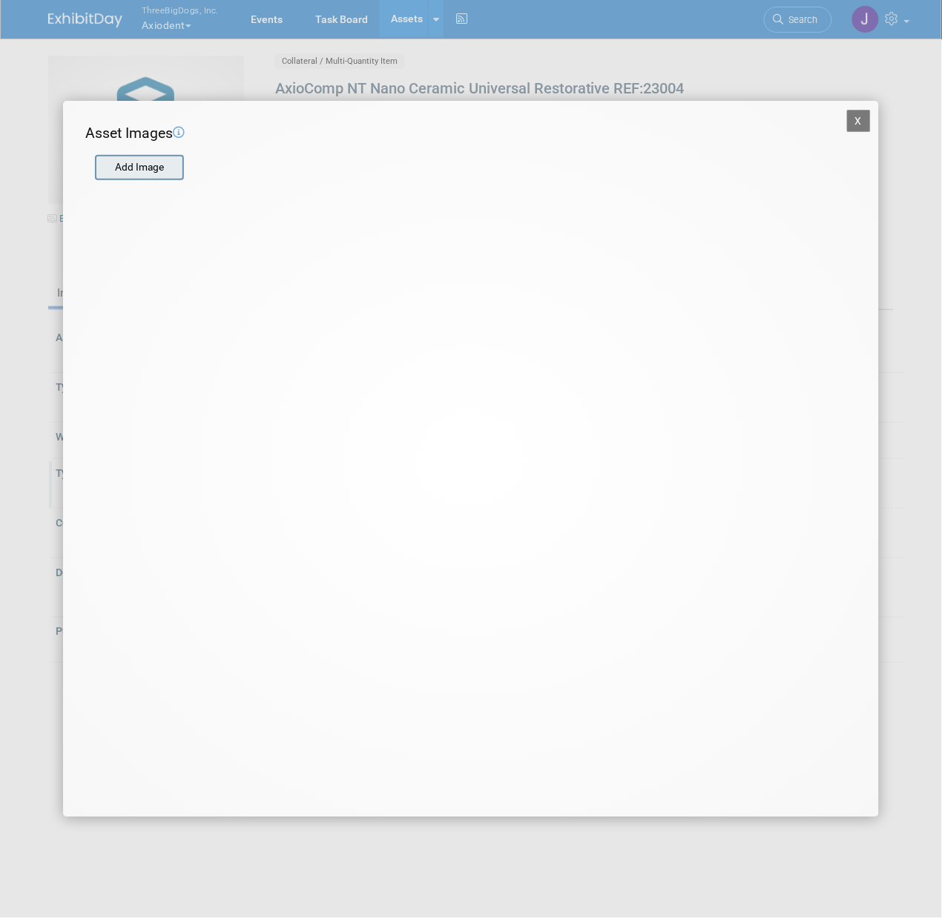
click at [165, 160] on input "file" at bounding box center [94, 167] width 177 height 22
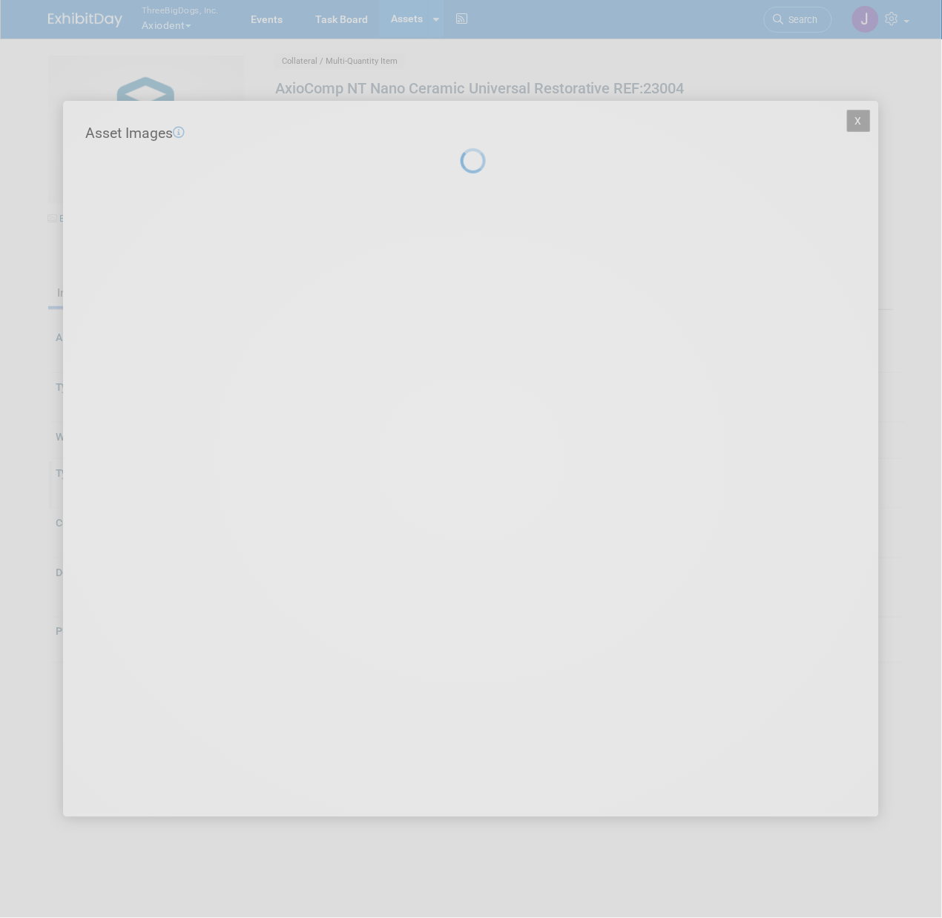
click at [461, 280] on div at bounding box center [471, 459] width 21 height 918
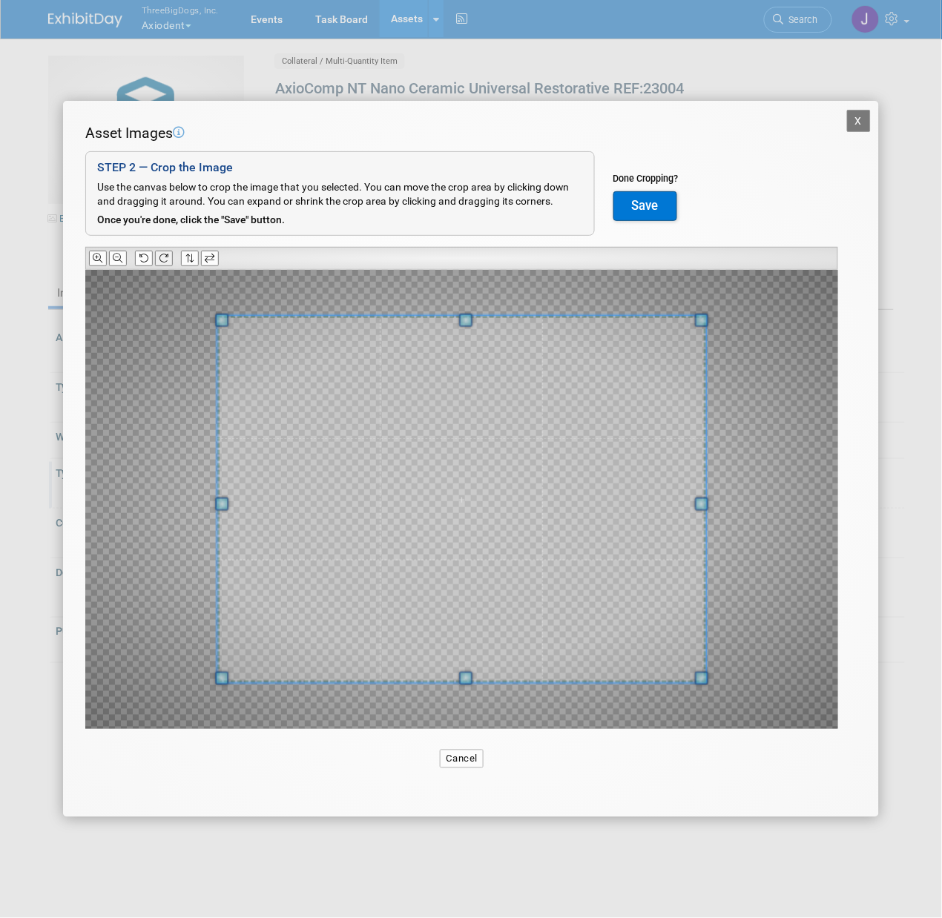
click at [162, 263] on icon at bounding box center [164, 259] width 10 height 10
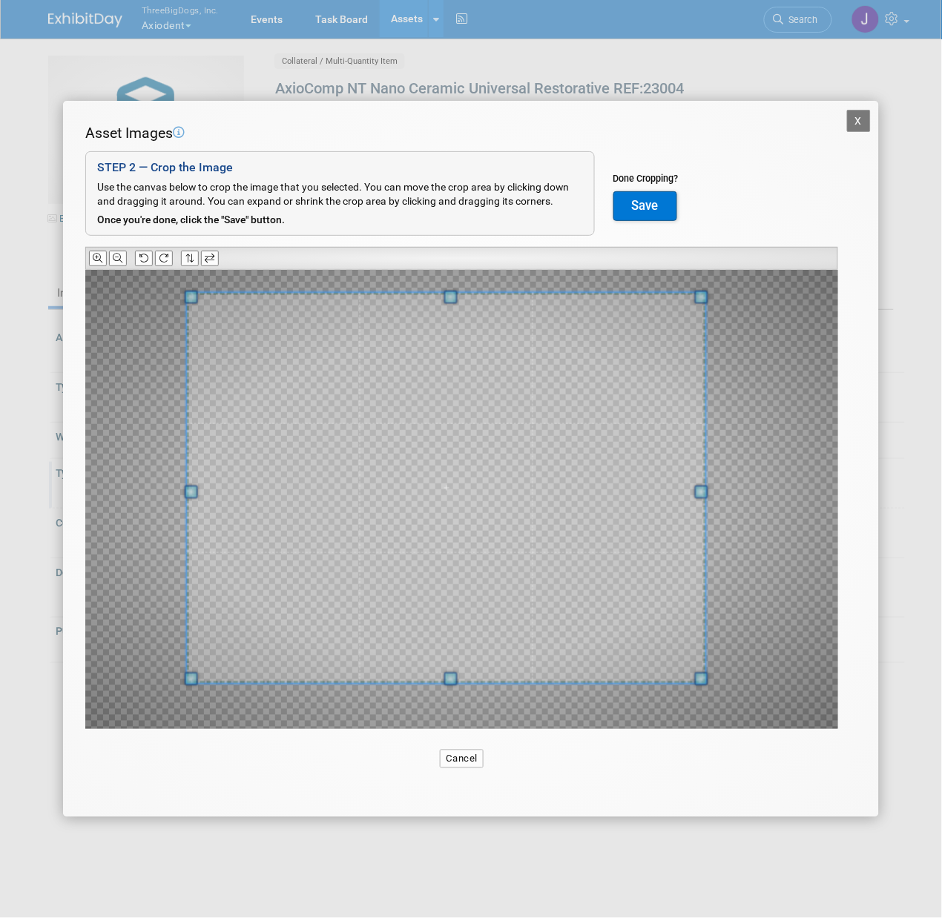
click at [208, 300] on div at bounding box center [446, 488] width 519 height 390
click at [642, 209] on button "Save" at bounding box center [645, 206] width 64 height 30
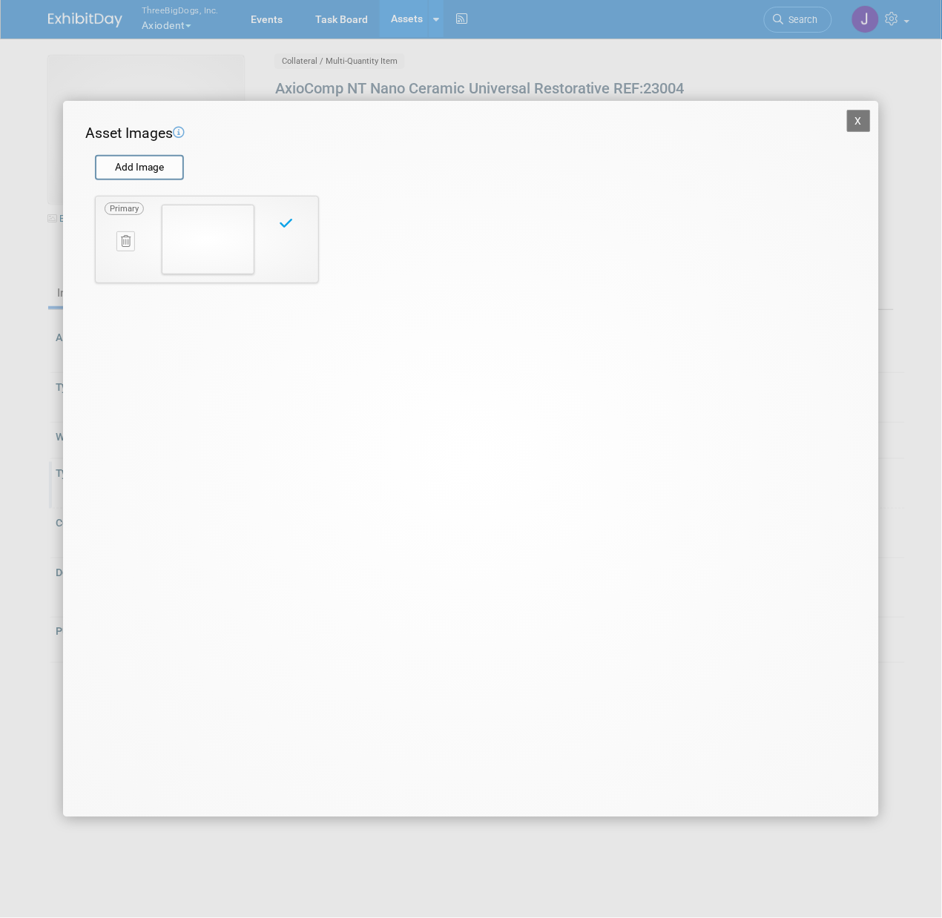
click at [861, 125] on button "X" at bounding box center [859, 121] width 24 height 22
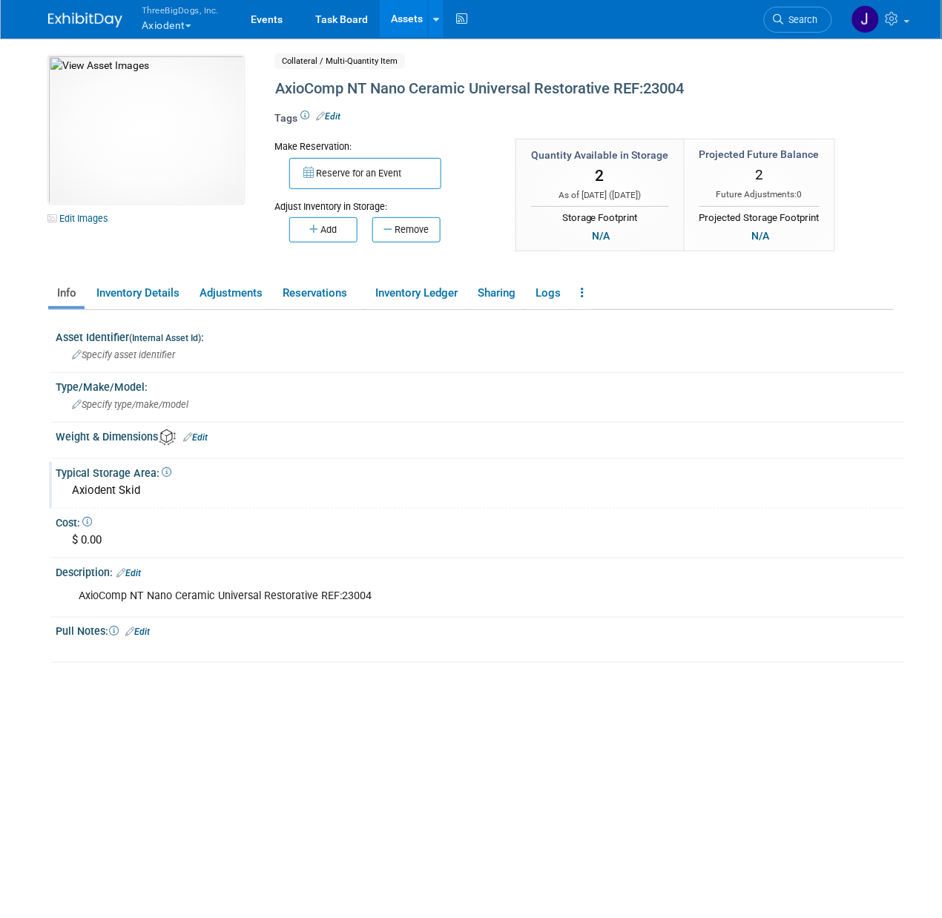
click at [411, 4] on link "Assets" at bounding box center [407, 18] width 54 height 37
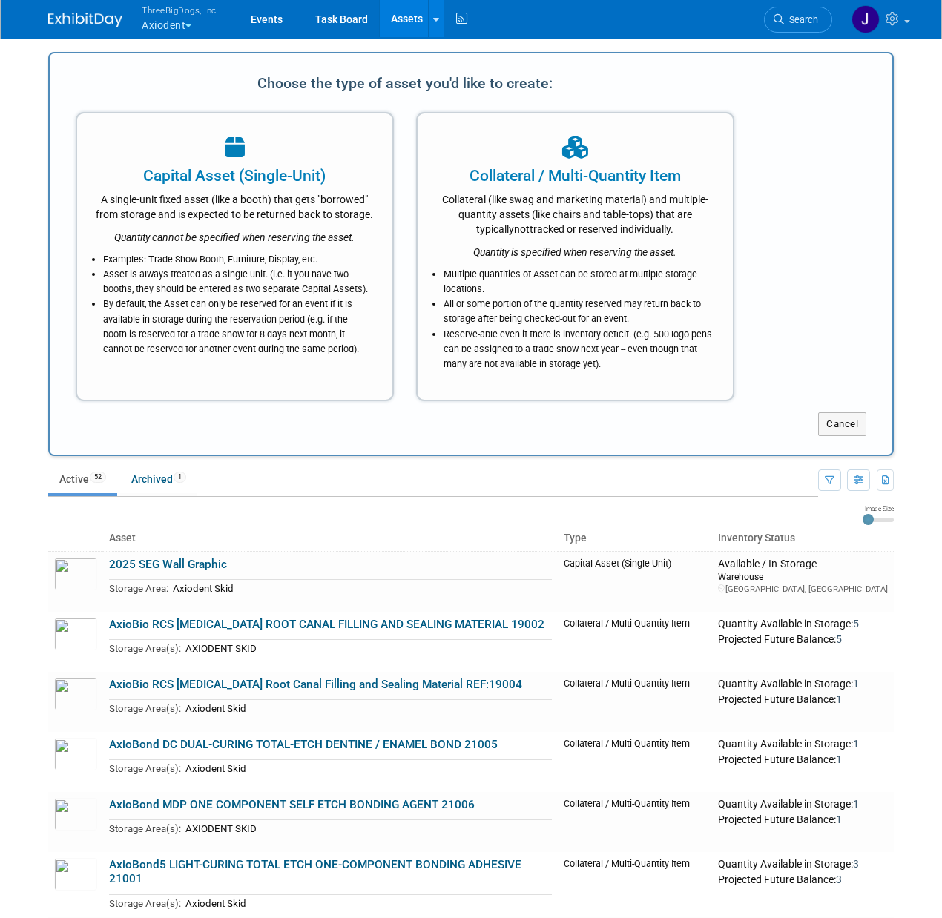
click at [626, 214] on div "Collateral (like swag and marketing material) and multiple-quantity assets (lik…" at bounding box center [575, 212] width 278 height 50
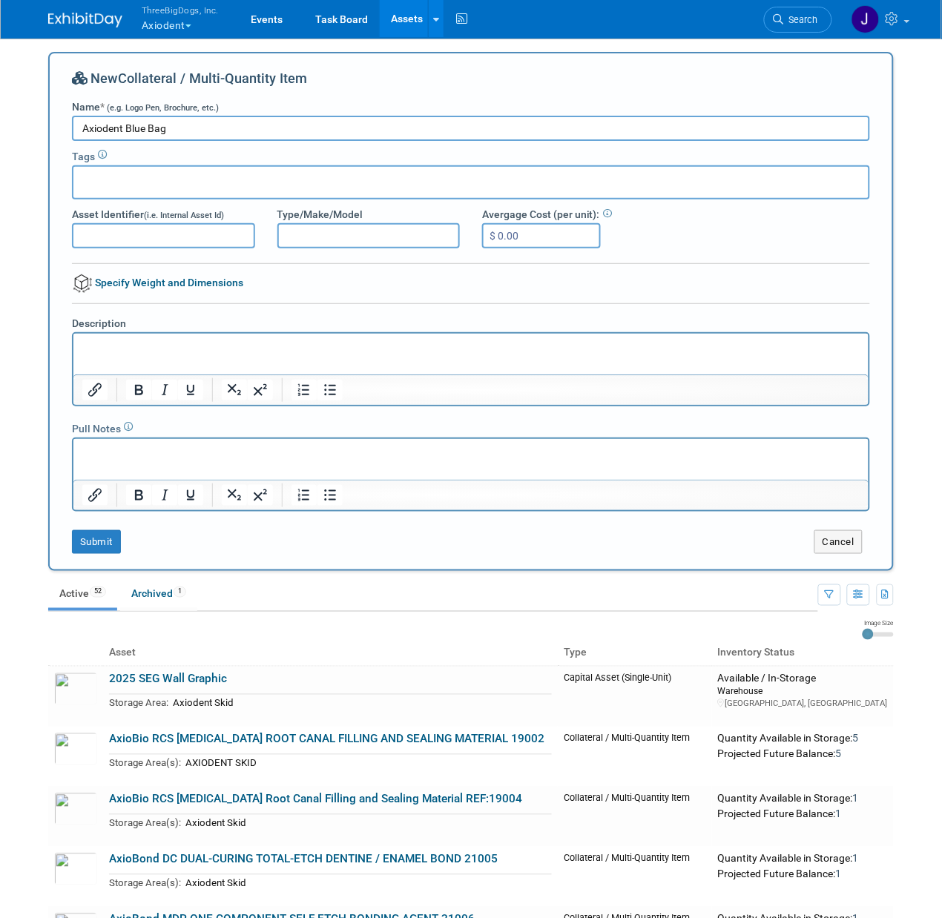
click at [410, 120] on input "Axiodent Blue Bag" at bounding box center [471, 128] width 798 height 25
click at [149, 117] on input "Axiodent Blue Bag" at bounding box center [471, 128] width 798 height 25
click at [208, 117] on input "Axiodent Blue Giveaway Bag" at bounding box center [471, 128] width 798 height 25
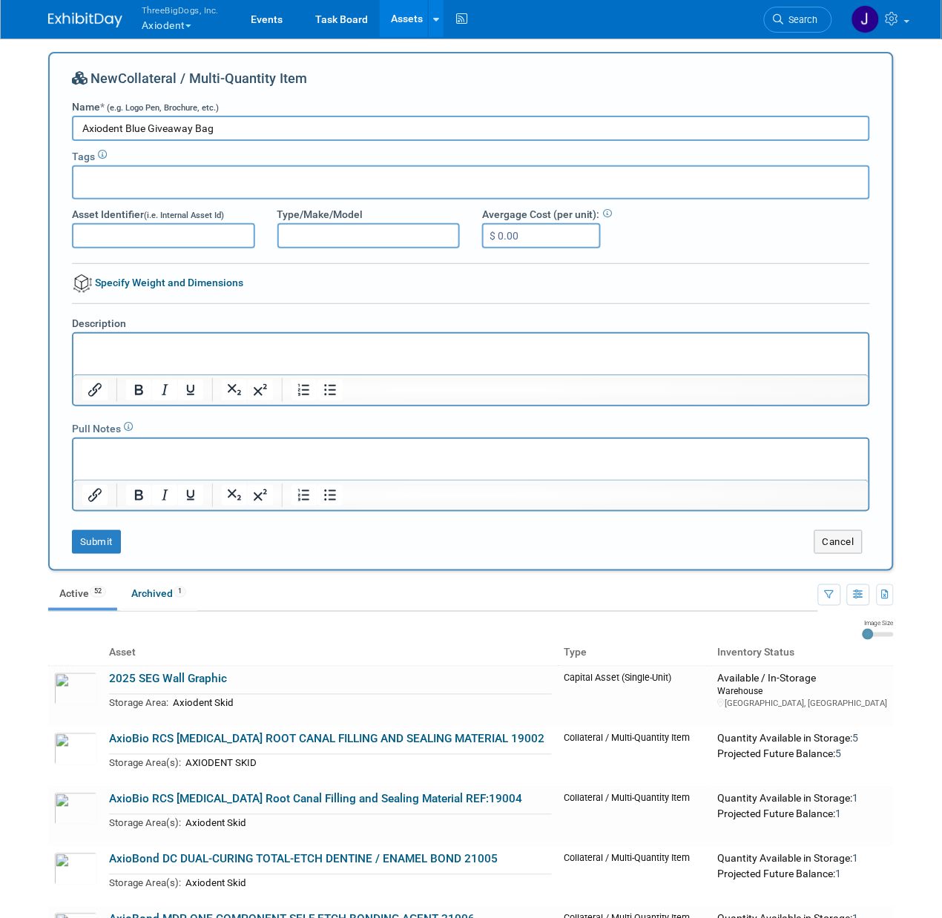
click at [208, 117] on input "Axiodent Blue Giveaway Bag" at bounding box center [471, 128] width 798 height 25
type input "Axiodent Blue Giveaway Bag"
click at [181, 335] on html at bounding box center [470, 343] width 795 height 21
paste body "Rich Text Area. Press ALT-0 for help."
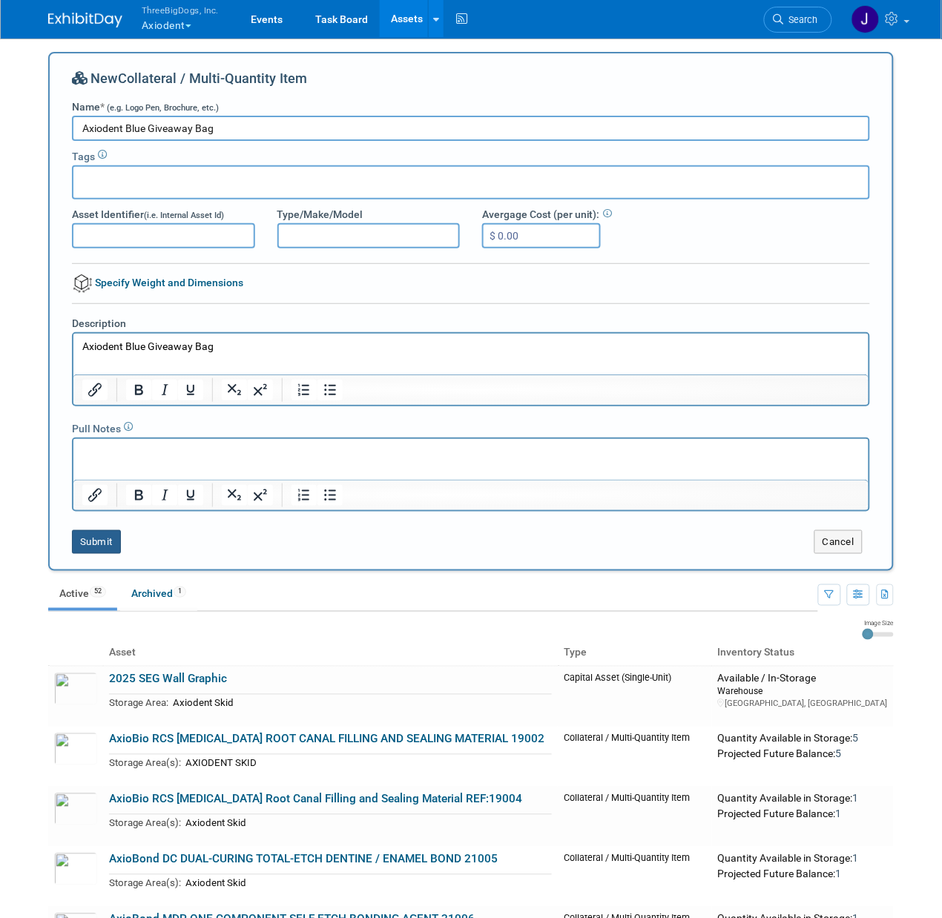
click at [99, 533] on button "Submit" at bounding box center [96, 542] width 49 height 24
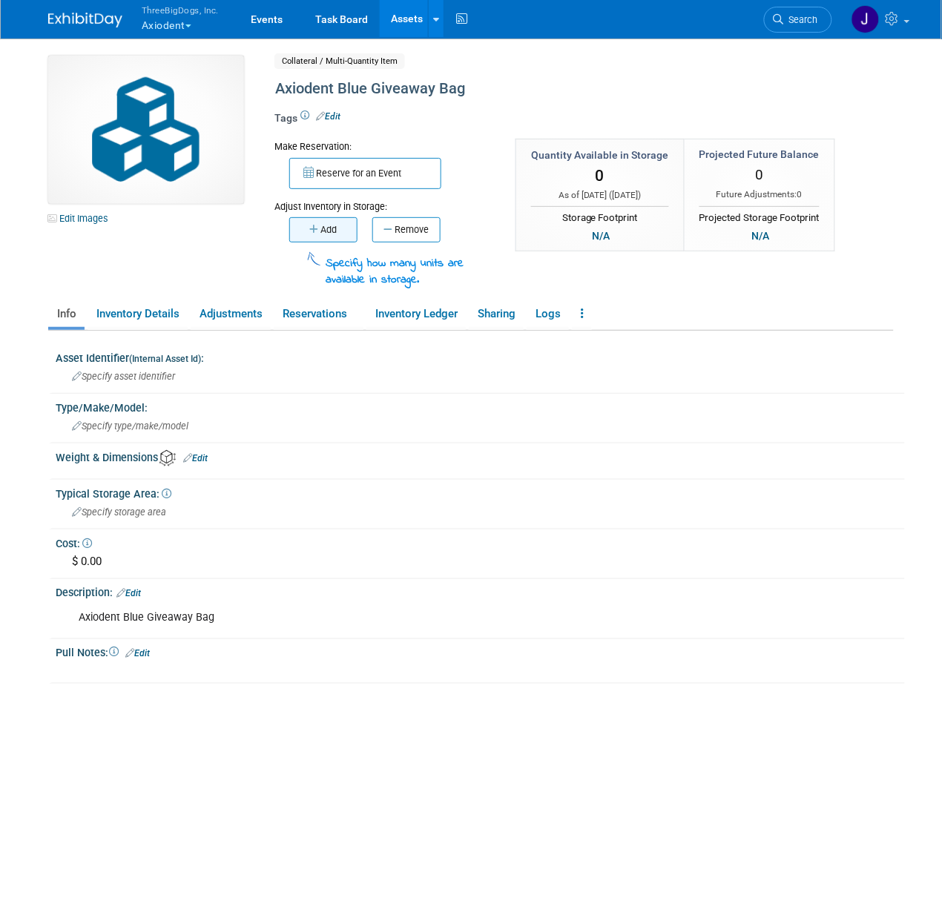
click at [341, 237] on button "Add" at bounding box center [323, 229] width 68 height 25
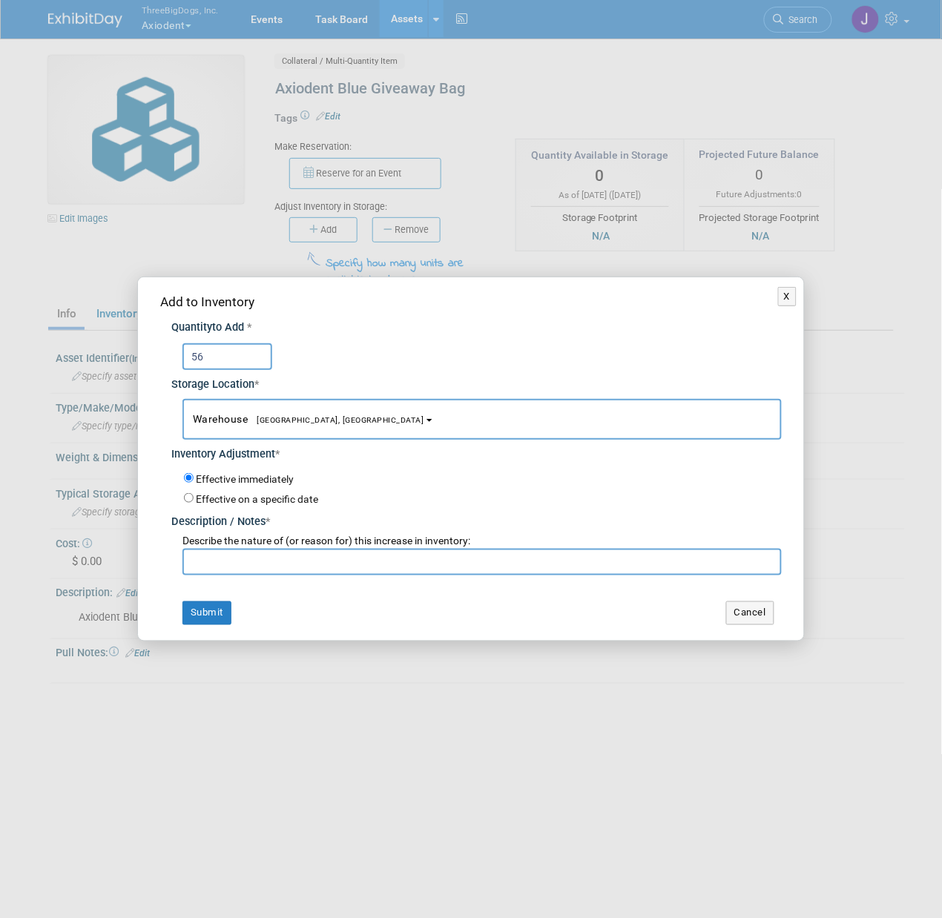
type input "56"
click at [308, 553] on input "text" at bounding box center [481, 562] width 599 height 27
type input "Starting Inventory"
click at [211, 619] on button "Submit" at bounding box center [206, 613] width 49 height 24
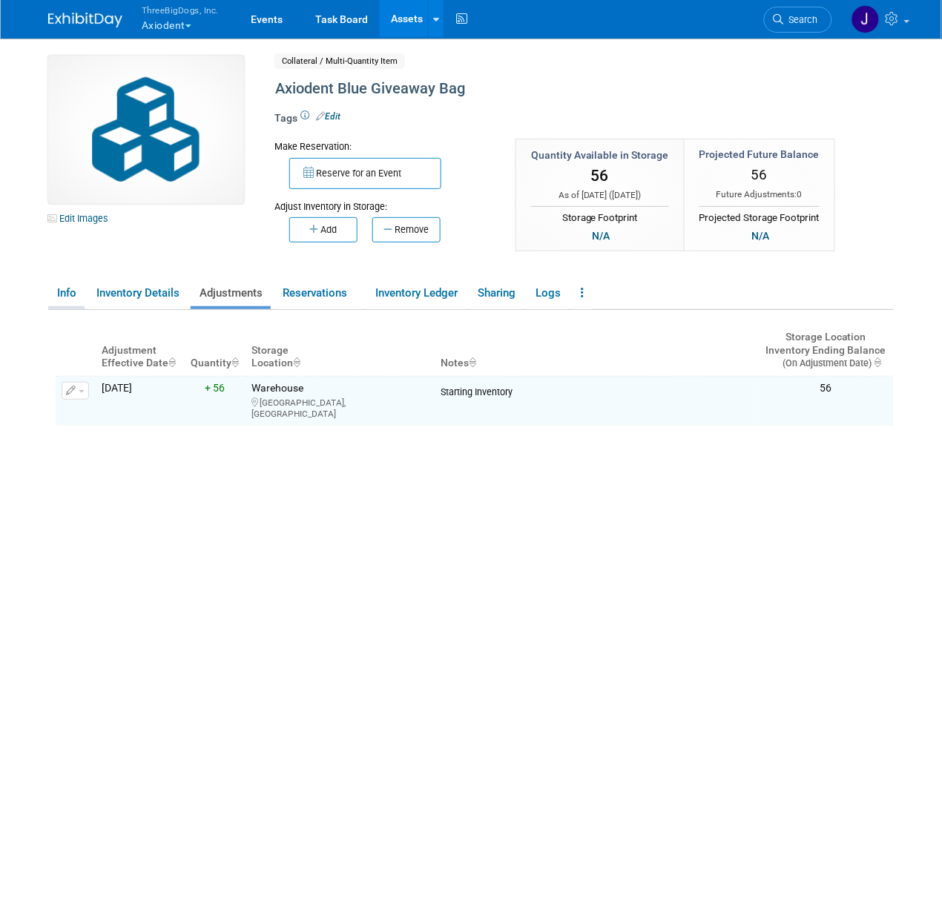
click at [75, 290] on link "Info" at bounding box center [66, 293] width 36 height 26
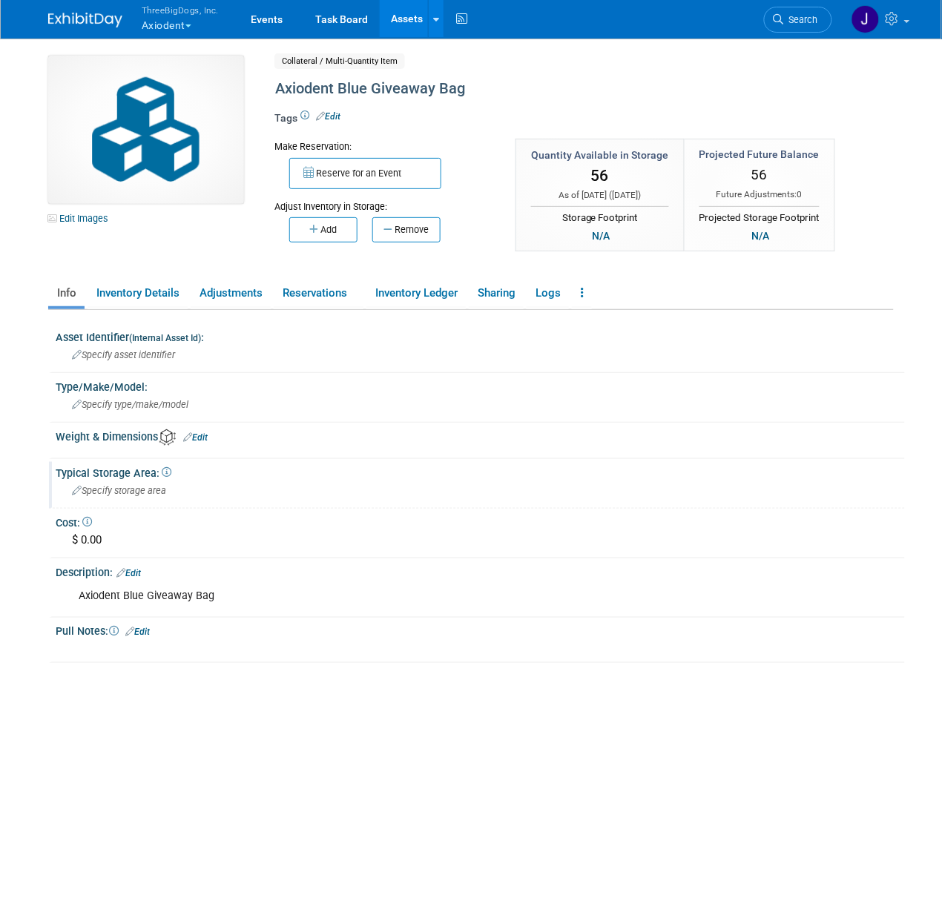
click at [159, 491] on span "Specify storage area" at bounding box center [119, 490] width 94 height 11
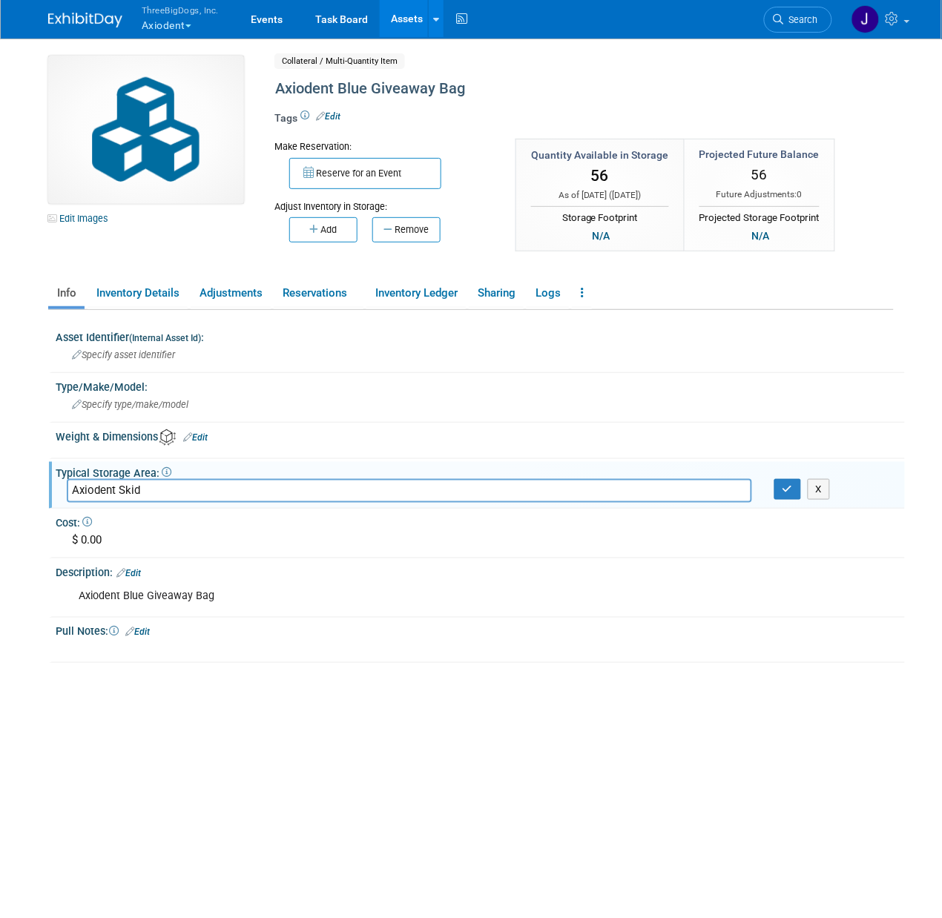
type input "Axiodent Skid"
click at [858, 372] on div "Asset Identifier (Internal Asset Id) : Specify asset identifier Type/Make/Model…" at bounding box center [475, 486] width 838 height 353
click at [785, 489] on icon "button" at bounding box center [787, 489] width 10 height 10
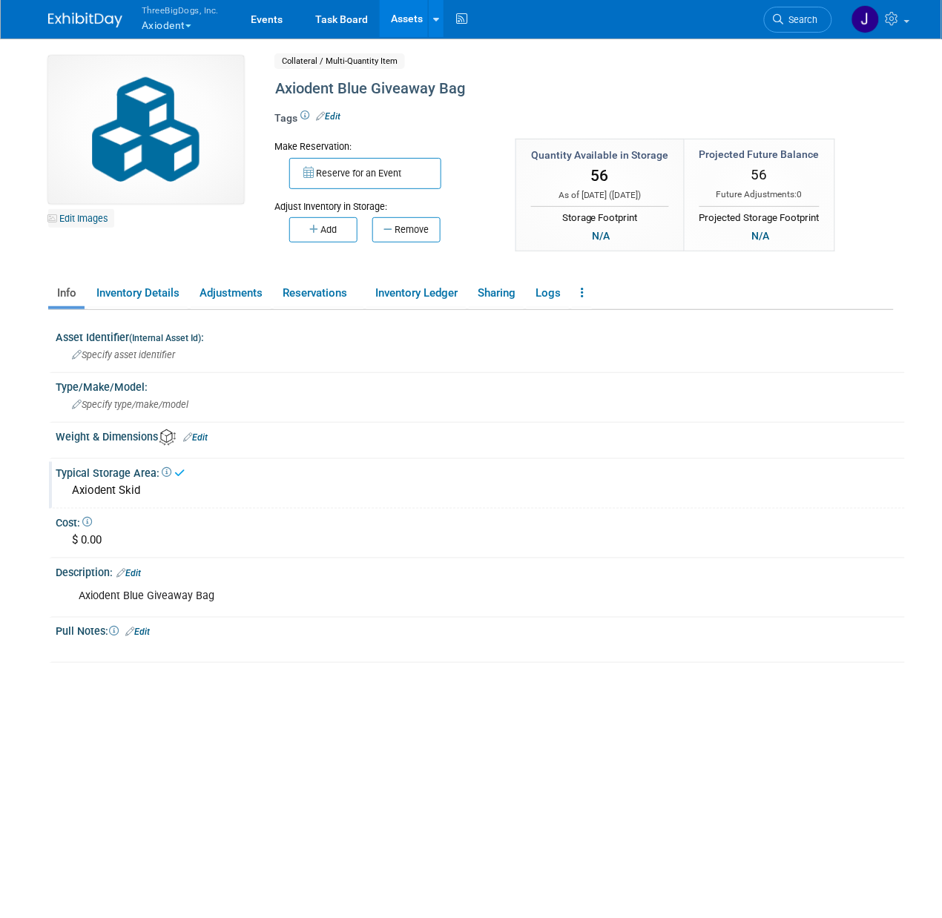
click at [88, 226] on link "Edit Images" at bounding box center [81, 218] width 66 height 19
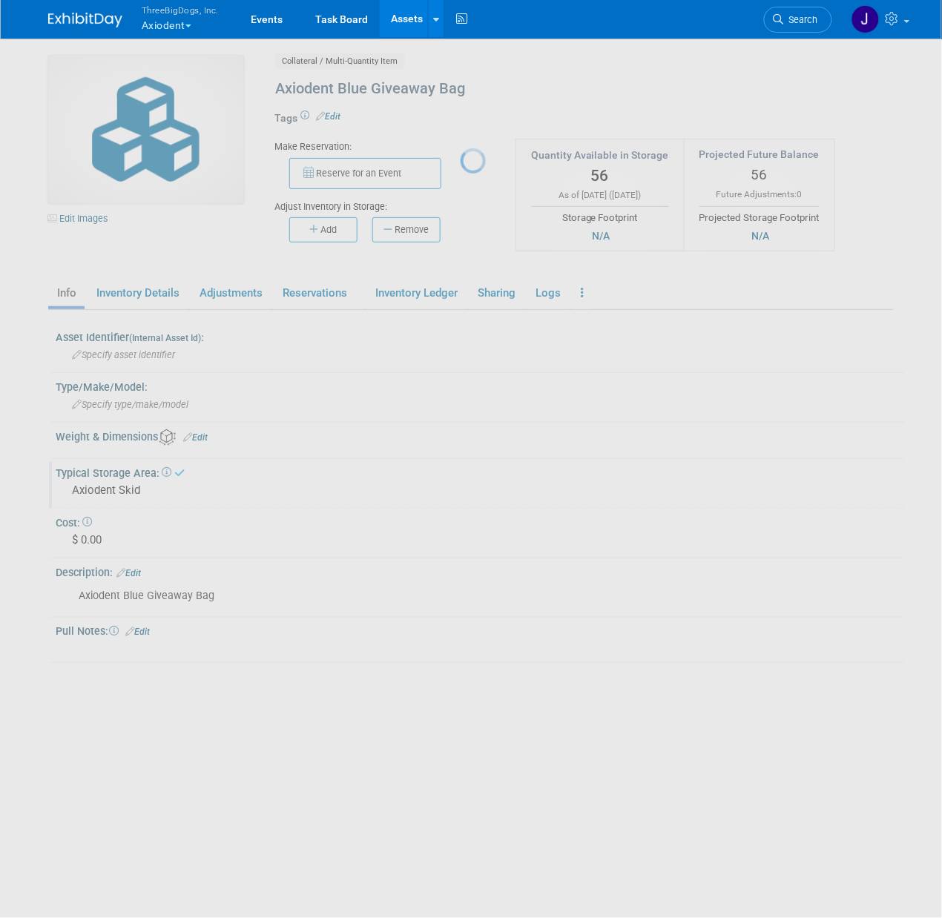
click at [461, 226] on div at bounding box center [471, 459] width 21 height 918
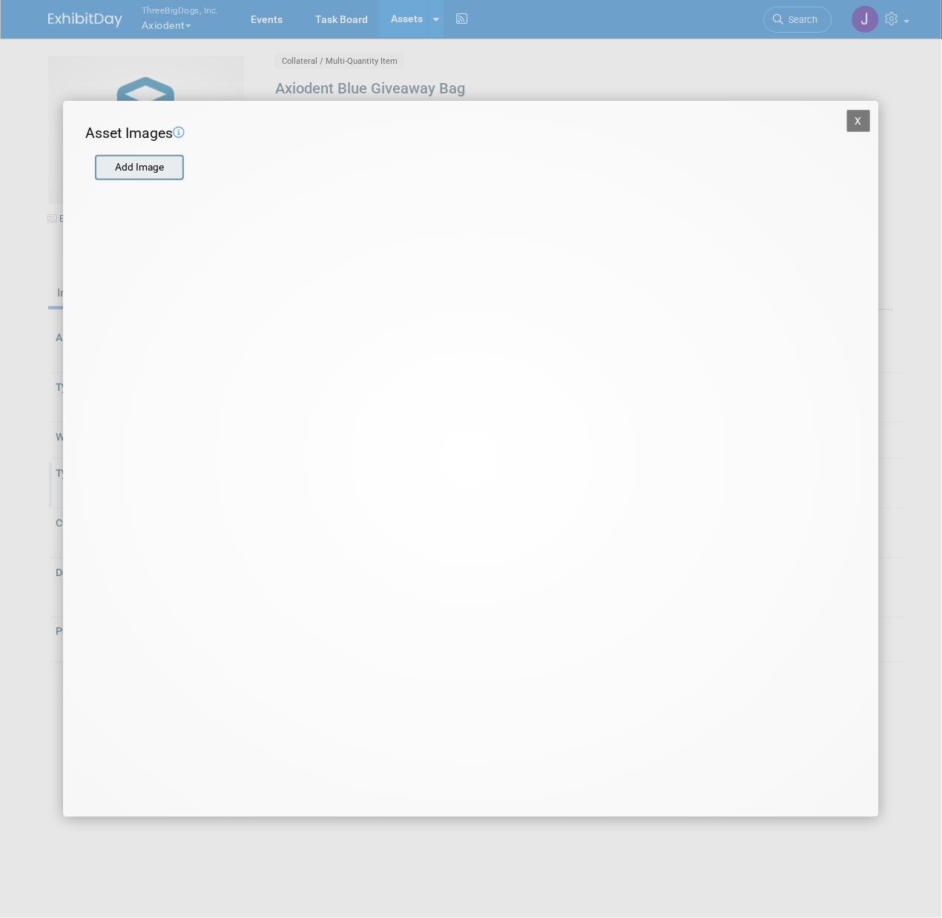
click at [179, 168] on input "file" at bounding box center [94, 167] width 177 height 22
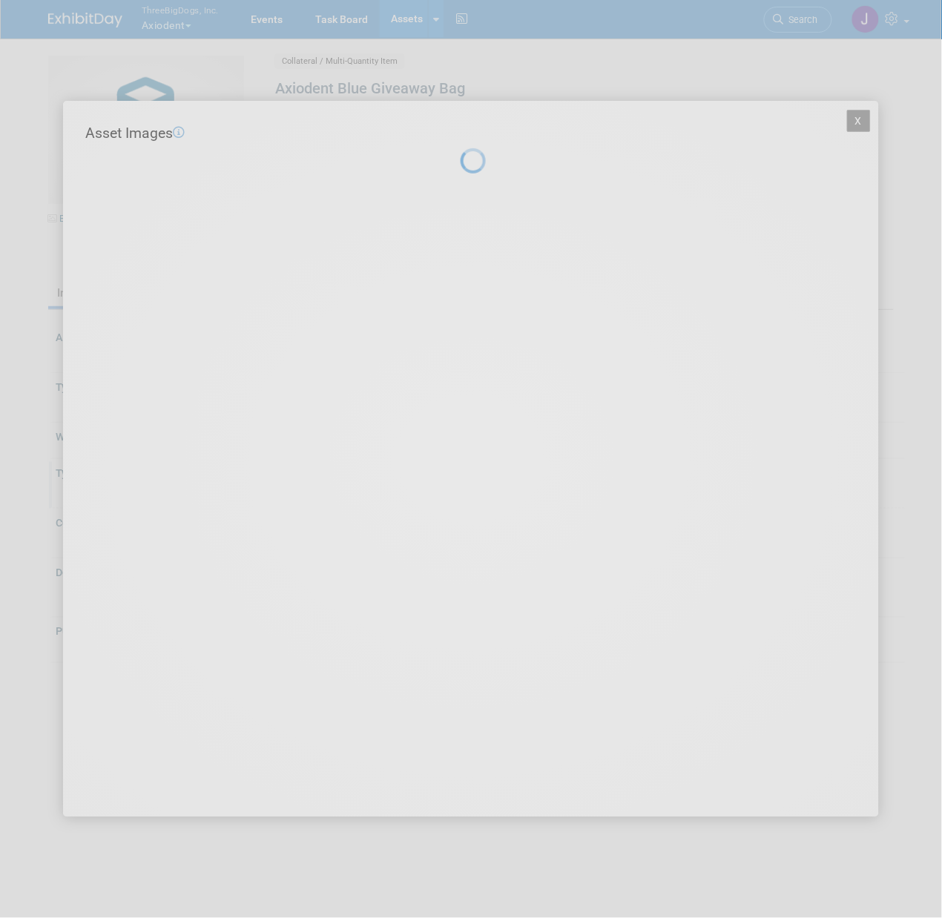
drag, startPoint x: 260, startPoint y: 199, endPoint x: 366, endPoint y: 266, distance: 125.3
click at [461, 266] on div at bounding box center [471, 459] width 21 height 918
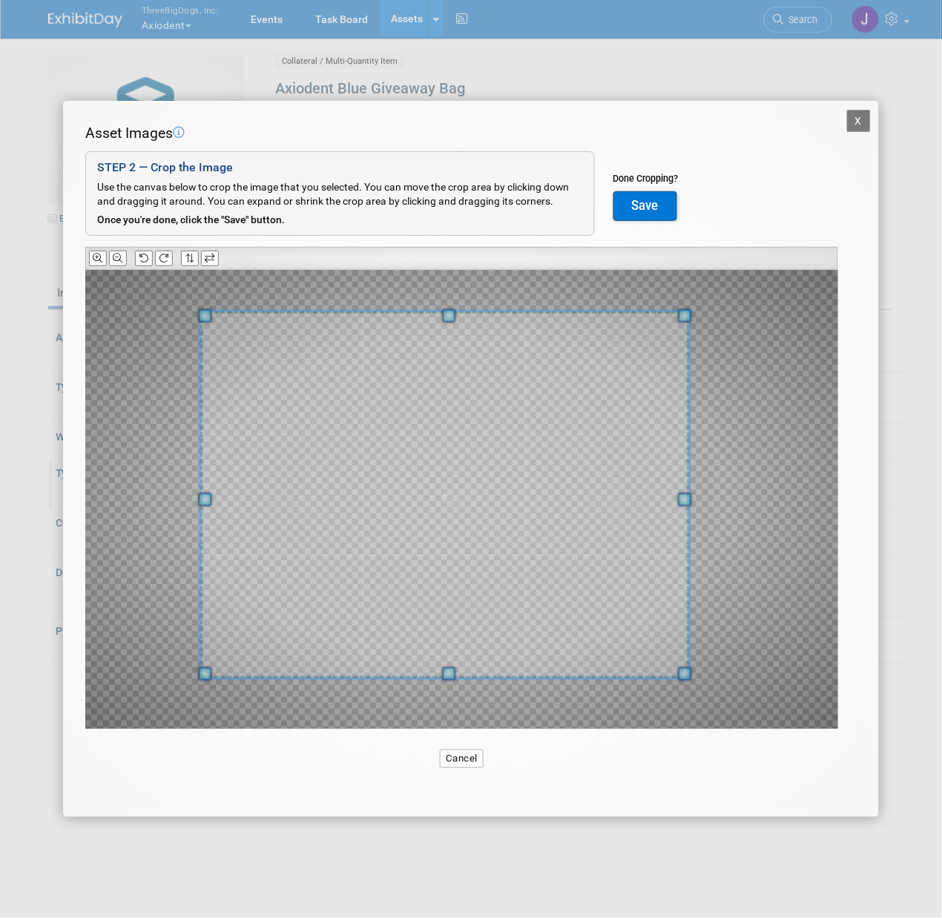
click at [309, 398] on span at bounding box center [444, 494] width 489 height 367
click at [646, 199] on button "Save" at bounding box center [645, 206] width 64 height 30
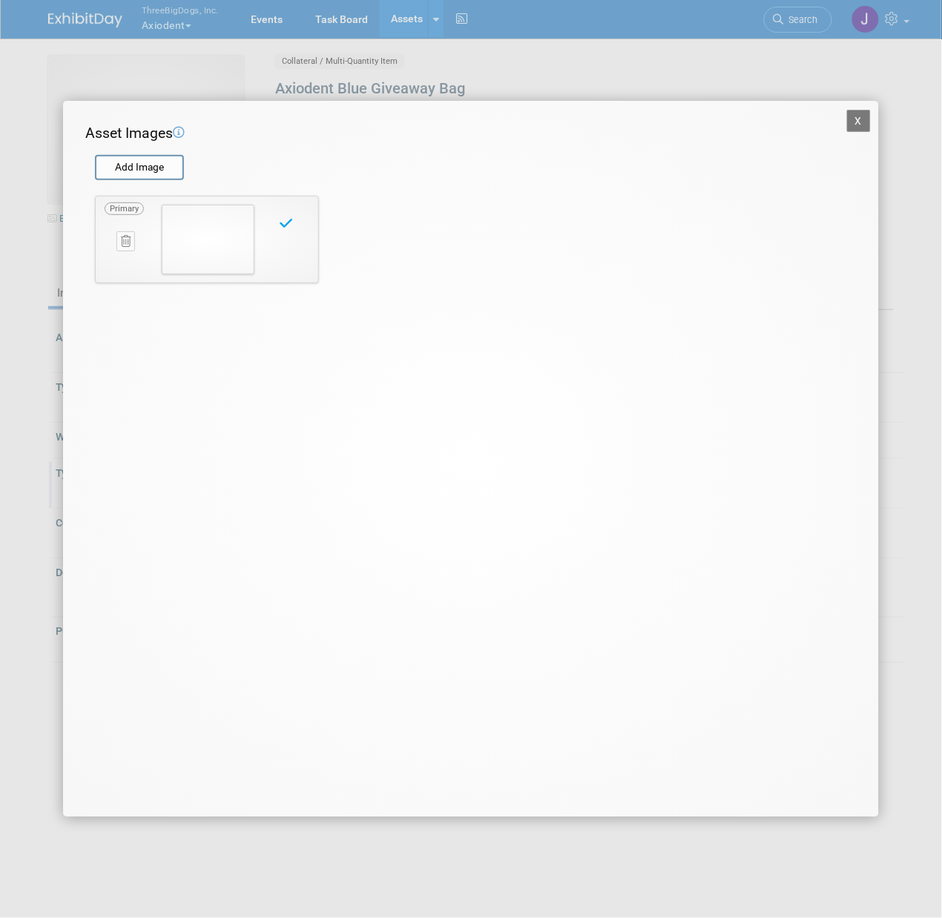
click at [860, 116] on button "X" at bounding box center [859, 121] width 24 height 22
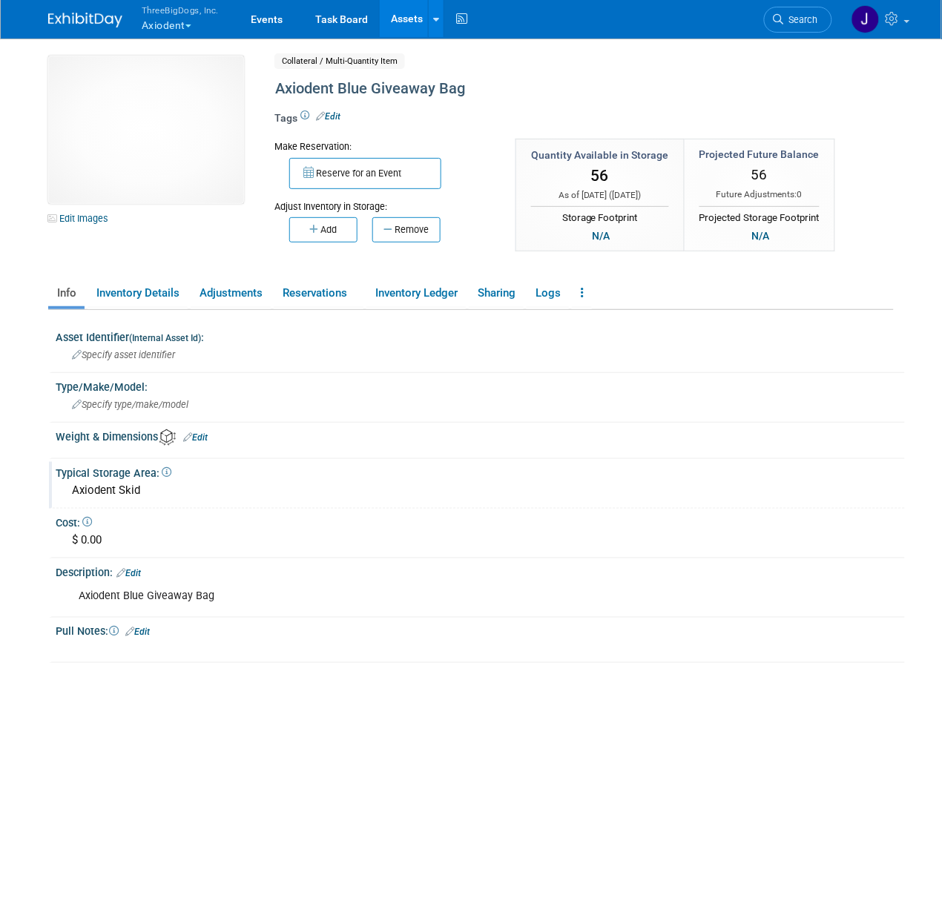
click at [398, 22] on link "Assets" at bounding box center [407, 18] width 54 height 37
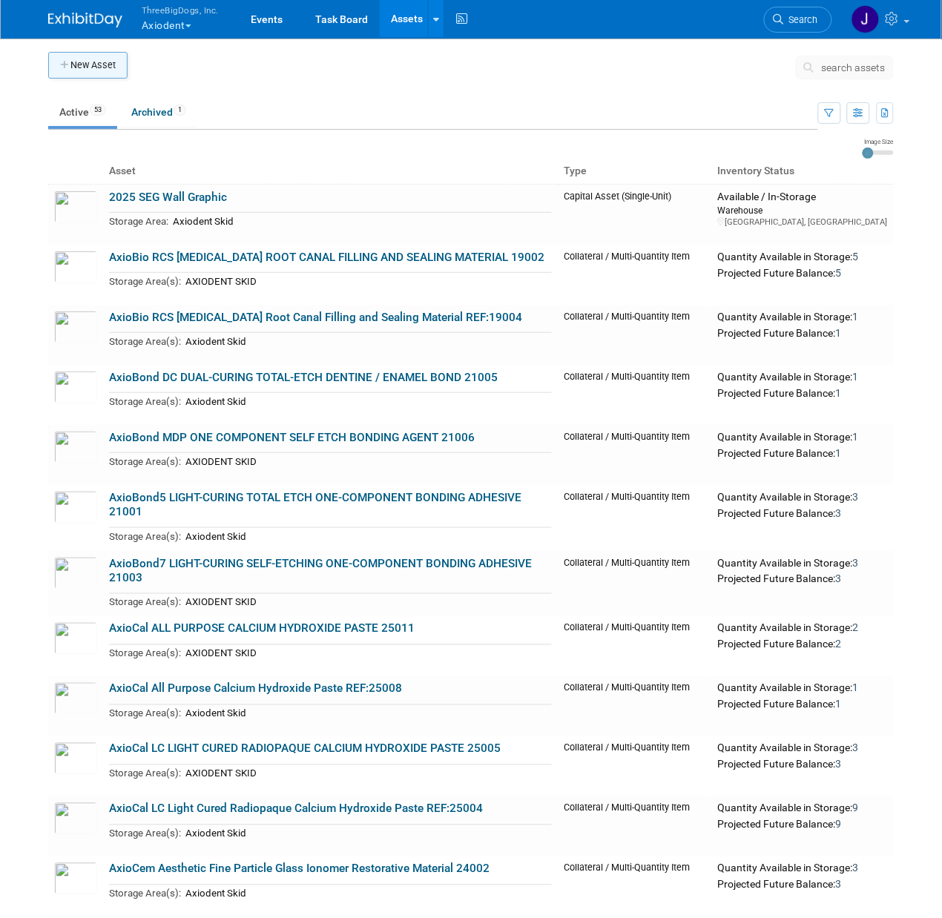
click at [125, 69] on button "New Asset" at bounding box center [87, 65] width 79 height 27
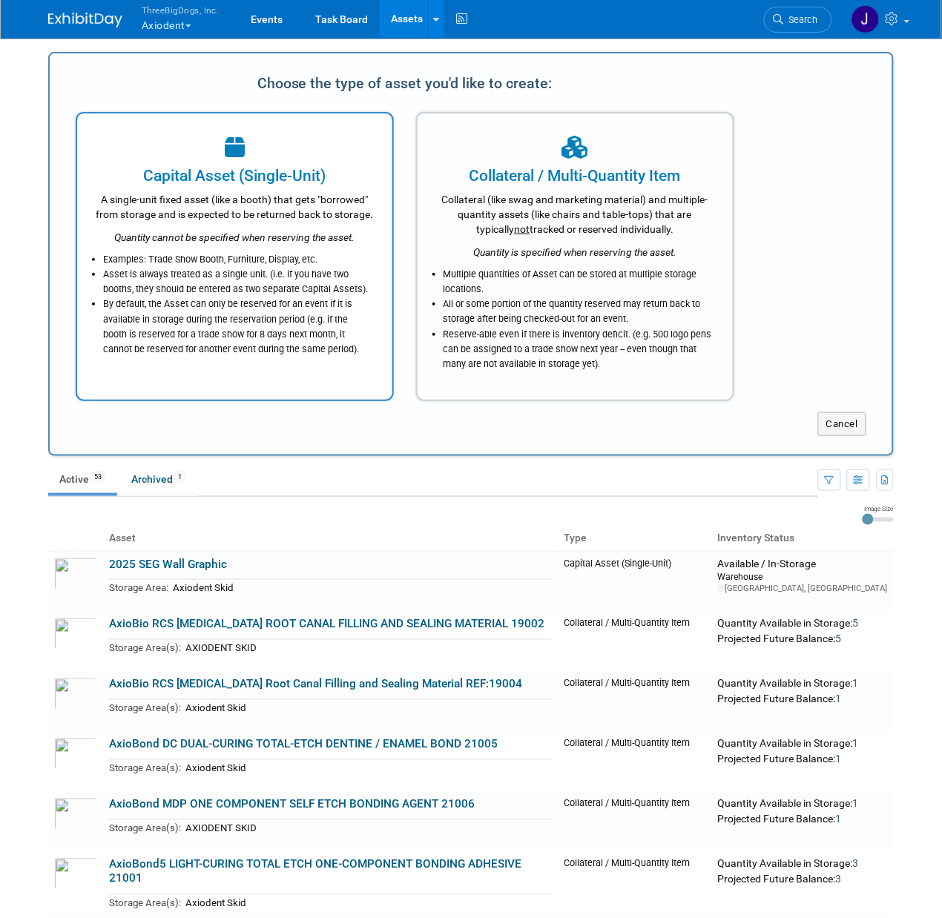
click at [303, 180] on div "Capital Asset (Single-Unit)" at bounding box center [235, 176] width 278 height 22
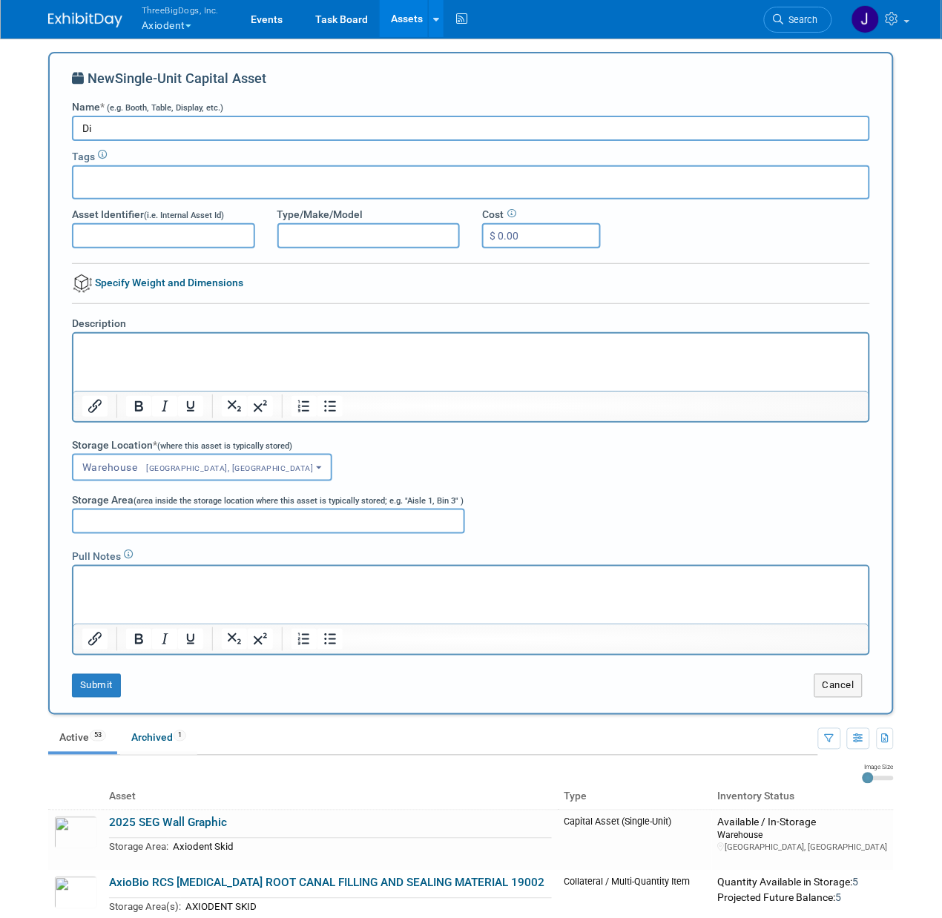
type input "D"
click at [162, 127] on input "Empty Bottles for Display" at bounding box center [471, 128] width 798 height 25
type input "Empty Bottles for Display"
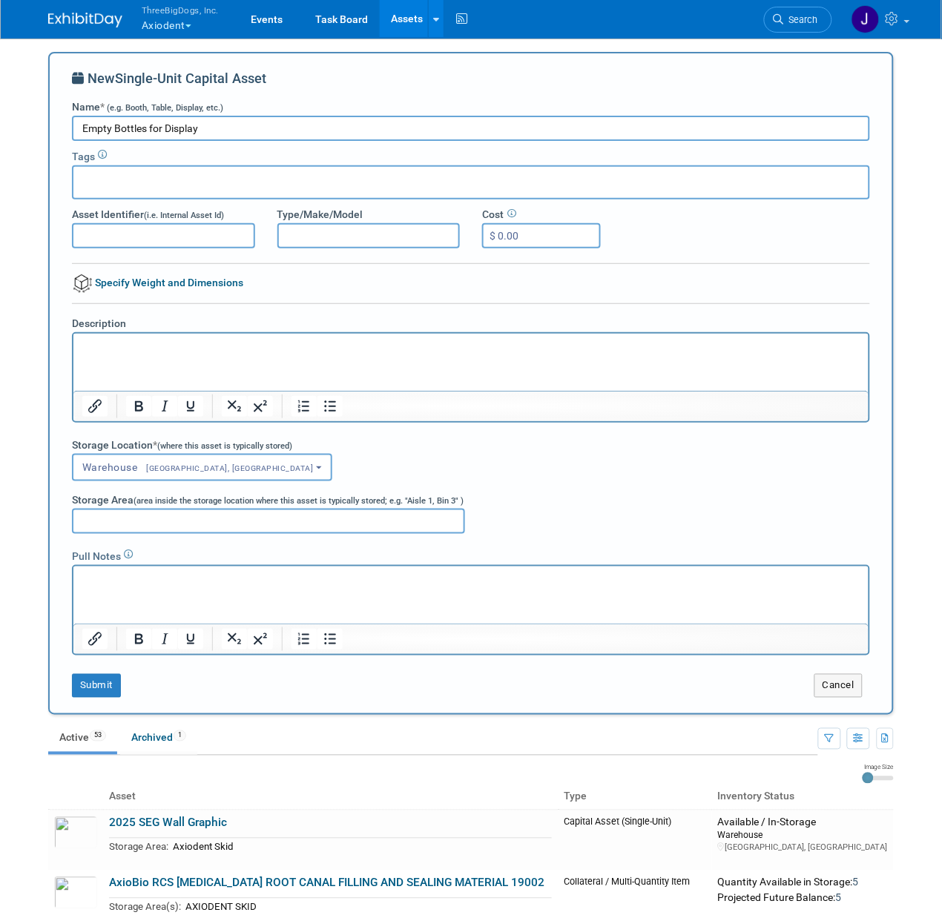
click at [171, 321] on div "Description" at bounding box center [471, 369] width 820 height 107
click at [171, 337] on html at bounding box center [470, 343] width 795 height 21
paste body "Rich Text Area. Press ALT-0 for help."
click at [214, 346] on p "Empty Bottles for Display" at bounding box center [471, 346] width 778 height 15
click at [105, 690] on button "Submit" at bounding box center [96, 686] width 49 height 24
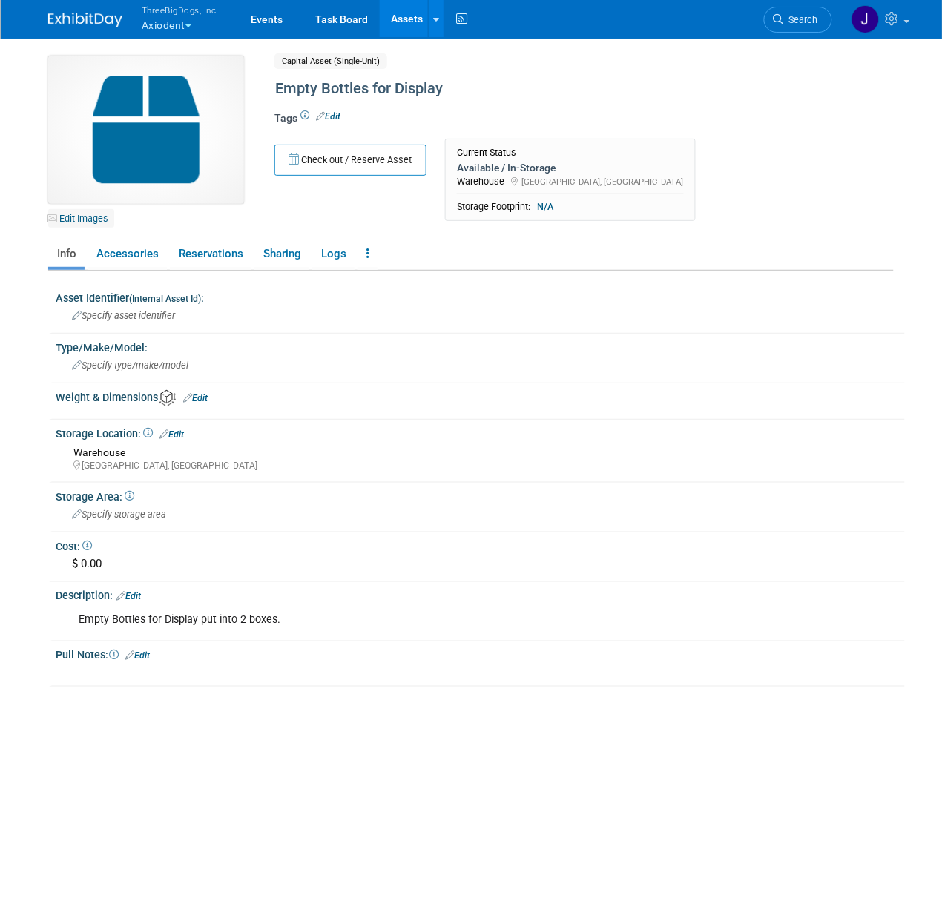
click at [91, 214] on link "Edit Images" at bounding box center [81, 218] width 66 height 19
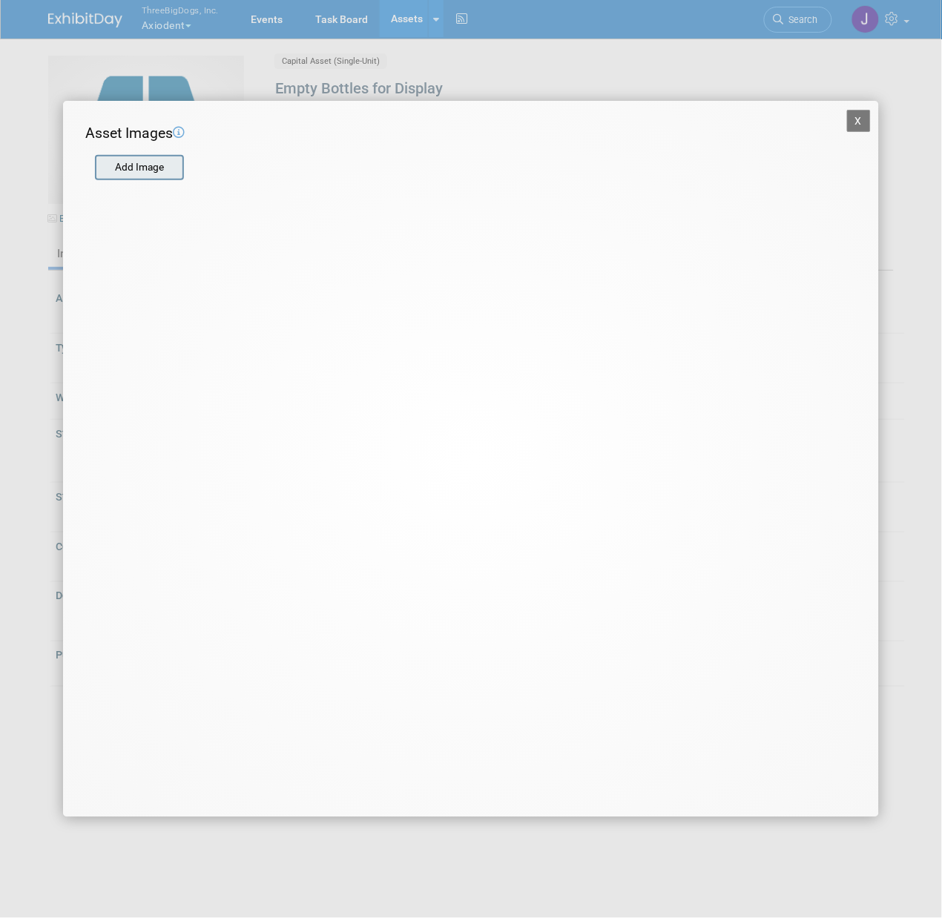
click at [154, 155] on div "Add Image" at bounding box center [139, 167] width 89 height 25
click at [154, 156] on input "file" at bounding box center [94, 167] width 177 height 22
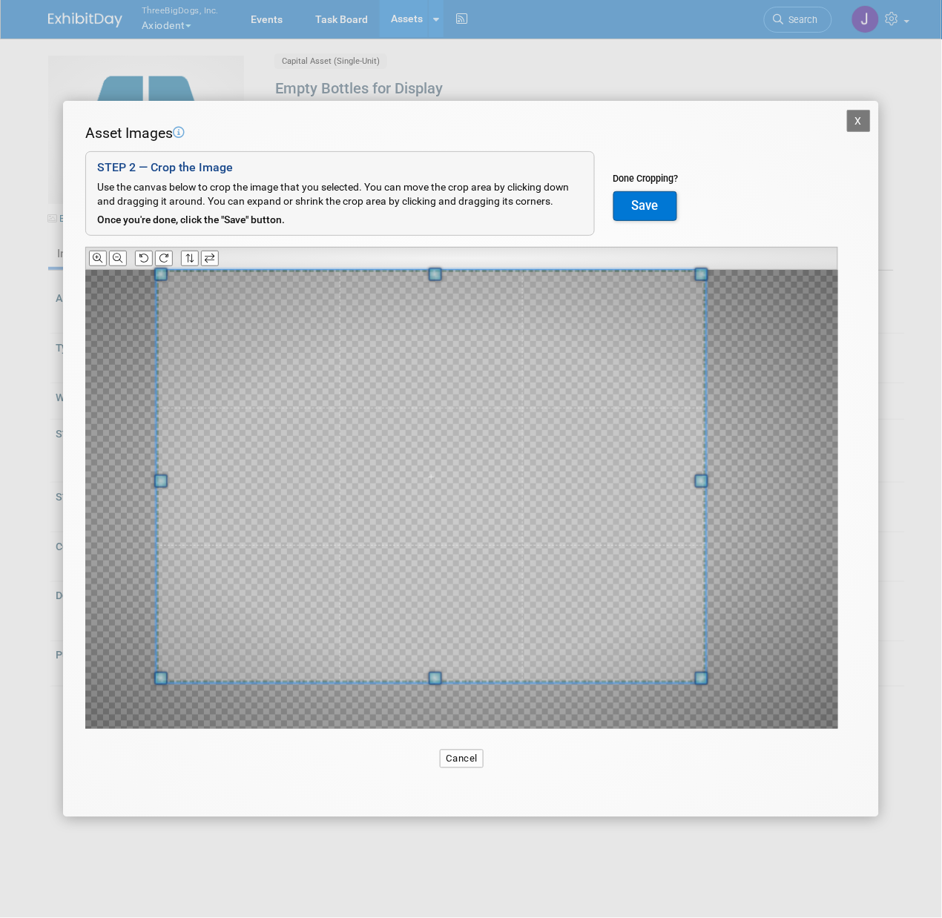
click at [156, 273] on div at bounding box center [431, 476] width 550 height 413
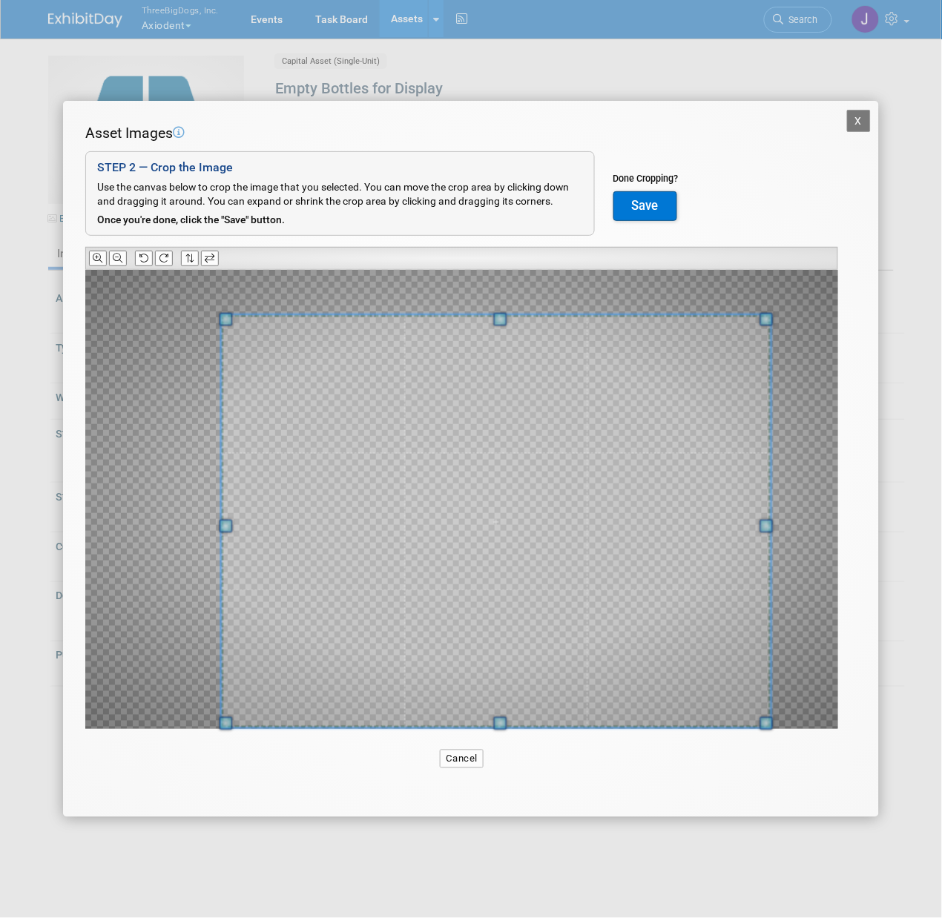
click at [439, 472] on span at bounding box center [497, 521] width 550 height 413
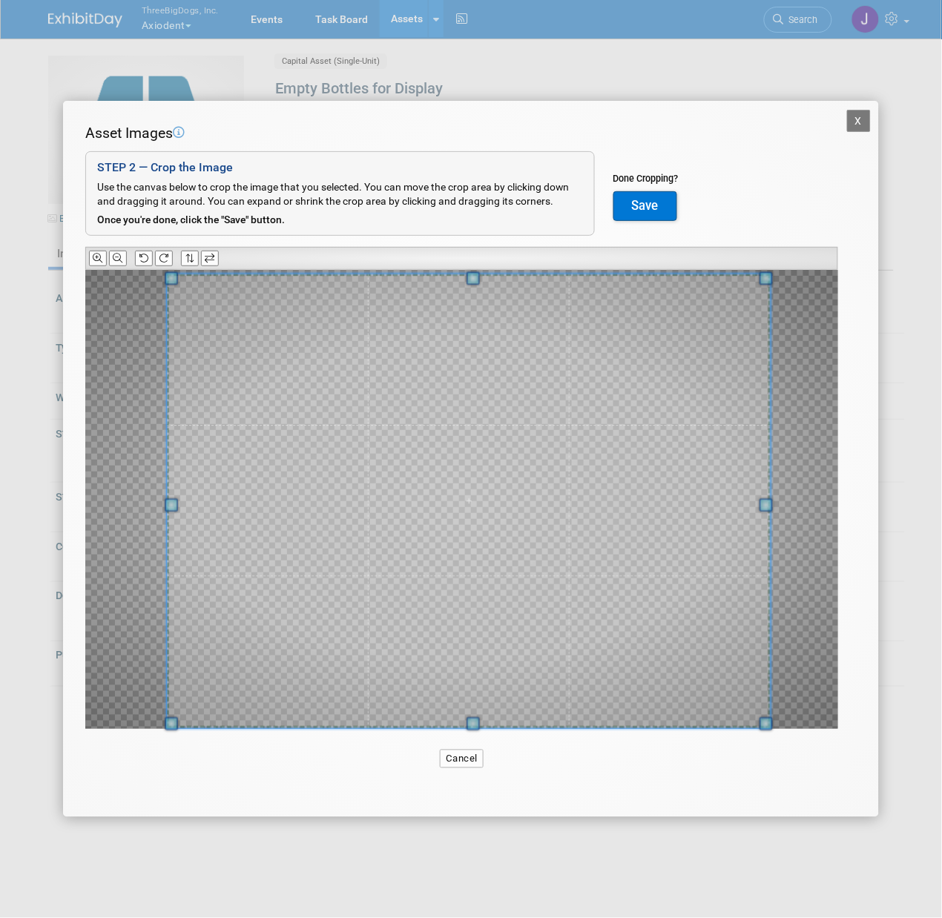
click at [123, 275] on div at bounding box center [461, 499] width 753 height 459
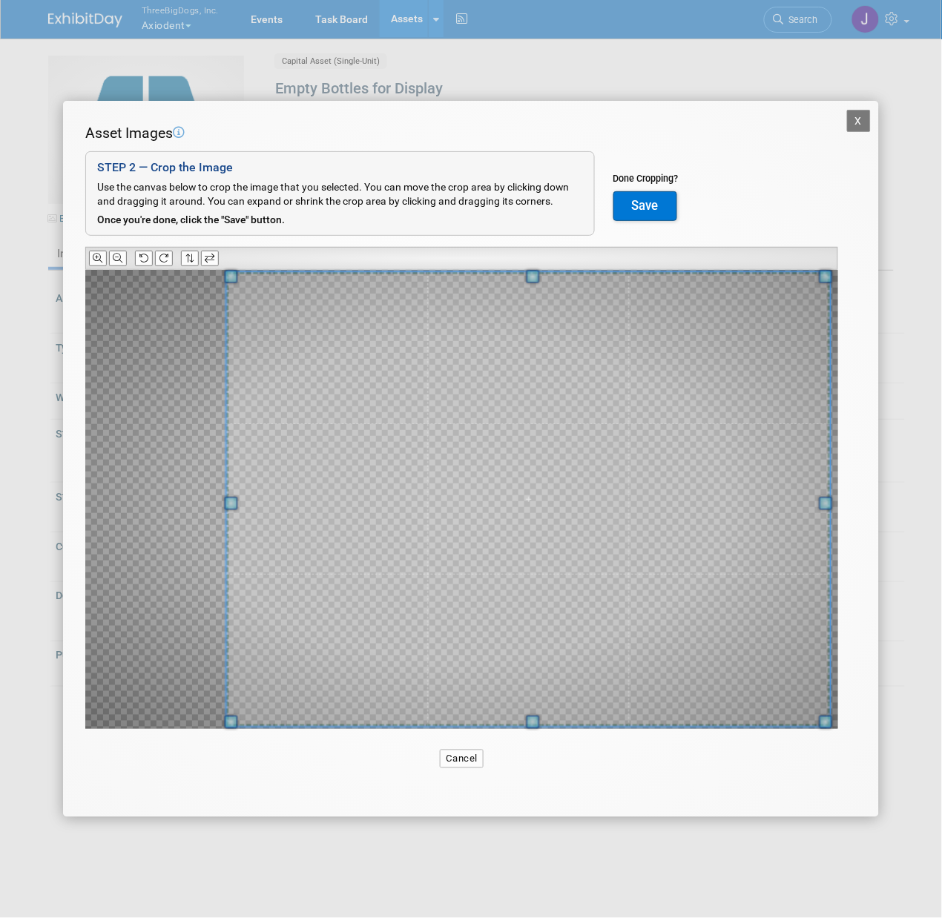
click at [372, 352] on span at bounding box center [529, 499] width 604 height 454
click at [620, 202] on button "Save" at bounding box center [645, 206] width 64 height 30
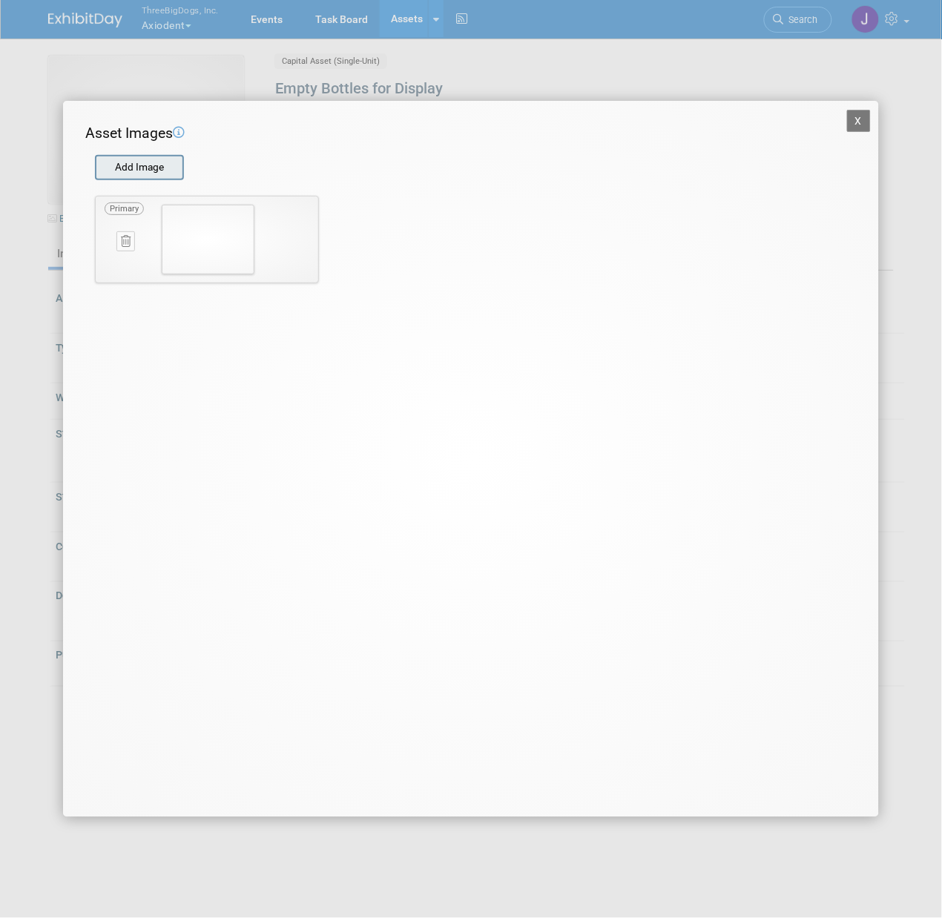
click at [161, 177] on input "file" at bounding box center [94, 167] width 177 height 22
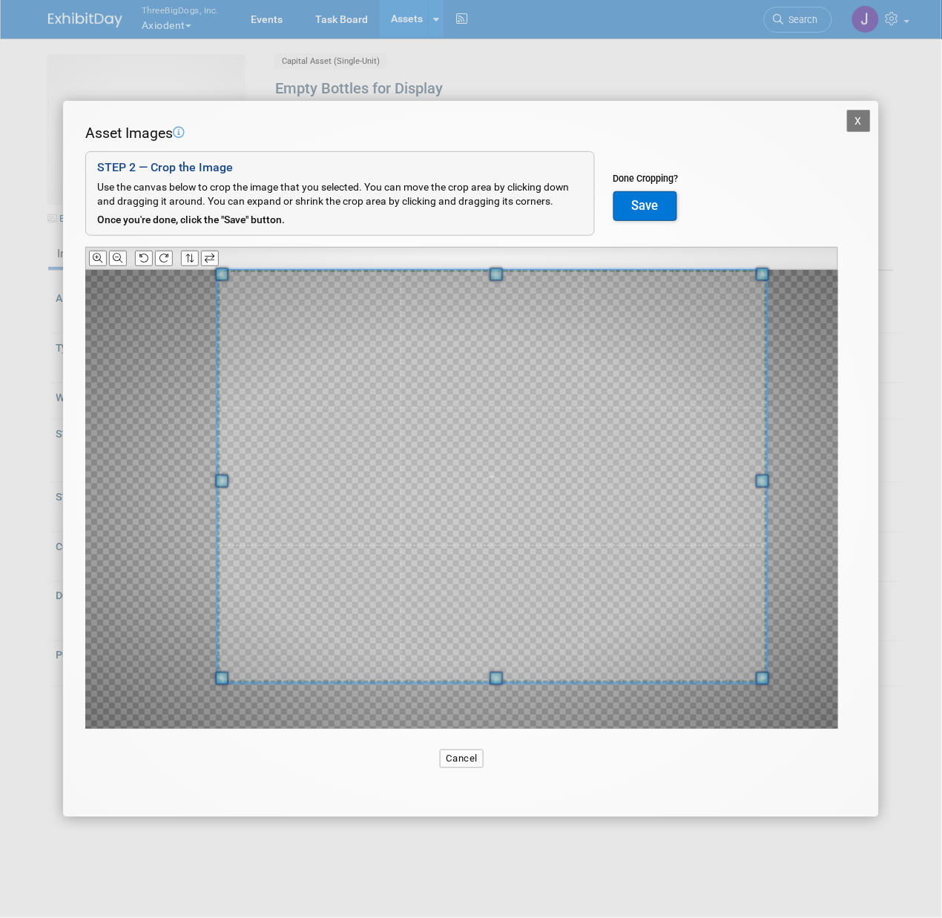
click at [785, 276] on div at bounding box center [461, 499] width 753 height 459
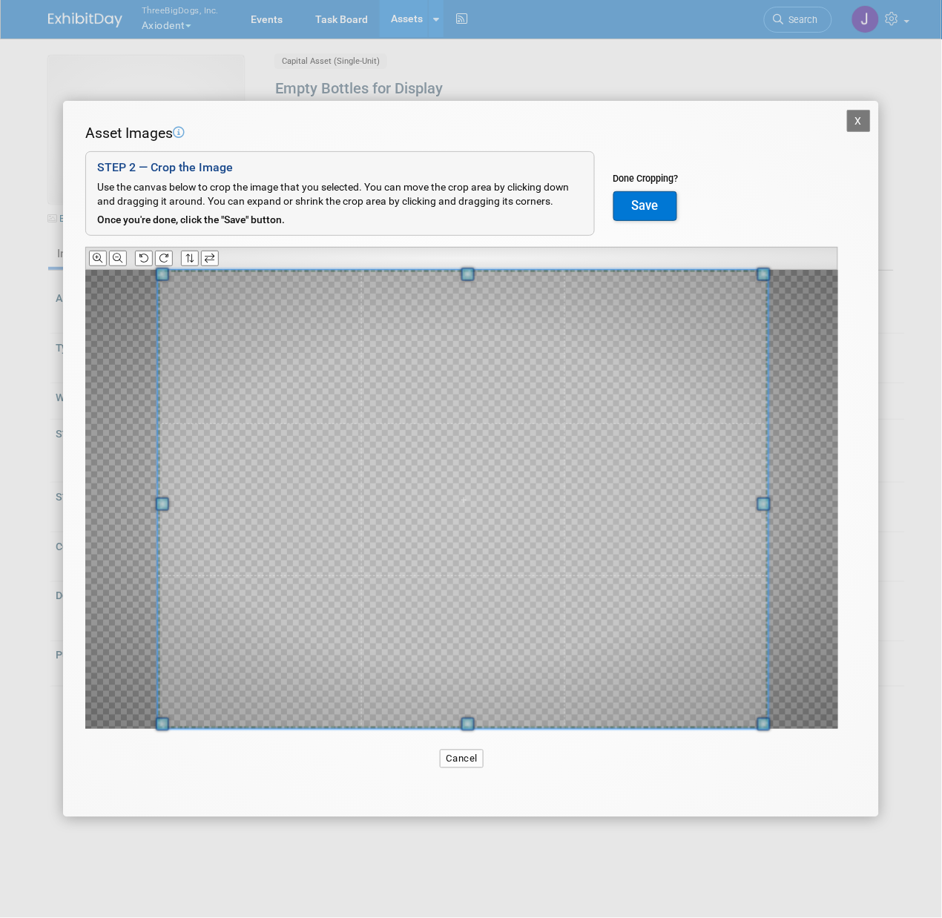
click at [152, 736] on div "Asset Images Add Image STEP 2 — Crop the Image Use the canvas below to crop the…" at bounding box center [470, 449] width 771 height 653
click at [662, 197] on button "Save" at bounding box center [645, 206] width 64 height 30
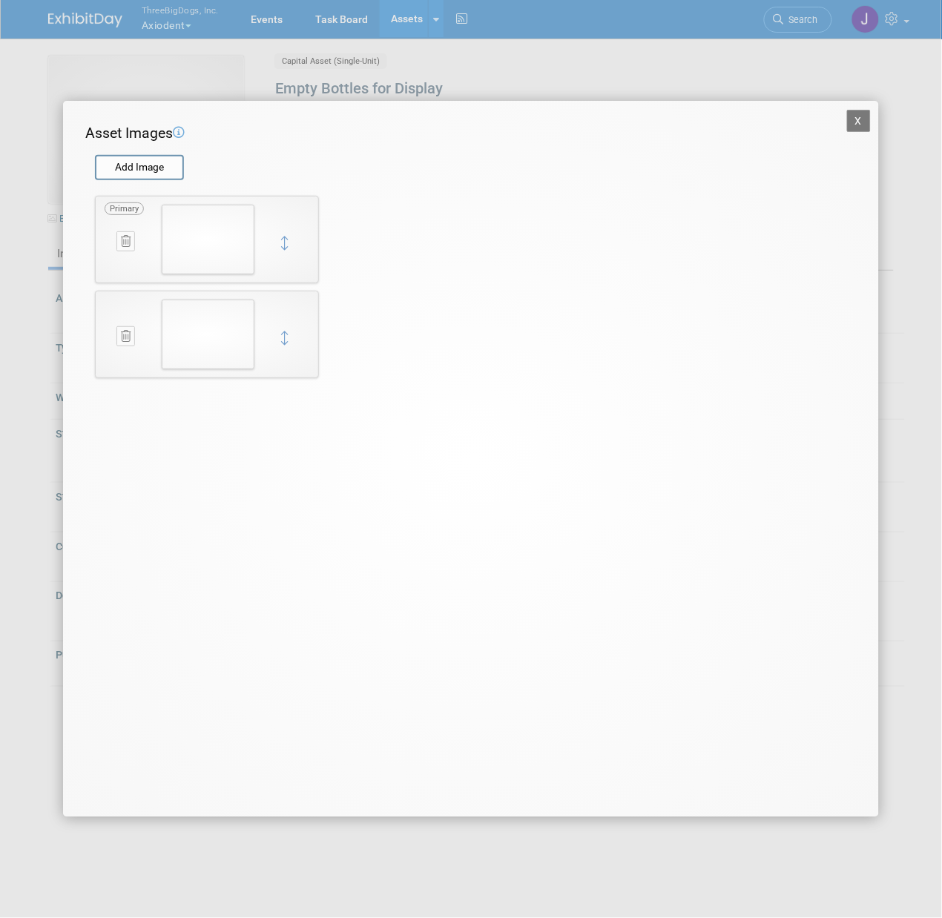
click at [857, 125] on button "X" at bounding box center [859, 121] width 24 height 22
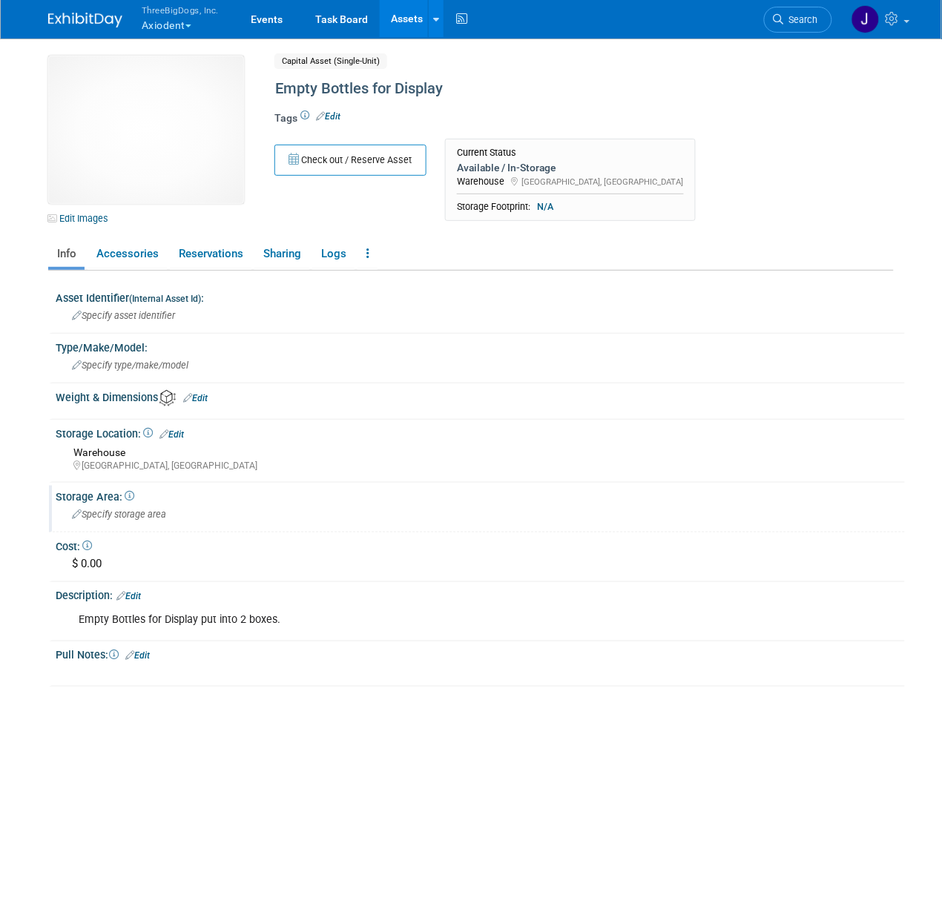
click at [137, 520] on div "Specify storage area" at bounding box center [480, 514] width 827 height 23
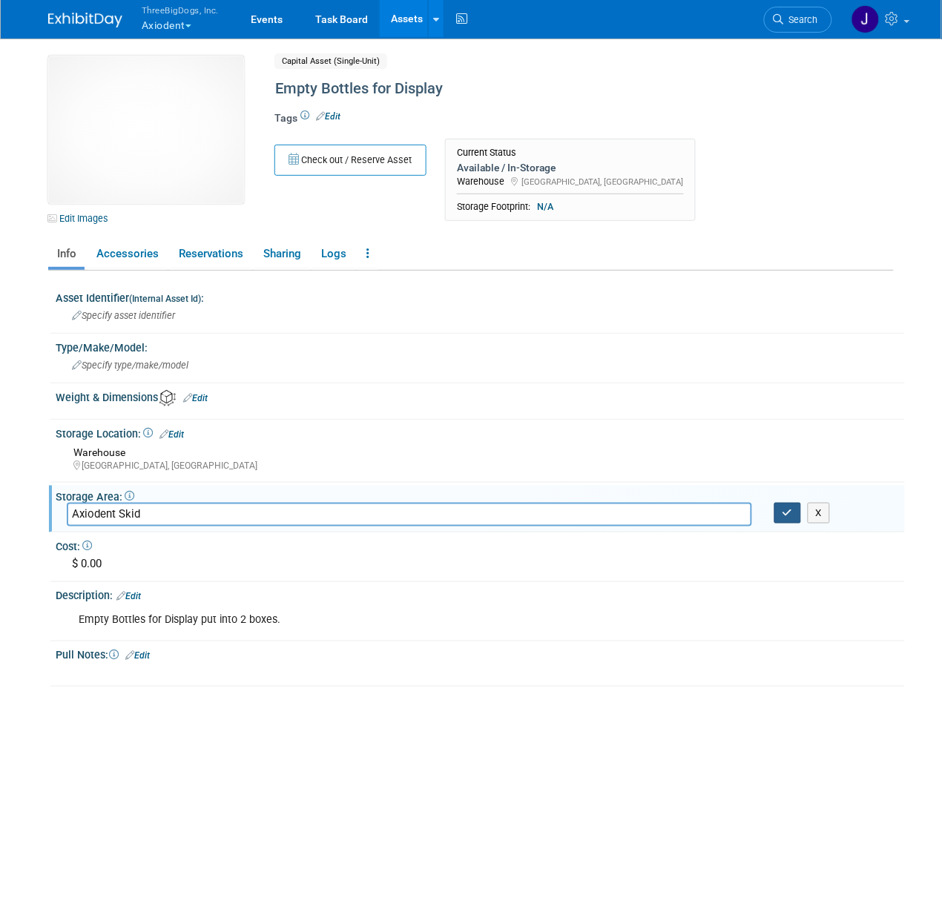
type input "Axiodent Skid"
click at [782, 510] on icon "button" at bounding box center [787, 513] width 10 height 10
